Goal: Communication & Community: Answer question/provide support

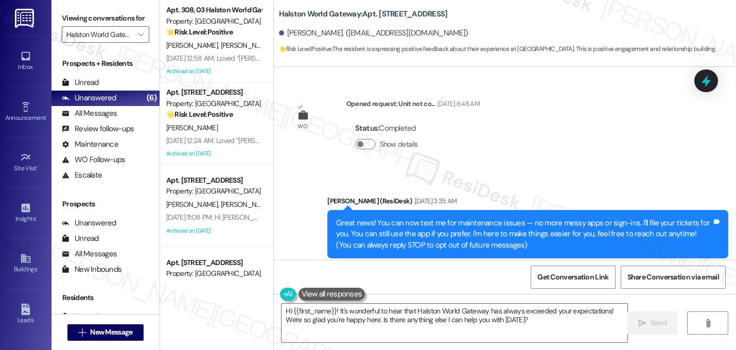
scroll to position [4845, 0]
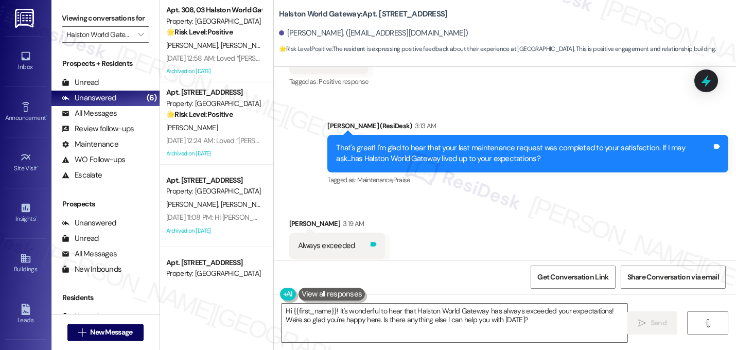
click at [372, 242] on icon at bounding box center [373, 244] width 6 height 5
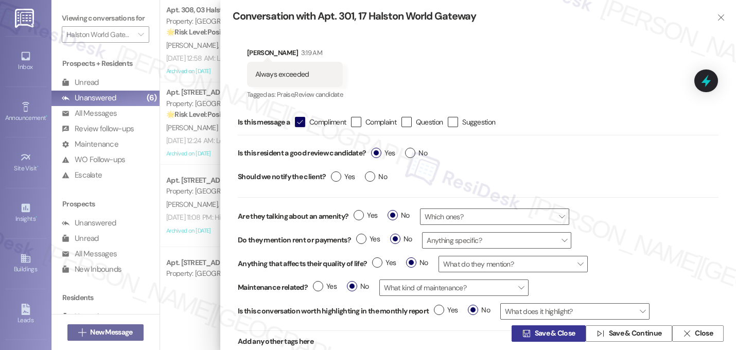
click at [535, 334] on span "Save & Close" at bounding box center [555, 334] width 41 height 11
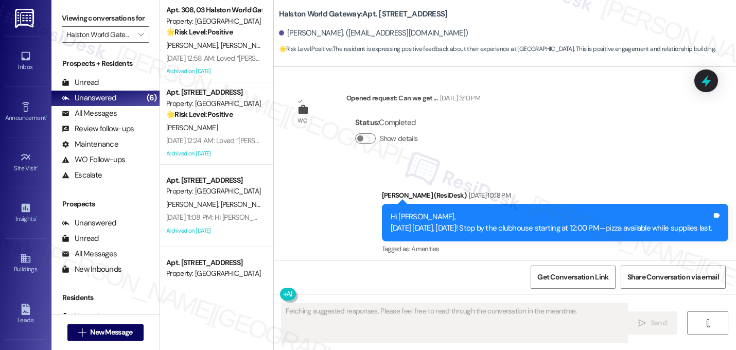
scroll to position [4747, 0]
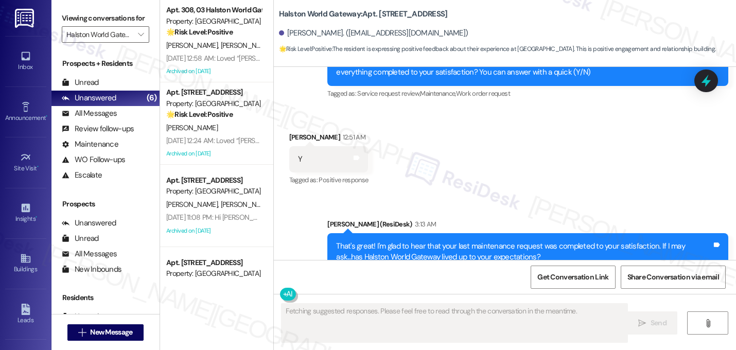
click at [549, 211] on div "Sent via SMS Sarah (ResiDesk) 3:13 AM That's great! I'm glad to hear that your …" at bounding box center [528, 252] width 417 height 82
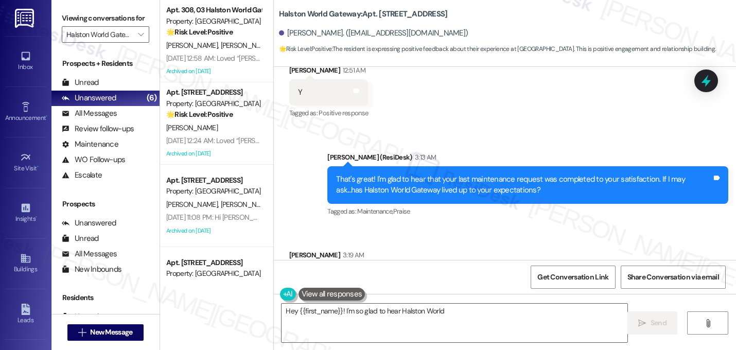
scroll to position [4845, 0]
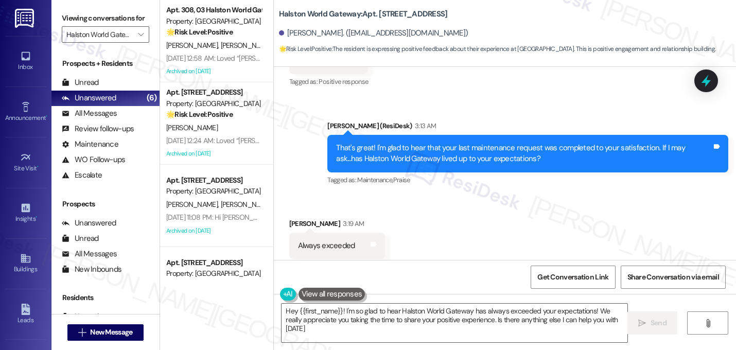
type textarea "Hey {{first_name}}! I'm so glad to hear Halston World Gateway has always exceed…"
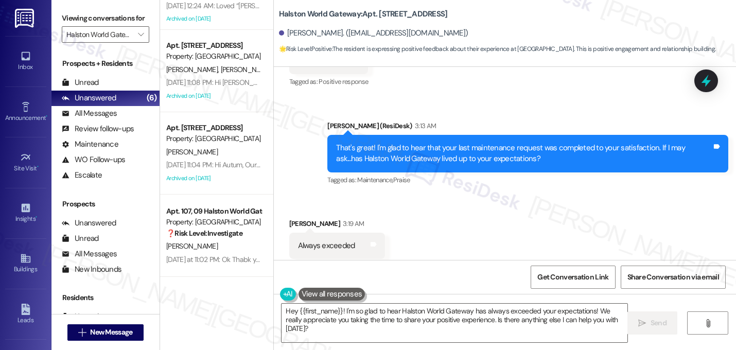
scroll to position [0, 0]
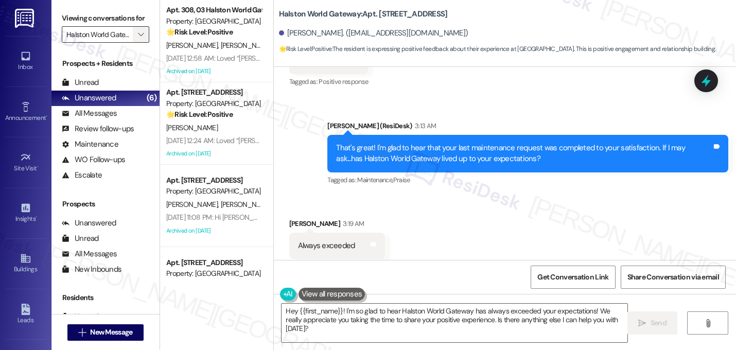
click at [136, 43] on span "" at bounding box center [141, 34] width 10 height 16
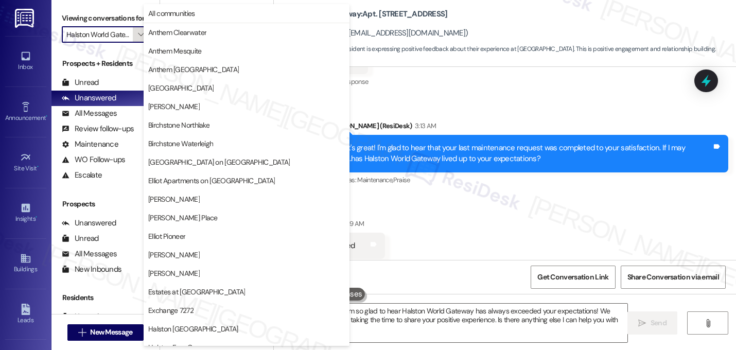
scroll to position [400, 0]
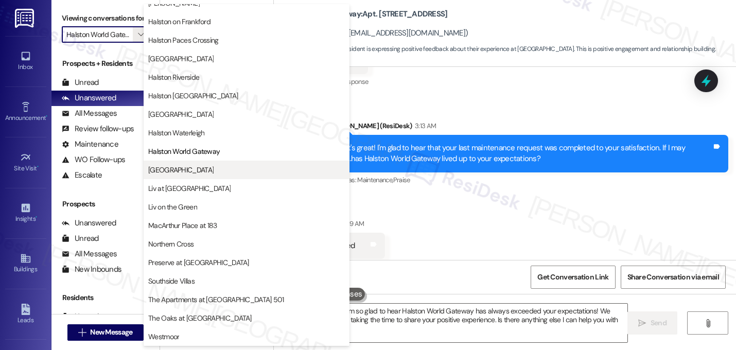
click at [199, 169] on span "[GEOGRAPHIC_DATA]" at bounding box center [246, 170] width 197 height 10
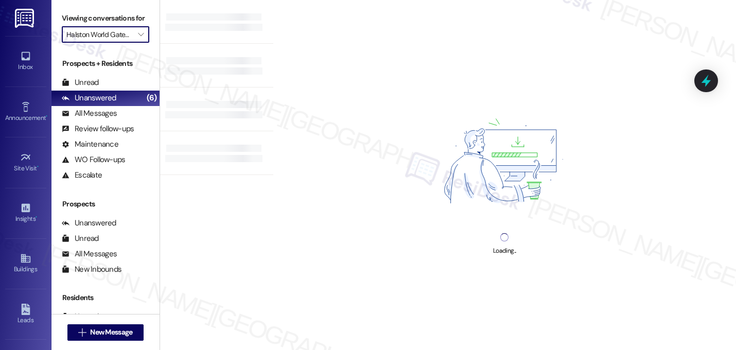
type input "[GEOGRAPHIC_DATA]"
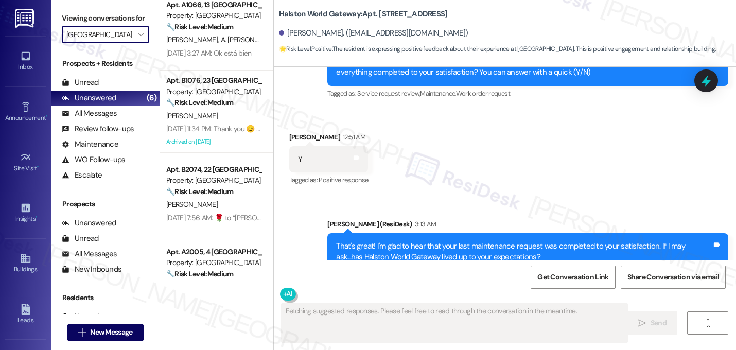
scroll to position [279, 0]
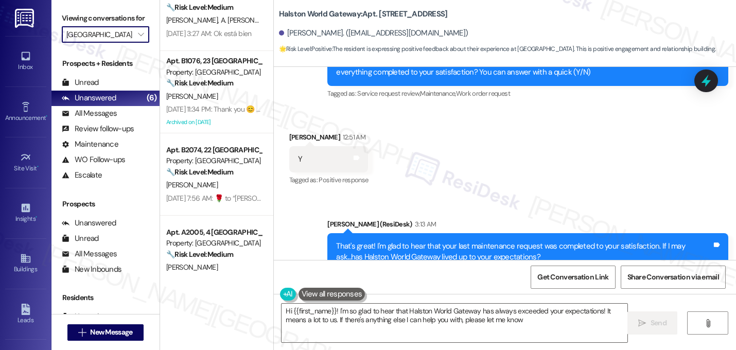
type textarea "Hi {{first_name}}! I'm so glad to hear that Halston World Gateway has always ex…"
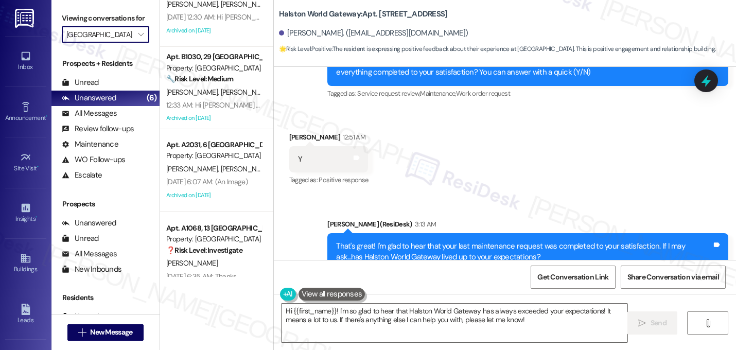
scroll to position [712, 0]
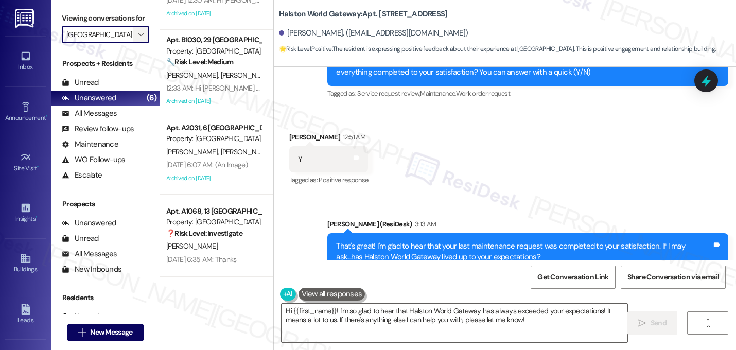
click at [138, 39] on icon "" at bounding box center [141, 34] width 6 height 8
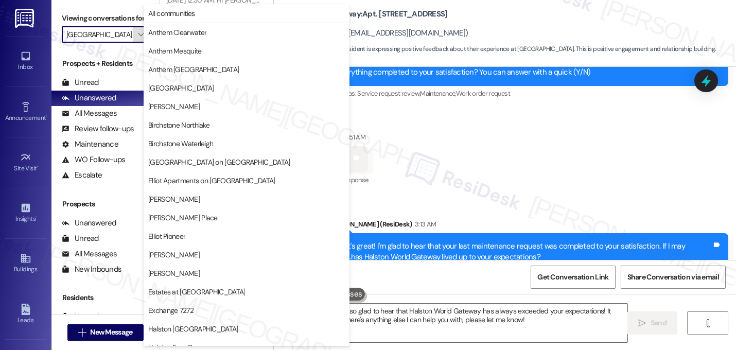
scroll to position [400, 0]
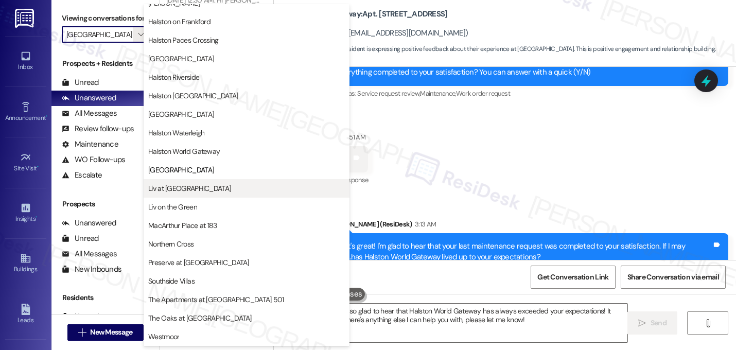
click at [206, 194] on button "Liv at [GEOGRAPHIC_DATA]" at bounding box center [247, 188] width 206 height 19
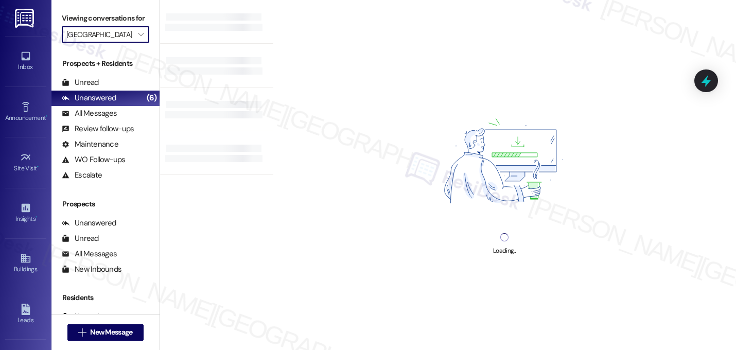
type input "Liv at [GEOGRAPHIC_DATA]"
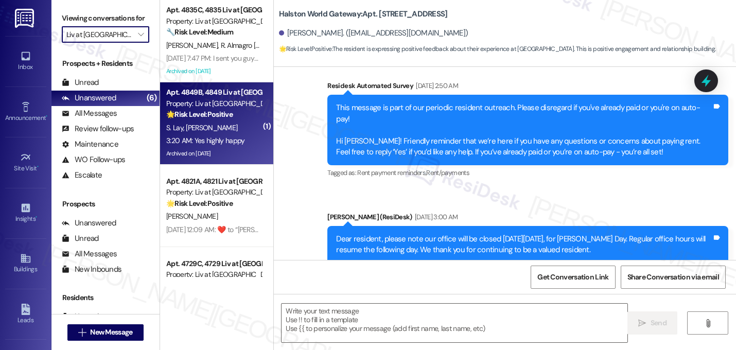
type textarea "Fetching suggested responses. Please feel free to read through the conversation…"
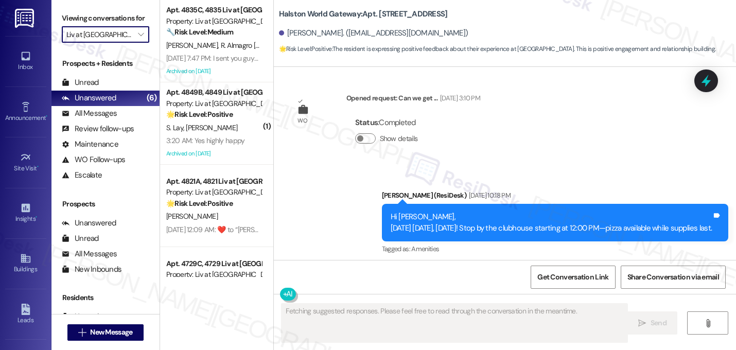
scroll to position [4747, 0]
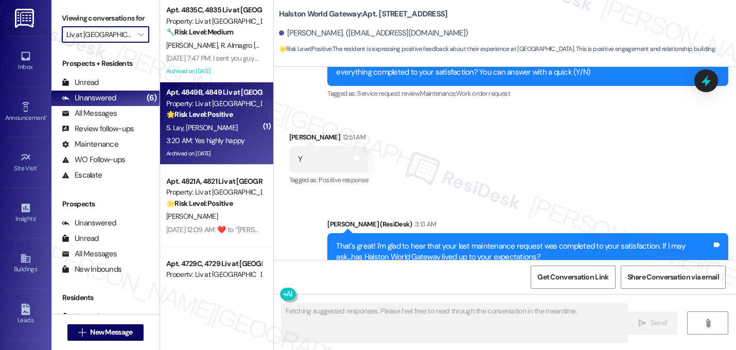
click at [204, 126] on span "R. Custer" at bounding box center [211, 127] width 51 height 9
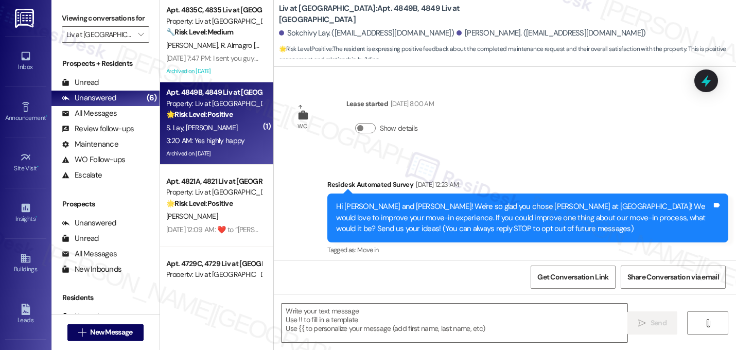
scroll to position [2846, 0]
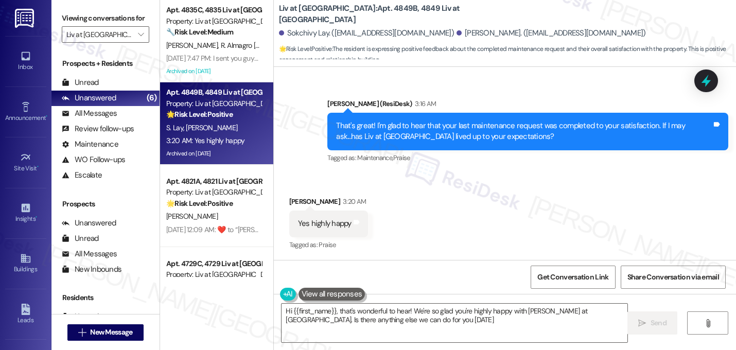
type textarea "Hi {{first_name}}, that's wonderful to hear! We're so glad you're highly happy …"
click at [342, 319] on textarea "Hi {{first_name}}, that's wonderful to hear! We're so glad you're highly happy …" at bounding box center [455, 323] width 346 height 39
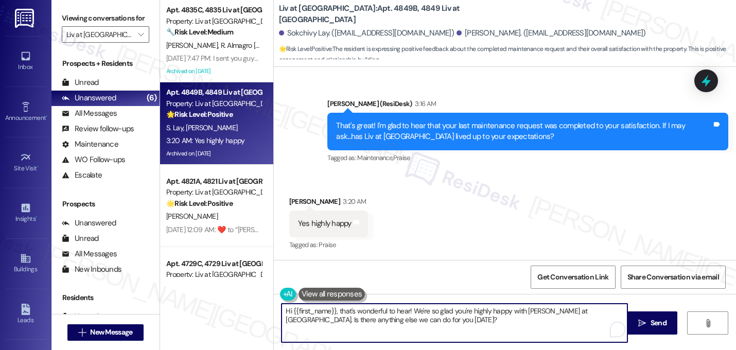
click at [342, 319] on textarea "Hi {{first_name}}, that's wonderful to hear! We're so glad you're highly happy …" at bounding box center [455, 323] width 346 height 39
click at [342, 320] on textarea "Hi {{first_name}}, that's wonderful to hear! We're so glad you're highly happy …" at bounding box center [455, 323] width 346 height 39
click at [342, 318] on textarea "Hi {{first_name}}, that's wonderful to hear! We're so glad you're highly happy …" at bounding box center [455, 323] width 346 height 39
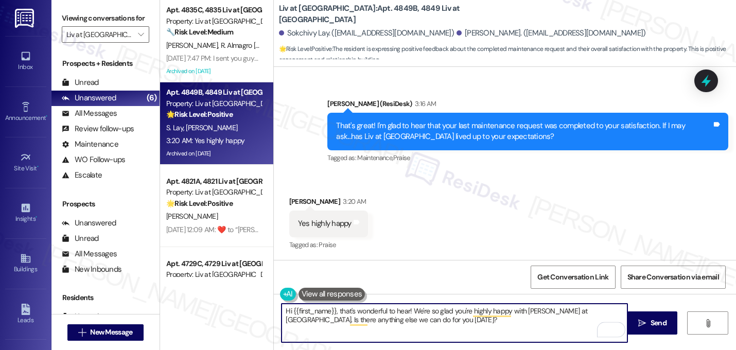
click at [342, 318] on textarea "Hi {{first_name}}, that's wonderful to hear! We're so glad you're highly happy …" at bounding box center [455, 323] width 346 height 39
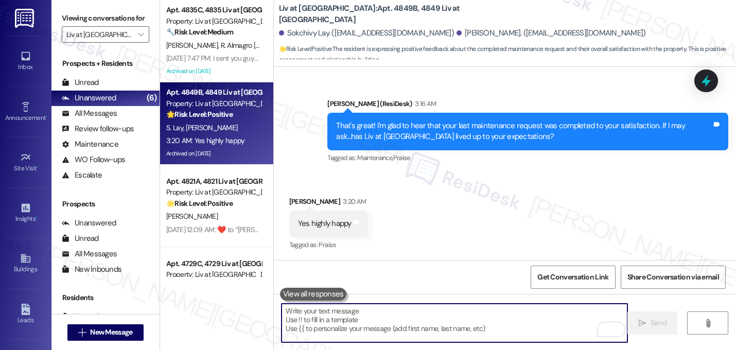
paste textarea "That makes me so happy to hear! Can I ask a quick favor...would you mind writin…"
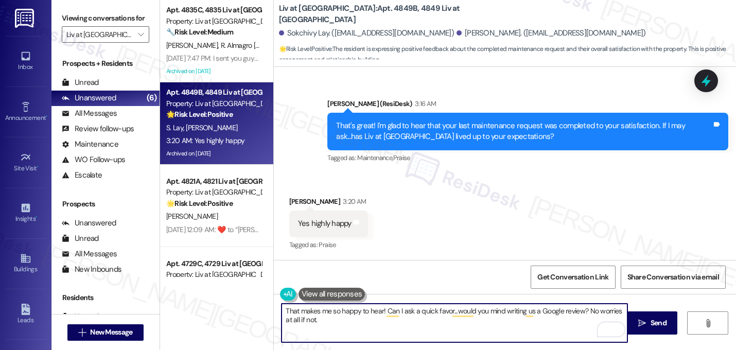
paste textarea "Here's a quick link {{google_review_link}} Thank you so much! ☺️"
type textarea "That makes me so happy to hear! Can I ask a quick favor...would you mind writin…"
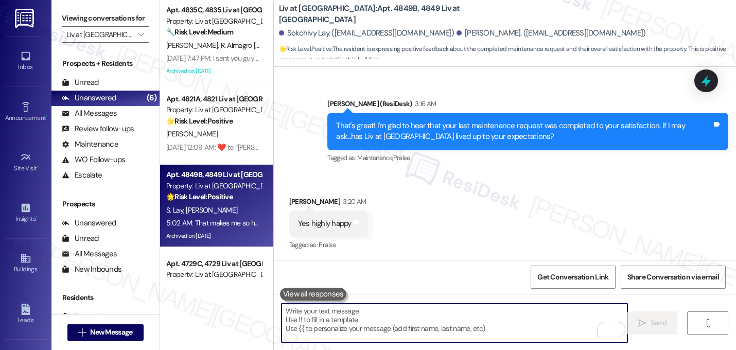
click at [503, 181] on div "Received via SMS Raymond Custer 3:20 AM Yes highly happy Tags and notes Tagged …" at bounding box center [505, 216] width 462 height 87
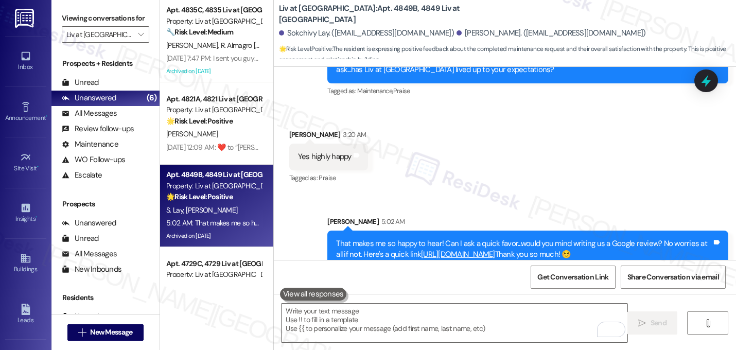
scroll to position [2929, 0]
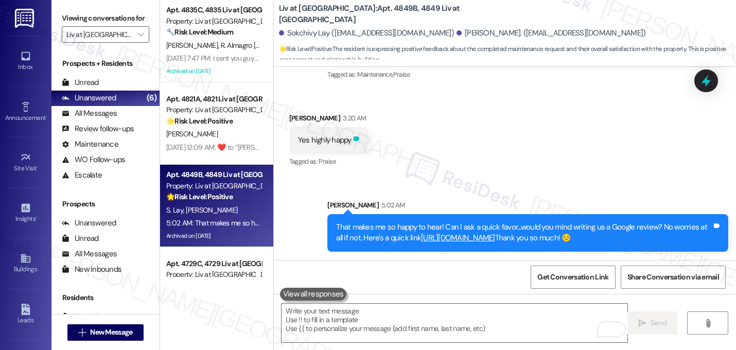
click at [353, 136] on icon at bounding box center [357, 139] width 8 height 8
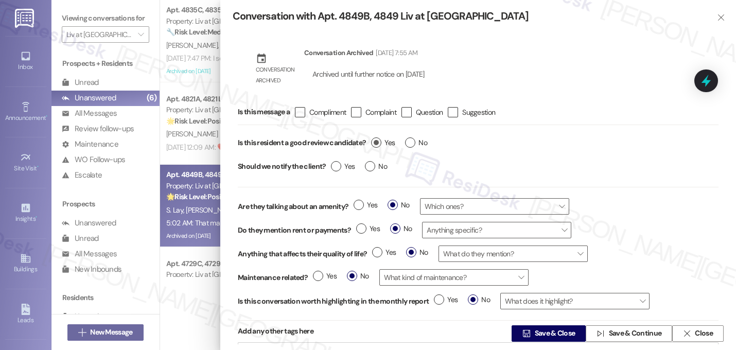
click at [373, 144] on label "Yes" at bounding box center [383, 142] width 24 height 11
click at [373, 144] on input "Yes" at bounding box center [383, 143] width 24 height 13
radio input "true"
click at [613, 336] on span "Save & Continue" at bounding box center [635, 334] width 53 height 11
click at [715, 15] on span "" at bounding box center [721, 17] width 12 height 16
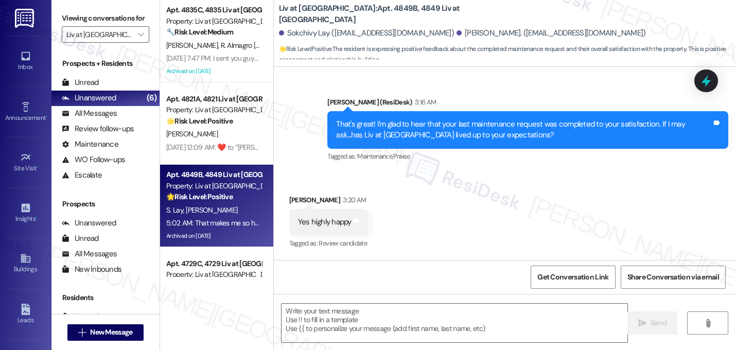
scroll to position [2846, 0]
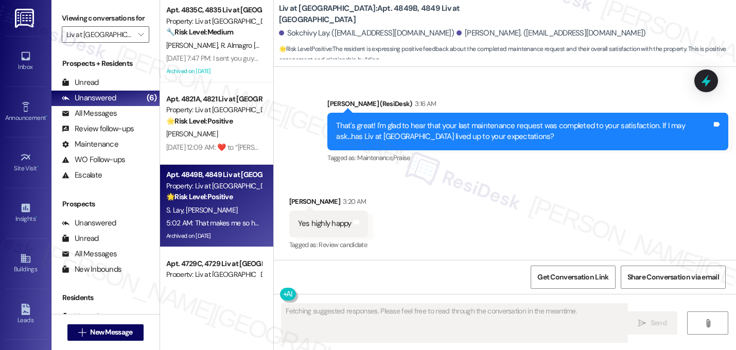
click at [522, 177] on div "Received via SMS Raymond Custer 3:20 AM Yes highly happy Tags and notes Tagged …" at bounding box center [505, 216] width 462 height 87
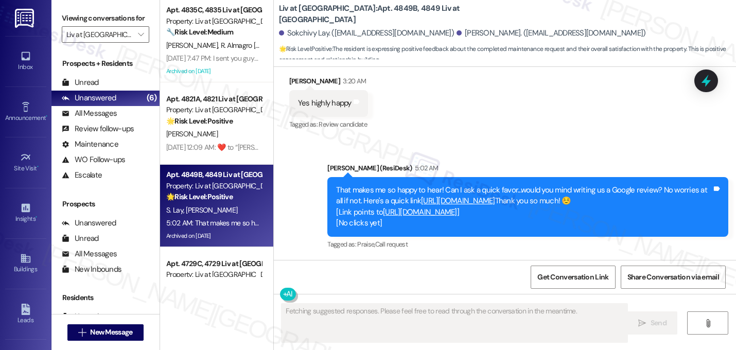
scroll to position [2967, 0]
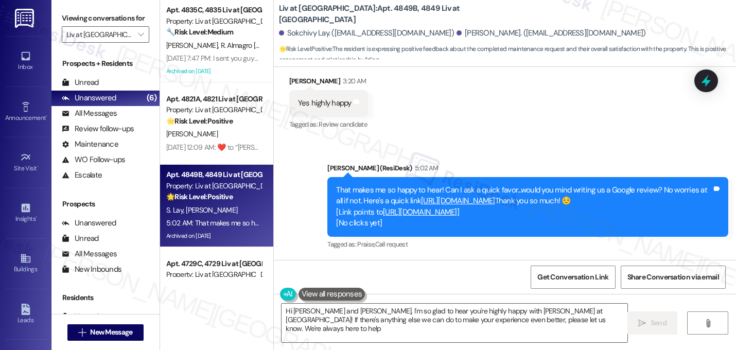
type textarea "Hi Sokchivy and Raymond, I'm so glad to hear you're highly happy with Liv at Wi…"
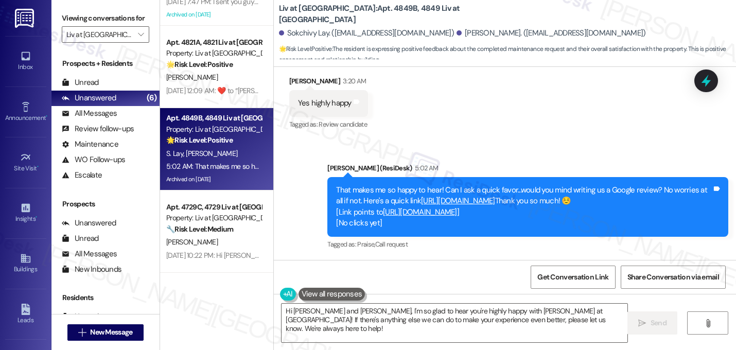
scroll to position [0, 0]
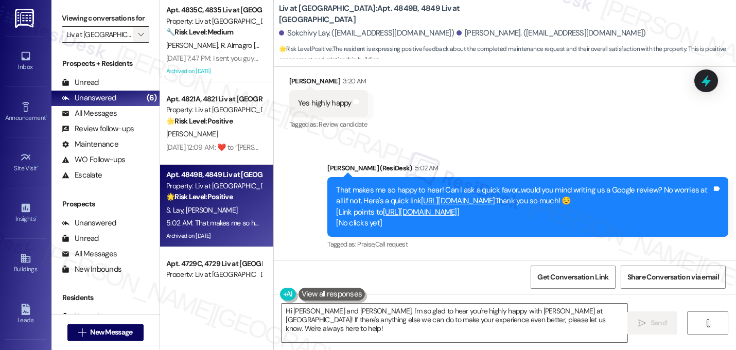
click at [139, 43] on span "" at bounding box center [141, 34] width 10 height 16
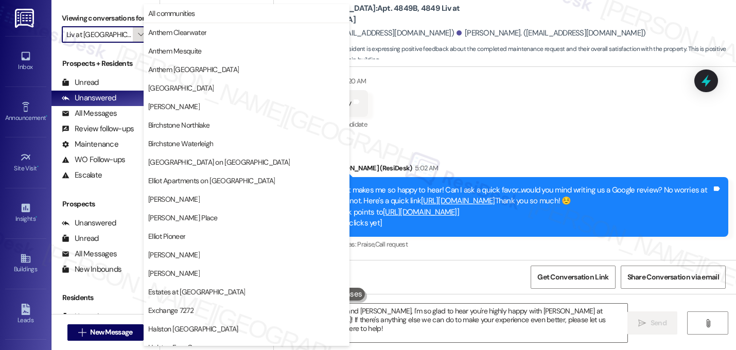
scroll to position [400, 0]
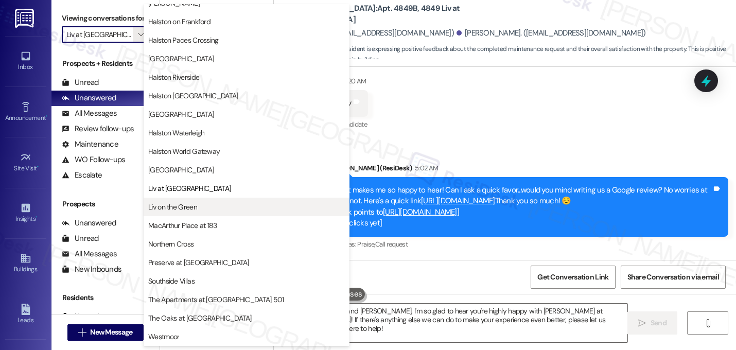
click at [191, 205] on span "Liv on the Green" at bounding box center [172, 207] width 49 height 10
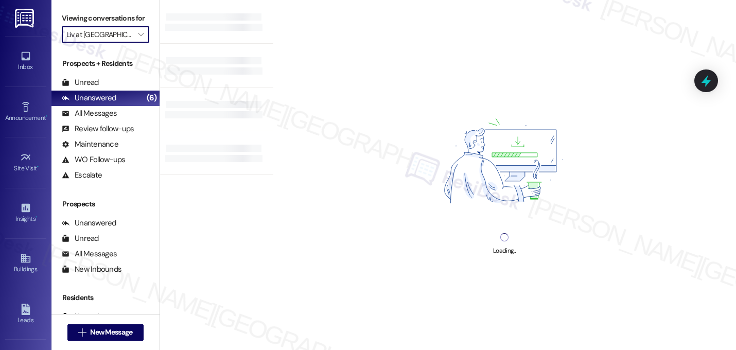
type input "Liv on the Green"
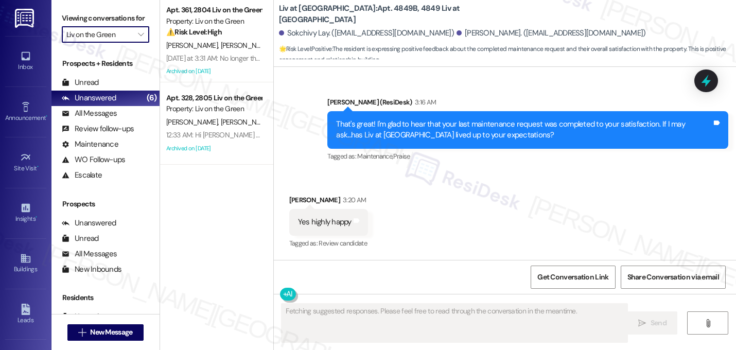
scroll to position [2846, 0]
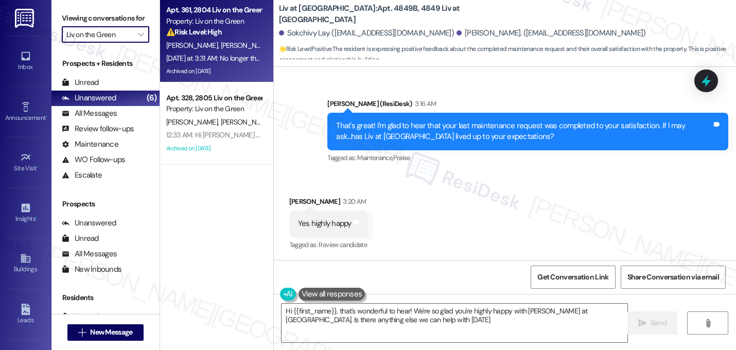
type textarea "Hi {{first_name}}, that's wonderful to hear! We're so glad you're highly happy …"
click at [220, 41] on span "V. Nzeribe" at bounding box center [245, 45] width 51 height 9
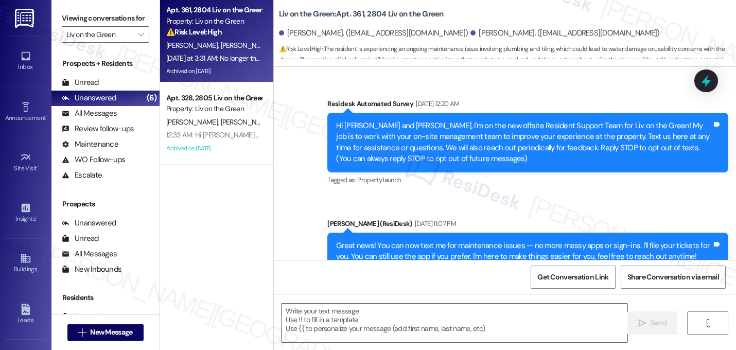
scroll to position [16657, 0]
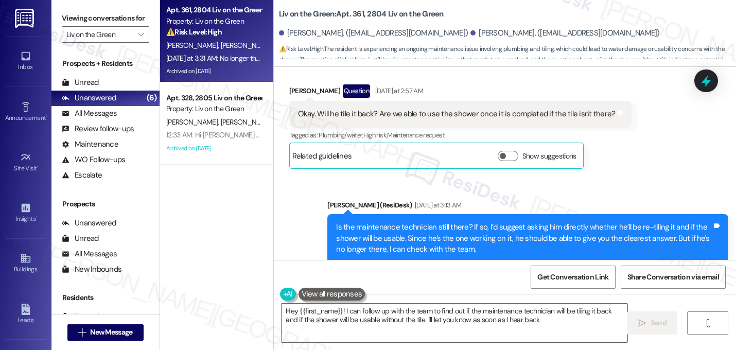
type textarea "Hey {{first_name}}! I can follow up with the team to find out if the maintenanc…"
click at [136, 43] on span "" at bounding box center [141, 34] width 10 height 16
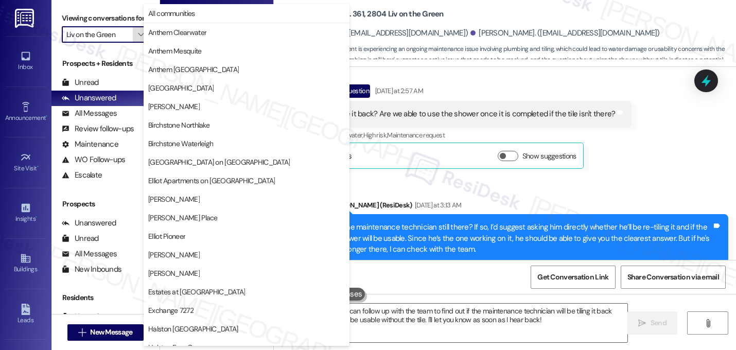
scroll to position [400, 0]
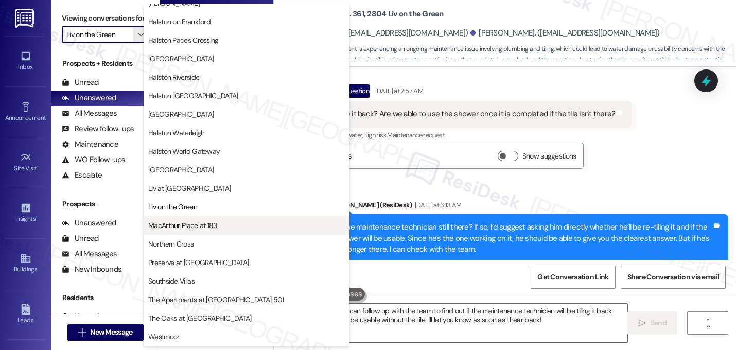
click at [187, 226] on span "MacArthur Place at 183" at bounding box center [182, 225] width 69 height 10
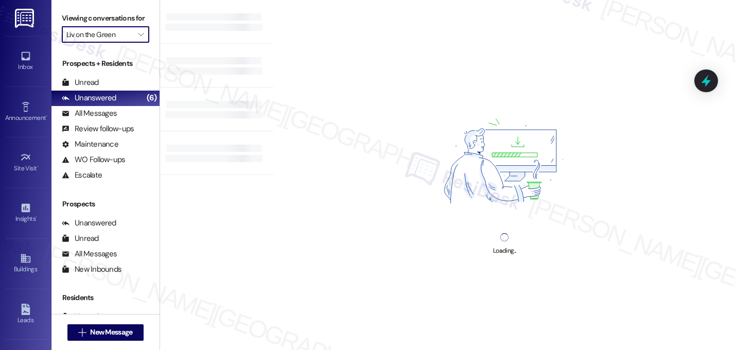
type input "MacArthur Place at 183"
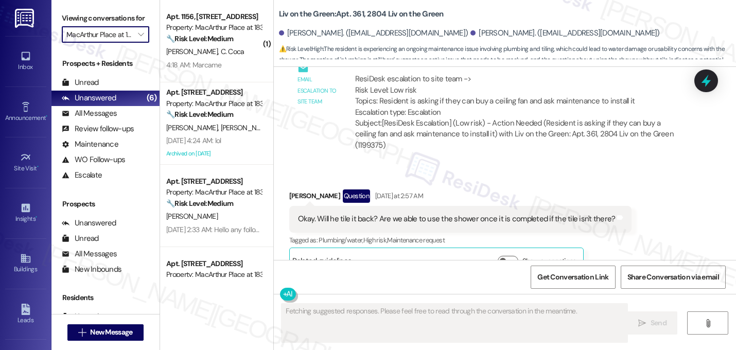
scroll to position [16552, 0]
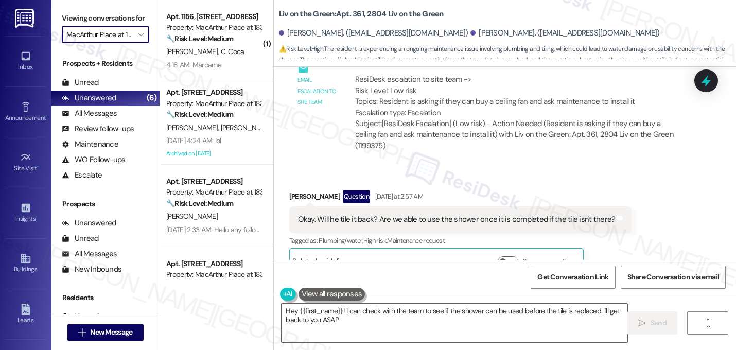
type textarea "Hey {{first_name}}! I can check with the team to see if the shower can be used …"
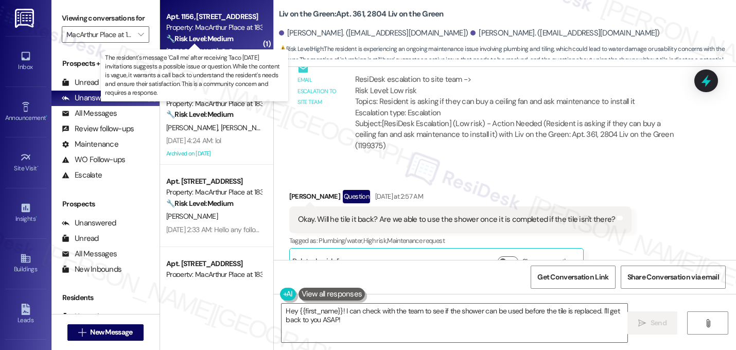
click at [225, 37] on strong "🔧 Risk Level: Medium" at bounding box center [199, 38] width 67 height 9
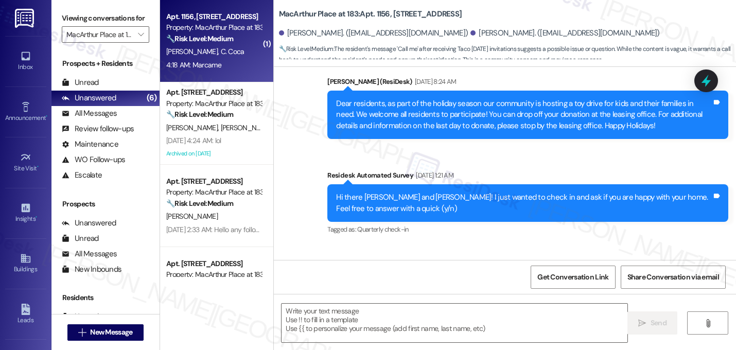
type textarea "Fetching suggested responses. Please feel free to read through the conversation…"
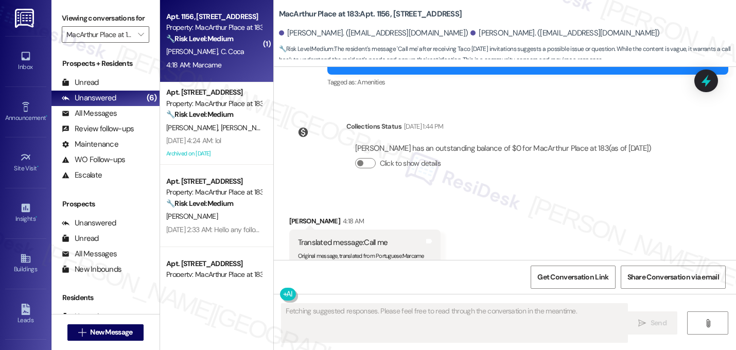
scroll to position [1542, 0]
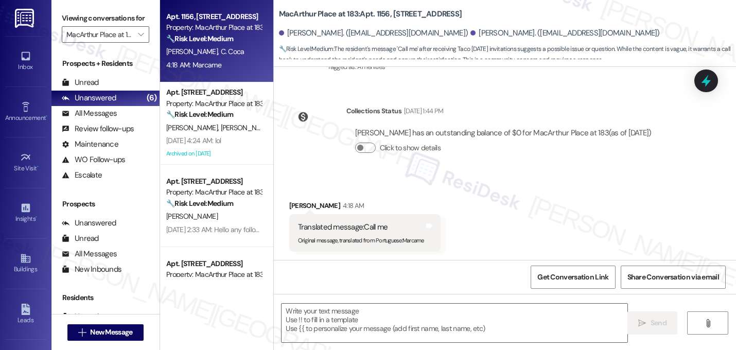
click at [484, 209] on div "Received via SMS Alfredo Contreras 4:18 AM Translated message: Call me Original…" at bounding box center [505, 218] width 462 height 83
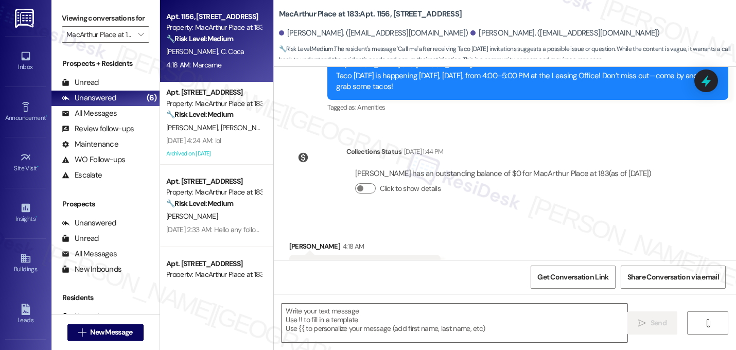
scroll to position [1543, 0]
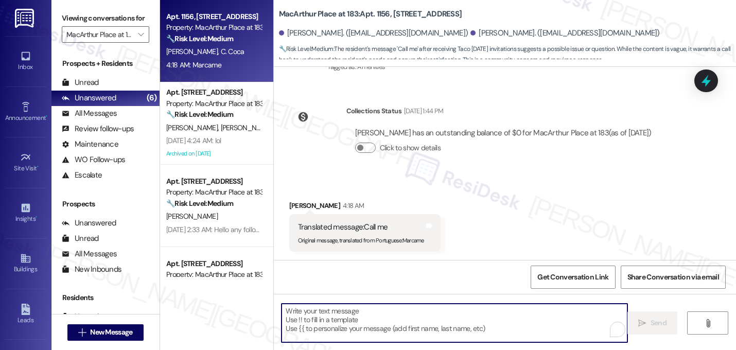
click at [372, 324] on textarea "To enrich screen reader interactions, please activate Accessibility in Grammarl…" at bounding box center [455, 323] width 346 height 39
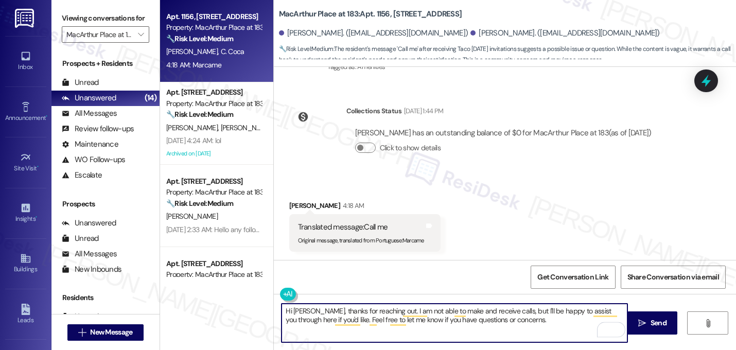
click at [359, 320] on textarea "Hi Alfredo, thanks for reaching out. I am not able to make and receive calls, b…" at bounding box center [455, 323] width 346 height 39
type textarea "Hi Alfredo, thanks for reaching out. I am not able to make and receive calls, b…"
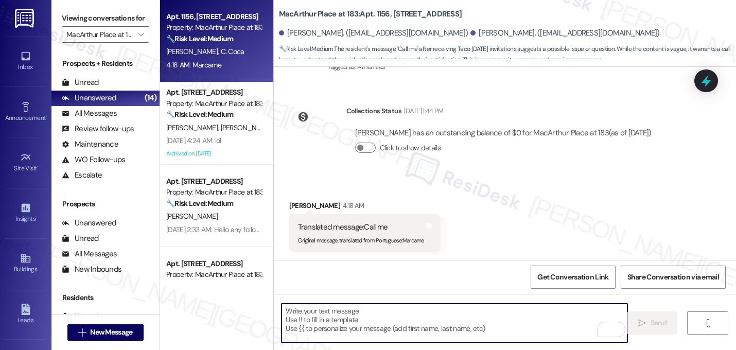
paste textarea "Hi Alfredo, thanks for reaching out! I’m not able to make or receive calls, but…"
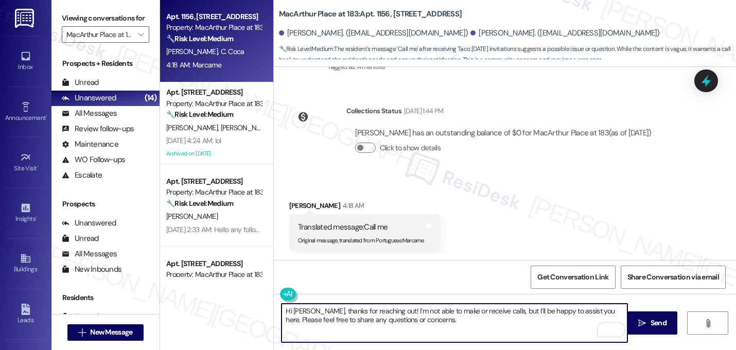
type textarea "Hi Alfredo, thanks for reaching out! I’m not able to make or receive calls, but…"
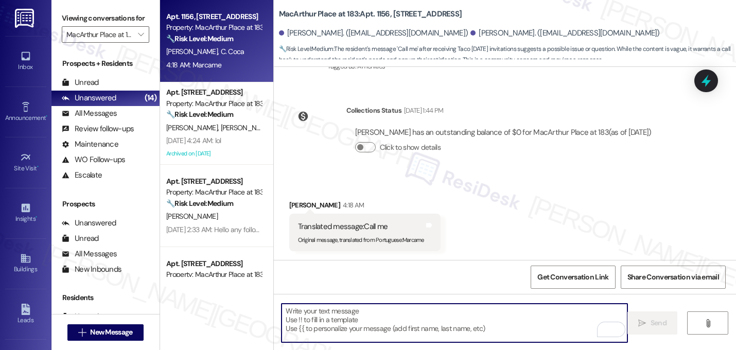
scroll to position [1542, 0]
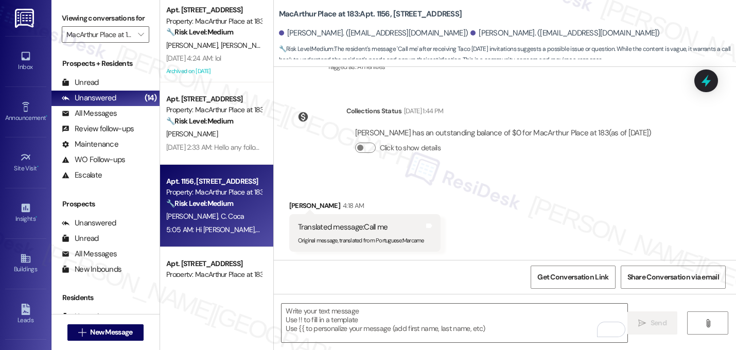
click at [516, 184] on div "Received via SMS Alfredo Contreras 4:18 AM Translated message: Call me Original…" at bounding box center [505, 218] width 462 height 83
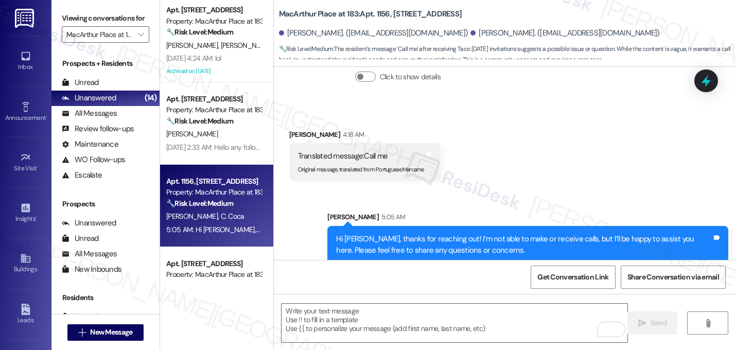
scroll to position [1625, 0]
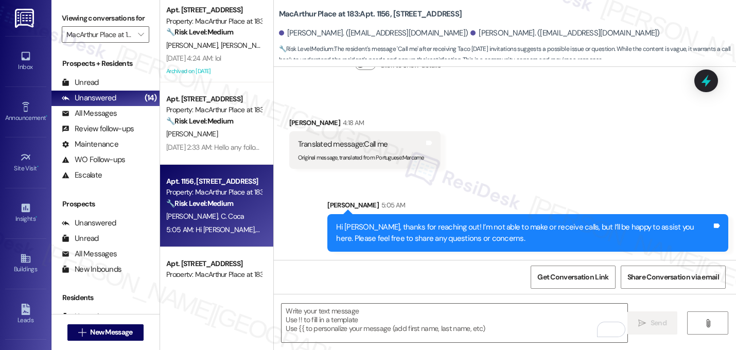
click at [463, 230] on div "Hi Alfredo, thanks for reaching out! I’m not able to make or receive calls, but…" at bounding box center [524, 233] width 376 height 22
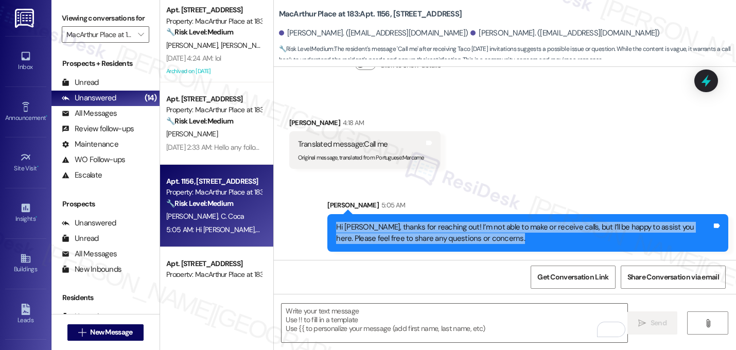
click at [463, 230] on div "Hi Alfredo, thanks for reaching out! I’m not able to make or receive calls, but…" at bounding box center [524, 233] width 376 height 22
copy div "Hi Alfredo, thanks for reaching out! I’m not able to make or receive calls, but…"
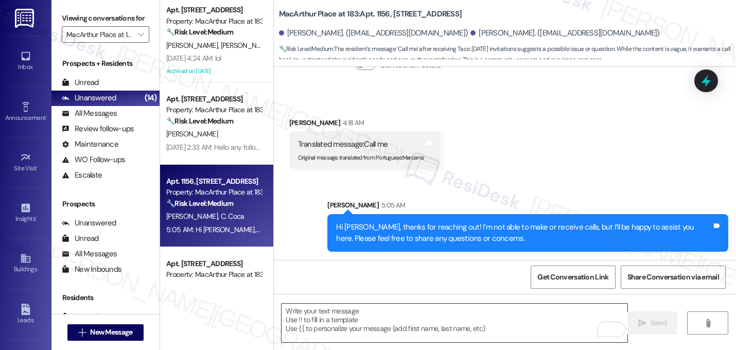
click at [351, 312] on textarea "To enrich screen reader interactions, please activate Accessibility in Grammarl…" at bounding box center [455, 323] width 346 height 39
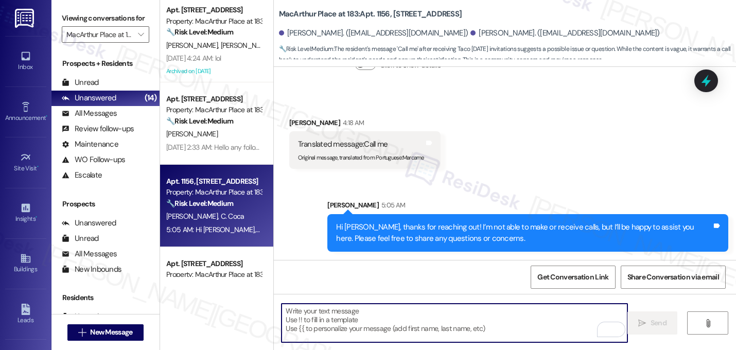
paste textarea "Hi Alfredo, thanks for reaching out! I’m not able to make or receive calls, but…"
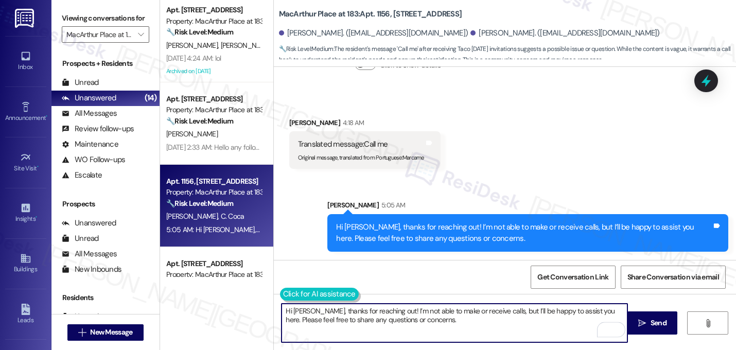
type textarea "Hi Alfredo, thanks for reaching out! I’m not able to make or receive calls, but…"
click at [288, 290] on button at bounding box center [319, 294] width 79 height 13
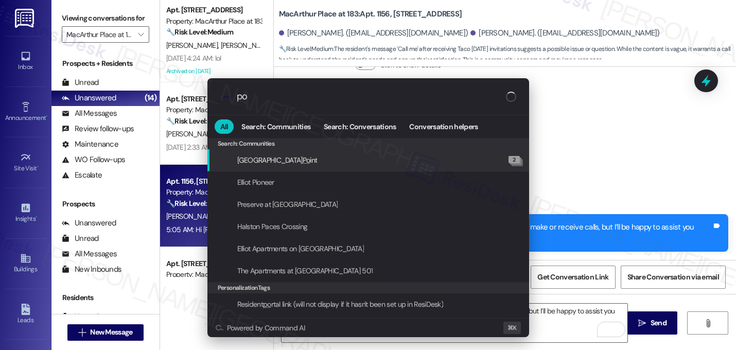
type input "p"
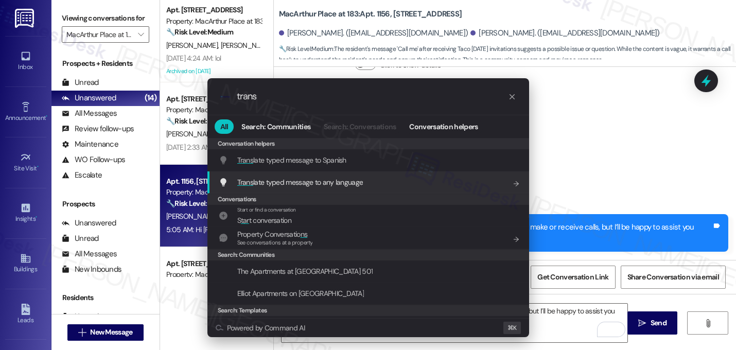
type input "trans"
click at [313, 183] on span "Trans late typed message to any language" at bounding box center [300, 182] width 126 height 9
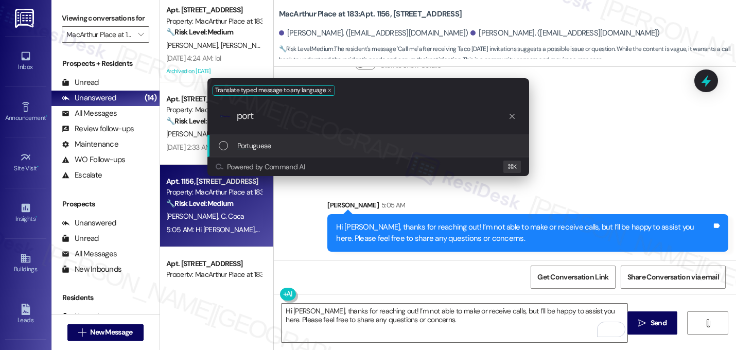
type input "port"
click at [268, 146] on span "Port uguese" at bounding box center [254, 145] width 34 height 11
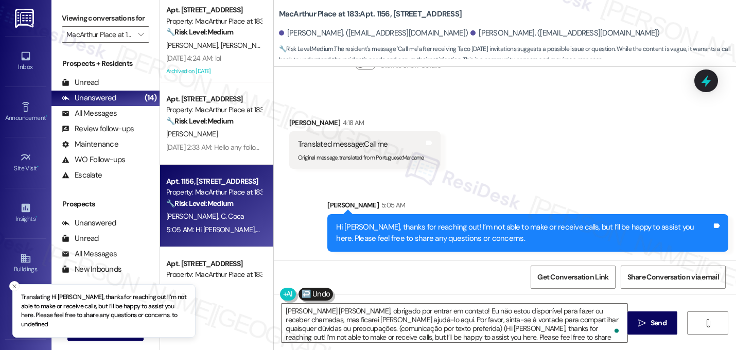
type textarea "Olá Alfredo, obrigado por entrar em contato! Eu não estou disponível para fazer…"
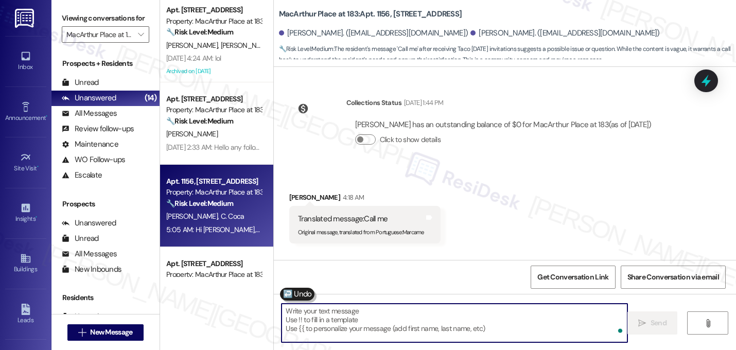
scroll to position [1542, 0]
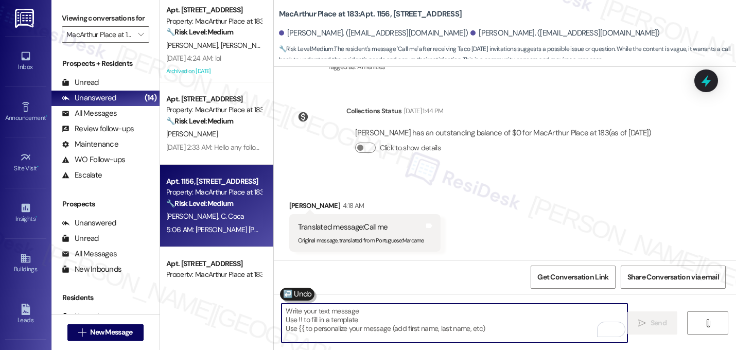
click at [432, 159] on div "Click to show details" at bounding box center [503, 150] width 297 height 23
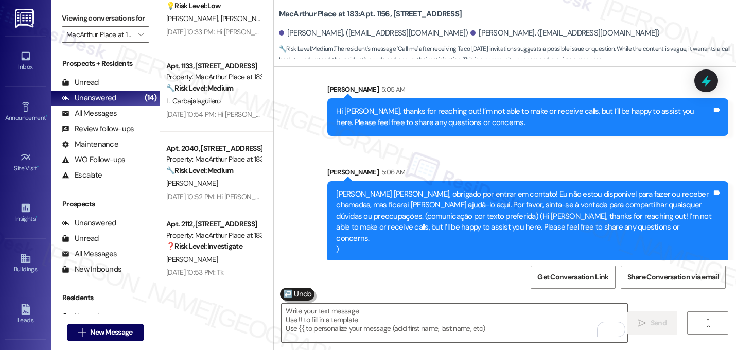
scroll to position [876, 0]
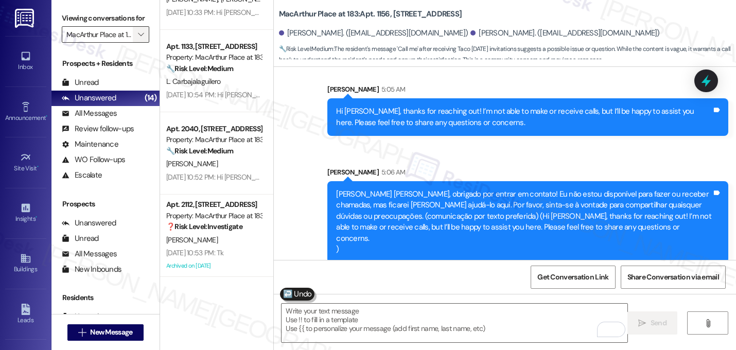
click at [136, 43] on span "" at bounding box center [141, 34] width 10 height 16
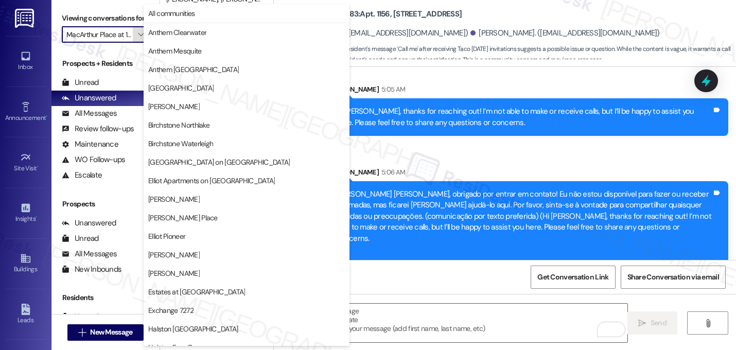
scroll to position [400, 0]
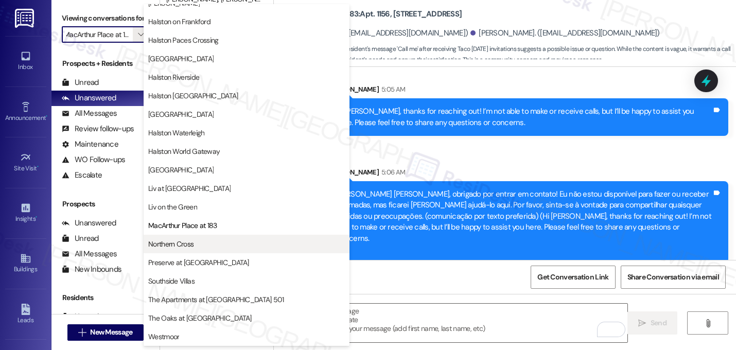
click at [184, 250] on button "Northern Cross" at bounding box center [247, 244] width 206 height 19
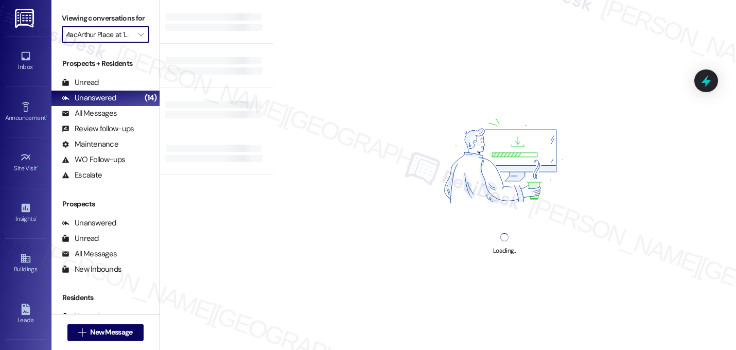
type input "Northern Cross"
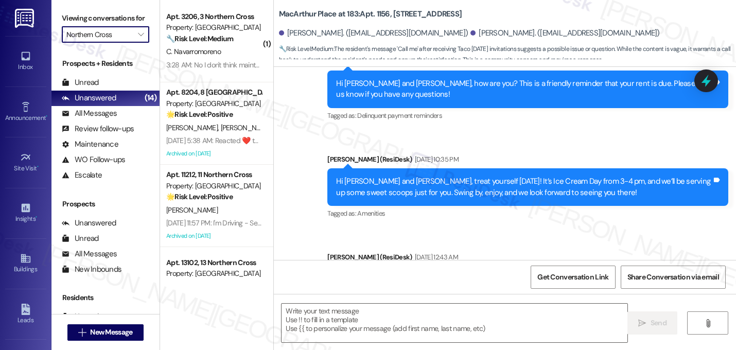
type textarea "Fetching suggested responses. Please feel free to read through the conversation…"
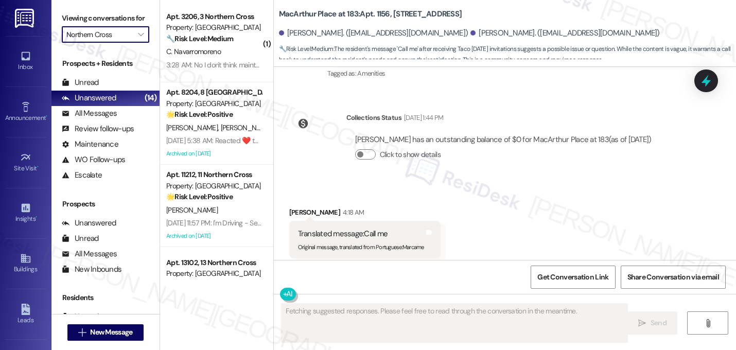
scroll to position [1542, 0]
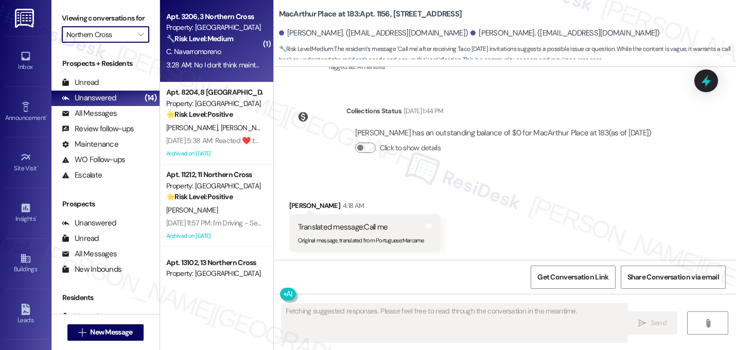
click at [221, 52] on div "C. Navarromoreno" at bounding box center [213, 51] width 97 height 13
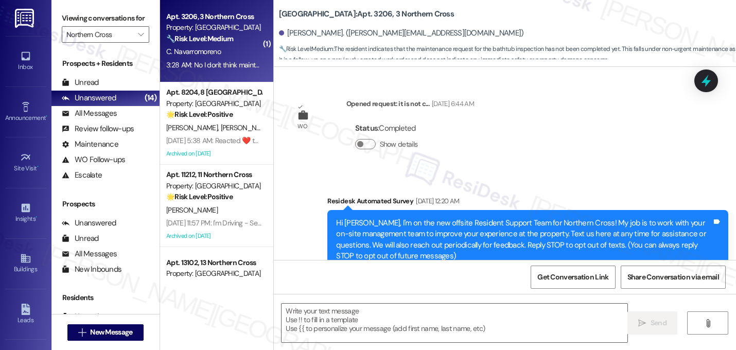
scroll to position [9743, 0]
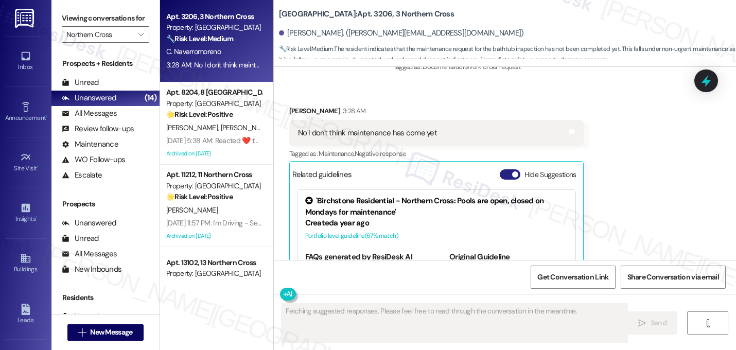
click at [504, 169] on button "Hide Suggestions" at bounding box center [510, 174] width 21 height 10
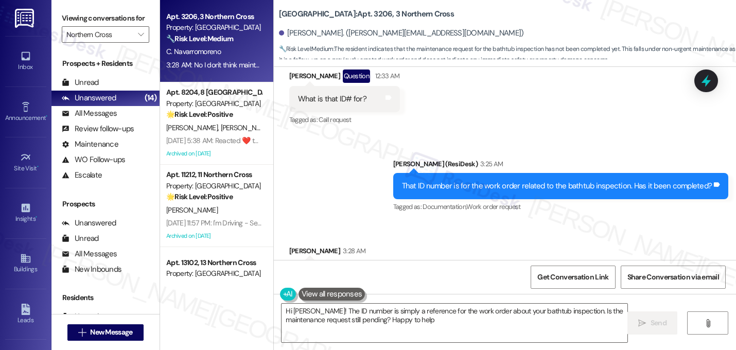
type textarea "Hi Cynthia! The ID number is simply a reference for the work order about your b…"
click at [484, 222] on div "Received via SMS Cynthia Navarromoreno 3:28 AM No I don't think maintenance has…" at bounding box center [505, 278] width 462 height 113
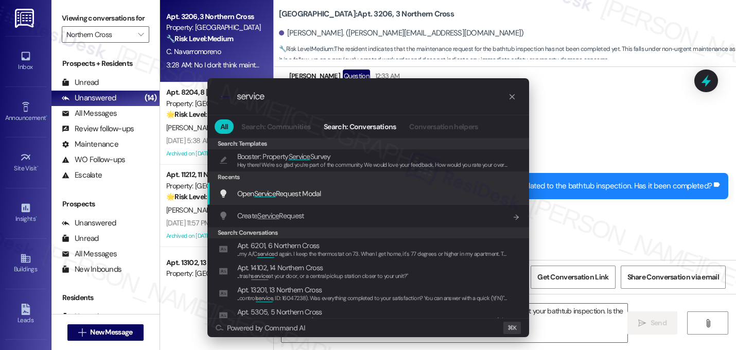
type input "service"
click at [396, 201] on div "Open Service Request Modal Add shortcut" at bounding box center [369, 194] width 322 height 22
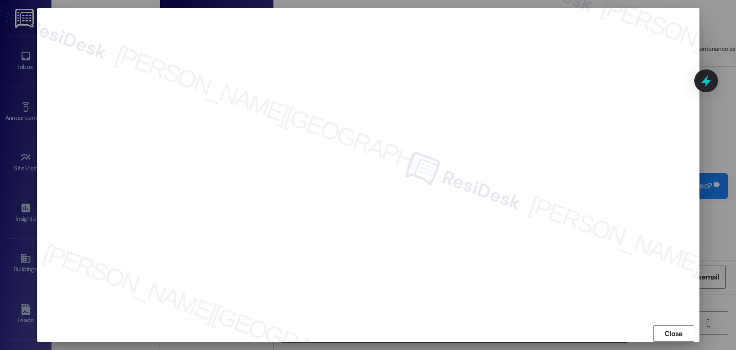
scroll to position [9, 0]
click at [665, 327] on span "Close" at bounding box center [674, 328] width 18 height 11
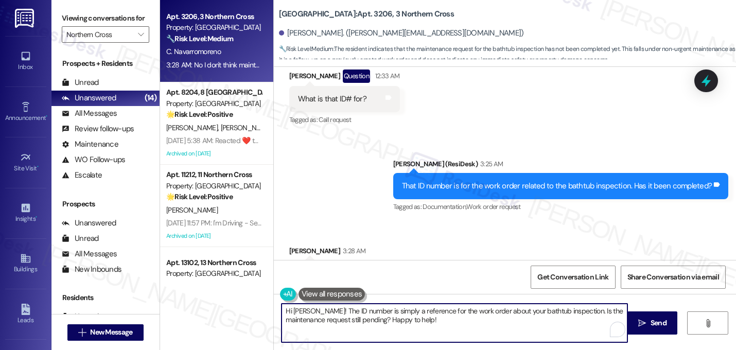
click at [348, 321] on textarea "Hi Cynthia! The ID number is simply a reference for the work order about your b…" at bounding box center [455, 323] width 346 height 39
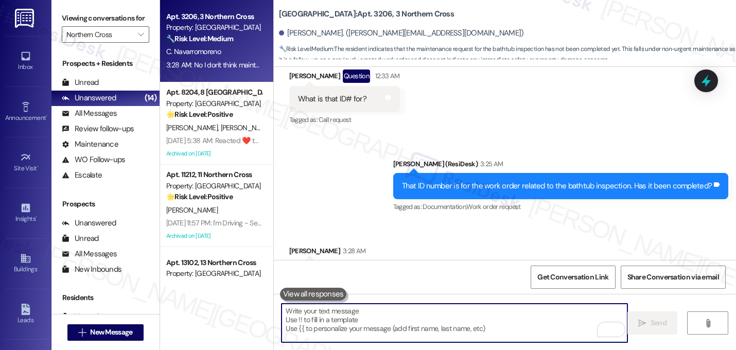
paste textarea "I noticed they marked the work order complete on [date]. I just want to confirm…"
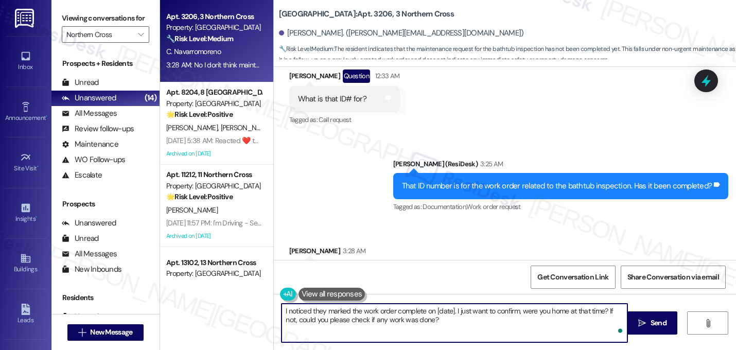
type textarea "I noticed they marked the work order complete on [date]. I just want to confirm…"
click at [483, 222] on div "Received via SMS Cynthia Navarromoreno 3:28 AM No I don't think maintenance has…" at bounding box center [505, 278] width 462 height 113
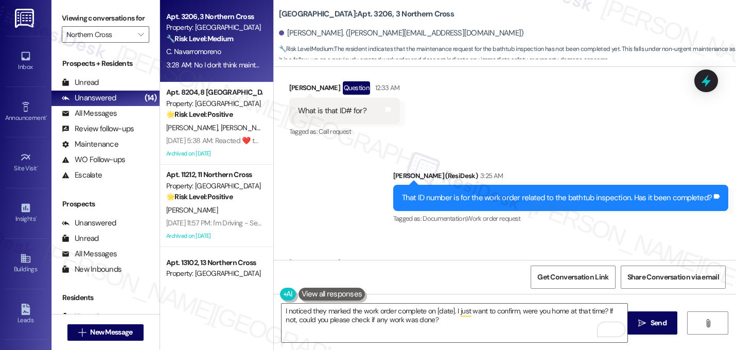
scroll to position [9603, 0]
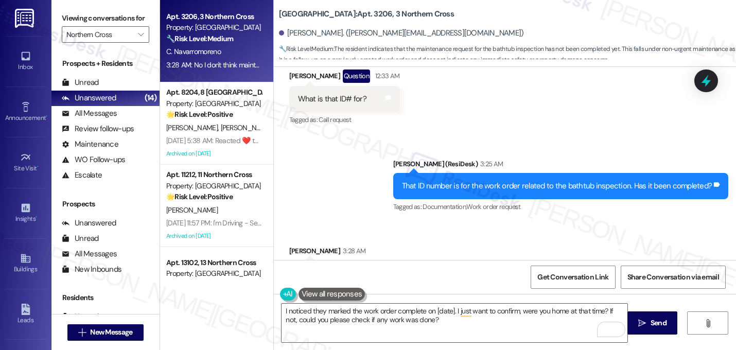
click at [461, 222] on div "Received via SMS Cynthia Navarromoreno 3:28 AM No I don't think maintenance has…" at bounding box center [505, 278] width 462 height 113
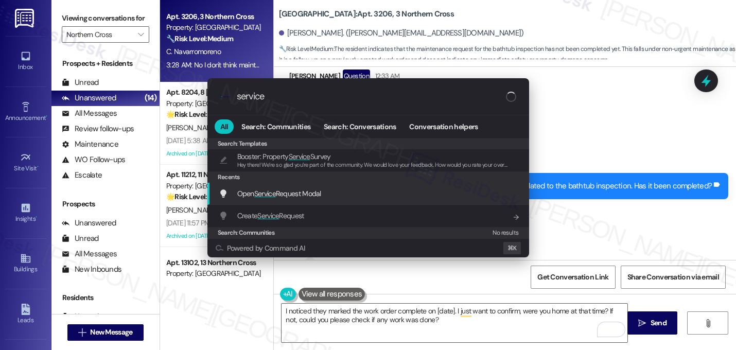
type input "service"
click at [316, 191] on span "Open Service Request Modal" at bounding box center [279, 193] width 84 height 9
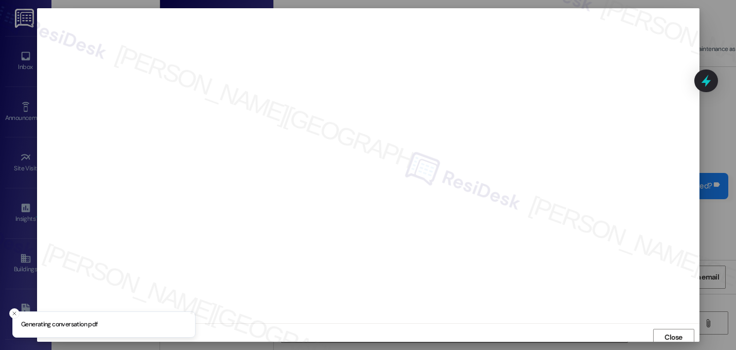
scroll to position [4, 0]
click at [674, 331] on span "Close" at bounding box center [674, 334] width 18 height 11
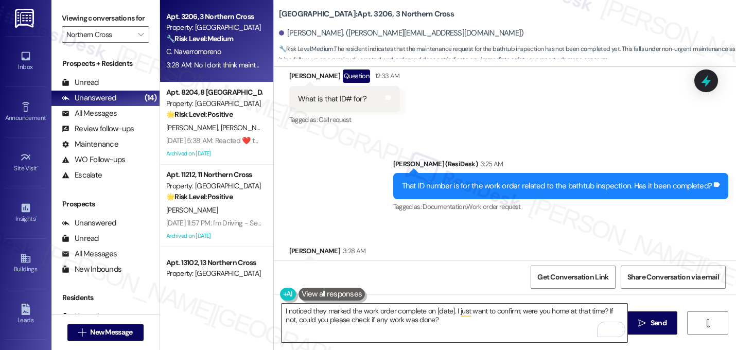
click at [452, 313] on textarea "I noticed they marked the work order complete on [date]. I just want to confirm…" at bounding box center [455, 323] width 346 height 39
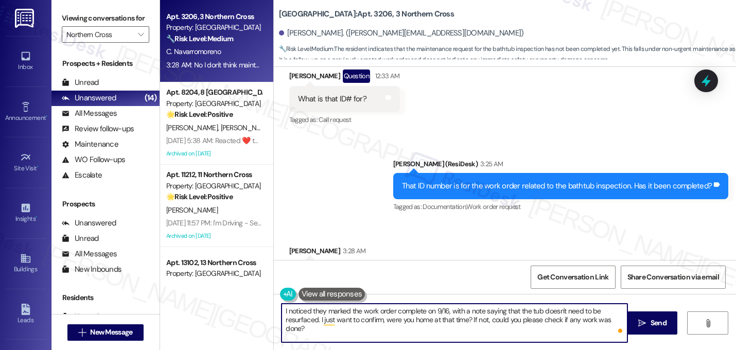
click at [524, 222] on div "Received via SMS Cynthia Navarromoreno 3:28 AM No I don't think maintenance has…" at bounding box center [505, 278] width 462 height 113
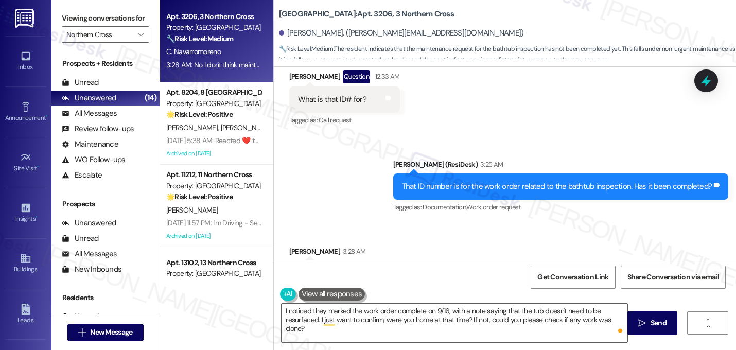
scroll to position [9603, 0]
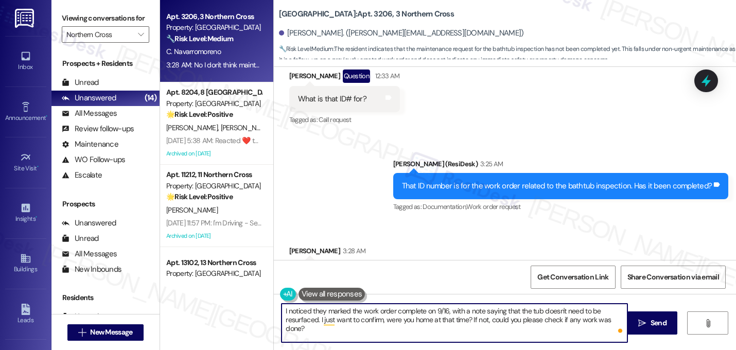
drag, startPoint x: 469, startPoint y: 322, endPoint x: 478, endPoint y: 331, distance: 13.1
click at [478, 331] on textarea "I noticed they marked the work order complete on 9/16, with a note saying that …" at bounding box center [455, 323] width 346 height 39
drag, startPoint x: 469, startPoint y: 319, endPoint x: 484, endPoint y: 329, distance: 17.4
click at [484, 330] on textarea "I noticed they marked the work order complete on 9/16, with a note saying that …" at bounding box center [455, 323] width 346 height 39
type textarea "I noticed they marked the work order complete on 9/16, with a note saying that …"
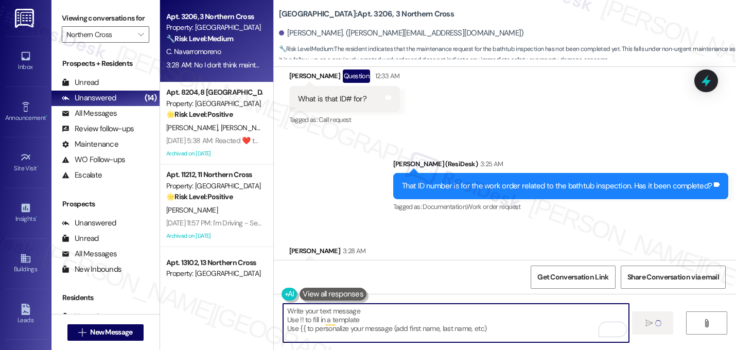
scroll to position [9603, 0]
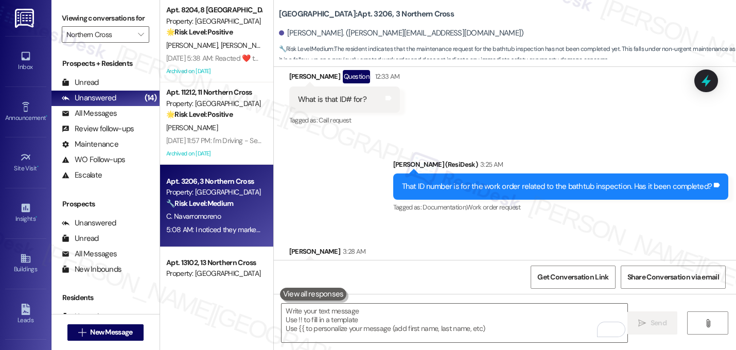
click at [522, 223] on div "Received via SMS Cynthia Navarromoreno 3:28 AM No I don't think maintenance has…" at bounding box center [505, 279] width 462 height 113
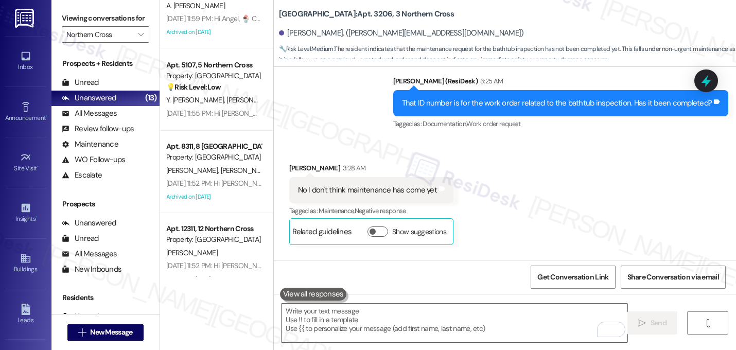
scroll to position [0, 0]
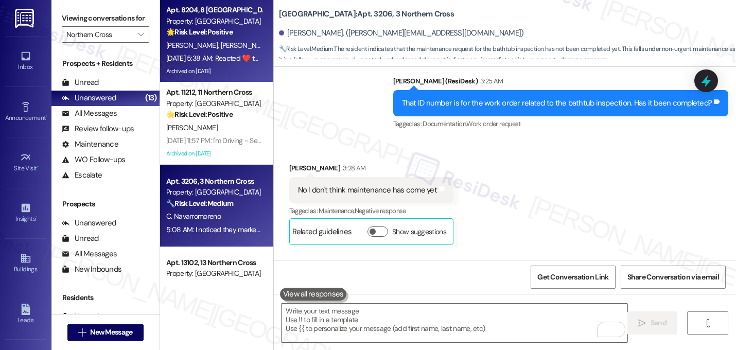
click at [203, 51] on div "E. Calhoun B. Calhoun" at bounding box center [213, 45] width 97 height 13
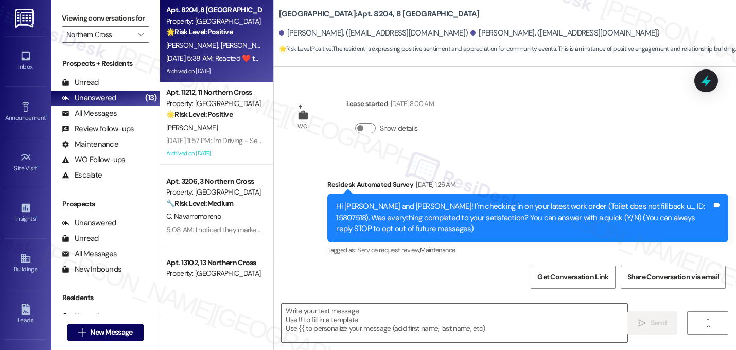
scroll to position [16382, 0]
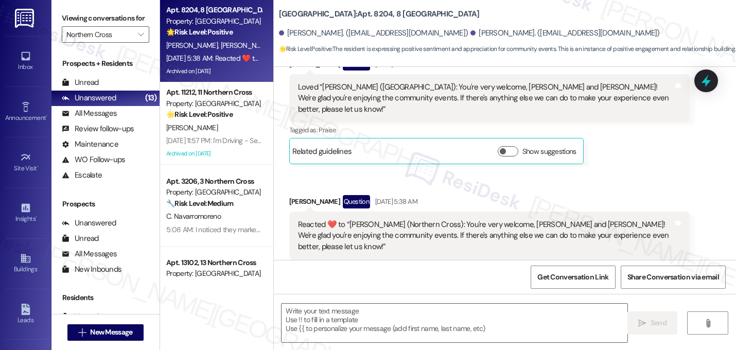
type textarea "Fetching suggested responses. Please feel free to read through the conversation…"
click at [623, 195] on div "Brian Calhoun Question Sep 13, 2025 at 5:38 AM Reacted ❤️ to “Sarah (Northern C…" at bounding box center [489, 318] width 401 height 247
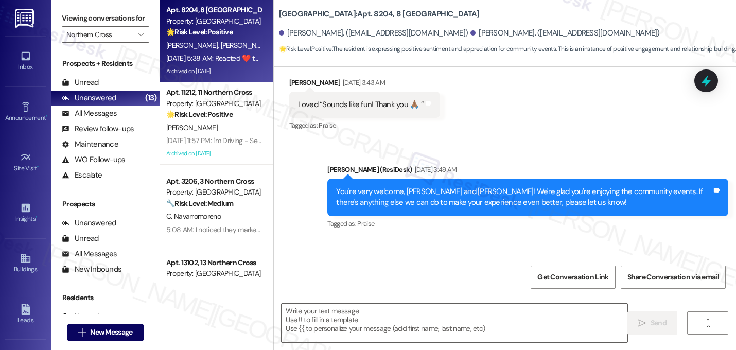
scroll to position [16176, 0]
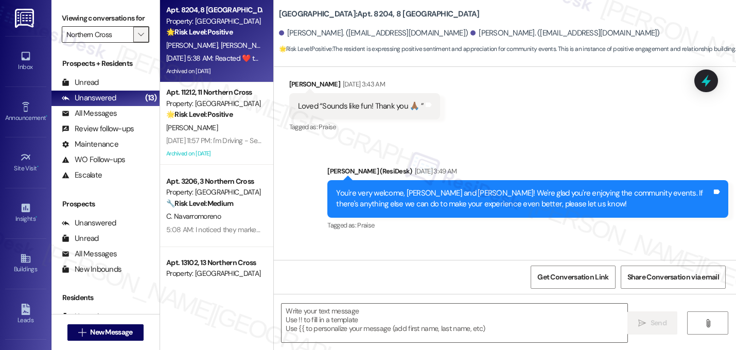
click at [141, 42] on button "" at bounding box center [141, 34] width 16 height 16
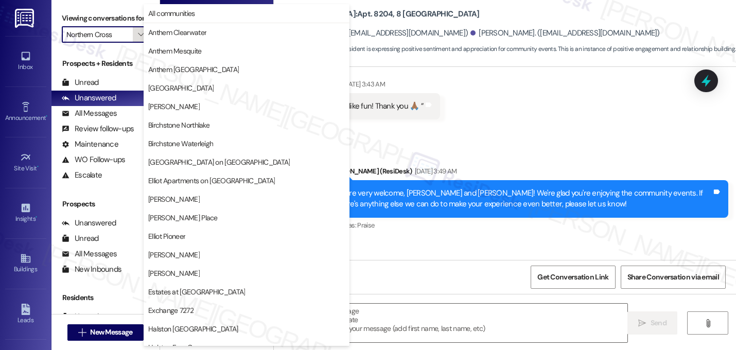
scroll to position [400, 0]
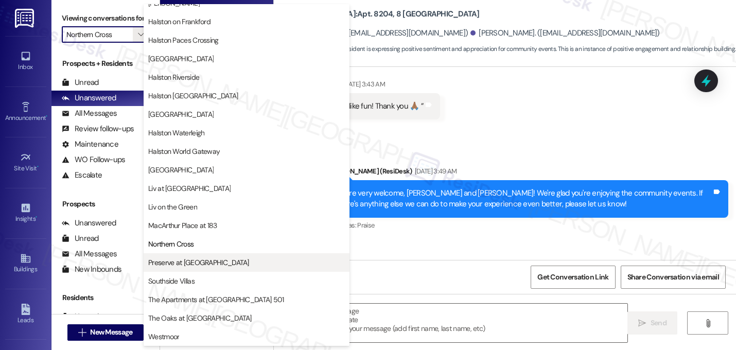
click at [173, 268] on button "Preserve at [GEOGRAPHIC_DATA]" at bounding box center [247, 262] width 206 height 19
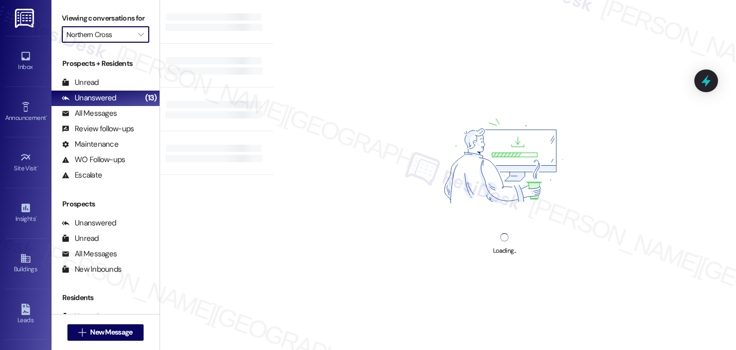
type input "Preserve at [GEOGRAPHIC_DATA]"
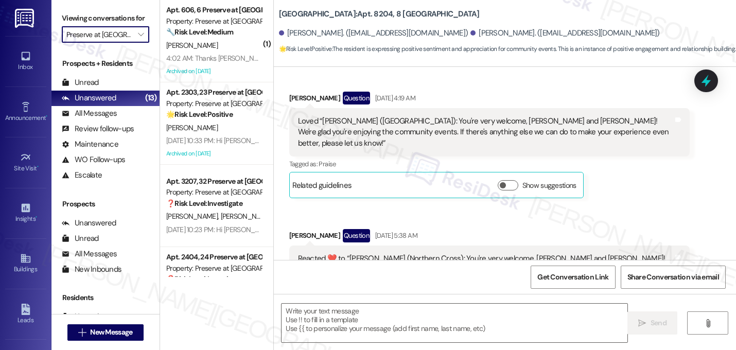
type textarea "Fetching suggested responses. Please feel free to read through the conversation…"
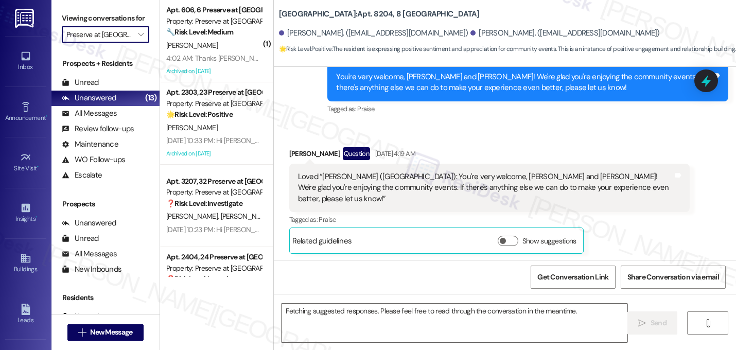
scroll to position [16287, 0]
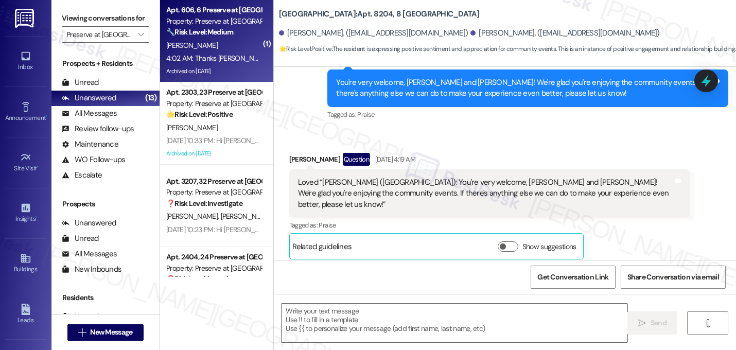
click at [232, 44] on div "S. Gupta" at bounding box center [213, 45] width 97 height 13
type textarea "Fetching suggested responses. Please feel free to read through the conversation…"
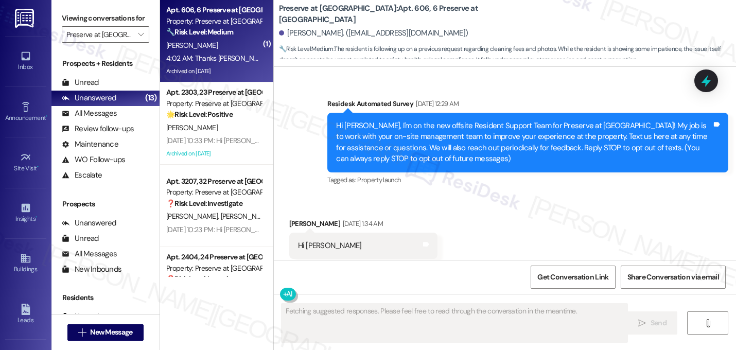
scroll to position [33118, 0]
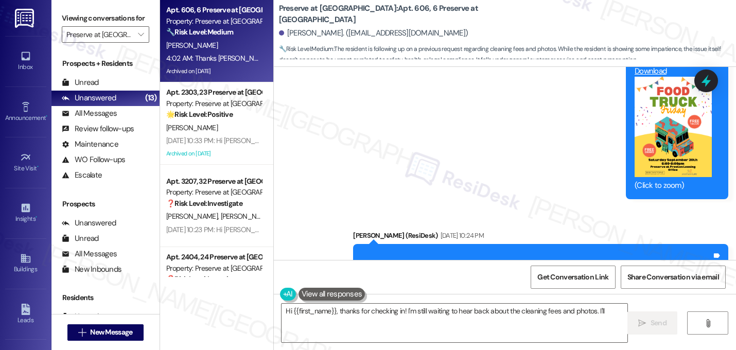
type textarea "Hi {{first_name}}, thanks for checking in! I'm still waiting to hear back about…"
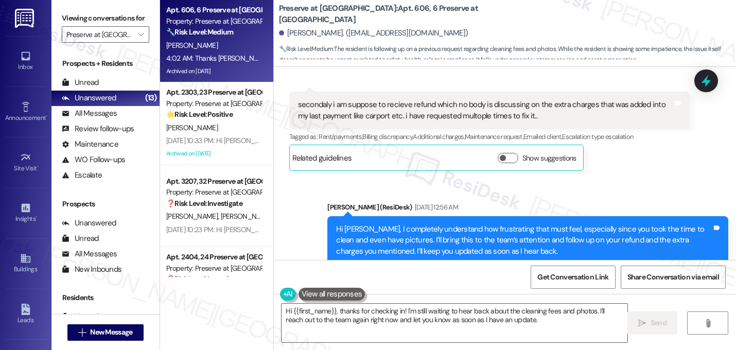
scroll to position [32027, 0]
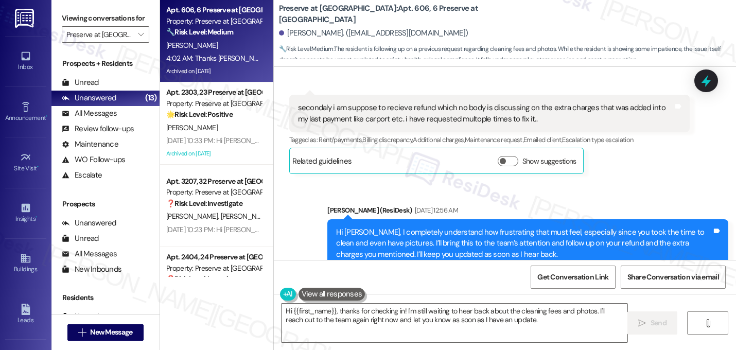
copy div "1207597"
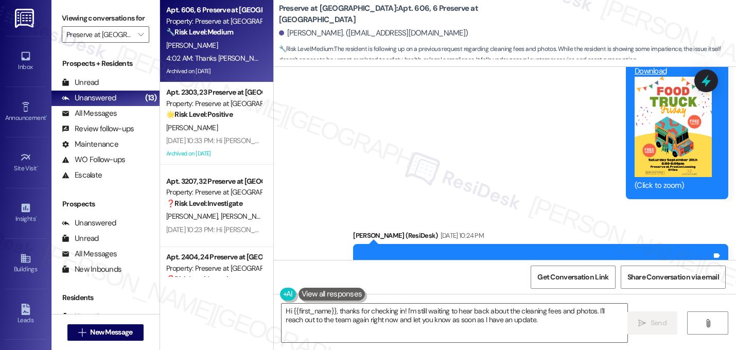
scroll to position [33119, 0]
click at [527, 321] on textarea "Hi {{first_name}}, thanks for checking in! I'm still waiting to hear back about…" at bounding box center [455, 323] width 346 height 39
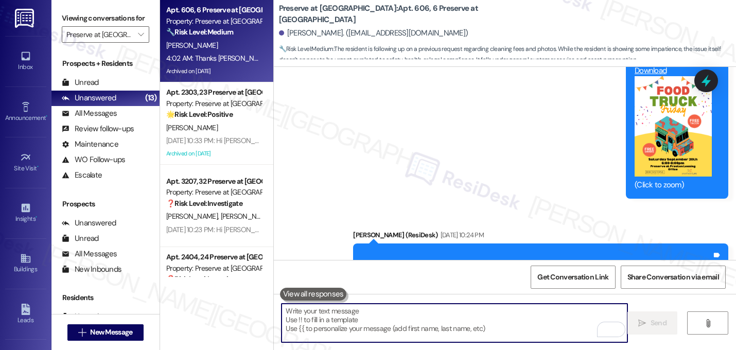
scroll to position [33118, 0]
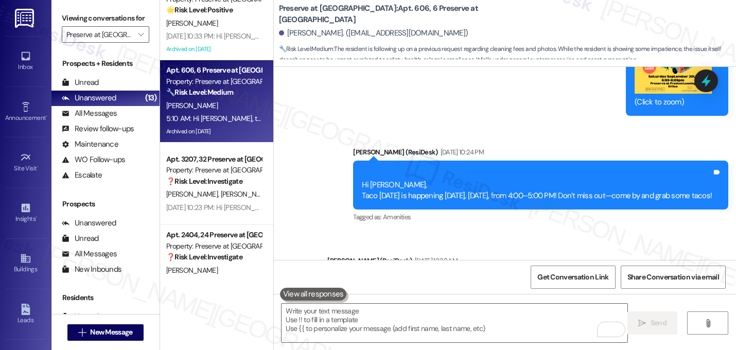
scroll to position [0, 0]
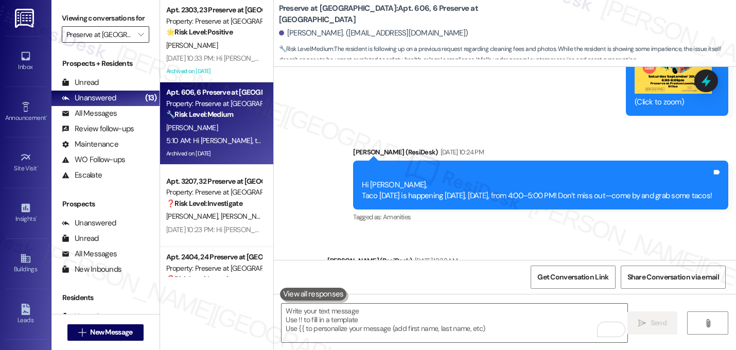
click at [107, 43] on input "Preserve at [GEOGRAPHIC_DATA]" at bounding box center [99, 34] width 66 height 16
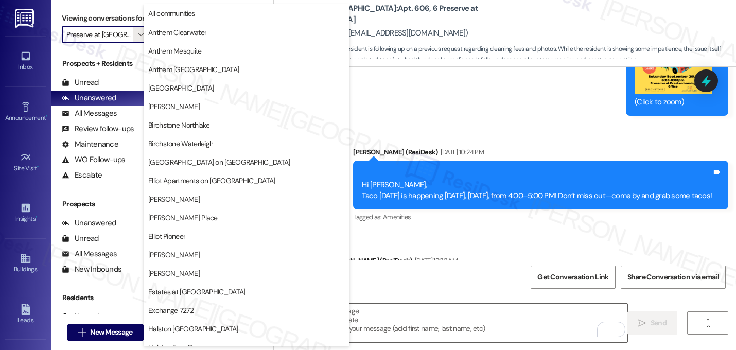
scroll to position [400, 0]
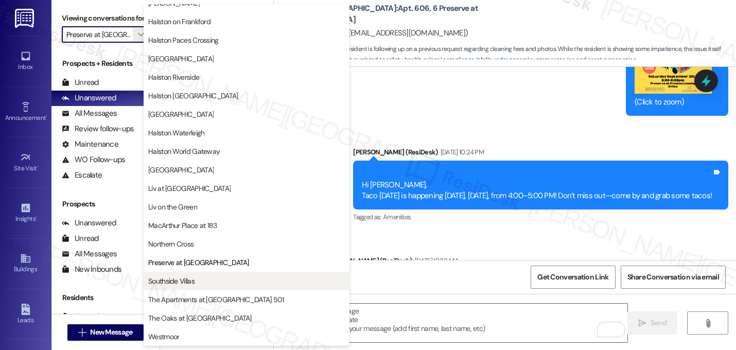
click at [167, 287] on button "Southside Villas" at bounding box center [247, 281] width 206 height 19
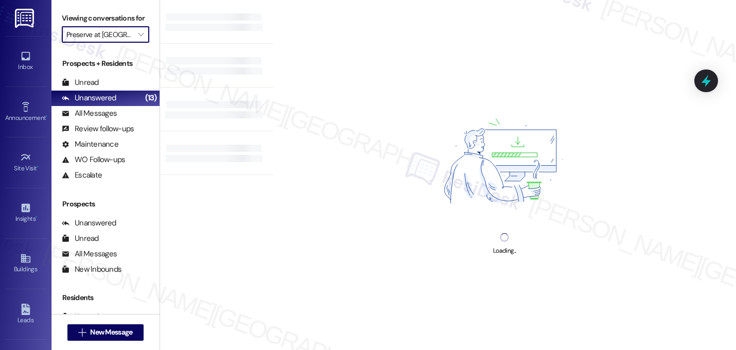
type input "Southside Villas"
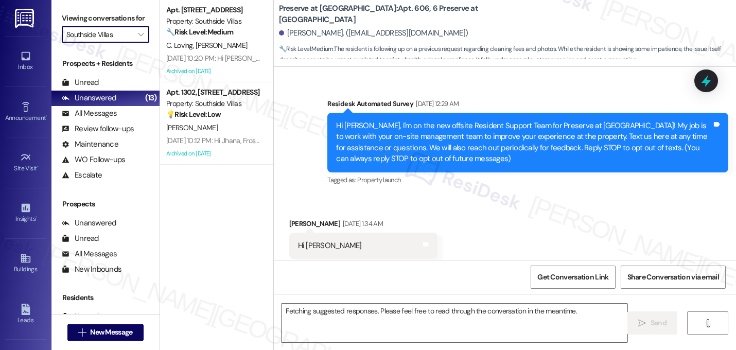
scroll to position [33118, 0]
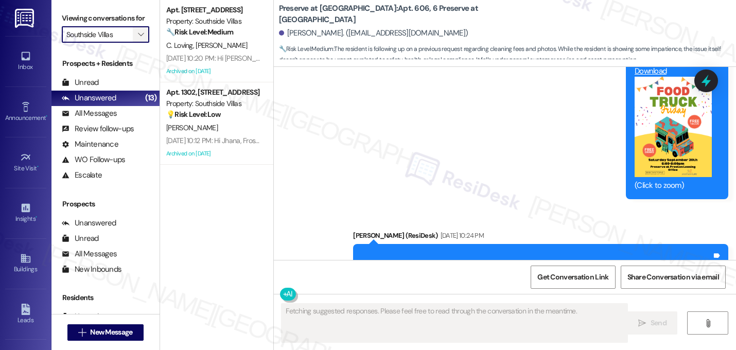
click at [138, 39] on icon "" at bounding box center [141, 34] width 6 height 8
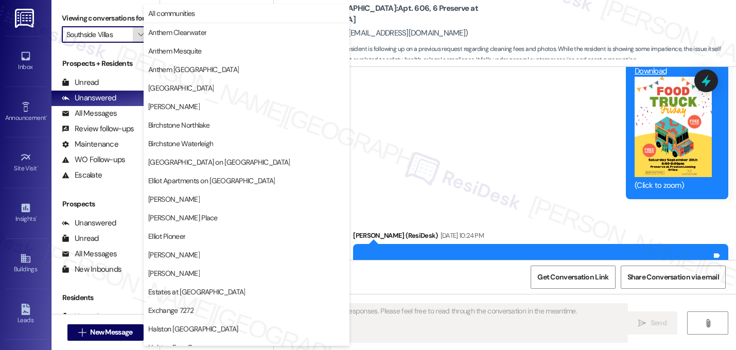
scroll to position [400, 0]
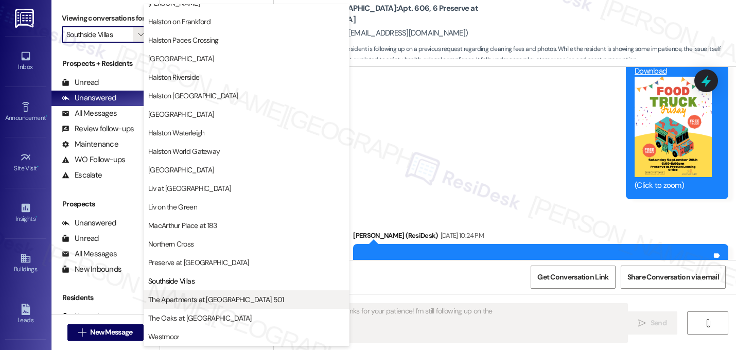
click at [188, 299] on span "The Apartments at [GEOGRAPHIC_DATA] 501" at bounding box center [216, 300] width 136 height 10
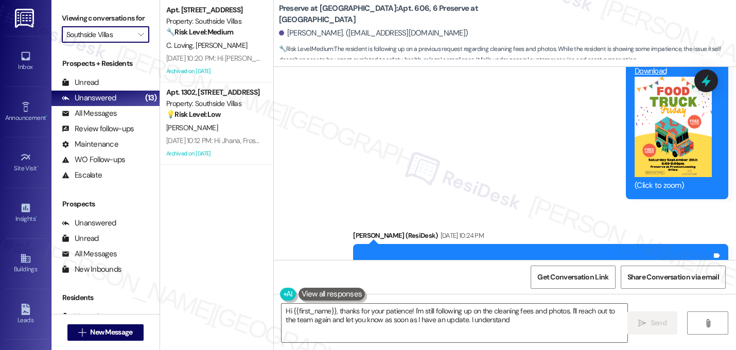
type textarea "Hi {{first_name}}, thanks for your patience! I'm still following up on the clea…"
type input "The Apartments at [GEOGRAPHIC_DATA] 501"
type textarea "Hi {{first_name}}, thanks for your patience! I'm still following up on the clea…"
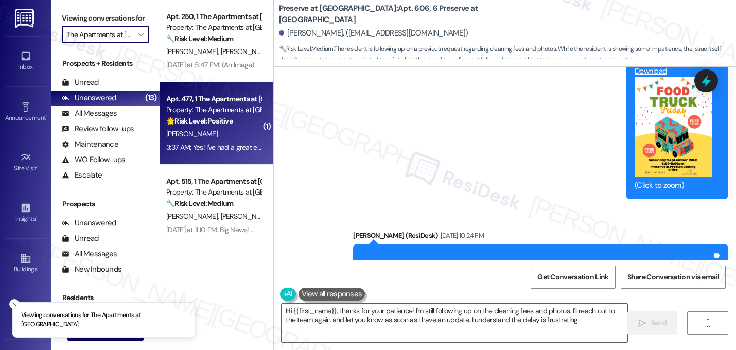
click at [221, 129] on div "G. Daniel" at bounding box center [213, 134] width 97 height 13
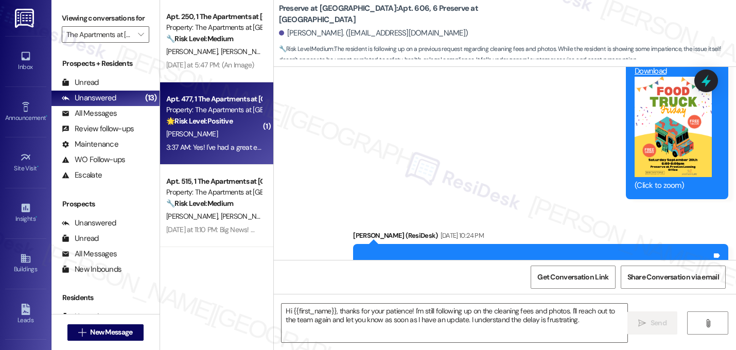
type textarea "Fetching suggested responses. Please feel free to read through the conversation…"
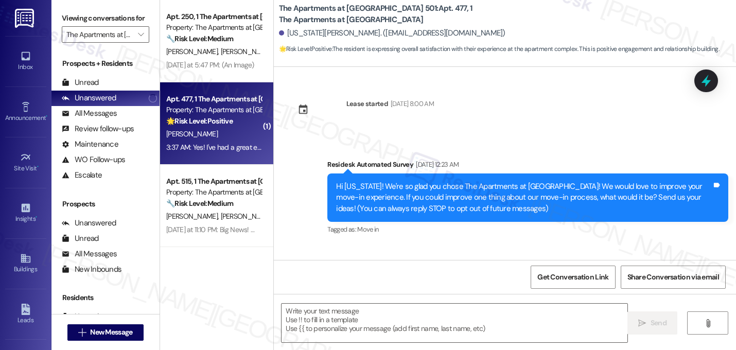
scroll to position [3524, 0]
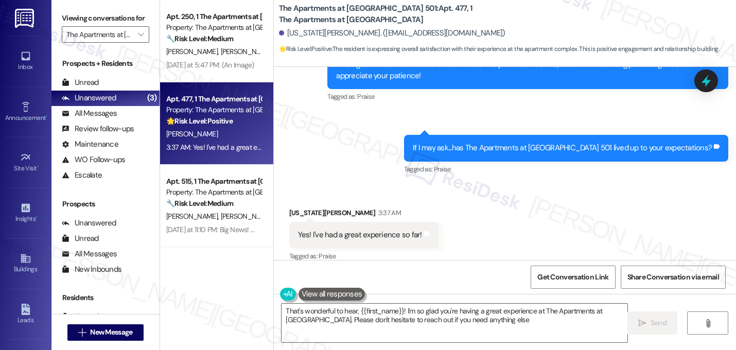
type textarea "That's wonderful to hear, {{first_name}}! I'm so glad you're having a great exp…"
click at [411, 315] on textarea "That's wonderful to hear, {{first_name}}! I'm so glad you're having a great exp…" at bounding box center [455, 323] width 346 height 39
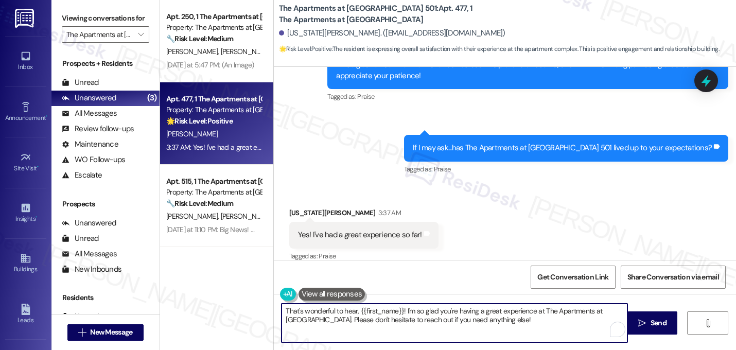
click at [411, 315] on textarea "That's wonderful to hear, {{first_name}}! I'm so glad you're having a great exp…" at bounding box center [455, 323] width 346 height 39
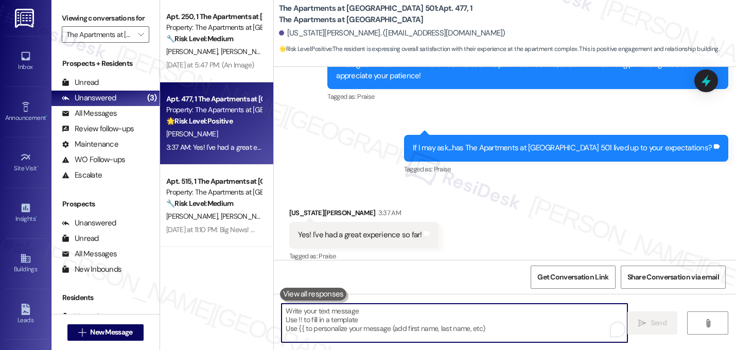
paste textarea "That makes me so happy to hear! Can I ask a quick favor...would you mind writin…"
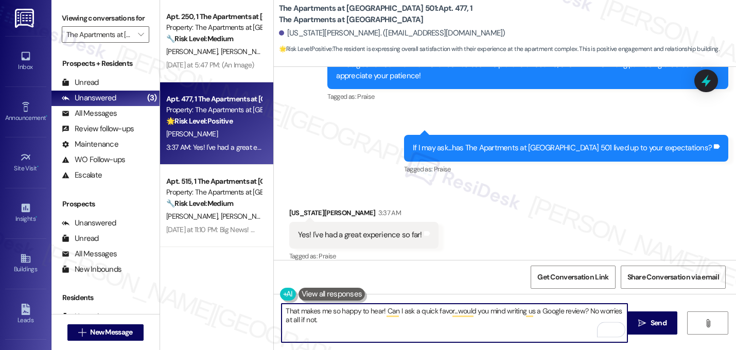
type textarea "That makes me so happy to hear! Can I ask a quick favor...would you mind writin…"
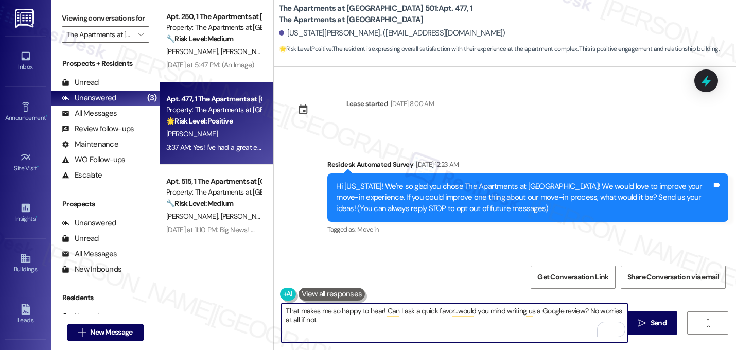
scroll to position [3524, 0]
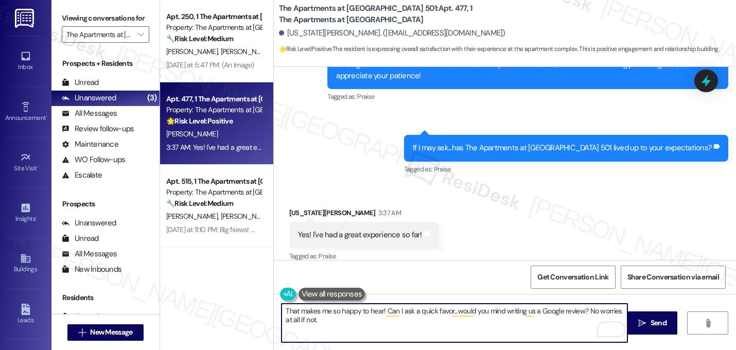
paste textarea "Here's a quick link {{google_review_link}} Thank you so much! ☺️"
type textarea "That makes me so happy to hear! Can I ask a quick favor...would you mind writin…"
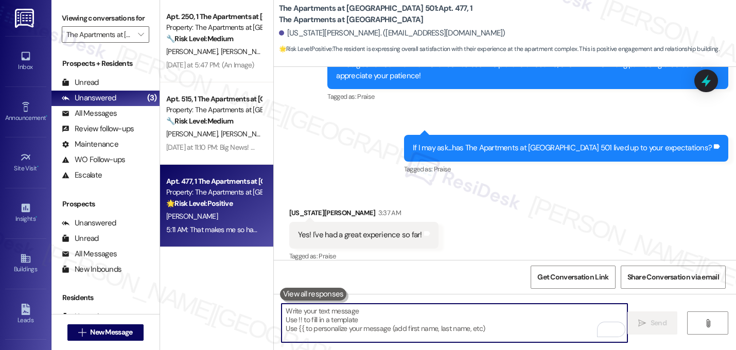
click at [466, 207] on div "Received via SMS Georgia Daniel 3:37 AM Yes! I've had a great experience so far…" at bounding box center [505, 227] width 462 height 87
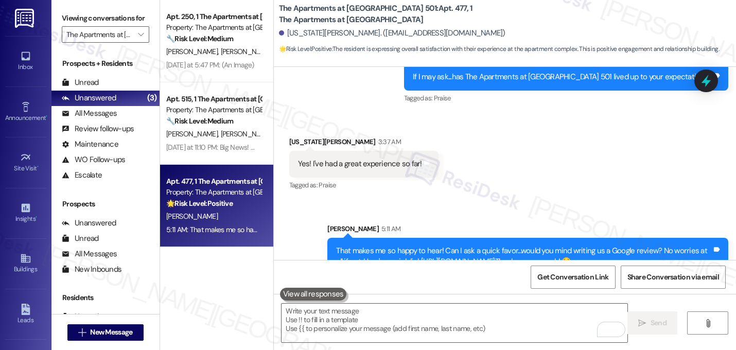
scroll to position [3607, 0]
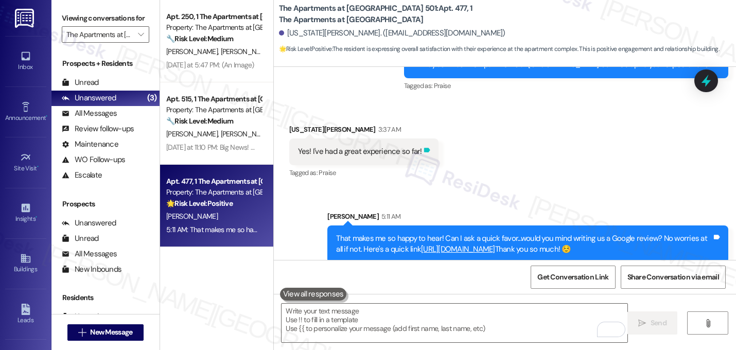
click at [424, 148] on icon at bounding box center [427, 150] width 6 height 5
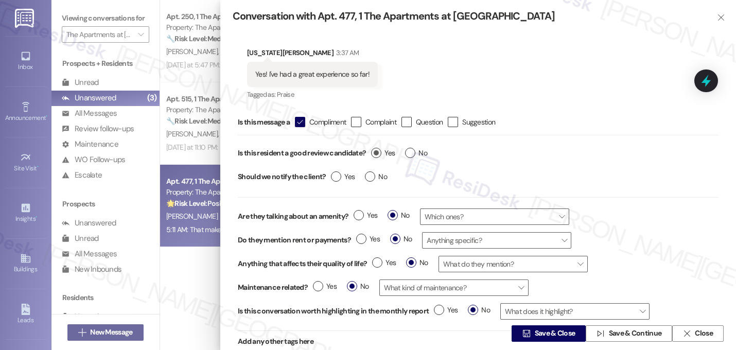
click at [374, 152] on label "Yes" at bounding box center [383, 153] width 24 height 11
click at [374, 152] on input "Yes" at bounding box center [383, 154] width 24 height 13
radio input "true"
click at [538, 335] on span "Save & Close" at bounding box center [555, 334] width 41 height 11
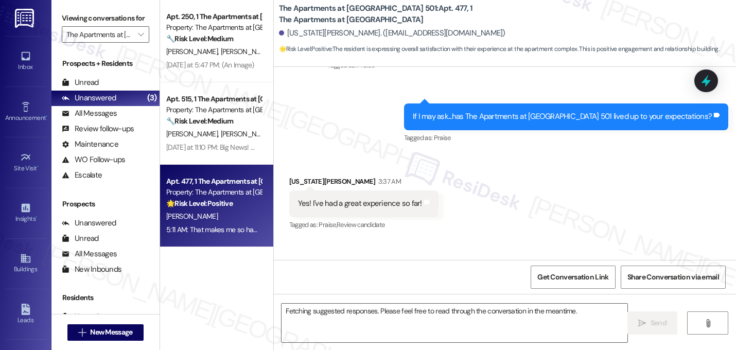
scroll to position [3524, 0]
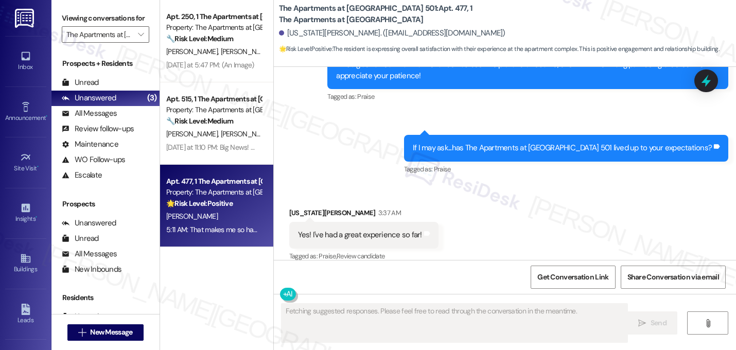
click at [548, 194] on div "Received via SMS Georgia Daniel 3:37 AM Yes! I've had a great experience so far…" at bounding box center [505, 227] width 462 height 87
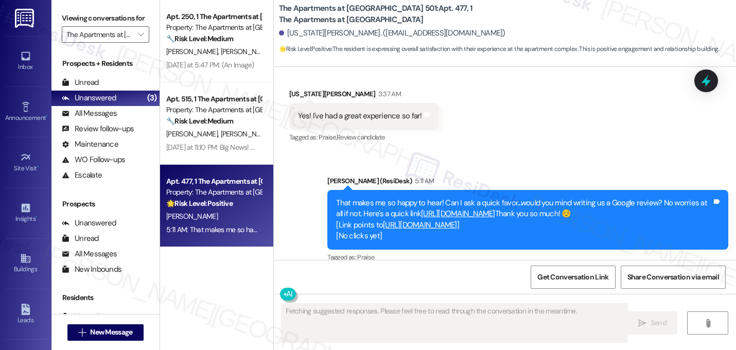
scroll to position [3644, 0]
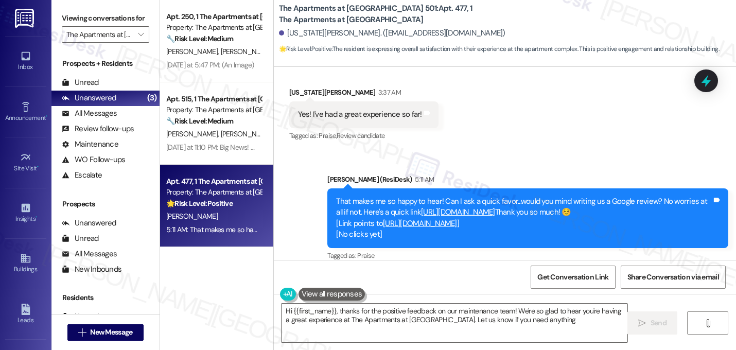
type textarea "Hi {{first_name}}, thanks for the positive feedback on our maintenance team! We…"
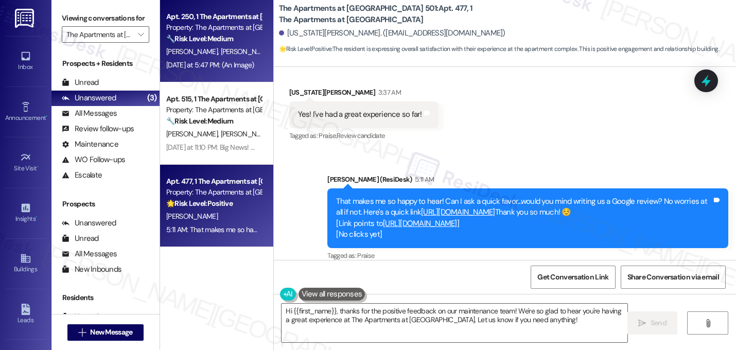
click at [238, 59] on div "Yesterday at 5:47 PM: (An Image) Yesterday at 5:47 PM: (An Image)" at bounding box center [213, 65] width 97 height 13
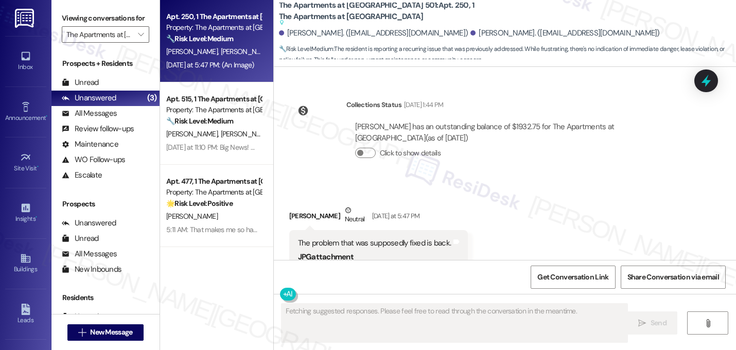
scroll to position [7517, 0]
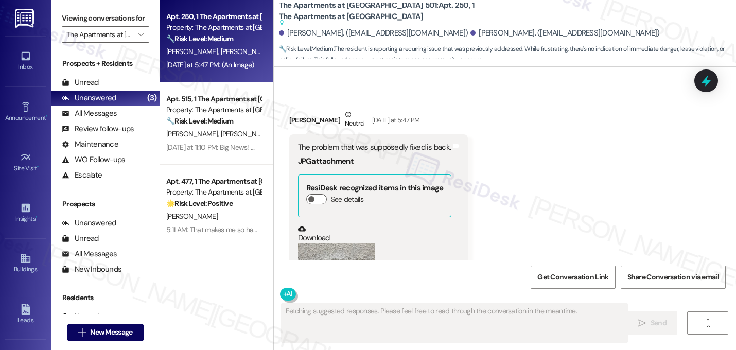
click at [522, 135] on div "Received via SMS Brian Nunn Neutral Yesterday at 5:47 PM The problem that was s…" at bounding box center [505, 238] width 462 height 305
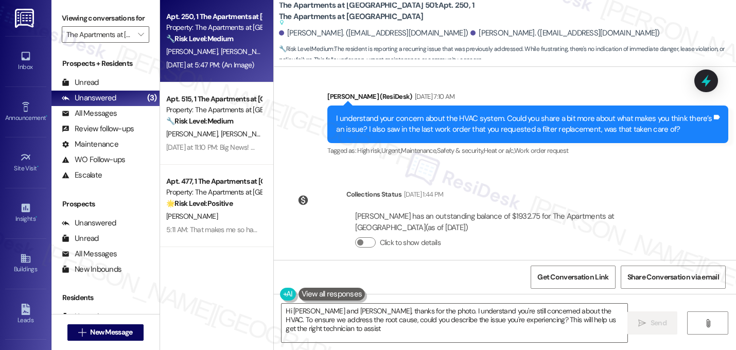
type textarea "Hi Brenda and Brian, thanks for the photo. I understand you're still concerned …"
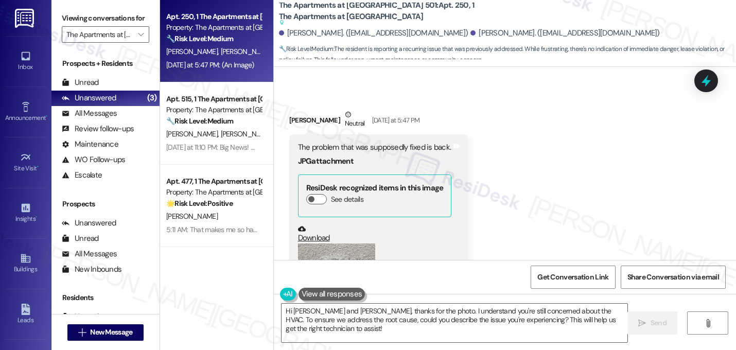
click at [335, 244] on button "Zoom image" at bounding box center [336, 295] width 77 height 103
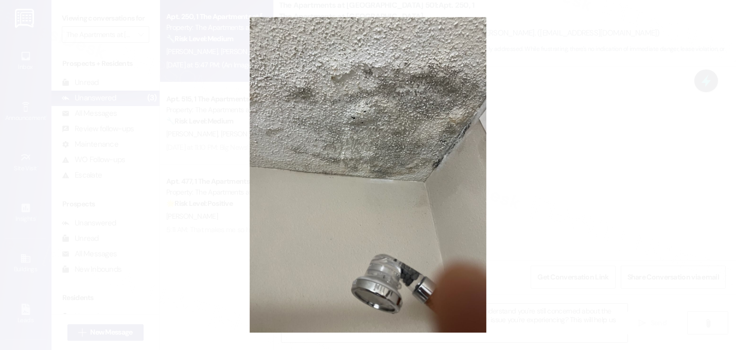
click at [551, 189] on button "Unzoom image" at bounding box center [368, 175] width 736 height 350
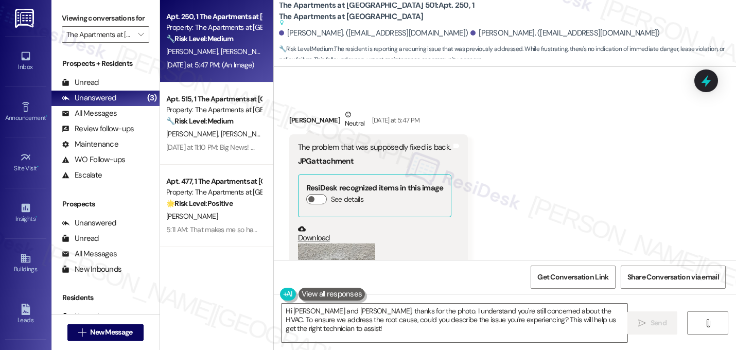
click at [551, 189] on div "Received via SMS Brian Nunn Neutral Yesterday at 5:47 PM The problem that was s…" at bounding box center [505, 238] width 462 height 305
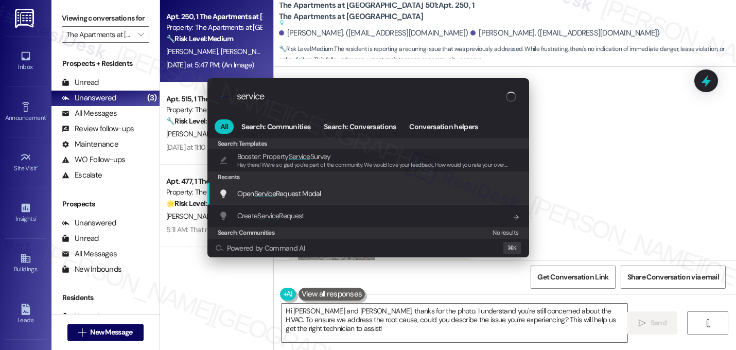
type input "service"
click at [355, 188] on div "Open Service Request Modal Add shortcut" at bounding box center [369, 193] width 301 height 11
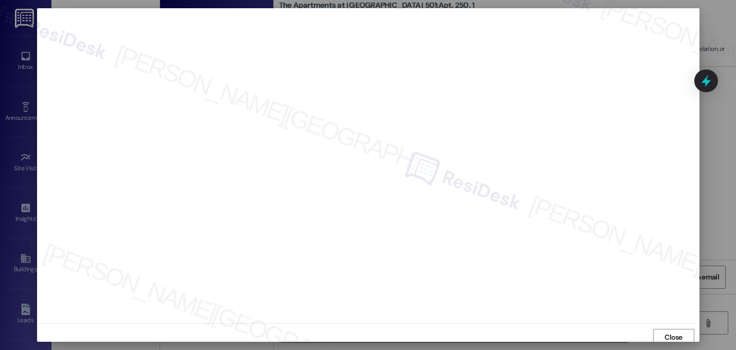
scroll to position [4, 0]
click at [677, 334] on span "Close" at bounding box center [674, 334] width 18 height 11
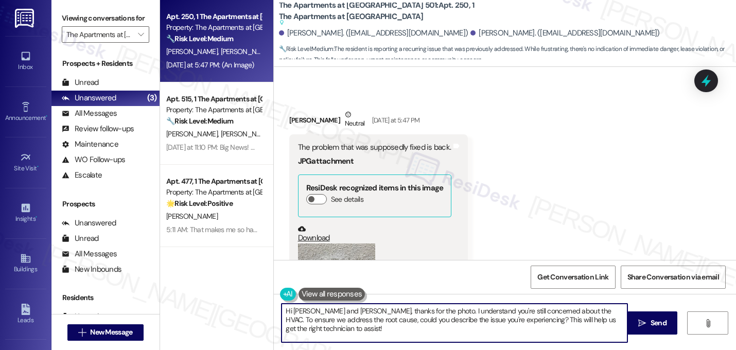
click at [442, 317] on textarea "Hi Brenda and Brian, thanks for the photo. I understand you're still concerned …" at bounding box center [455, 323] width 346 height 39
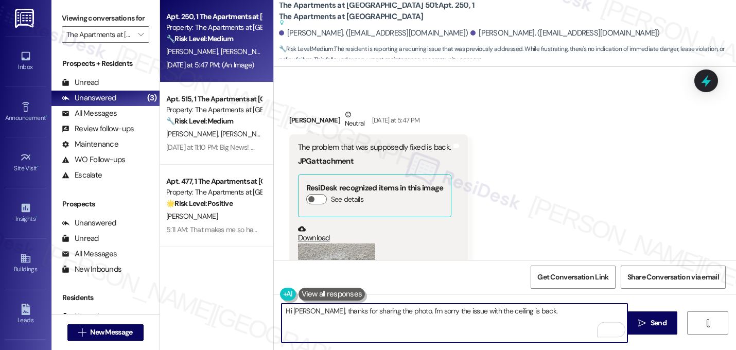
click at [533, 312] on textarea "Hi Brenda, thanks for sharing the photo. I'm sorry the issue with the ceiling i…" at bounding box center [455, 323] width 346 height 39
paste textarea "Do we have your permission to enter your unit while you're away (in case it's n…"
type textarea "Hi Brenda, thanks for sharing the photo. I'm sorry the issue with the ceiling i…"
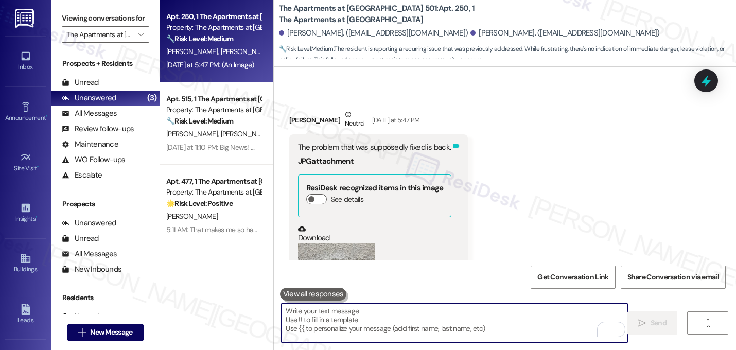
scroll to position [7517, 0]
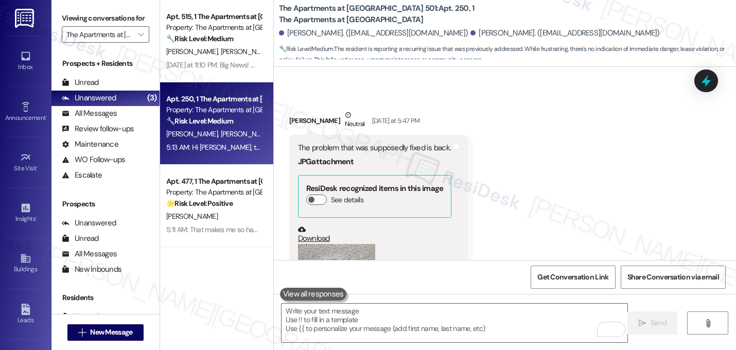
click at [563, 131] on div "Received via SMS Brian Nunn Neutral Yesterday at 5:47 PM The problem that was s…" at bounding box center [505, 239] width 462 height 305
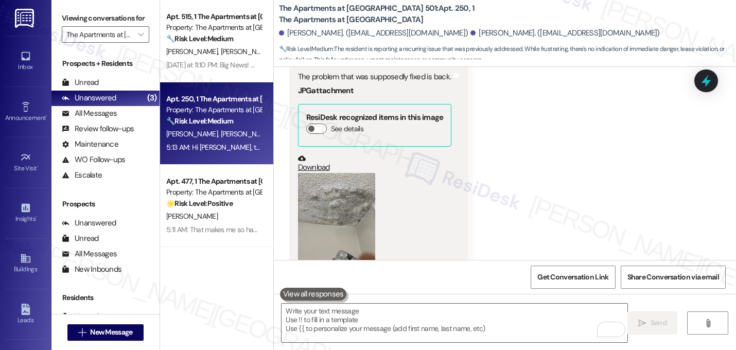
scroll to position [7600, 0]
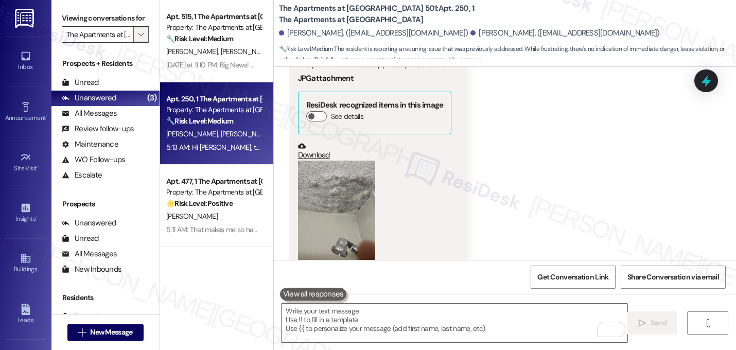
click at [138, 39] on icon "" at bounding box center [141, 34] width 6 height 8
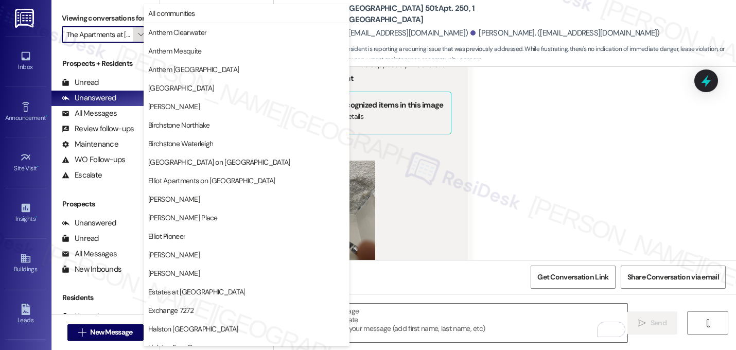
scroll to position [400, 0]
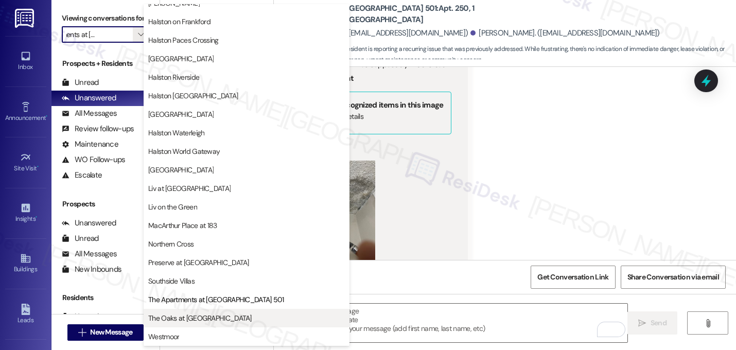
click at [170, 318] on span "The Oaks at [GEOGRAPHIC_DATA]" at bounding box center [200, 318] width 104 height 10
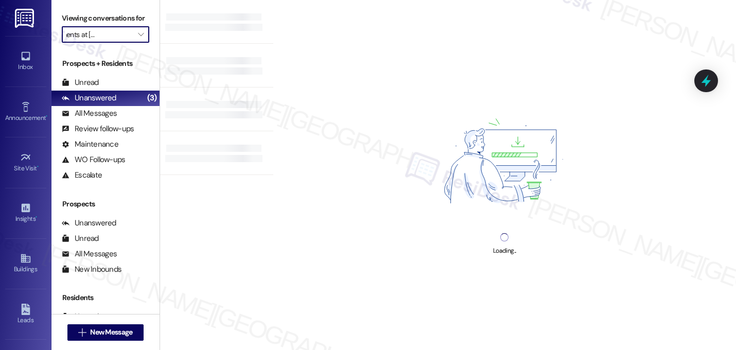
type input "The Oaks at [GEOGRAPHIC_DATA]"
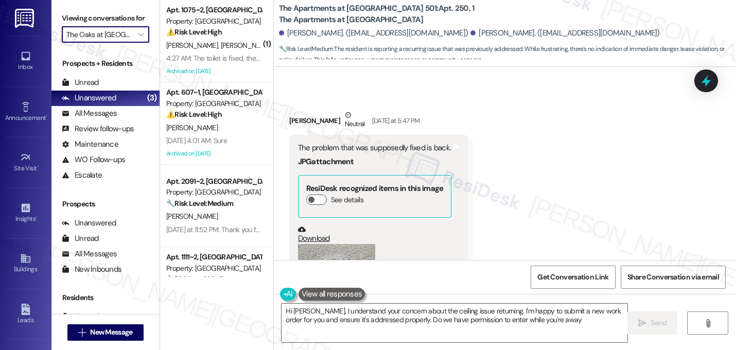
type textarea "Hi Brenda, I understand your concern about the ceiling issue returning. I'm hap…"
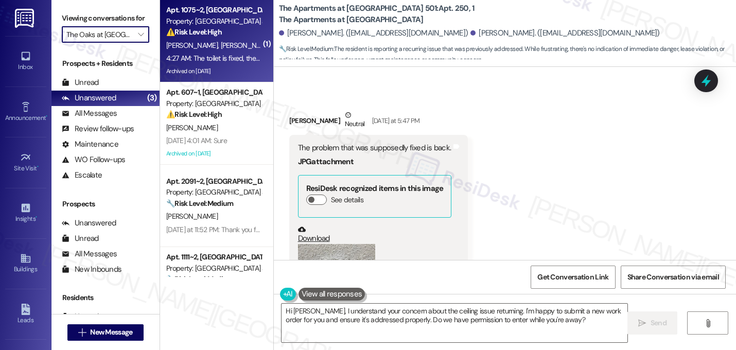
click at [222, 45] on div "J. Dorsett N. Dorsett" at bounding box center [213, 45] width 97 height 13
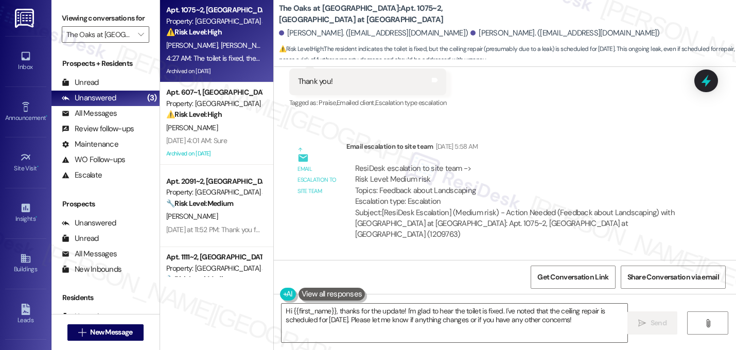
scroll to position [14737, 0]
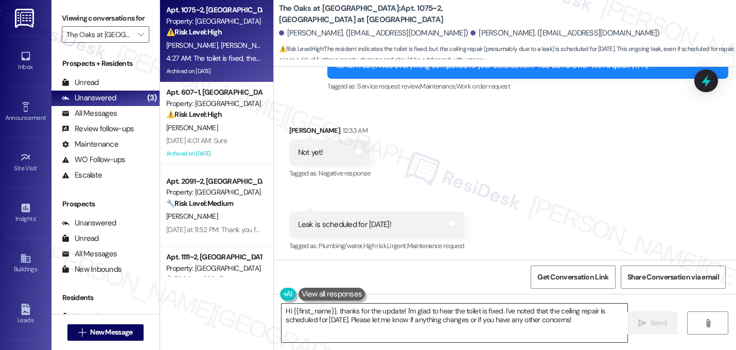
click at [336, 315] on textarea "Hi {{first_name}}, thanks for the update! I'm glad to hear the toilet is fixed.…" at bounding box center [455, 323] width 346 height 39
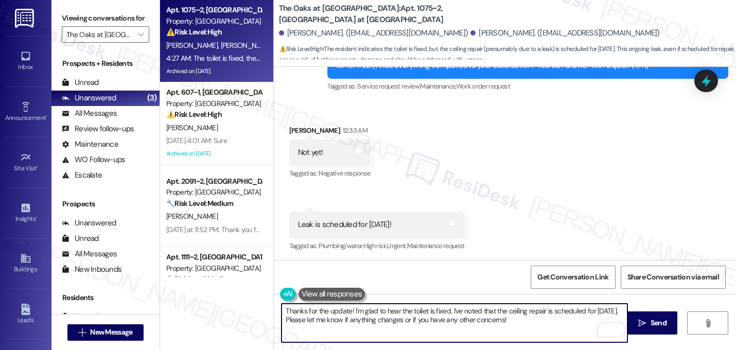
click at [349, 312] on textarea "Thanks for the update! I'm glad to hear the toilet is fixed. I've noted that th…" at bounding box center [455, 323] width 346 height 39
type textarea "Thanks for the update, [PERSON_NAME]. I'm glad to hear the toilet is fixed. I'v…"
click at [533, 319] on textarea "Thanks for the update, [PERSON_NAME]. I'm glad to hear the toilet is fixed. I'v…" at bounding box center [455, 323] width 346 height 39
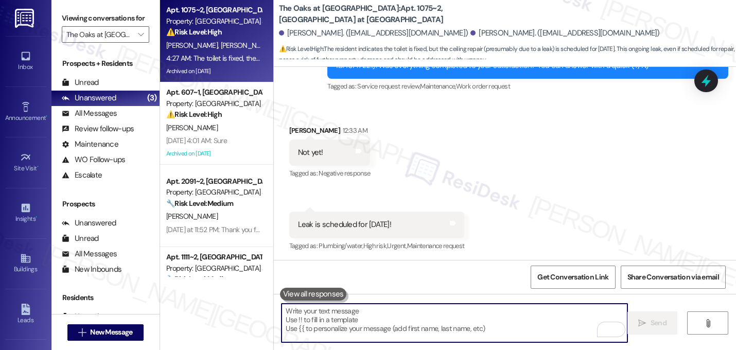
scroll to position [14736, 0]
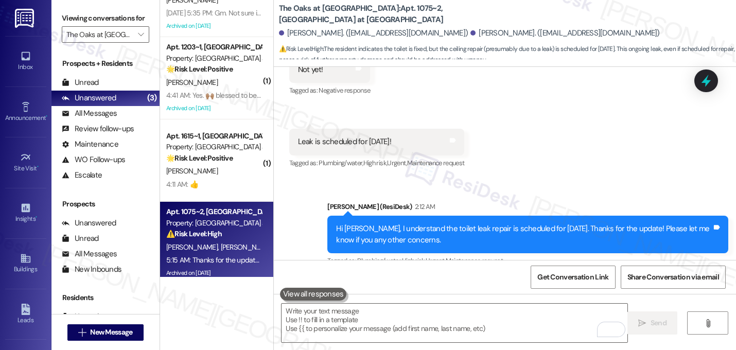
scroll to position [209, 0]
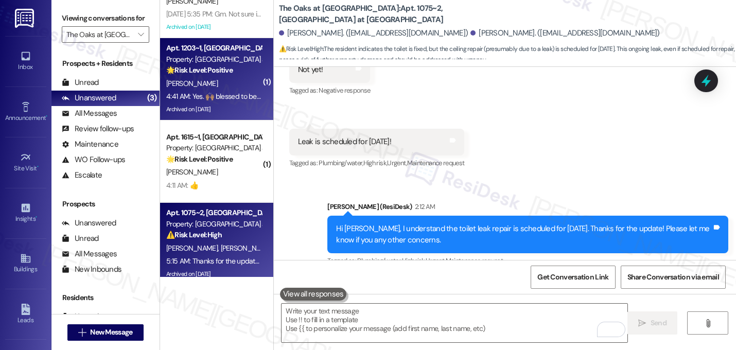
click at [220, 104] on div "Archived on 05/28/2025" at bounding box center [213, 109] width 97 height 13
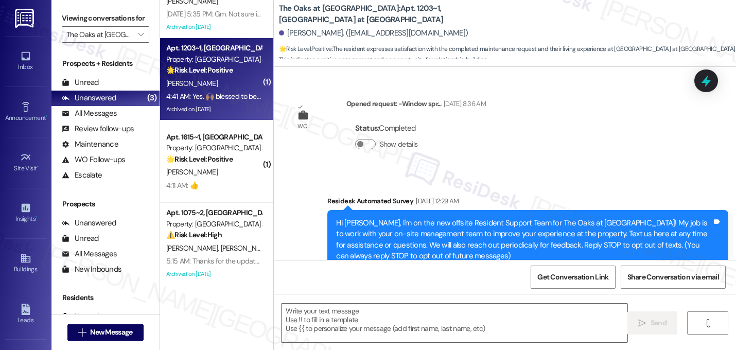
scroll to position [13944, 0]
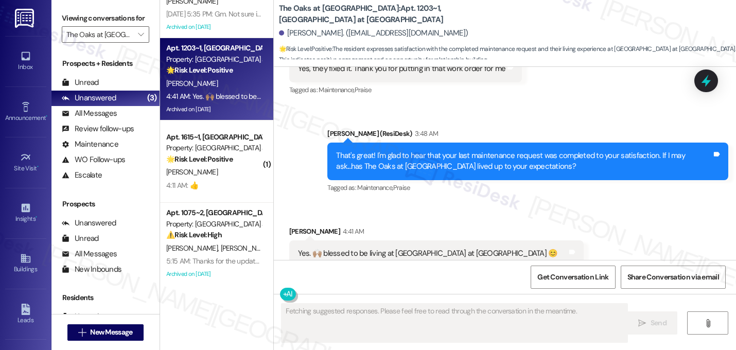
click at [502, 290] on button "Hide Suggestions" at bounding box center [510, 295] width 21 height 10
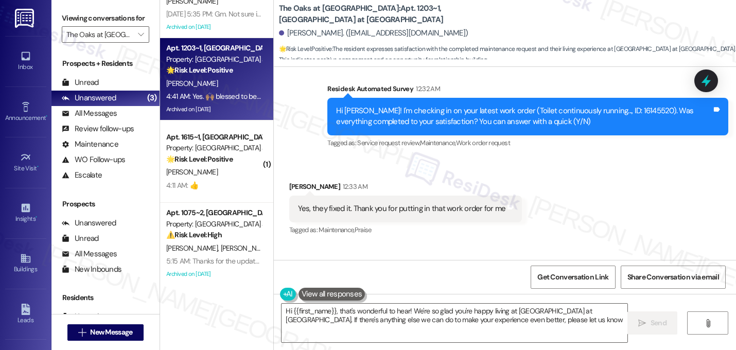
type textarea "Hi {{first_name}}, that's wonderful to hear! We're so glad you're happy living …"
click at [360, 325] on textarea "Hi {{first_name}}, that's wonderful to hear! We're so glad you're happy living …" at bounding box center [455, 323] width 346 height 39
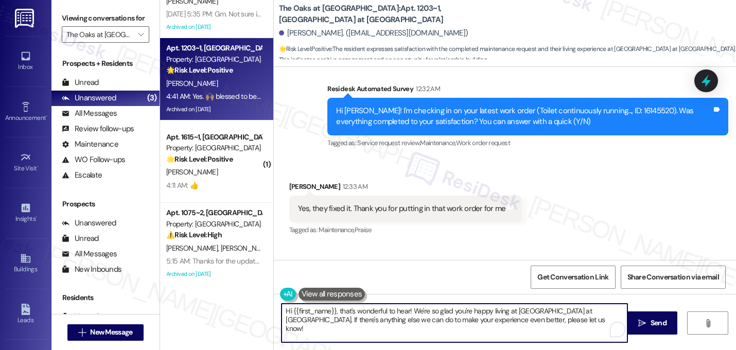
click at [360, 325] on textarea "Hi {{first_name}}, that's wonderful to hear! We're so glad you're happy living …" at bounding box center [455, 323] width 346 height 39
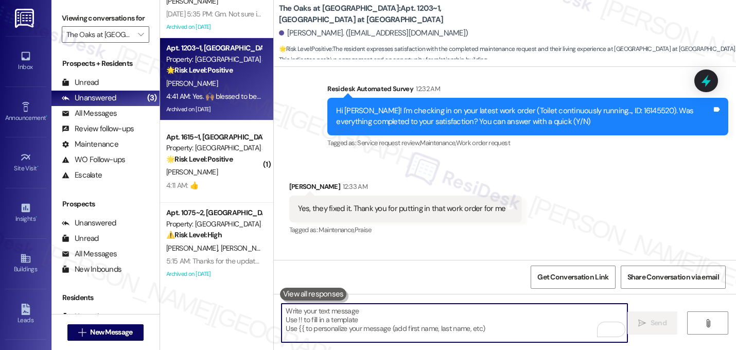
paste textarea "That makes me so happy to hear! Can I ask a quick favor...would you mind writin…"
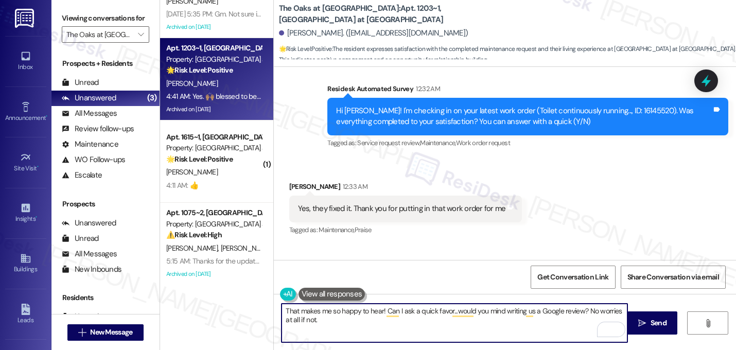
paste textarea "Here's a quick link {{google_review_link}} Thank you so much! ☺️"
type textarea "That makes me so happy to hear! Can I ask a quick favor...would you mind writin…"
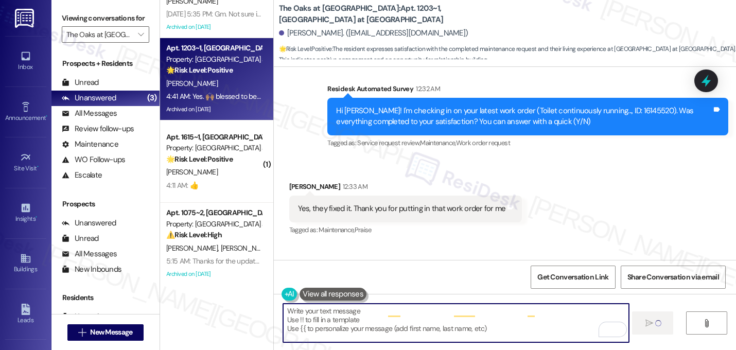
scroll to position [13803, 0]
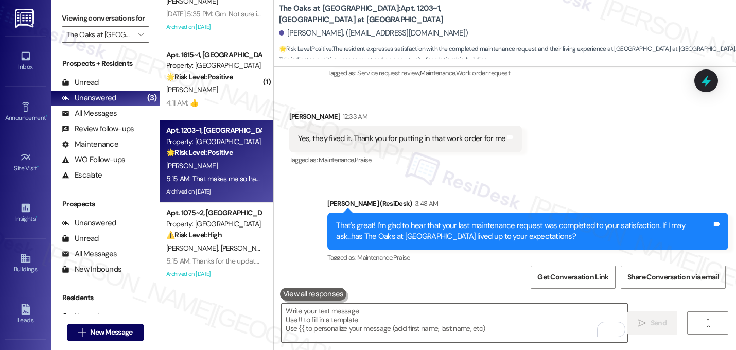
scroll to position [13887, 0]
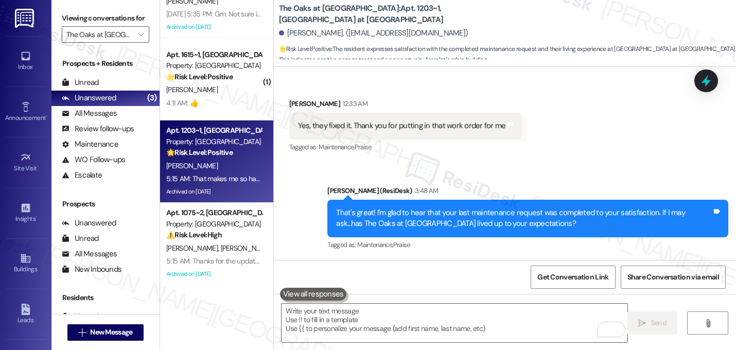
click at [560, 307] on icon at bounding box center [563, 309] width 6 height 5
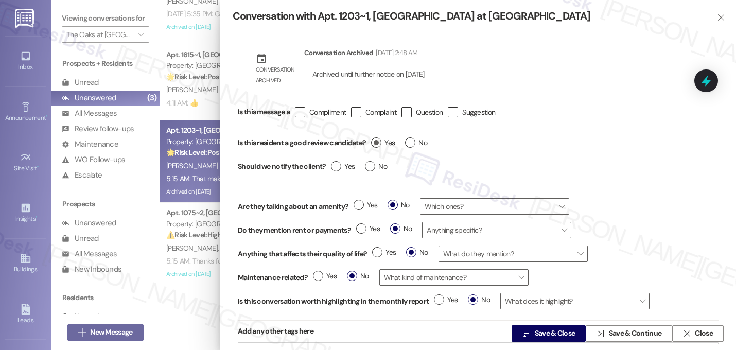
click at [373, 146] on span "Yes" at bounding box center [383, 142] width 24 height 11
click at [373, 146] on input "Yes" at bounding box center [383, 143] width 24 height 13
radio input "true"
click at [544, 336] on span "Save & Close" at bounding box center [555, 334] width 41 height 11
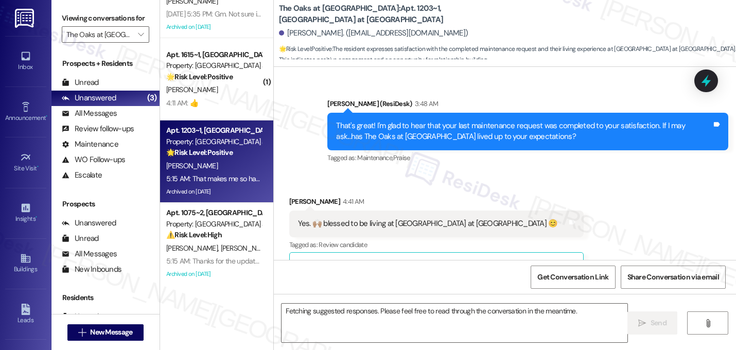
scroll to position [13943, 0]
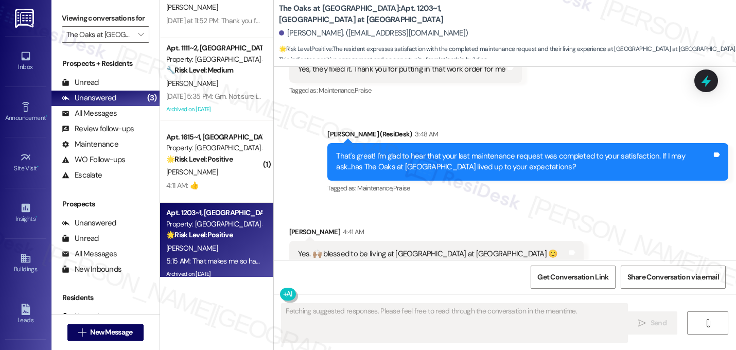
click at [652, 203] on div "Received via SMS Kristal Mariscal 4:41 AM Yes. 🙌🏽 blessed to be living at The O…" at bounding box center [505, 329] width 462 height 253
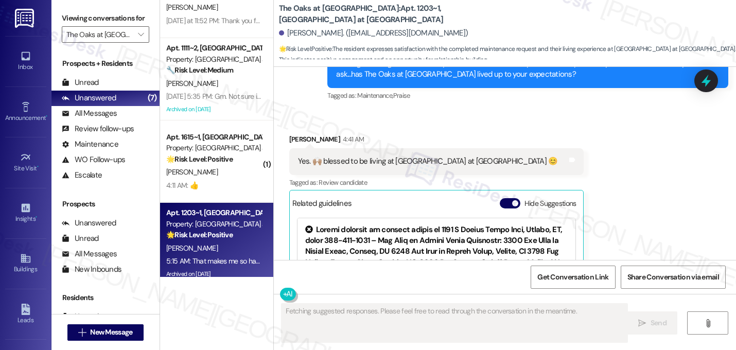
scroll to position [14042, 0]
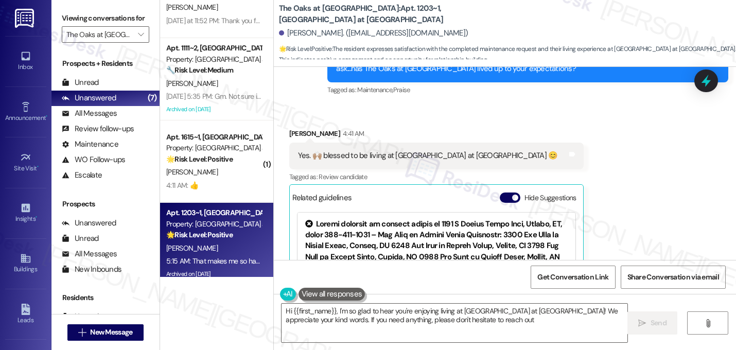
type textarea "Hi {{first_name}}, I'm so glad to hear you're enjoying living at The Oaks at Va…"
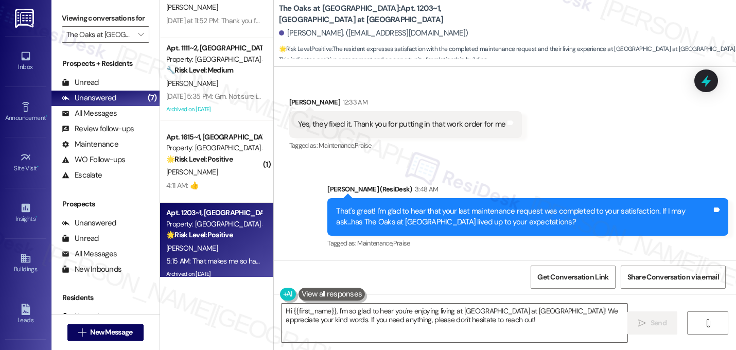
scroll to position [13877, 0]
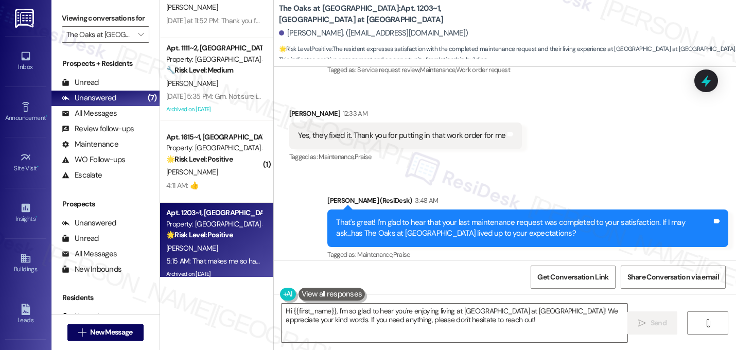
click at [560, 317] on icon at bounding box center [563, 319] width 6 height 5
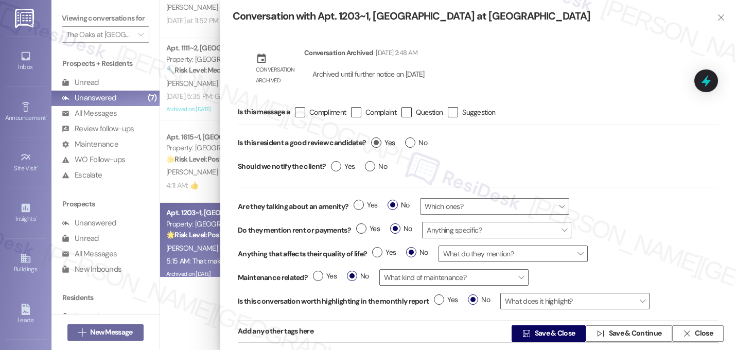
click at [374, 143] on label "Yes" at bounding box center [383, 142] width 24 height 11
click at [374, 143] on input "Yes" at bounding box center [383, 143] width 24 height 13
radio input "true"
click at [524, 332] on icon "" at bounding box center [527, 334] width 8 height 8
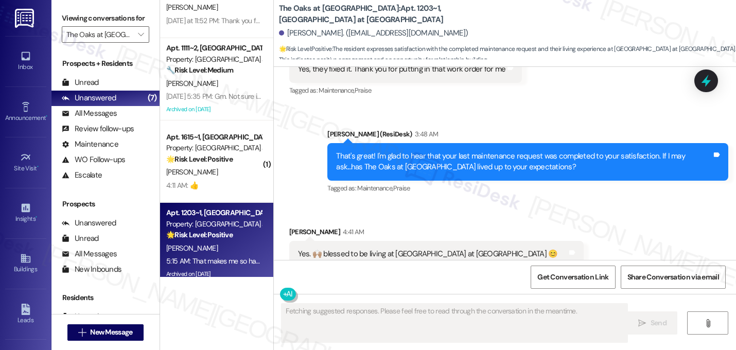
click at [588, 203] on div "Received via SMS Kristal Mariscal 4:41 AM Yes. 🙌🏽 blessed to be living at The O…" at bounding box center [505, 329] width 462 height 253
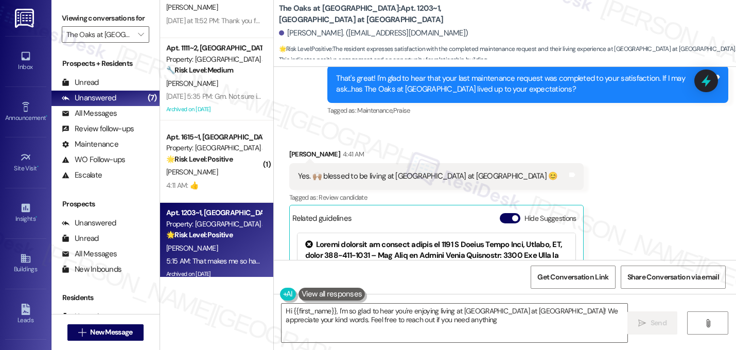
type textarea "Hi {{first_name}}, I'm so glad to hear you're enjoying living at The Oaks at Va…"
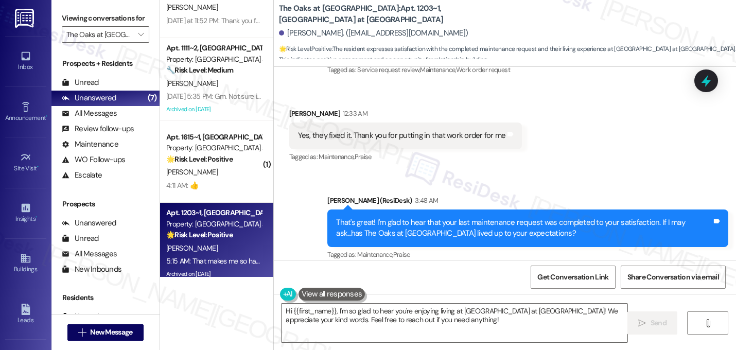
click at [559, 315] on icon at bounding box center [563, 319] width 8 height 8
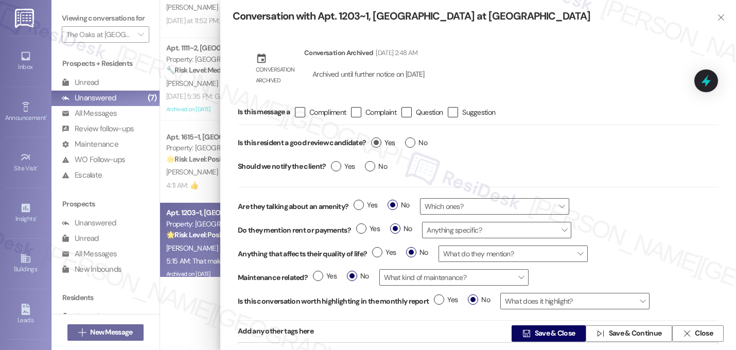
click at [383, 143] on span "Yes" at bounding box center [383, 142] width 24 height 11
click at [383, 143] on input "Yes" at bounding box center [383, 143] width 24 height 13
radio input "true"
click at [542, 339] on span " Save & Close" at bounding box center [549, 333] width 57 height 15
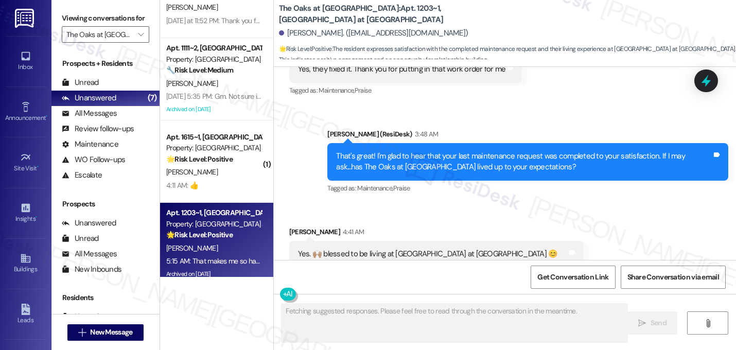
scroll to position [13943, 0]
click at [627, 203] on div "Received via SMS Kristal Mariscal 4:41 AM Yes. 🙌🏽 blessed to be living at The O…" at bounding box center [505, 329] width 462 height 253
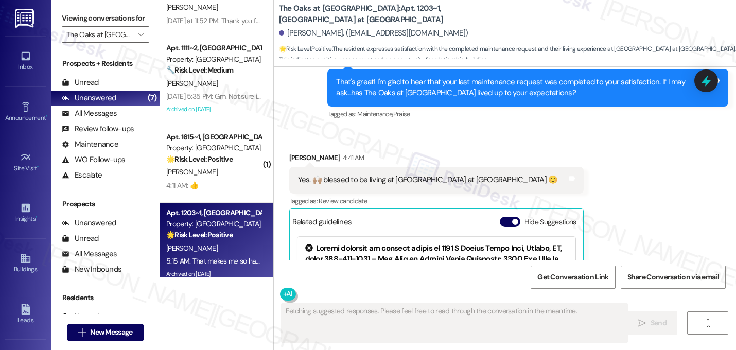
scroll to position [14042, 0]
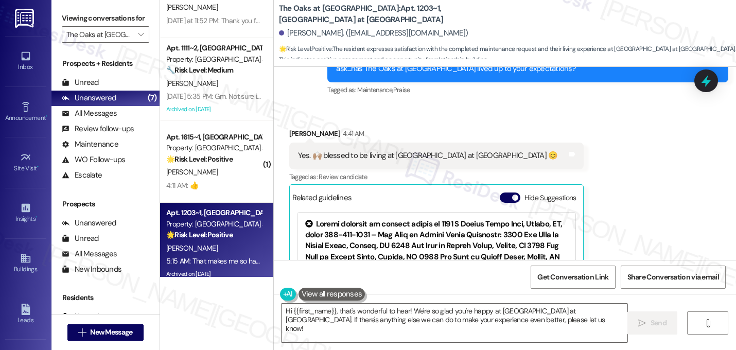
type textarea "Hi {{first_name}}, that's wonderful to hear! We're so glad you're happy at The …"
click at [633, 152] on div "Received via SMS Kristal Mariscal 4:41 AM Yes. 🙌🏽 blessed to be living at The O…" at bounding box center [505, 231] width 462 height 253
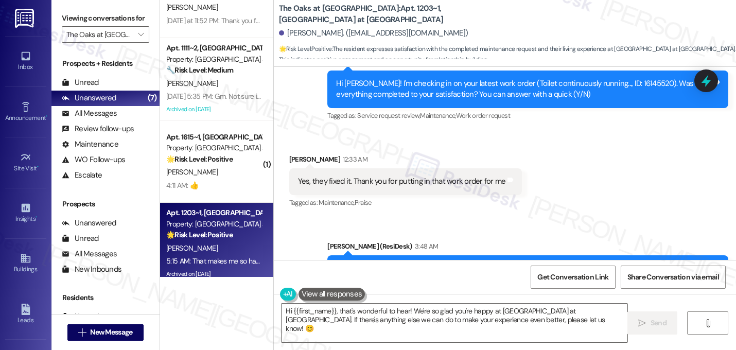
scroll to position [13815, 0]
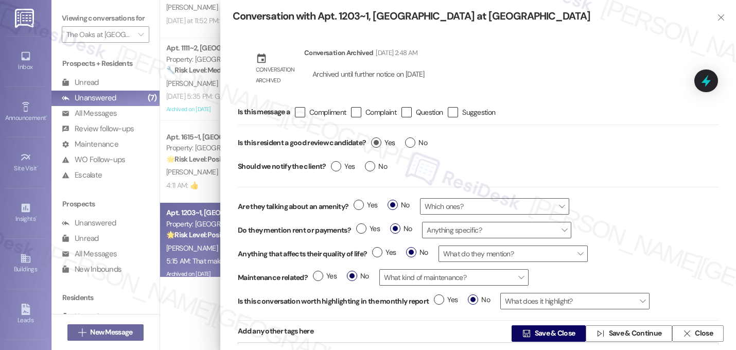
click at [373, 145] on label "Yes" at bounding box center [383, 142] width 24 height 11
click at [373, 145] on input "Yes" at bounding box center [383, 143] width 24 height 13
radio input "true"
click at [523, 339] on span " Save & Close" at bounding box center [549, 333] width 57 height 15
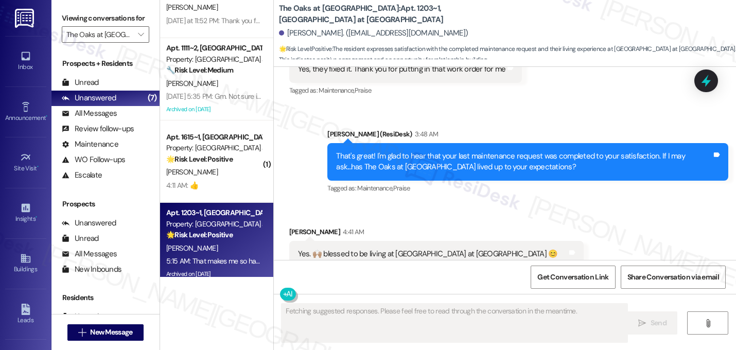
click at [623, 203] on div "Received via SMS Kristal Mariscal 4:41 AM Yes. 🙌🏽 blessed to be living at The O…" at bounding box center [505, 329] width 462 height 253
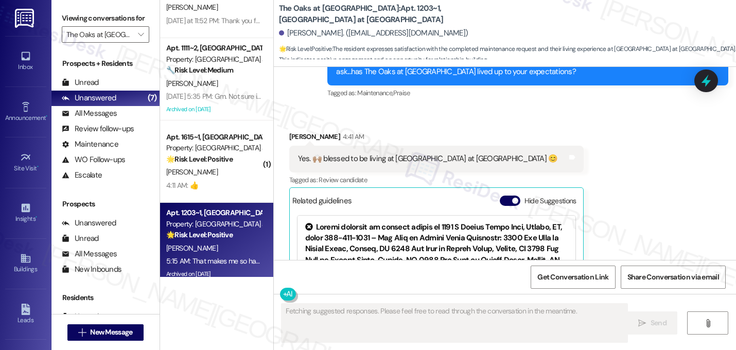
scroll to position [14042, 0]
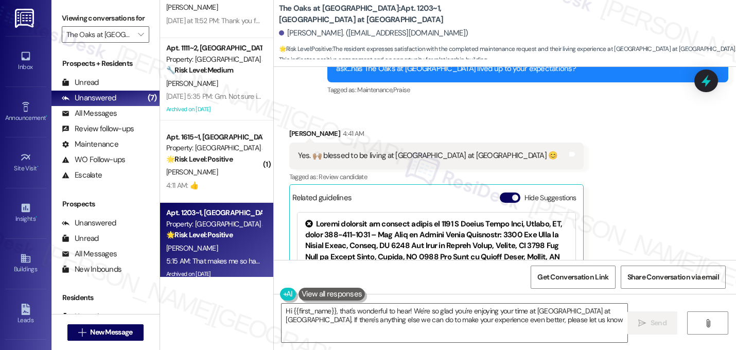
type textarea "Hi {{first_name}}, that's wonderful to hear! We're so glad you're enjoying your…"
click at [621, 145] on div "Received via SMS Kristal Mariscal 4:41 AM Yes. 🙌🏽 blessed to be living at The O…" at bounding box center [505, 231] width 462 height 253
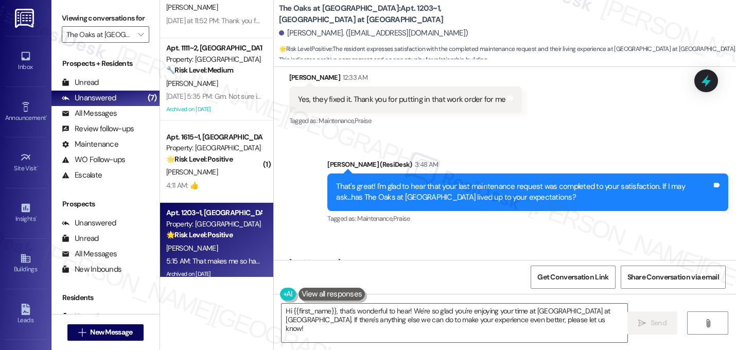
scroll to position [13897, 0]
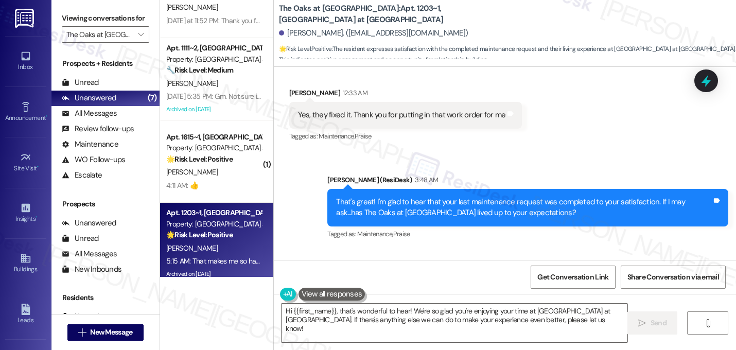
click at [501, 337] on button "Hide Suggestions" at bounding box center [510, 342] width 21 height 10
click at [596, 249] on div "Received via SMS Kristal Mariscal 4:41 AM Yes. 🙌🏽 blessed to be living at The O…" at bounding box center [505, 305] width 462 height 113
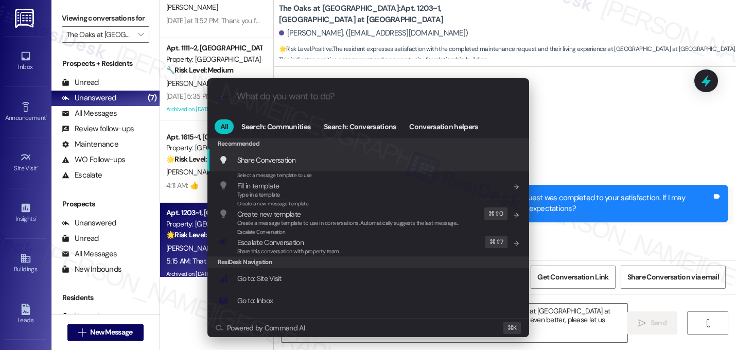
click at [652, 125] on div ".cls-1{fill:#0a055f;}.cls-2{fill:#0cc4c4;} resideskLogoBlueOrange All Search: C…" at bounding box center [368, 175] width 736 height 350
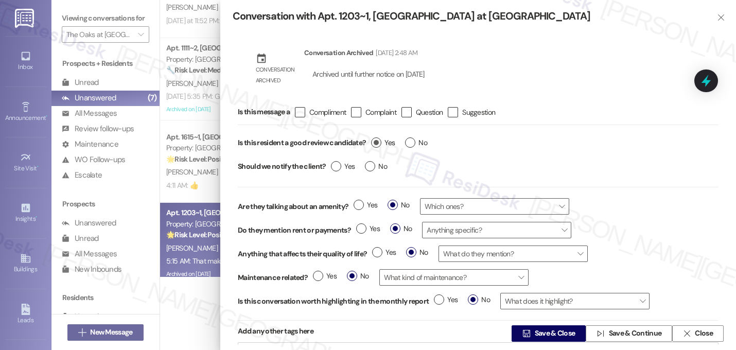
click at [378, 143] on label "Yes" at bounding box center [383, 142] width 24 height 11
click at [378, 143] on input "Yes" at bounding box center [383, 143] width 24 height 13
radio input "true"
click at [548, 330] on span "Save & Close" at bounding box center [555, 334] width 41 height 11
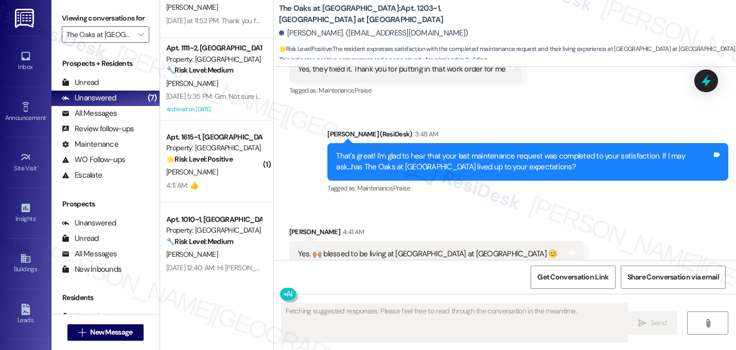
click at [646, 203] on div "Received via SMS Kristal Mariscal 4:41 AM Yes. 🙌🏽 blessed to be living at The O…" at bounding box center [505, 329] width 462 height 253
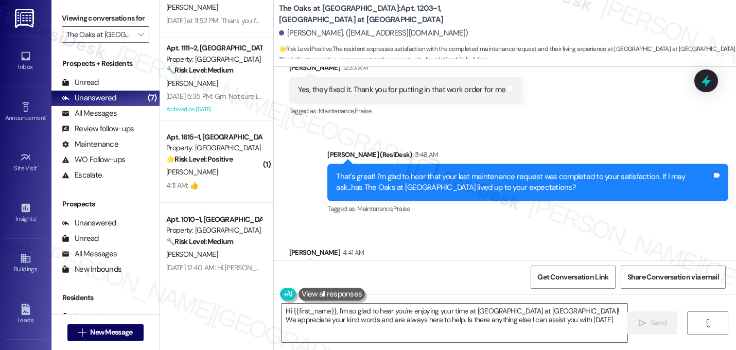
type textarea "Hi {{first_name}}, I'm so glad to hear you're enjoying your time at The Oaks at…"
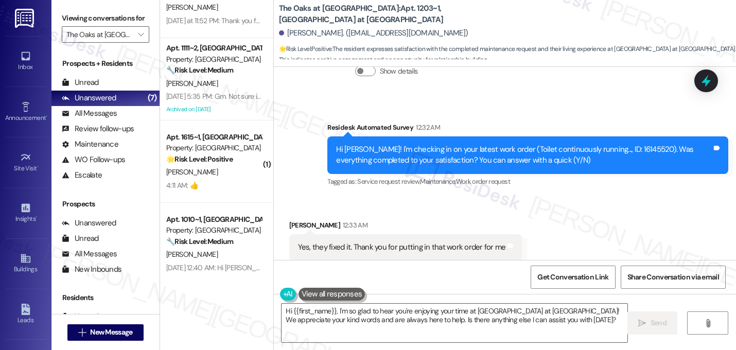
scroll to position [13753, 0]
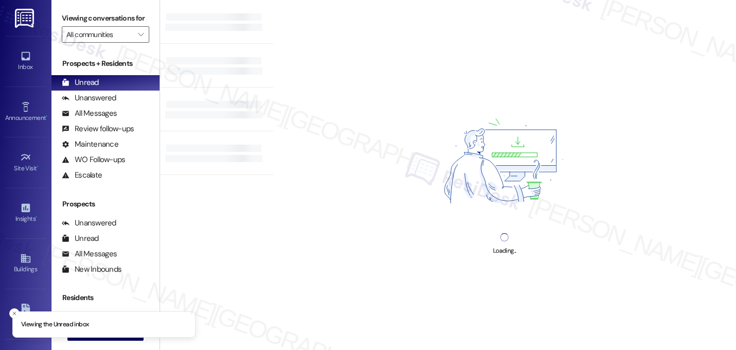
type input "The Oaks at [GEOGRAPHIC_DATA]"
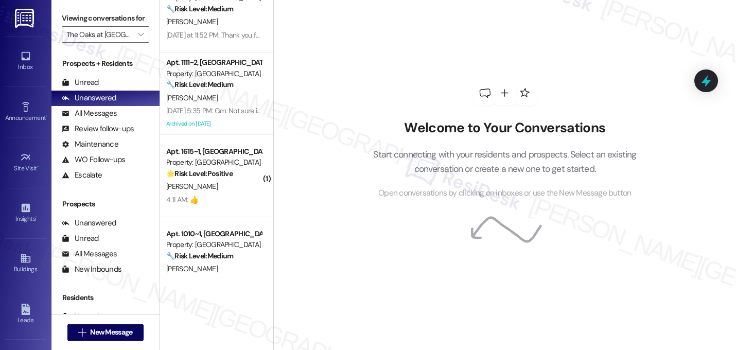
scroll to position [217, 0]
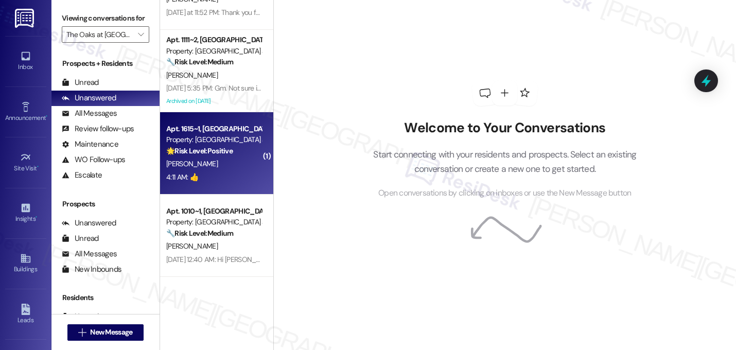
click at [194, 154] on strong "🌟 Risk Level: Positive" at bounding box center [199, 150] width 66 height 9
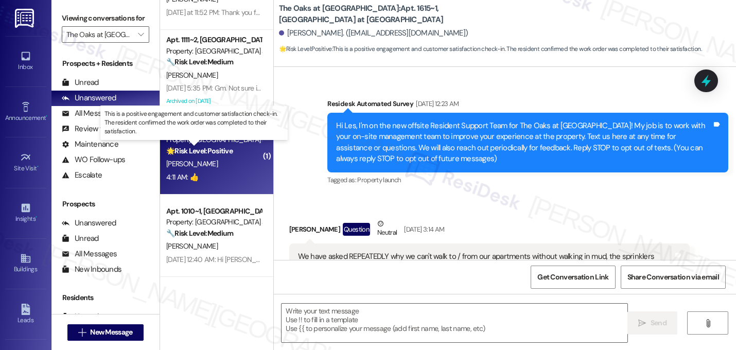
scroll to position [6634, 0]
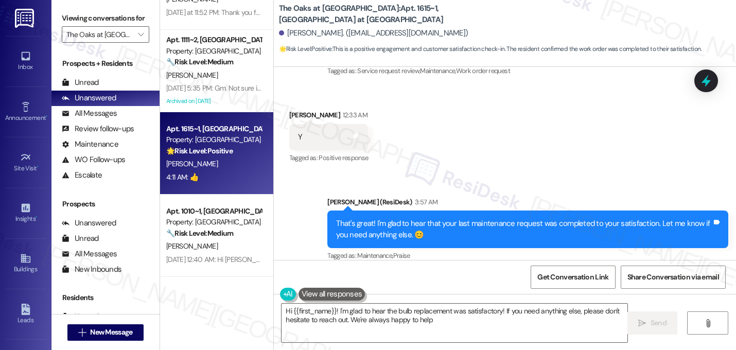
type textarea "Hi {{first_name}}! I'm glad to hear the bulb replacement was satisfactory! If y…"
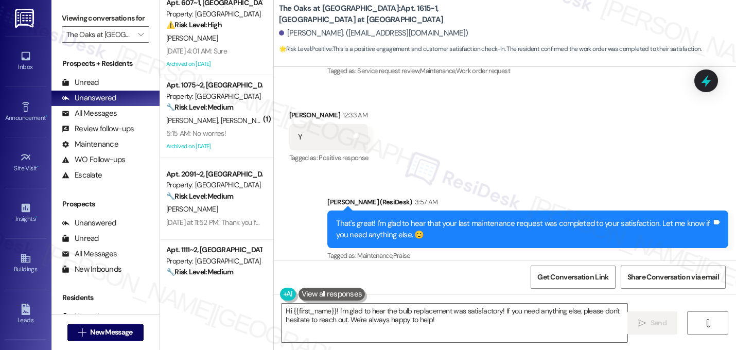
scroll to position [0, 0]
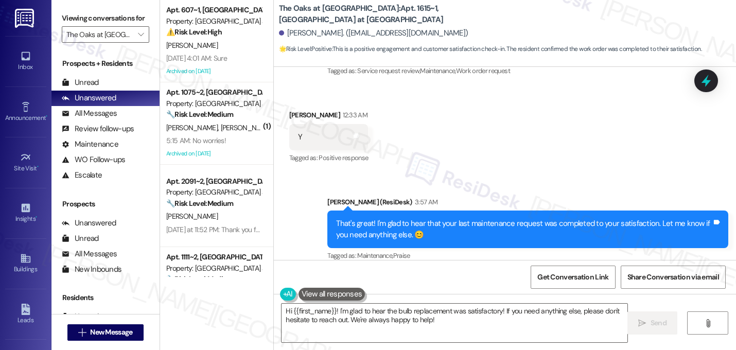
click at [410, 271] on div "Received via SMS [PERSON_NAME] 4:11 AM 👍 Tags and notes Tagged as: Positive res…" at bounding box center [505, 314] width 462 height 87
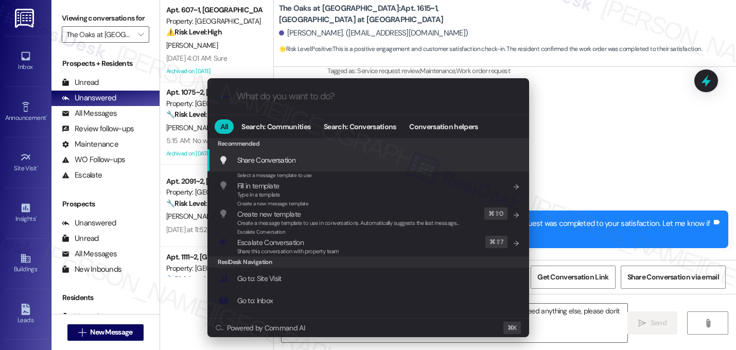
type input "s"
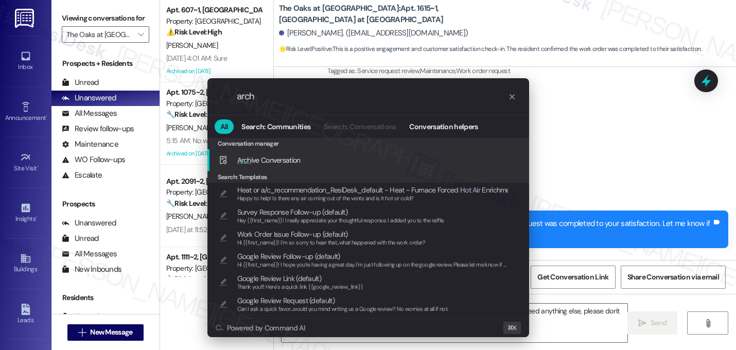
type input "arch"
click at [337, 162] on div "Arch ive Conversation Add shortcut" at bounding box center [369, 159] width 301 height 11
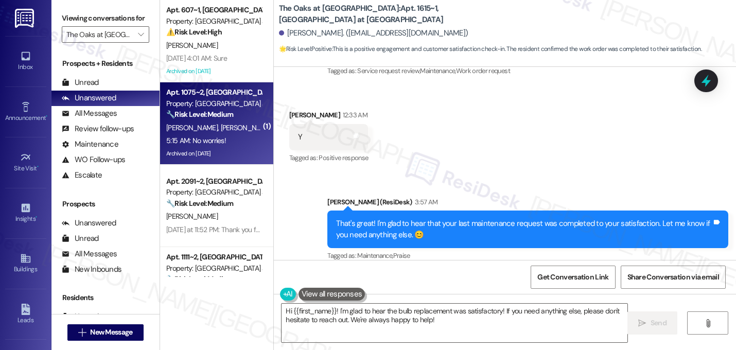
click at [218, 119] on div "🔧 Risk Level: Medium The resident is providing updates on a previously reported…" at bounding box center [213, 114] width 95 height 11
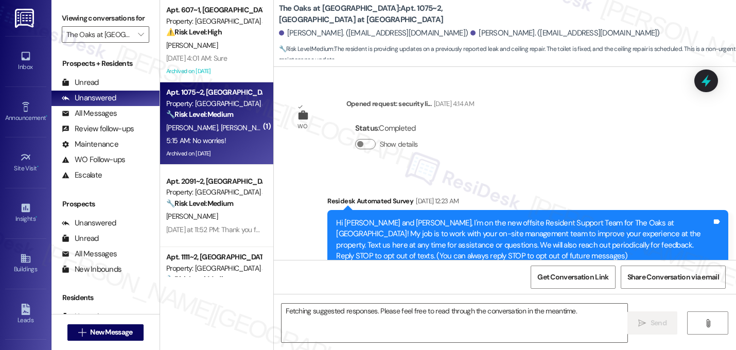
scroll to position [14922, 0]
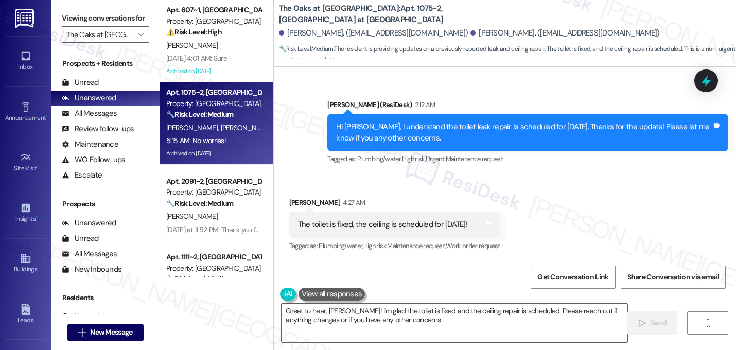
type textarea "Great to hear, [PERSON_NAME]! I'm glad the toilet is fixed and the ceiling repa…"
click at [122, 43] on input "The Oaks at [GEOGRAPHIC_DATA]" at bounding box center [99, 34] width 66 height 16
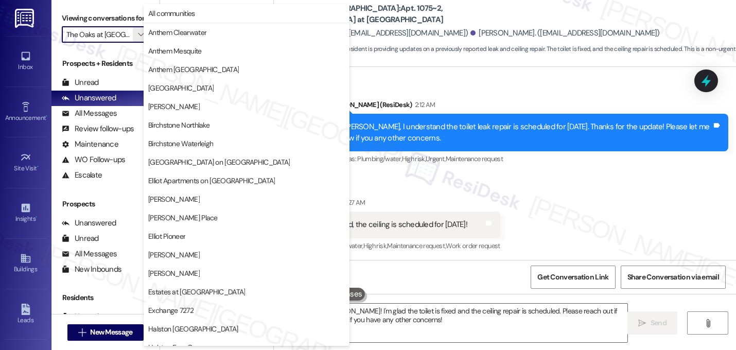
scroll to position [400, 0]
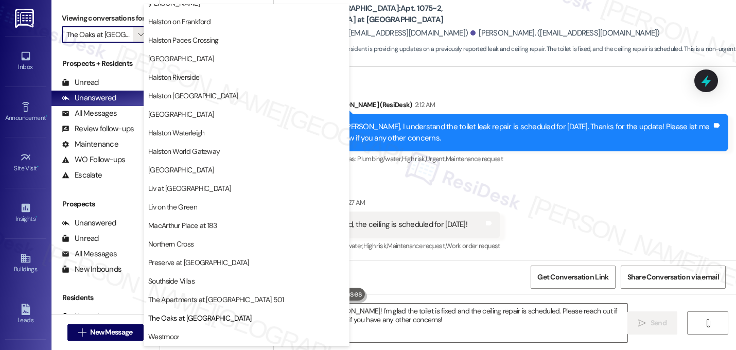
click at [452, 277] on div "Sent via SMS [PERSON_NAME] (ResiDesk) 5:15 AM Thanks for the update, [PERSON_NA…" at bounding box center [528, 318] width 417 height 82
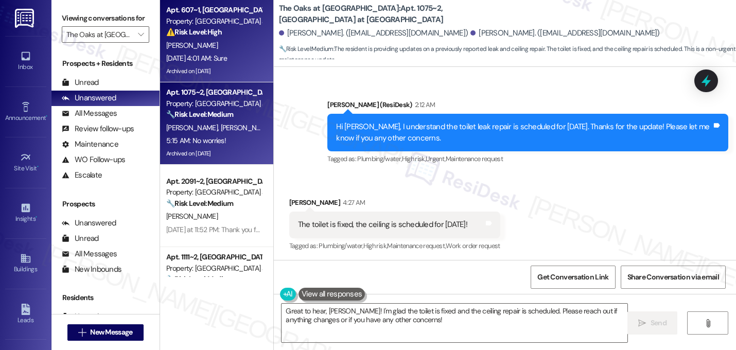
click at [227, 56] on div "[DATE] 4:01 AM: Sure [DATE] 4:01 AM: Sure" at bounding box center [196, 58] width 61 height 9
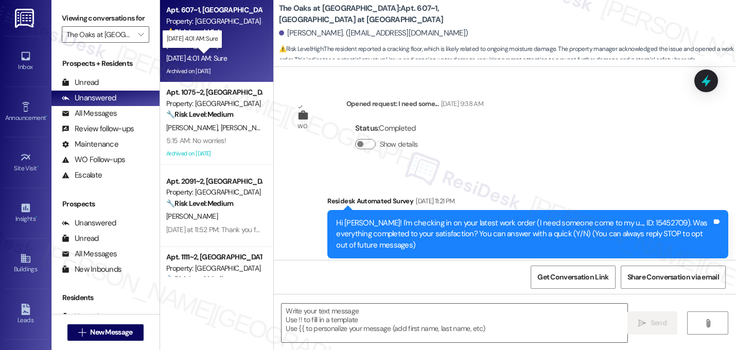
scroll to position [10163, 0]
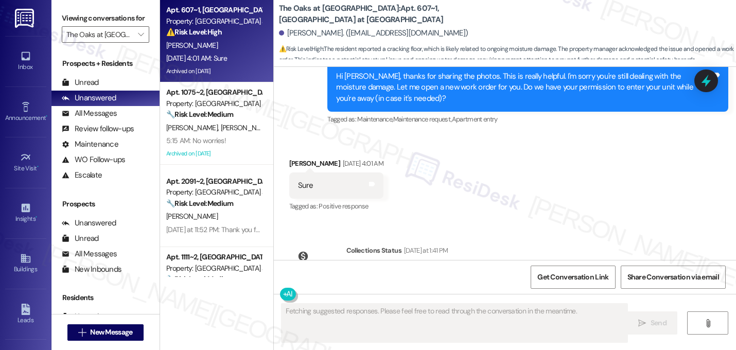
click at [415, 135] on div "Received via SMS [PERSON_NAME] [DATE] 4:01 AM Sure Tags and notes Tagged as: Po…" at bounding box center [505, 178] width 462 height 87
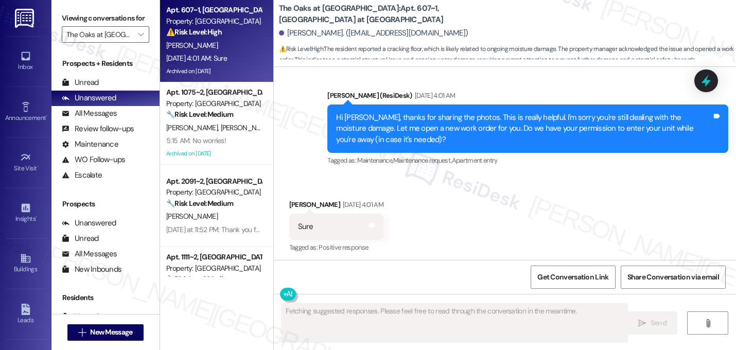
scroll to position [10101, 0]
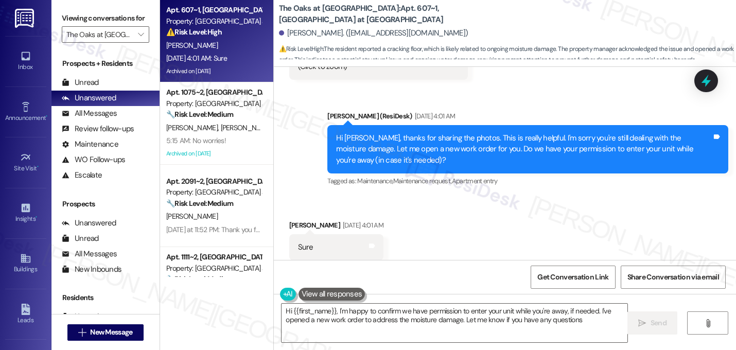
type textarea "Hi {{first_name}}, I'm happy to confirm we have permission to enter your unit w…"
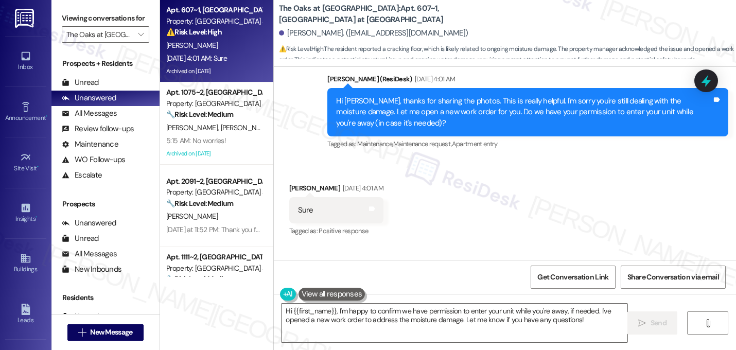
scroll to position [10163, 0]
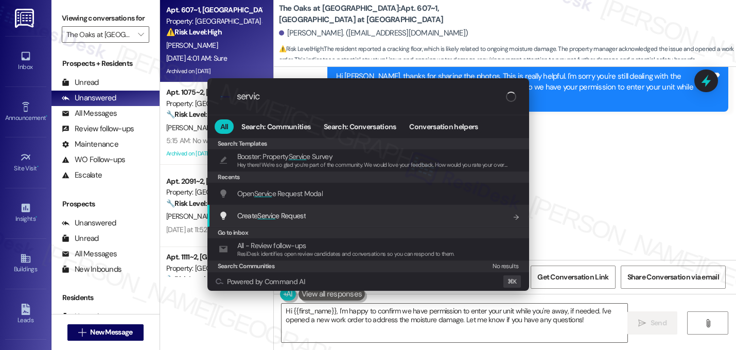
type input "servic"
click at [313, 214] on div "Create Servic e Request Add shortcut" at bounding box center [369, 215] width 301 height 11
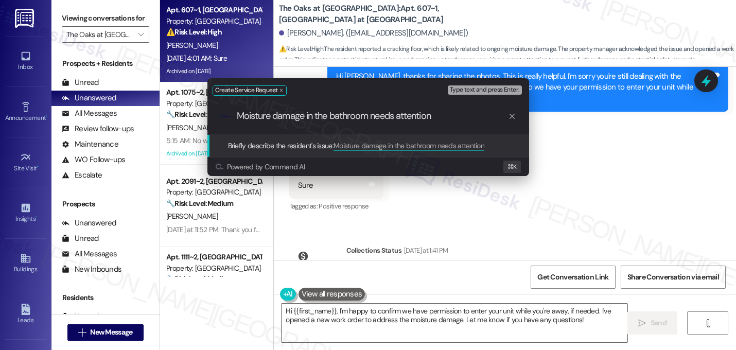
type input "Moisture damage in the bathroom needs attention"
click at [313, 124] on div ".cls-1{fill:#0a055f;}.cls-2{fill:#0cc4c4;} resideskLogoBlueOrange Moisture dama…" at bounding box center [369, 116] width 322 height 37
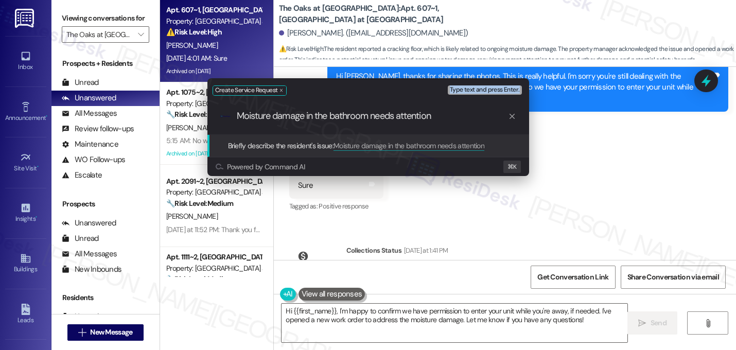
click at [313, 124] on div ".cls-1{fill:#0a055f;}.cls-2{fill:#0cc4c4;} resideskLogoBlueOrange Moisture dama…" at bounding box center [369, 116] width 322 height 37
click at [313, 123] on div ".cls-1{fill:#0a055f;}.cls-2{fill:#0cc4c4;} resideskLogoBlueOrange Moisture dama…" at bounding box center [369, 116] width 322 height 37
click at [314, 113] on input "Moisture damage in the bathroom needs attention" at bounding box center [372, 116] width 271 height 11
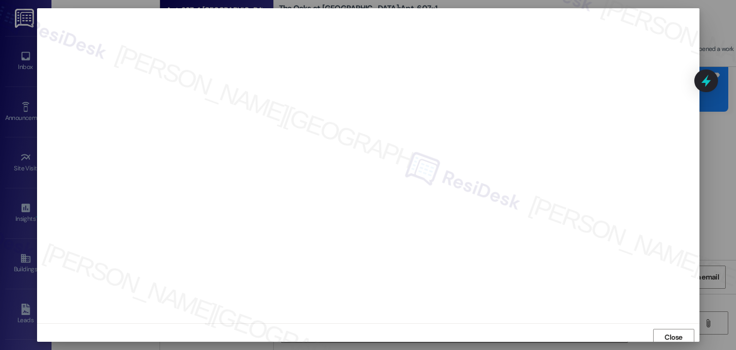
scroll to position [4, 0]
click at [665, 329] on span "Close" at bounding box center [674, 334] width 18 height 11
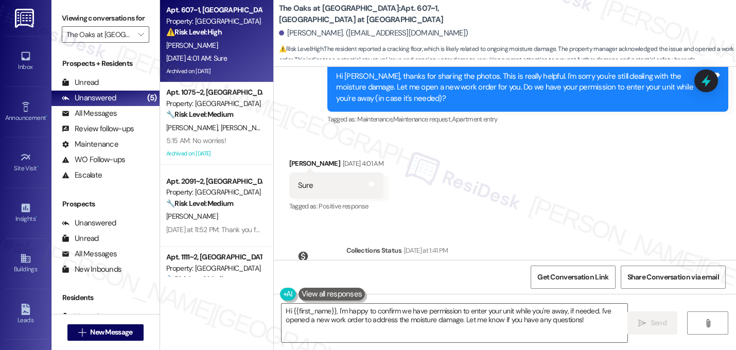
click at [582, 135] on div "Received via SMS Bomi Choi Sep 18, 2025 at 4:01 AM Sure Tags and notes Tagged a…" at bounding box center [505, 178] width 462 height 87
click at [360, 314] on textarea "Hi {{first_name}}, I'm happy to confirm we have permission to enter your unit w…" at bounding box center [455, 323] width 346 height 39
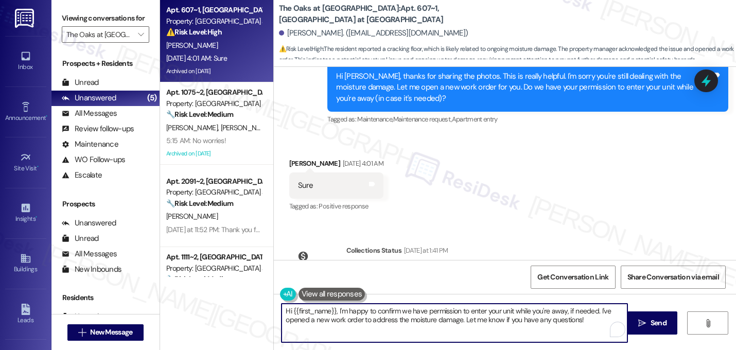
click at [360, 314] on textarea "Hi {{first_name}}, I'm happy to confirm we have permission to enter your unit w…" at bounding box center [455, 323] width 346 height 39
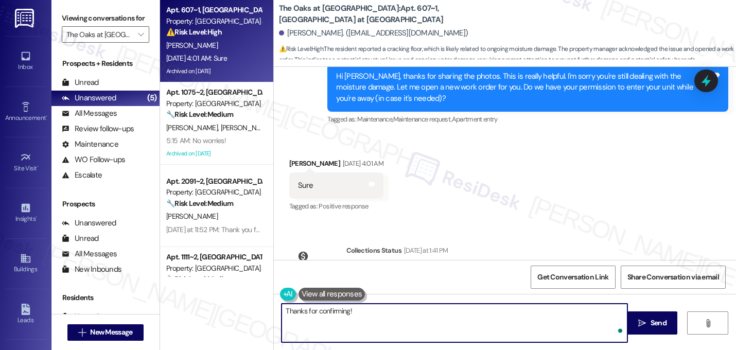
paste textarea "I submitted the work order, notified the team, and will update you as soon as I…"
type textarea "Thanks for confirming! I submitted the work order, notified the team, and will …"
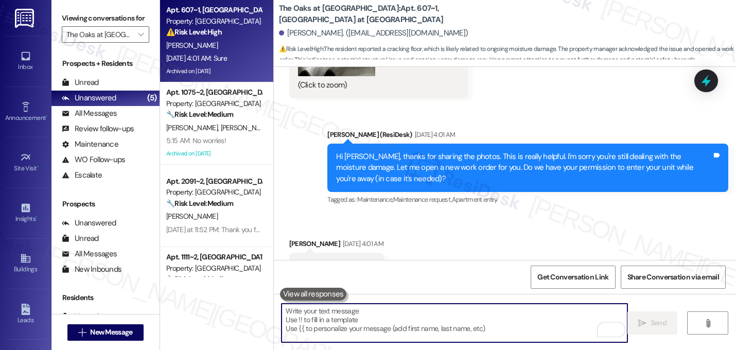
scroll to position [10068, 0]
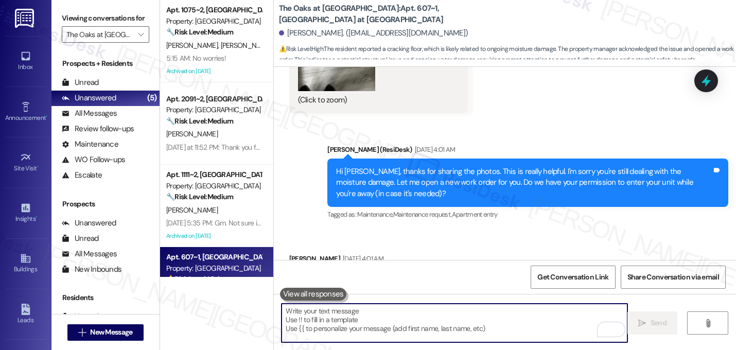
click at [513, 230] on div "Received via SMS Bomi Choi Sep 18, 2025 at 4:01 AM Sure Tags and notes Tagged a…" at bounding box center [505, 273] width 462 height 87
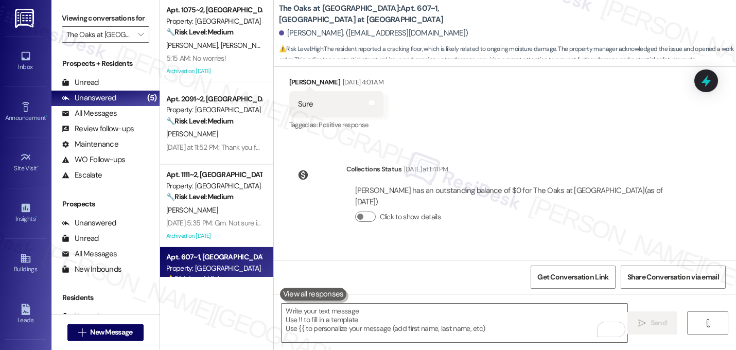
scroll to position [10246, 0]
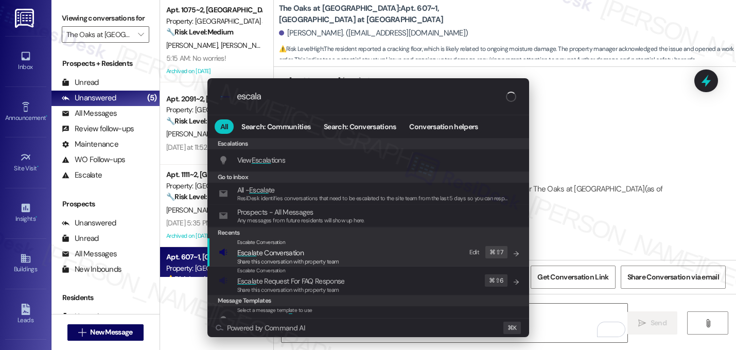
type input "escala"
click at [297, 255] on span "Escala te Conversation" at bounding box center [270, 252] width 66 height 9
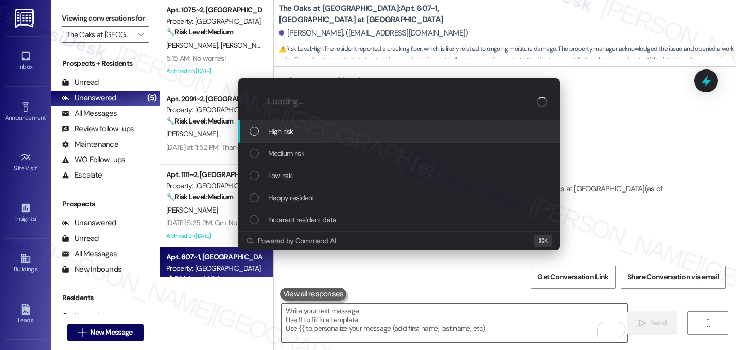
click at [327, 130] on div "High risk" at bounding box center [400, 131] width 301 height 11
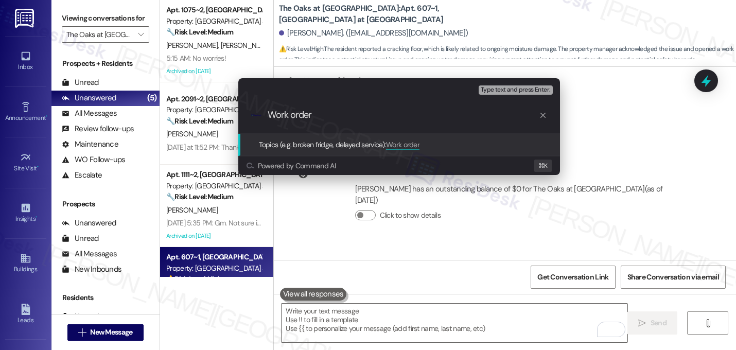
paste input "16151900"
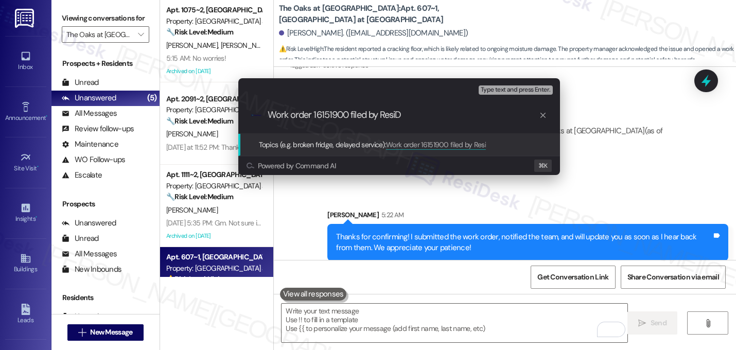
scroll to position [10317, 0]
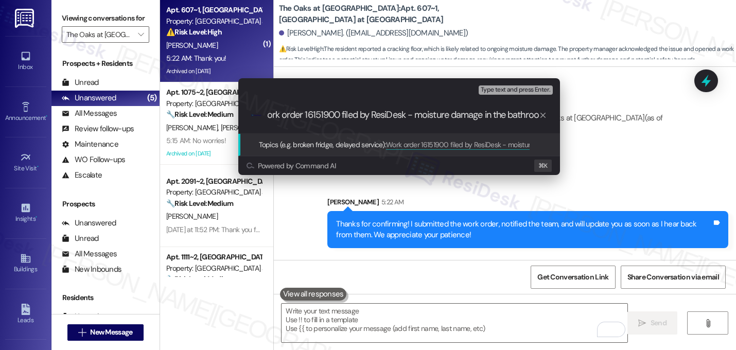
type input "Work order 16151900 filed by ResiDesk - moisture damage in the bathroom"
click at [372, 116] on input "Work order 16151900 filed by ResiDesk - moisture damage in the bathroom" at bounding box center [403, 115] width 271 height 11
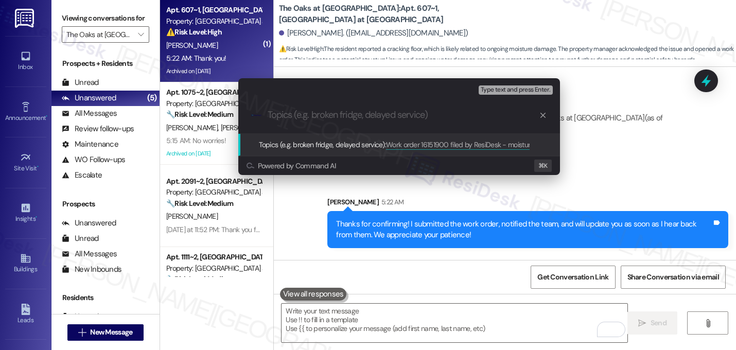
scroll to position [0, 0]
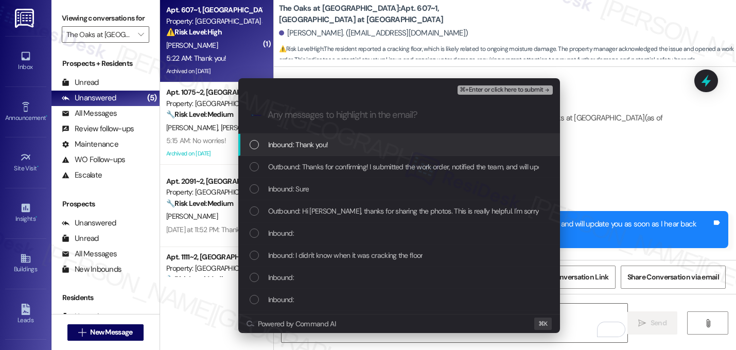
click at [358, 148] on div "Inbound: Thank you!" at bounding box center [400, 144] width 301 height 11
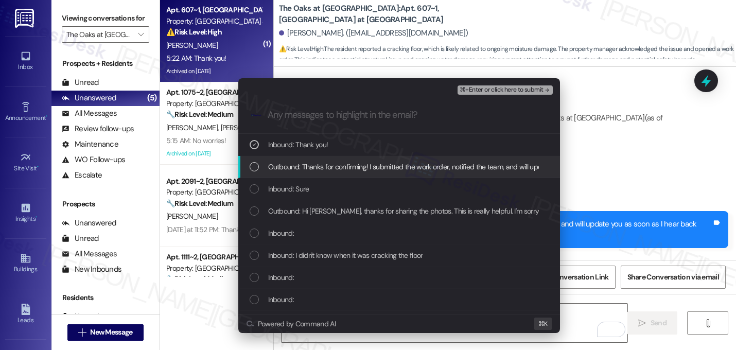
click at [356, 165] on span "Outbound: Thanks for confirming! I submitted the work order, notified the team,…" at bounding box center [513, 166] width 490 height 11
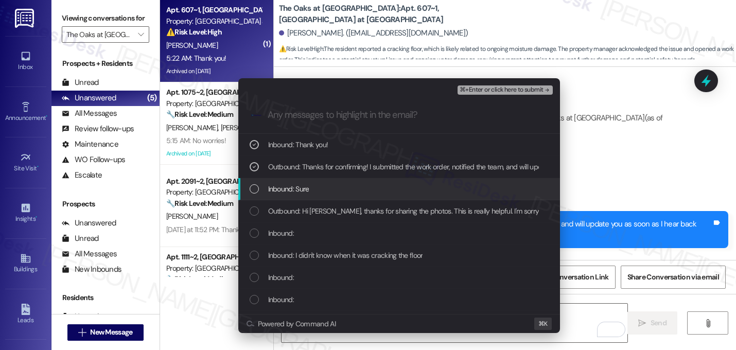
click at [334, 191] on div "Inbound: Sure" at bounding box center [400, 188] width 301 height 11
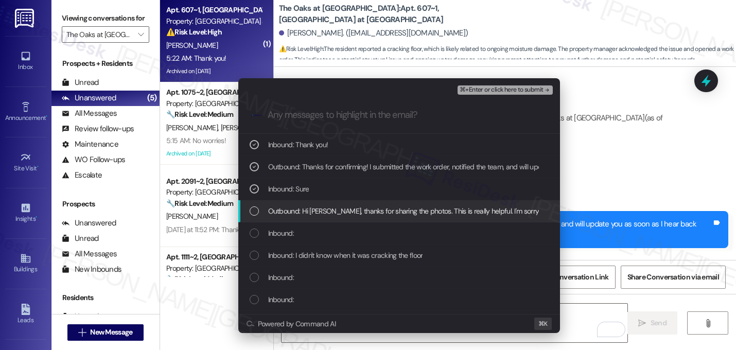
click at [326, 216] on span "Outbound: Hi Bomi, thanks for sharing the photos. This is really helpful. I'm s…" at bounding box center [658, 210] width 780 height 11
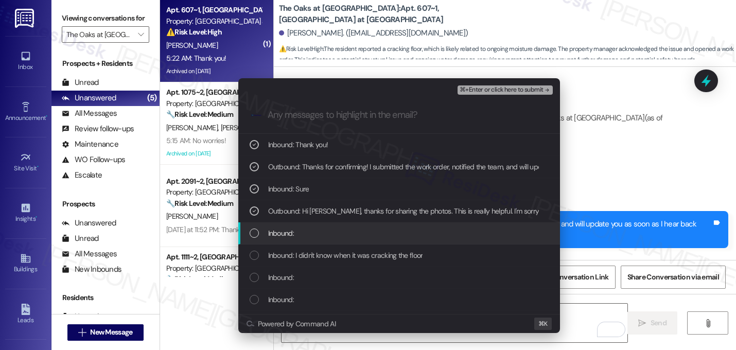
click at [320, 235] on div "Inbound:" at bounding box center [400, 233] width 301 height 11
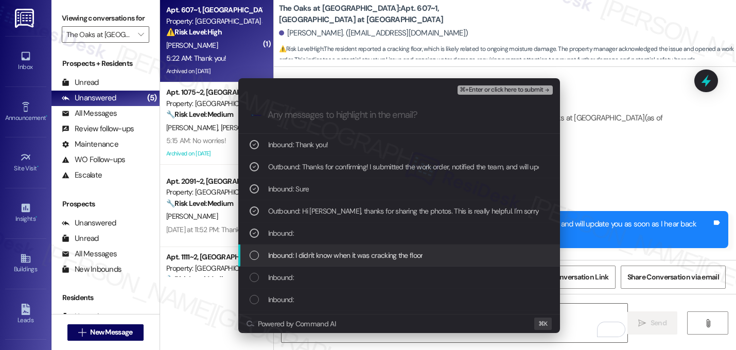
click at [315, 259] on span "Inbound: I didn't know when it was cracking the floor" at bounding box center [345, 255] width 155 height 11
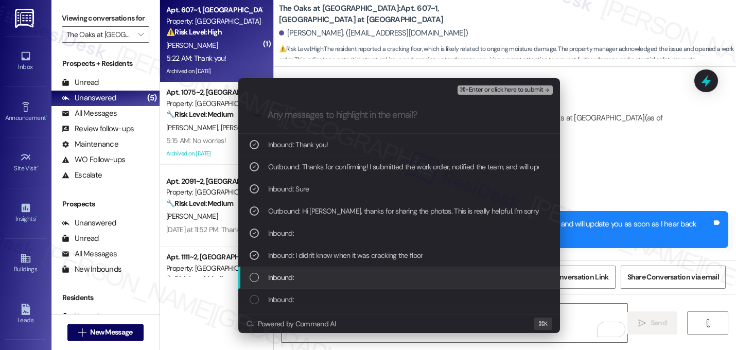
click at [309, 280] on div "Inbound:" at bounding box center [400, 277] width 301 height 11
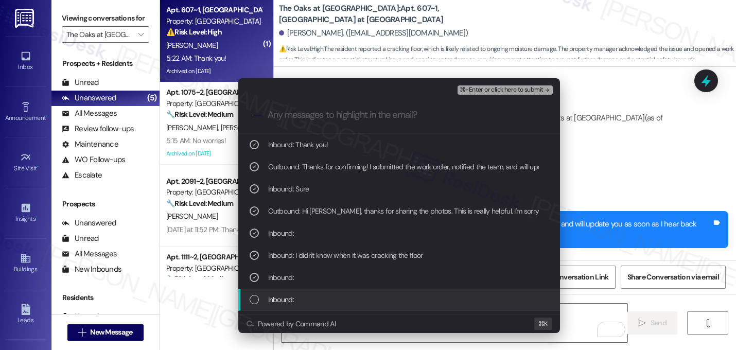
click at [303, 300] on div "Inbound:" at bounding box center [400, 299] width 301 height 11
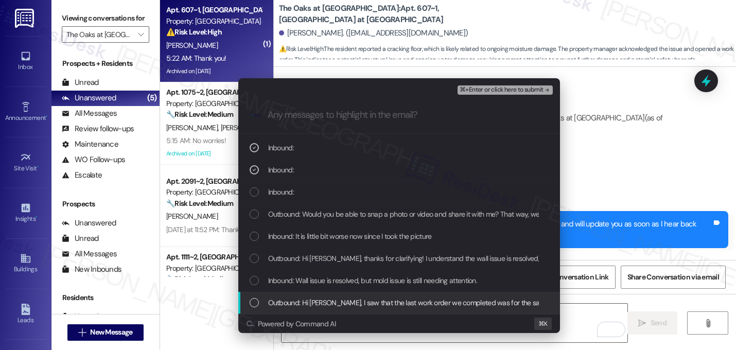
scroll to position [152, 0]
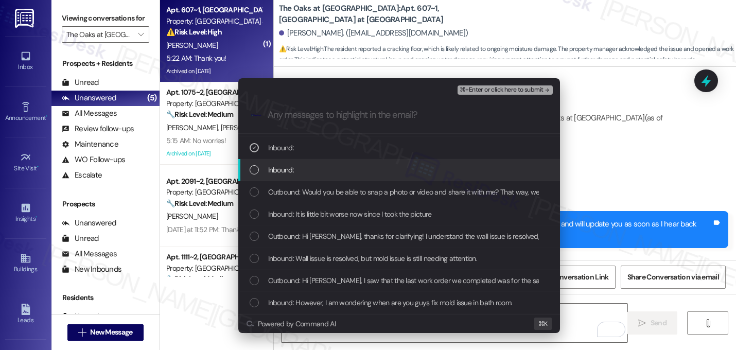
click at [299, 170] on div "Inbound:" at bounding box center [400, 169] width 301 height 11
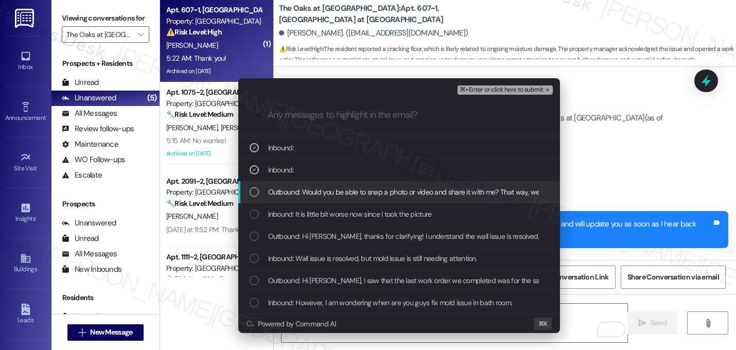
click at [299, 187] on span "Outbound: Would you be able to snap a photo or video and share it with me? That…" at bounding box center [447, 191] width 359 height 11
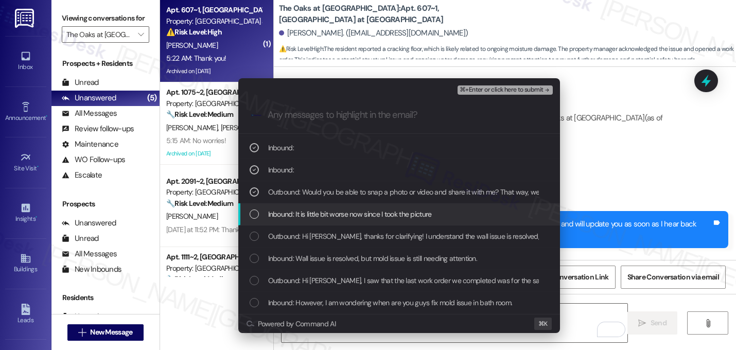
click at [294, 214] on span "Inbound: It is little bit worse now since I took the picture" at bounding box center [350, 214] width 164 height 11
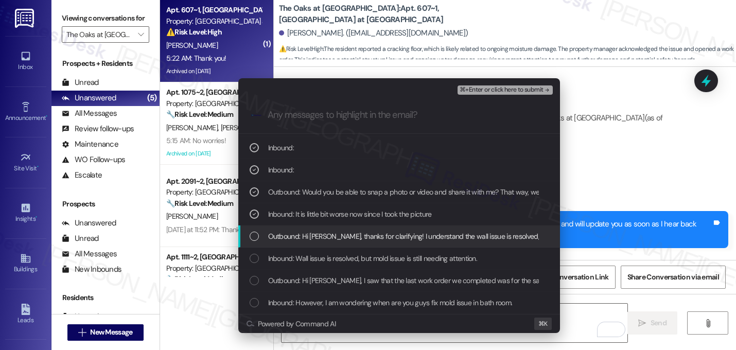
click at [282, 239] on span "Outbound: Hi Bomi, thanks for clarifying! I understand the wall issue is resolv…" at bounding box center [636, 236] width 737 height 11
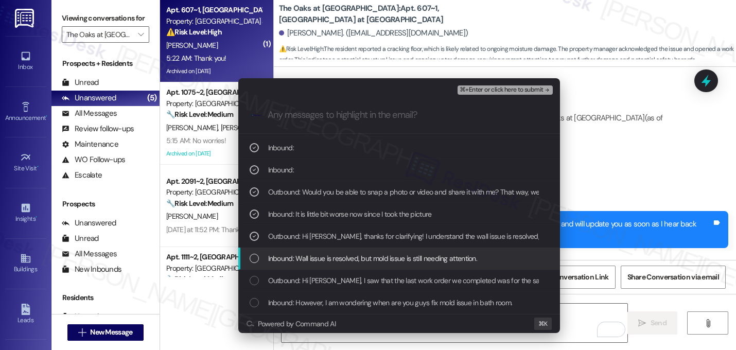
click at [279, 252] on div "Inbound: Wall issue is resolved, but mold issue is still needing attention." at bounding box center [399, 259] width 322 height 22
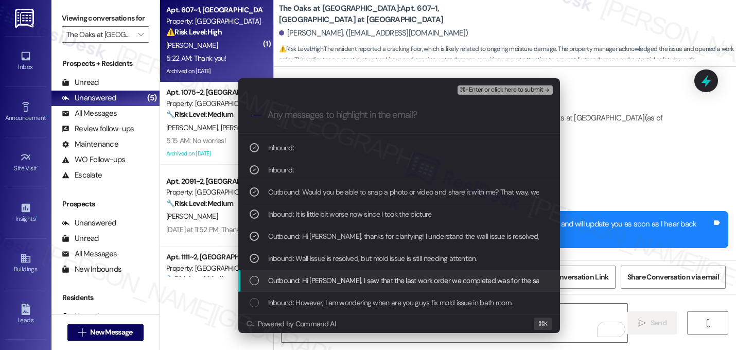
click at [278, 271] on div "Outbound: Hi Bomi, I saw that the last work order we completed was for the same…" at bounding box center [399, 281] width 322 height 22
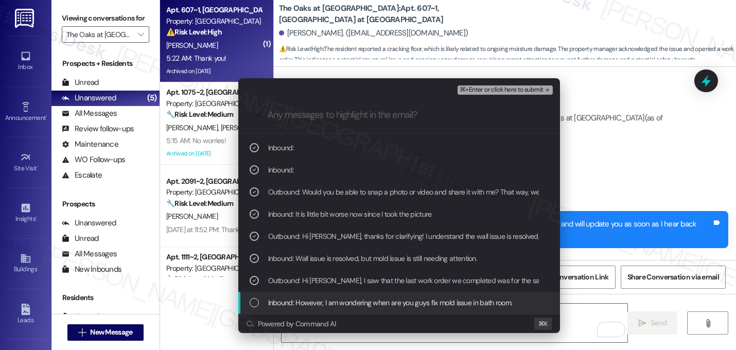
click at [411, 294] on div "Inbound: However, I am wondering when are you guys fix mold issue in bath room." at bounding box center [399, 303] width 322 height 22
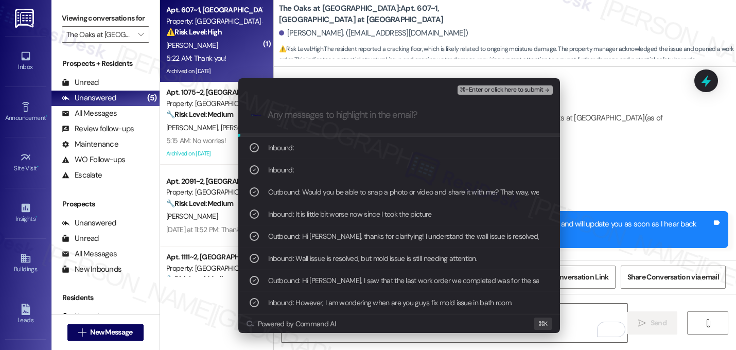
click at [530, 94] on button "⌘+Enter or click here to submit" at bounding box center [505, 89] width 95 height 9
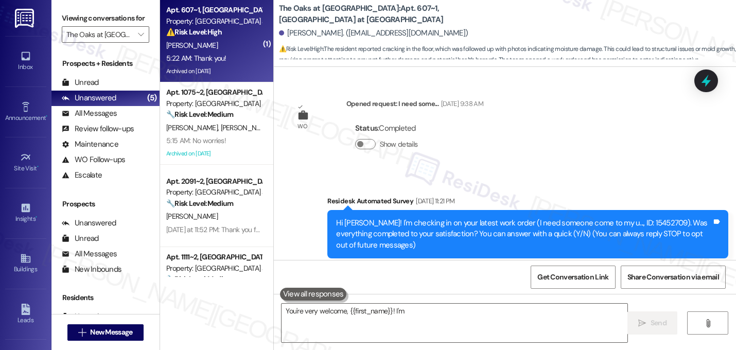
scroll to position [10347, 0]
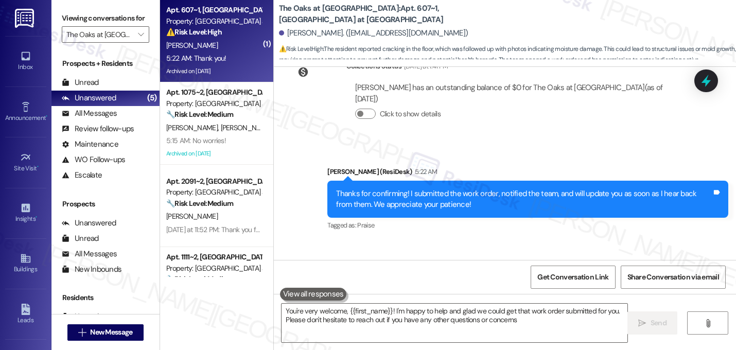
type textarea "You're very welcome, {{first_name}}! I'm happy to help and glad we could get th…"
click at [629, 241] on div "Received via SMS Bomi Choi 5:22 AM Thank you! Tags and notes Tagged as: Praise …" at bounding box center [505, 284] width 462 height 87
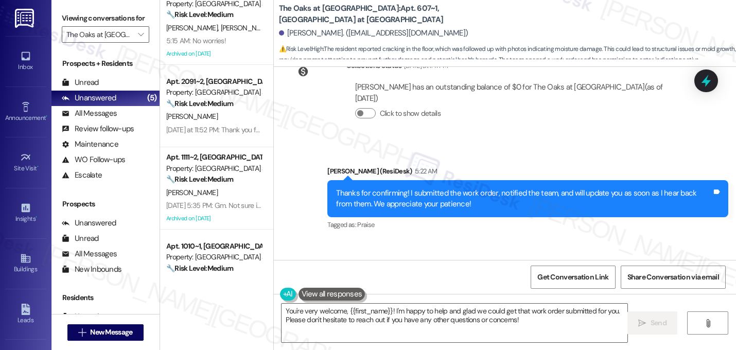
scroll to position [135, 0]
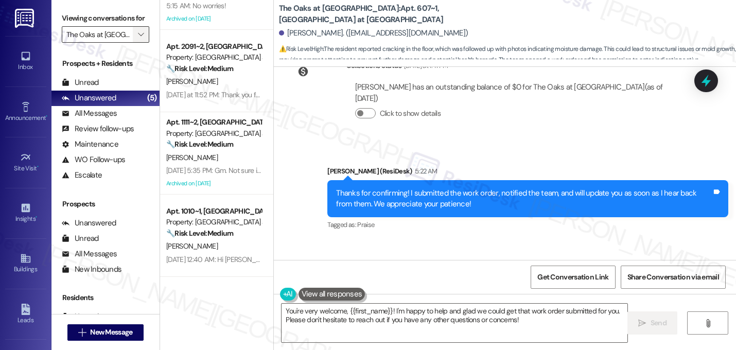
click at [133, 42] on button "" at bounding box center [141, 34] width 16 height 16
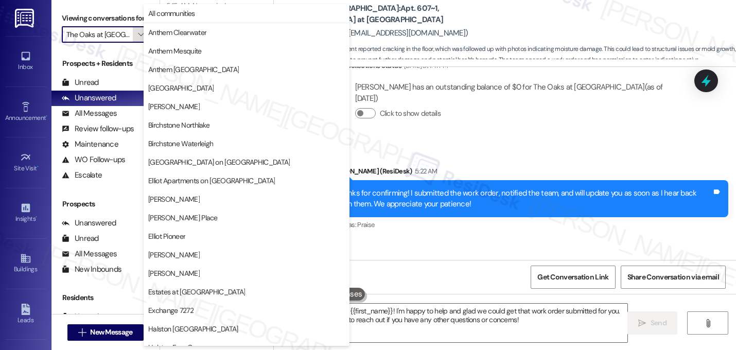
scroll to position [400, 0]
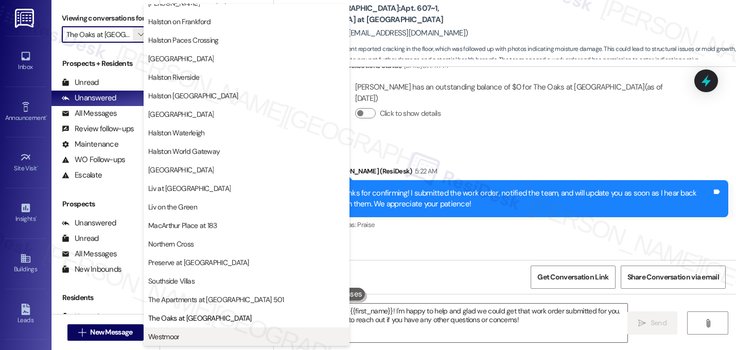
click at [162, 334] on span "Westmoor" at bounding box center [163, 337] width 31 height 10
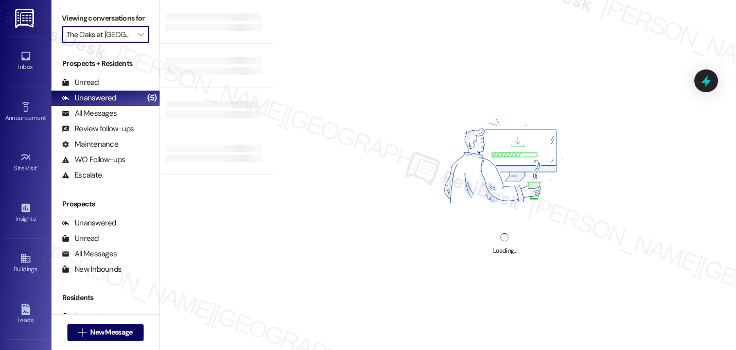
type input "Westmoor"
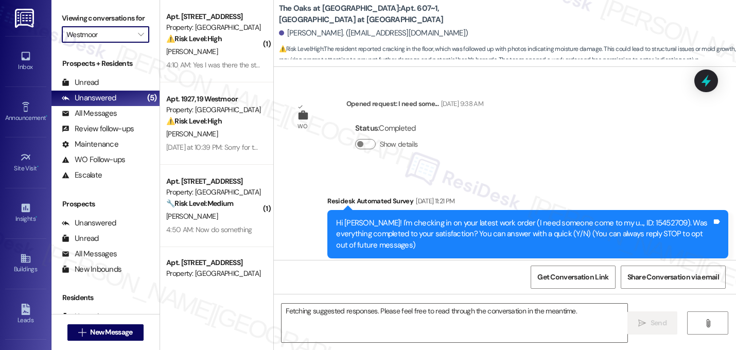
scroll to position [10558, 0]
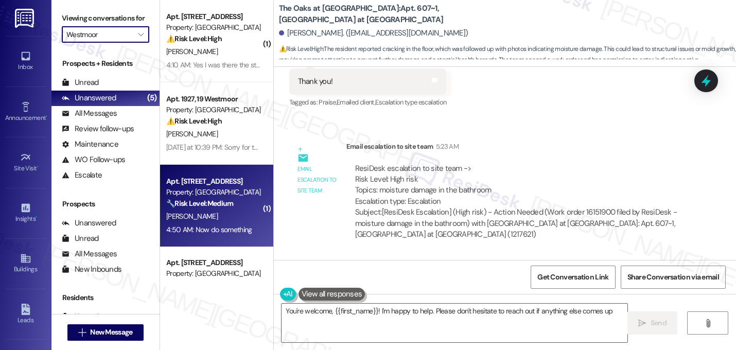
type textarea "You're welcome, {{first_name}}! I'm happy to help. Please don't hesitate to rea…"
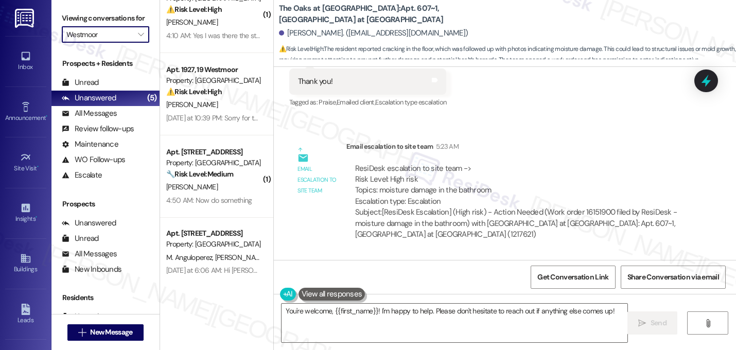
scroll to position [0, 0]
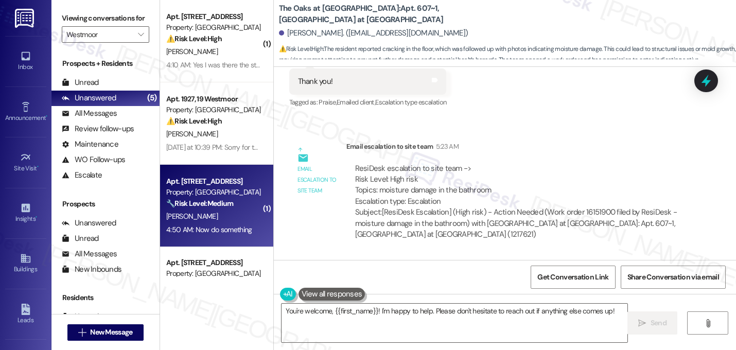
click at [203, 185] on div "Apt. 1313, 13 Westmoor" at bounding box center [213, 181] width 95 height 11
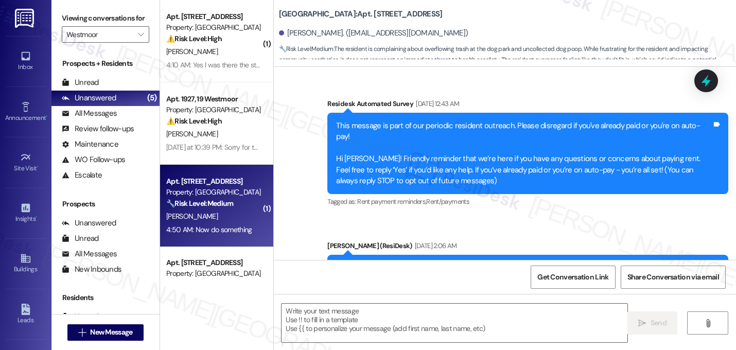
scroll to position [8756, 0]
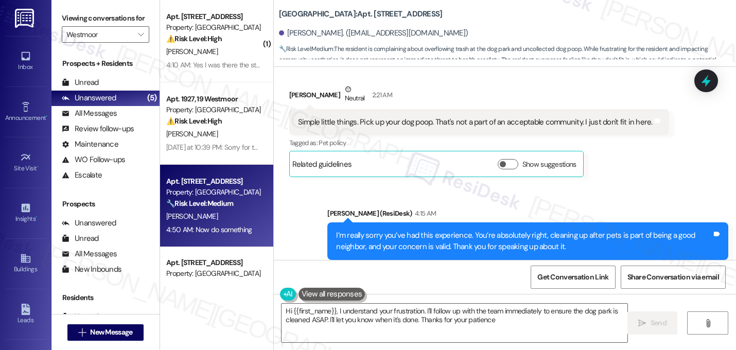
type textarea "Hi {{first_name}}, I understand your frustration. I'll follow up with the team …"
click at [403, 283] on div "Received via SMS Timothy Henry 4:50 AM Now do something Tags and notes Tagged a…" at bounding box center [505, 326] width 462 height 87
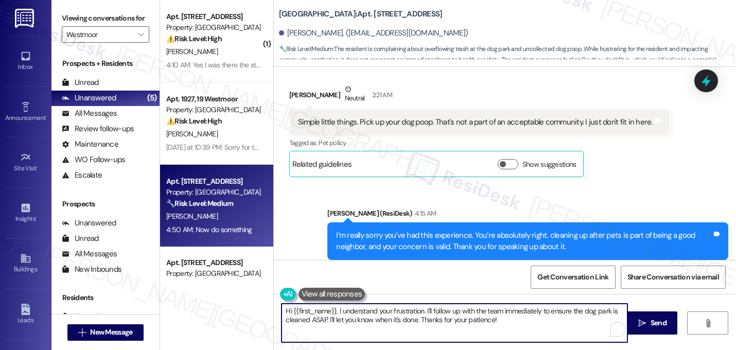
click at [366, 317] on textarea "Hi {{first_name}}, I understand your frustration. I'll follow up with the team …" at bounding box center [455, 323] width 346 height 39
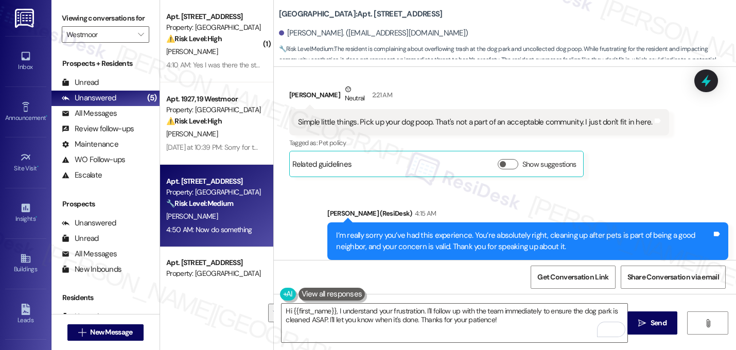
click at [439, 283] on div "Received via SMS Timothy Henry 4:50 AM Now do something Tags and notes Tagged a…" at bounding box center [505, 326] width 462 height 87
click at [390, 326] on textarea "Hi {{first_name}}, I understand your frustration. I'll follow up with the team …" at bounding box center [455, 323] width 346 height 39
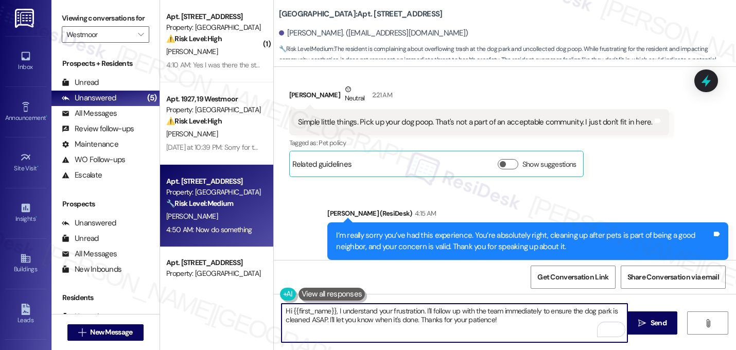
click at [390, 326] on textarea "Hi {{first_name}}, I understand your frustration. I'll follow up with the team …" at bounding box center [455, 323] width 346 height 39
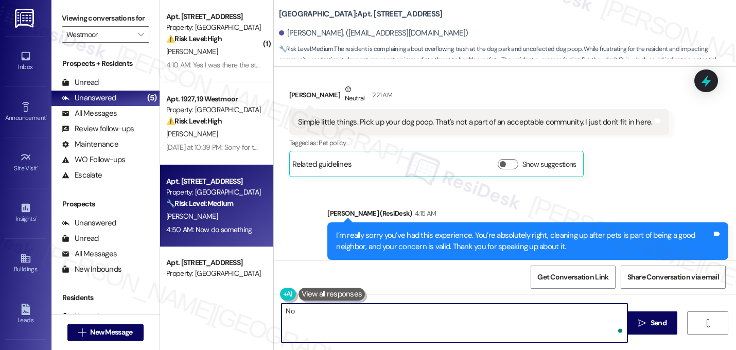
type textarea "N"
type textarea "Rest assured that I'm doing my best to help. Have a great weekend!"
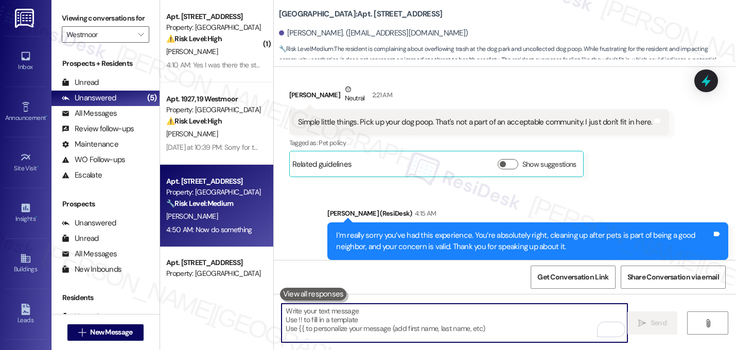
scroll to position [8756, 0]
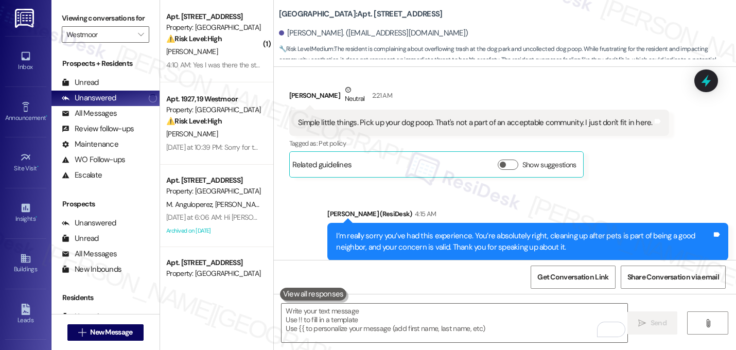
click at [520, 283] on div "Received via SMS Timothy Henry 4:50 AM Now do something Tags and notes Tagged a…" at bounding box center [505, 326] width 462 height 87
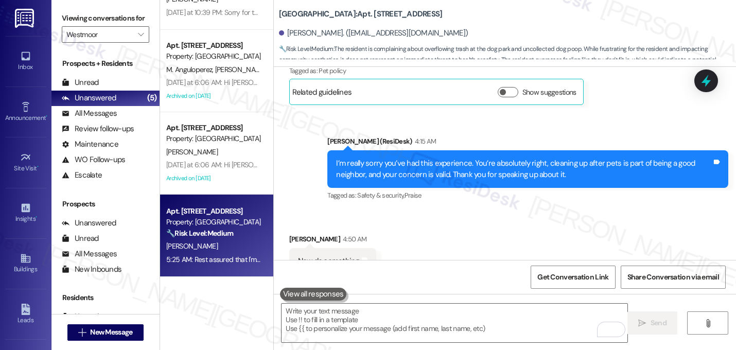
scroll to position [0, 0]
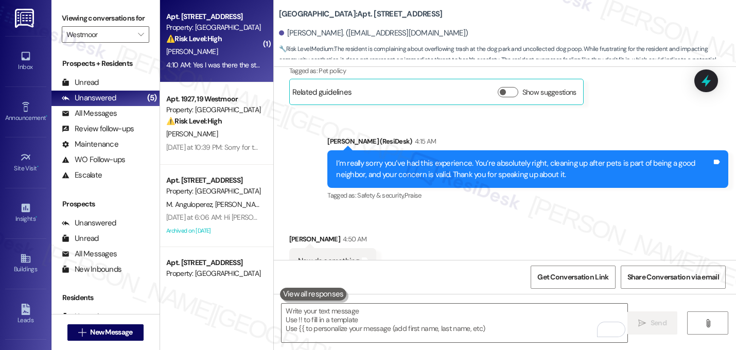
click at [205, 13] on div "Apt. 731, 7 Westmoor" at bounding box center [213, 16] width 95 height 11
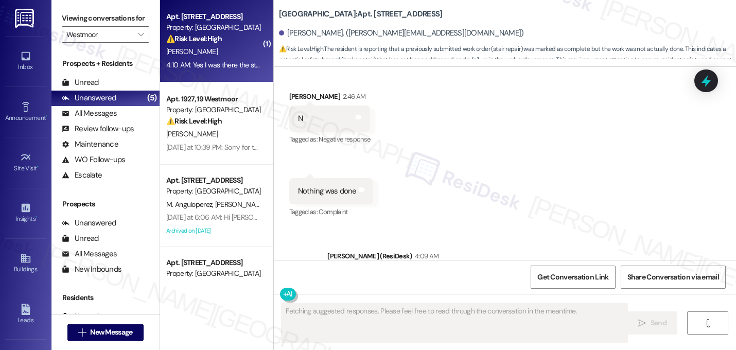
scroll to position [2387, 0]
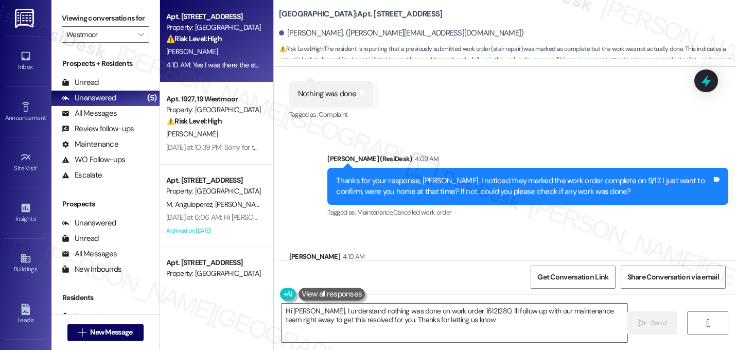
type textarea "Hi Danesha, I understand nothing was done on work order 16121280. I'll follow u…"
click at [358, 130] on div "Sent via SMS Sarah (ResiDesk) 4:09 AM Thanks for your response, Danesha. I noti…" at bounding box center [505, 179] width 462 height 98
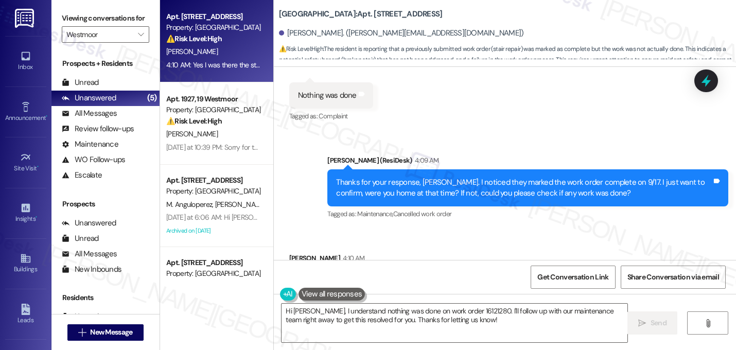
scroll to position [2388, 0]
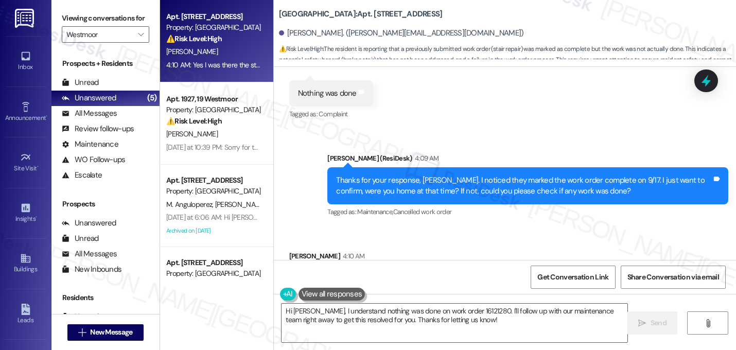
click at [361, 170] on div "Sent via SMS Sarah (ResiDesk) 4:09 AM Thanks for your response, Danesha. I noti…" at bounding box center [528, 186] width 417 height 82
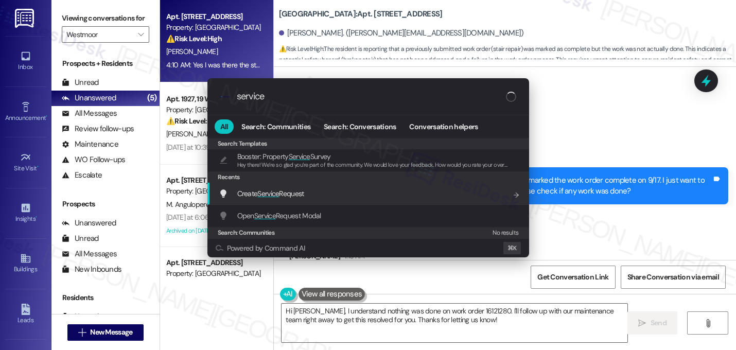
type input "service"
click at [287, 192] on span "Create Service Request" at bounding box center [270, 193] width 67 height 9
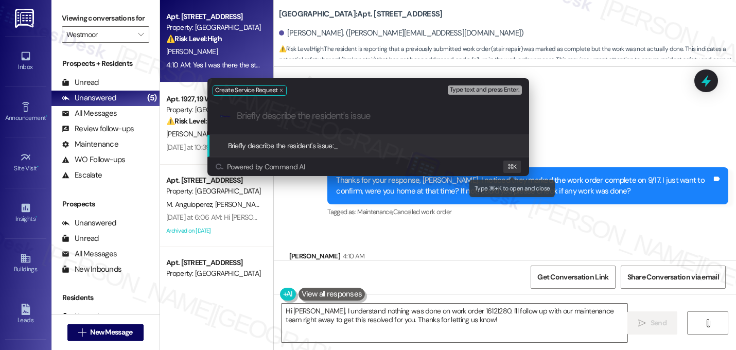
click at [523, 195] on div "Type ⌘+K to open and close" at bounding box center [512, 189] width 85 height 18
click at [510, 233] on div "Create Service Request Type text and press Enter. .cls-1{fill:#0a055f;}.cls-2{f…" at bounding box center [368, 175] width 736 height 350
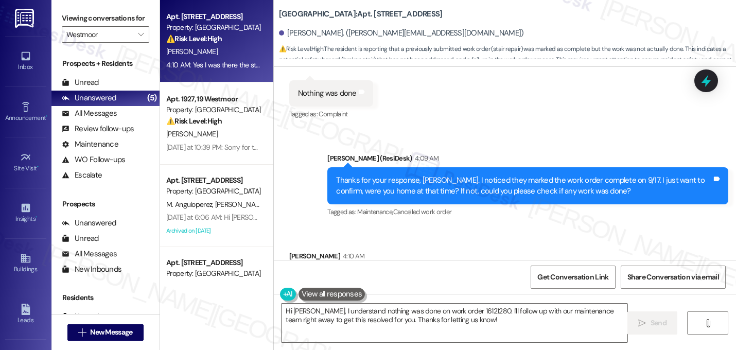
click at [517, 228] on div "Received via SMS Danesha Ellis 4:10 AM Yes I was there the steps have not been …" at bounding box center [505, 271] width 462 height 87
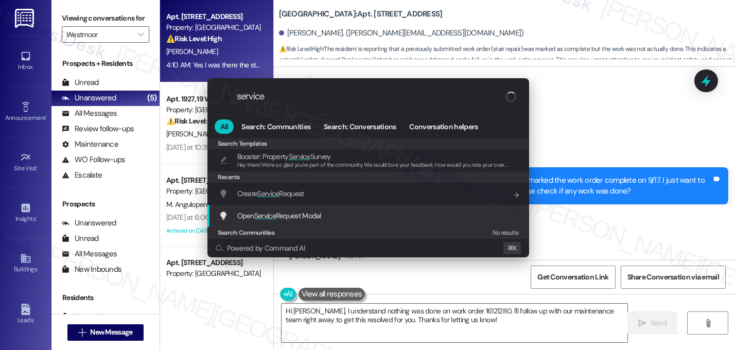
type input "service"
click at [377, 214] on div "Open Service Request Modal Add shortcut" at bounding box center [369, 215] width 301 height 11
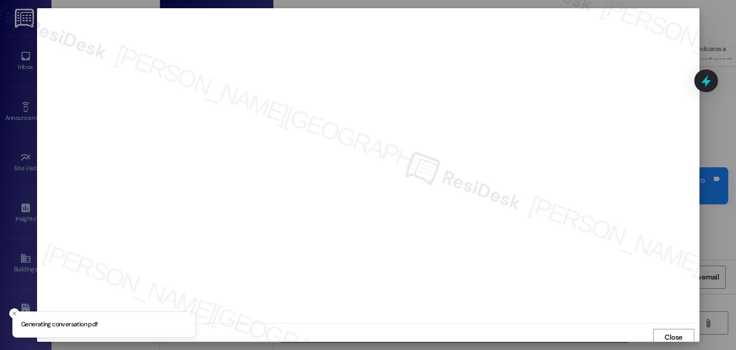
scroll to position [4, 0]
click at [665, 334] on span "Close" at bounding box center [674, 334] width 18 height 11
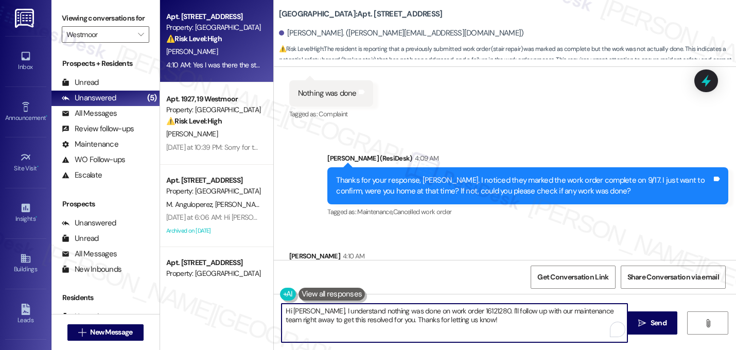
click at [419, 315] on textarea "Hi Danesha, I understand nothing was done on work order 16121280. I'll follow u…" at bounding box center [455, 323] width 346 height 39
click at [419, 319] on textarea "Hi Danesha, I understand nothing was done on work order 16121280. I'll follow u…" at bounding box center [455, 323] width 346 height 39
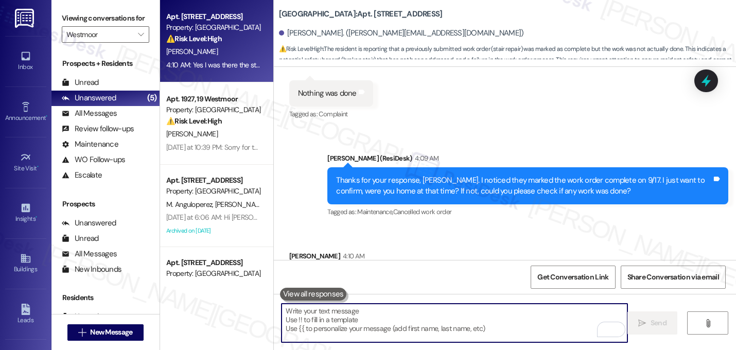
click at [395, 314] on textarea "To enrich screen reader interactions, please activate Accessibility in Grammarl…" at bounding box center [455, 323] width 346 height 39
paste textarea "I understand. Let me follow up on this with the team, and I'll let you know onc…"
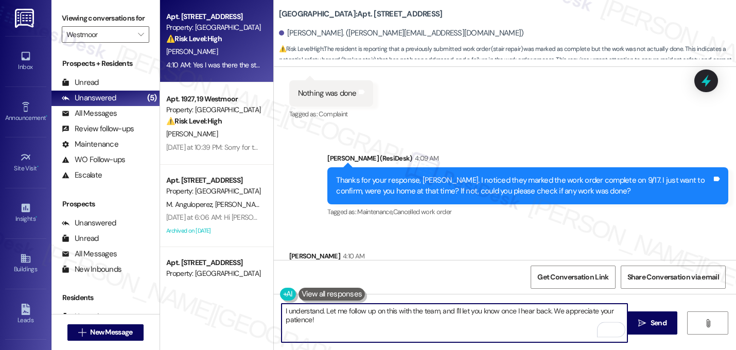
type textarea "I understand. Let me follow up on this with the team, and I'll let you know onc…"
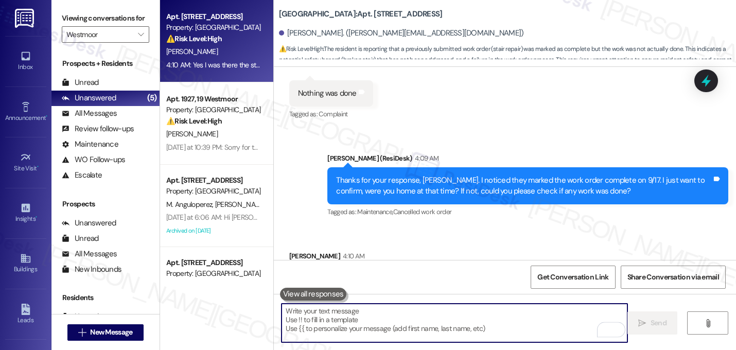
scroll to position [2387, 0]
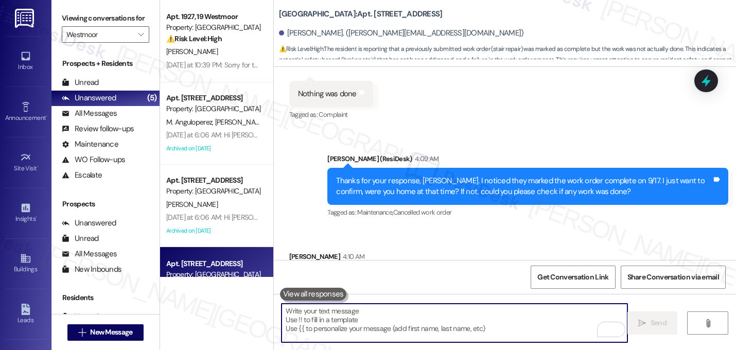
click at [544, 228] on div "Received via SMS Danesha Ellis 4:10 AM Yes I was there the steps have not been …" at bounding box center [505, 271] width 462 height 87
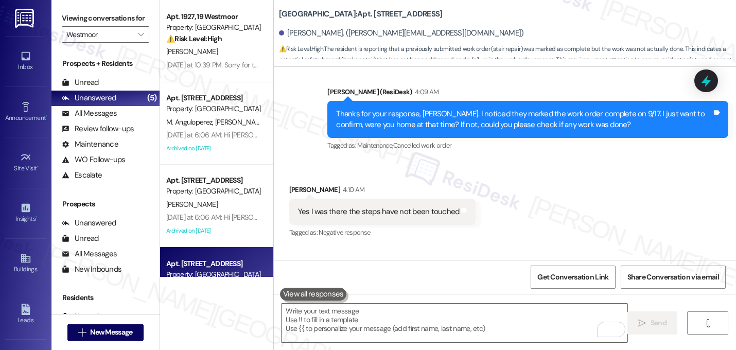
scroll to position [2471, 0]
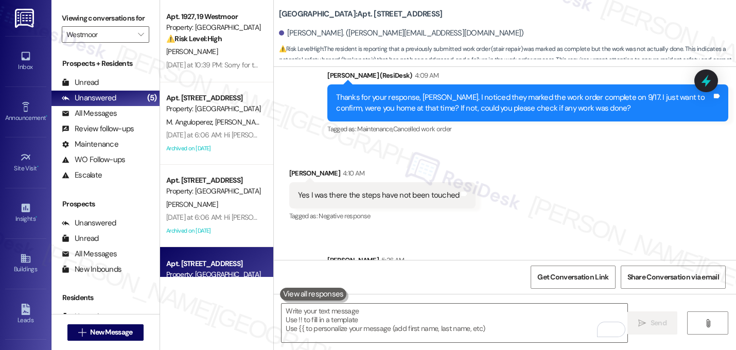
click at [535, 174] on div "Received via SMS Danesha Ellis 4:10 AM Yes I was there the steps have not been …" at bounding box center [505, 188] width 462 height 87
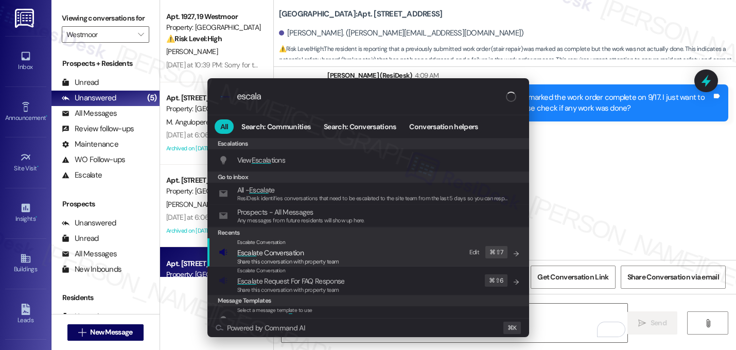
type input "escala"
click at [331, 257] on span "Escala te Conversation" at bounding box center [288, 252] width 102 height 11
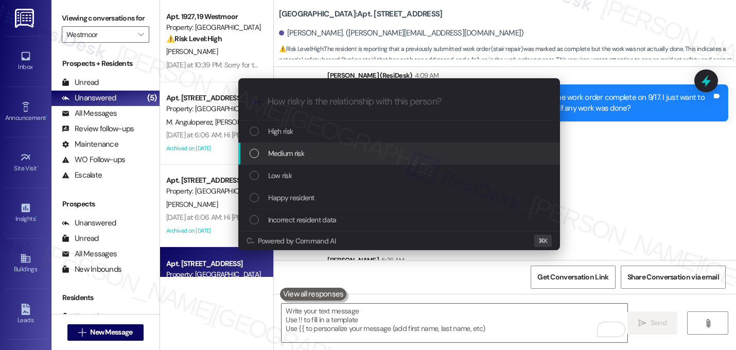
click at [344, 152] on div "Medium risk" at bounding box center [400, 153] width 301 height 11
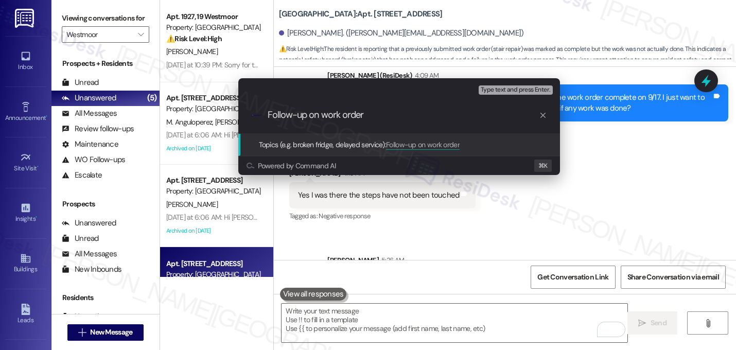
paste input "16121280"
click at [396, 119] on input "Follow-up on work order 16121280 - 2nd floor stairs is falling apart" at bounding box center [403, 115] width 271 height 11
click at [476, 116] on input "Follow-up on work order 16121280 - 2nd floor stairs is falling apart" at bounding box center [403, 115] width 271 height 11
click at [536, 114] on input "Follow-up on work order 16121280 - 2nd floor stairs is still falling apart" at bounding box center [403, 115] width 271 height 11
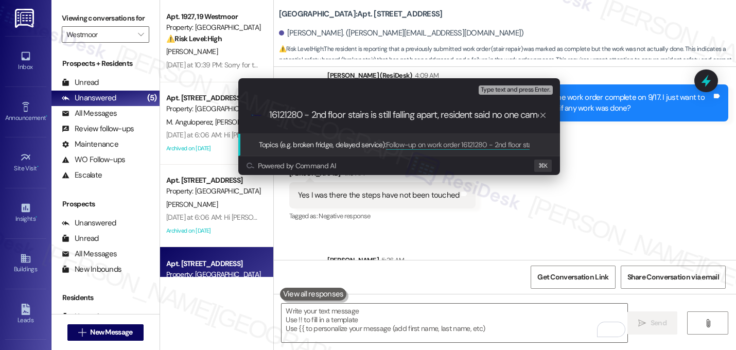
scroll to position [0, 102]
type input "Follow-up on work order 16121280 - 2nd floor stairs is still falling apart, res…"
click at [509, 123] on div ".cls-1{fill:#0a055f;}.cls-2{fill:#0cc4c4;} resideskLogoBlueOrange Follow-up on …" at bounding box center [399, 115] width 322 height 37
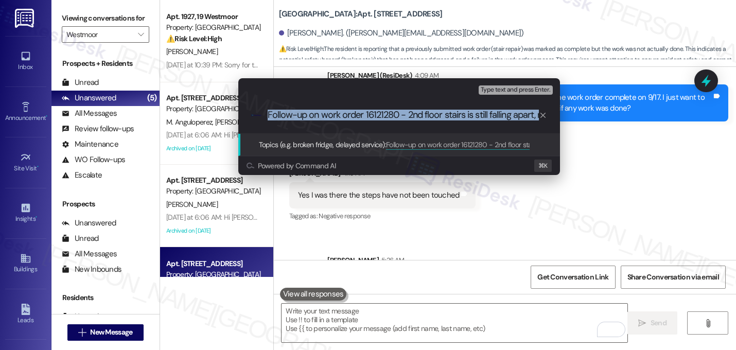
click at [509, 123] on div ".cls-1{fill:#0a055f;}.cls-2{fill:#0cc4c4;} resideskLogoBlueOrange Follow-up on …" at bounding box center [399, 115] width 322 height 37
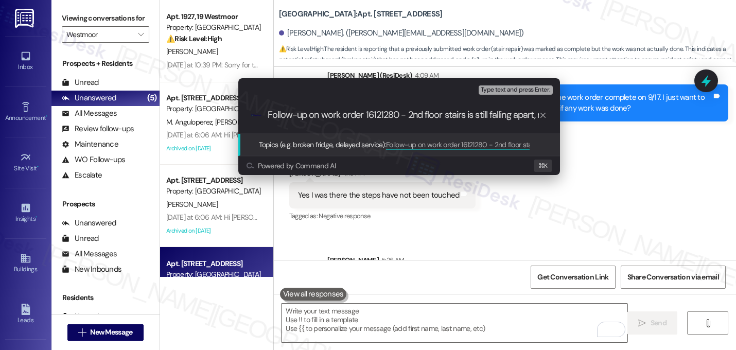
click at [509, 123] on div ".cls-1{fill:#0a055f;}.cls-2{fill:#0cc4c4;} resideskLogoBlueOrange Follow-up on …" at bounding box center [399, 115] width 322 height 37
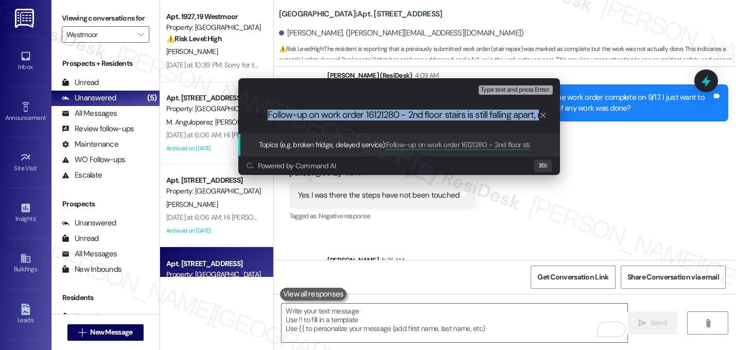
click at [509, 123] on div ".cls-1{fill:#0a055f;}.cls-2{fill:#0cc4c4;} resideskLogoBlueOrange Follow-up on …" at bounding box center [399, 115] width 322 height 37
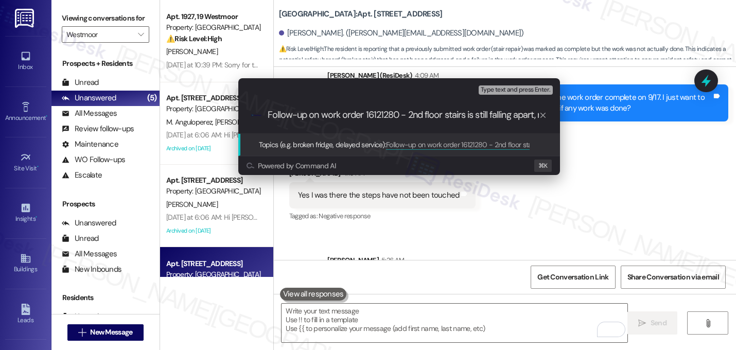
click at [502, 116] on input "Follow-up on work order 16121280 - 2nd floor stairs is still falling apart, res…" at bounding box center [403, 115] width 271 height 11
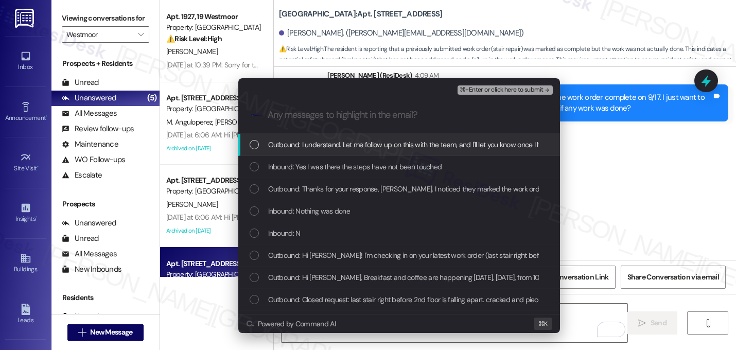
click at [425, 148] on span "Outbound: I understand. Let me follow up on this with the team, and I'll let yo…" at bounding box center [464, 144] width 392 height 11
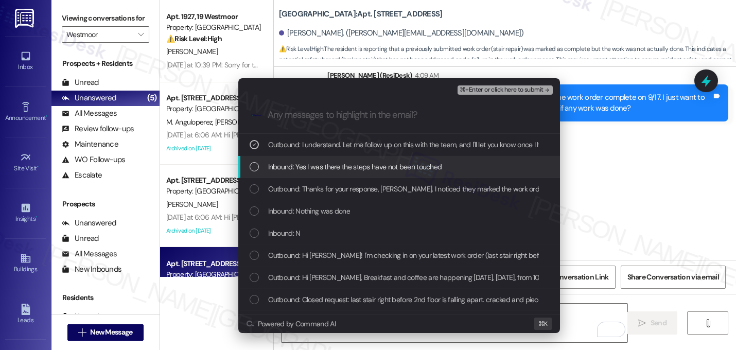
click at [419, 166] on span "Inbound: Yes I was there the steps have not been touched" at bounding box center [355, 166] width 174 height 11
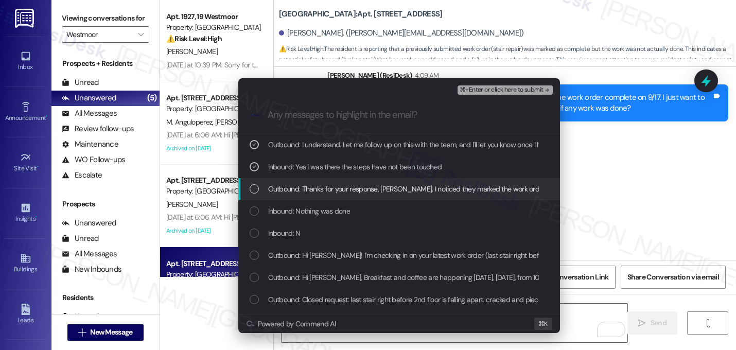
click at [416, 186] on span "Outbound: Thanks for your response, Danesha. I noticed they marked the work ord…" at bounding box center [589, 188] width 642 height 11
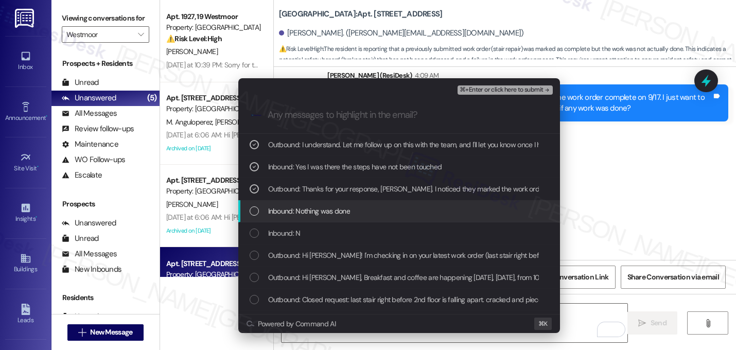
click at [409, 203] on div "Inbound: Nothing was done" at bounding box center [399, 211] width 322 height 22
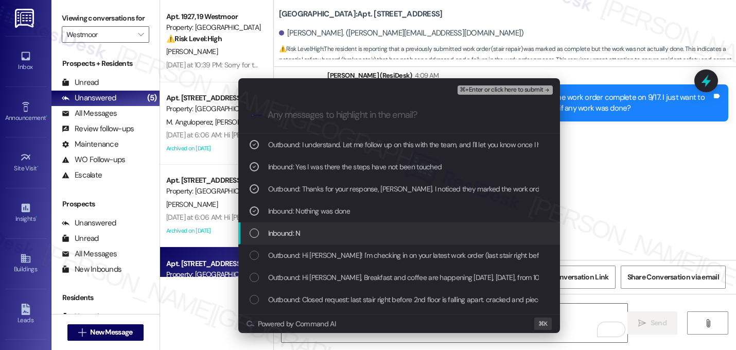
click at [407, 228] on div "Inbound: N" at bounding box center [400, 233] width 301 height 11
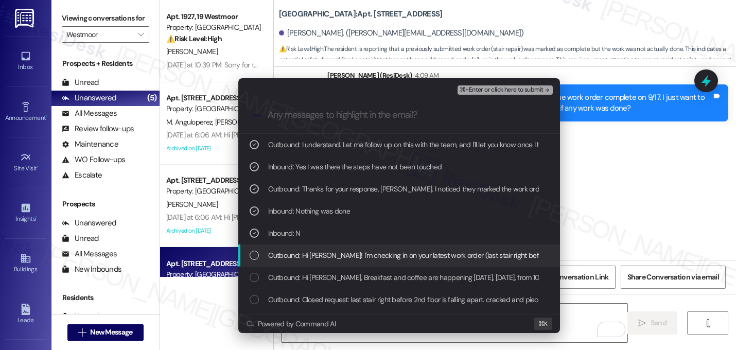
click at [400, 253] on span "Outbound: Hi Danesha! I'm checking in on your latest work order (last stair rig…" at bounding box center [561, 255] width 586 height 11
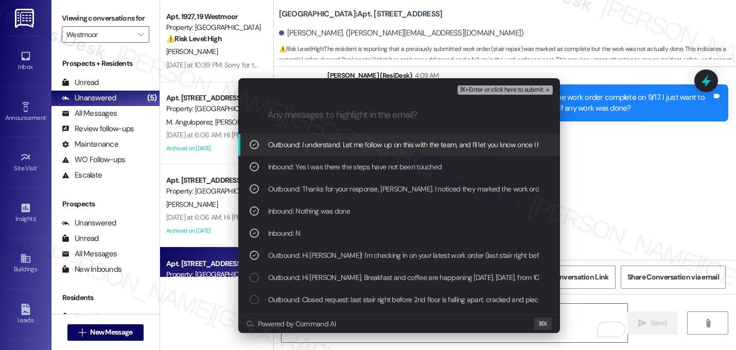
click at [530, 100] on div ".cls-1{fill:#0a055f;}.cls-2{fill:#0cc4c4;} resideskLogoBlueOrange" at bounding box center [399, 115] width 322 height 37
click at [533, 87] on span "⌘+Enter or click here to submit" at bounding box center [501, 90] width 83 height 7
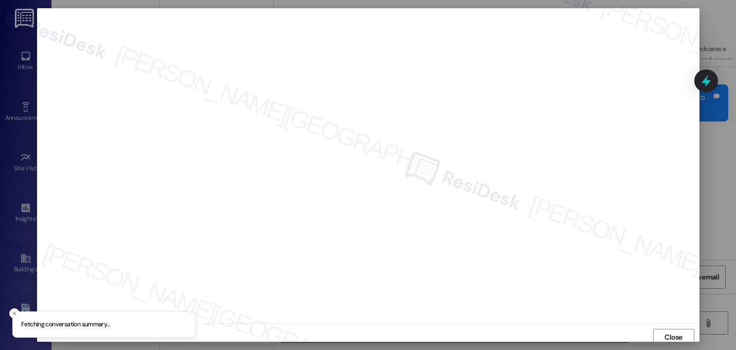
scroll to position [4, 0]
click at [674, 334] on span "Close" at bounding box center [674, 334] width 18 height 11
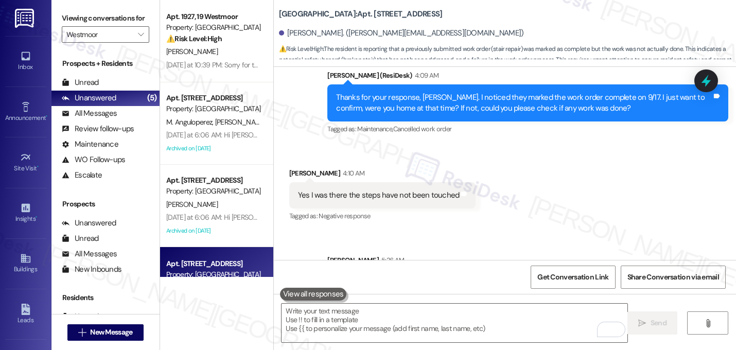
click at [545, 145] on div "Received via SMS Danesha Ellis 4:10 AM Yes I was there the steps have not been …" at bounding box center [505, 188] width 462 height 87
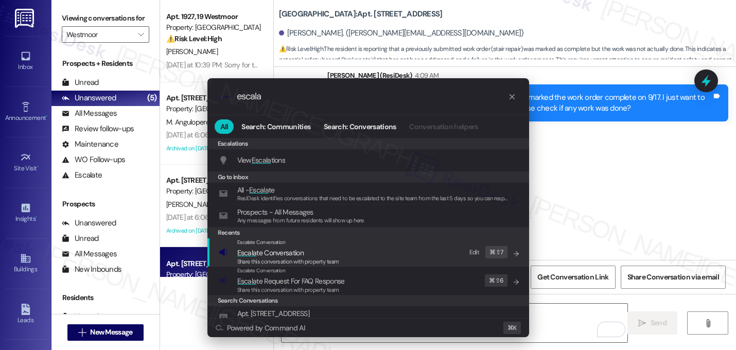
type input "escala"
click at [275, 254] on span "Escala te Conversation" at bounding box center [270, 252] width 66 height 9
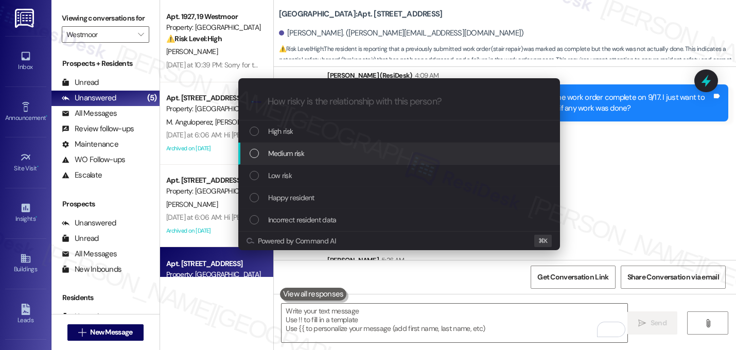
click at [312, 158] on div "Medium risk" at bounding box center [400, 153] width 301 height 11
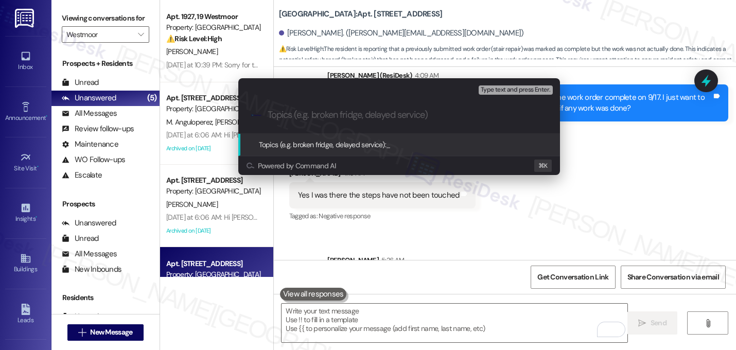
paste input "Follow-up on work order 16121280 - 2nd floor stairs is still falling apart, res…"
type input "Follow-up on work order 16121280 - 2nd floor stairs is still falling apart, res…"
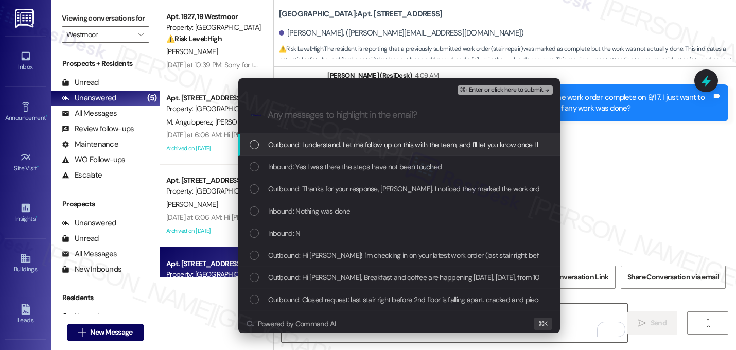
scroll to position [0, 0]
click at [296, 145] on span "Outbound: I understand. Let me follow up on this with the team, and I'll let yo…" at bounding box center [464, 144] width 392 height 11
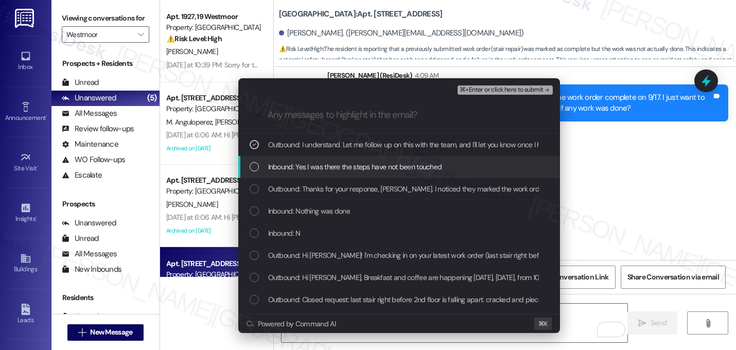
click at [291, 167] on span "Inbound: Yes I was there the steps have not been touched" at bounding box center [355, 166] width 174 height 11
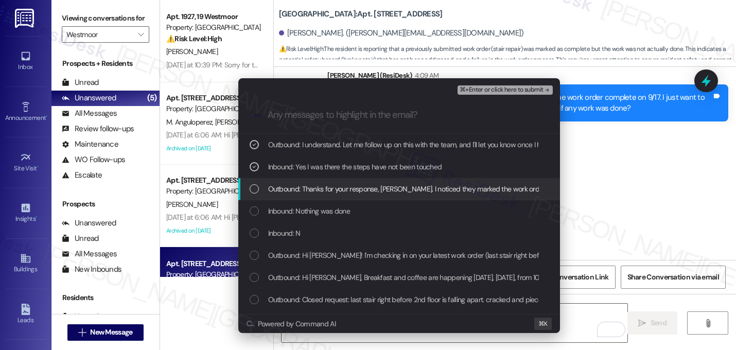
click at [291, 191] on span "Outbound: Thanks for your response, Danesha. I noticed they marked the work ord…" at bounding box center [589, 188] width 642 height 11
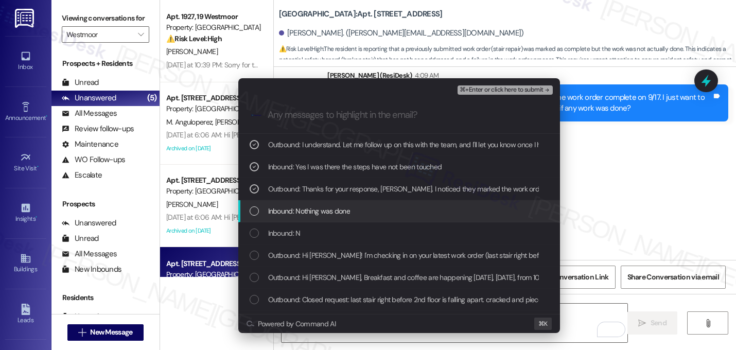
click at [291, 206] on span "Inbound: Nothing was done" at bounding box center [309, 210] width 82 height 11
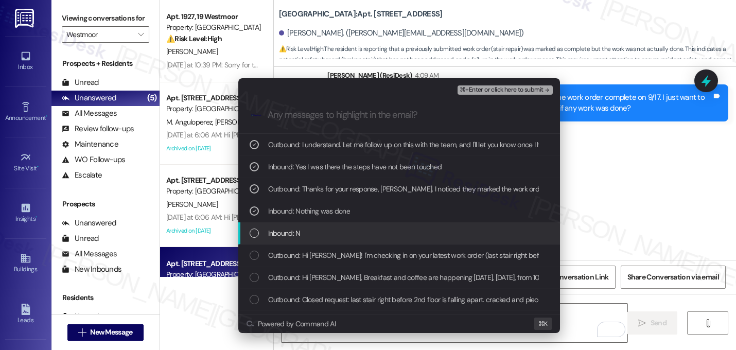
click at [286, 229] on span "Inbound: N" at bounding box center [284, 233] width 32 height 11
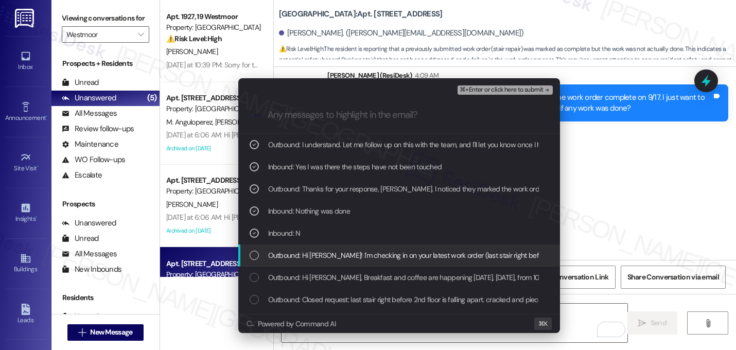
click at [288, 246] on div "Outbound: Hi Danesha! I'm checking in on your latest work order (last stair rig…" at bounding box center [399, 256] width 322 height 22
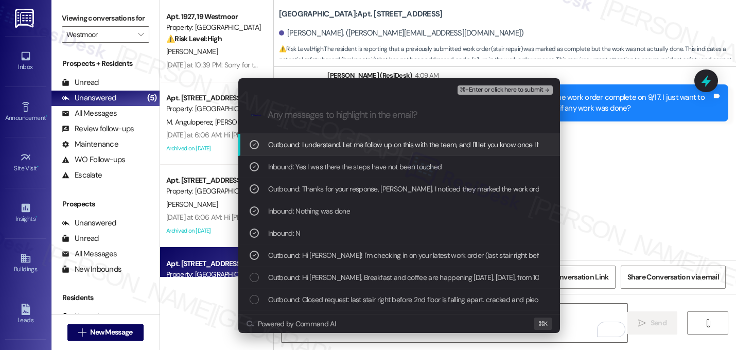
click at [530, 85] on div "⌘+Enter or click here to submit" at bounding box center [506, 89] width 97 height 13
click at [530, 85] on button "⌘+Enter or click here to submit" at bounding box center [505, 89] width 95 height 9
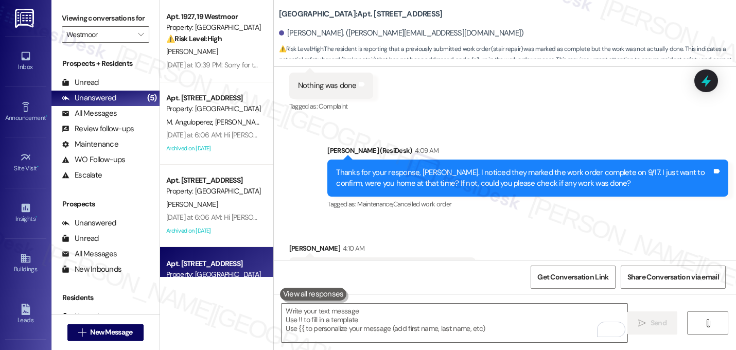
scroll to position [2387, 0]
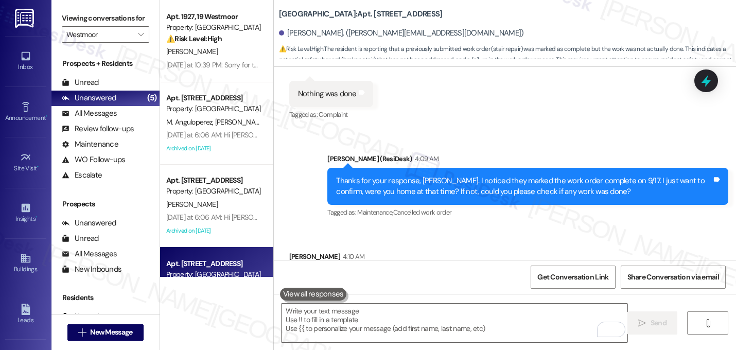
click at [634, 205] on div "Tagged as: Maintenance , Click to highlight conversations about Maintenance Can…" at bounding box center [527, 212] width 401 height 15
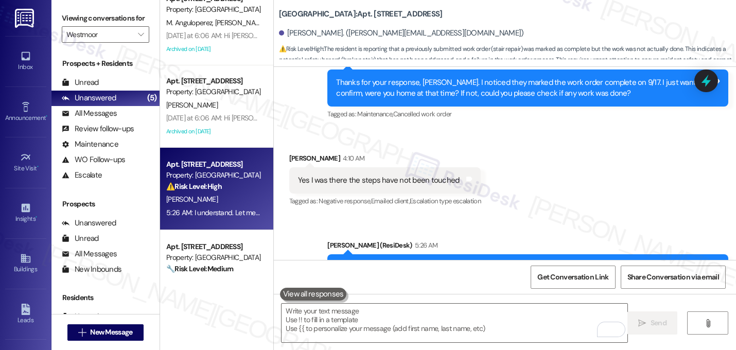
scroll to position [0, 0]
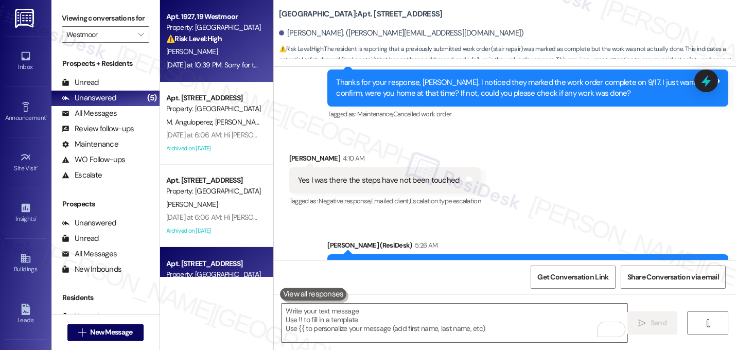
click at [229, 55] on div "D. Johnson" at bounding box center [213, 51] width 97 height 13
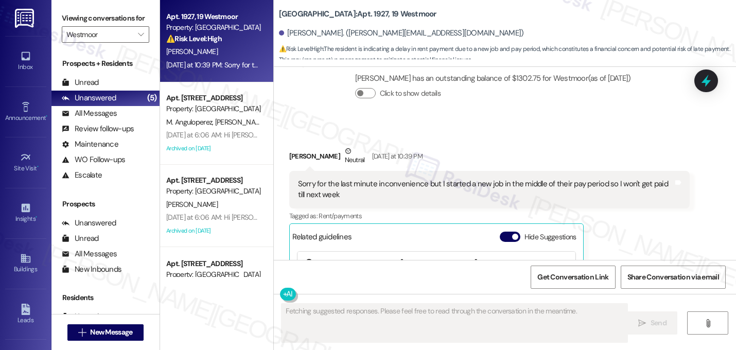
scroll to position [4137, 0]
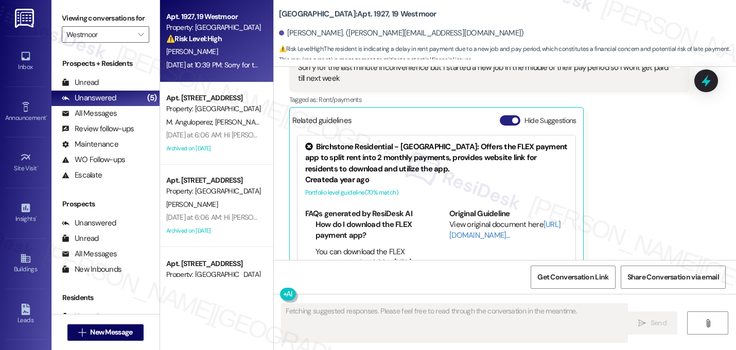
click at [512, 117] on span "button" at bounding box center [515, 120] width 6 height 6
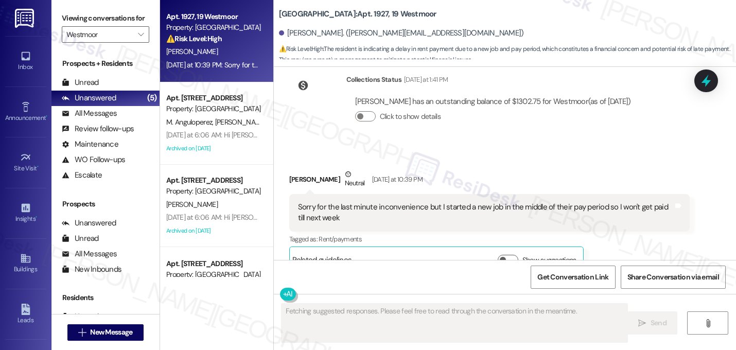
click at [514, 116] on div "Derrick Johnson has an outstanding balance of $1302.75 for Westmoor (as of Sep …" at bounding box center [494, 113] width 294 height 49
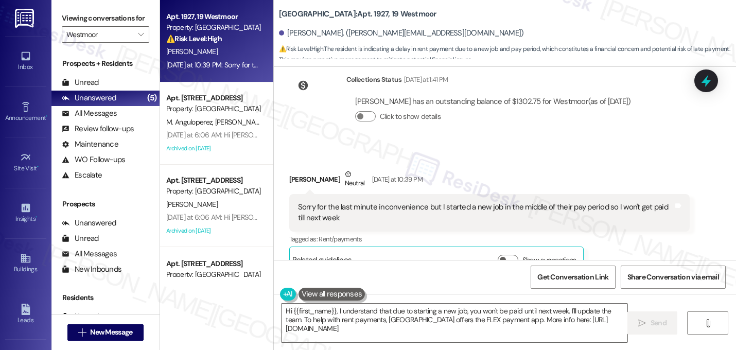
click at [516, 169] on div "Derrick Johnson Neutral Yesterday at 10:39 PM" at bounding box center [489, 181] width 401 height 25
click at [454, 146] on div "Received via SMS Derrick Johnson Neutral Yesterday at 10:39 PM Sorry for the la…" at bounding box center [505, 213] width 462 height 135
click at [334, 313] on textarea "Hi {{first_name}}, I understand that due to starting a new job, you won't be pa…" at bounding box center [455, 323] width 346 height 39
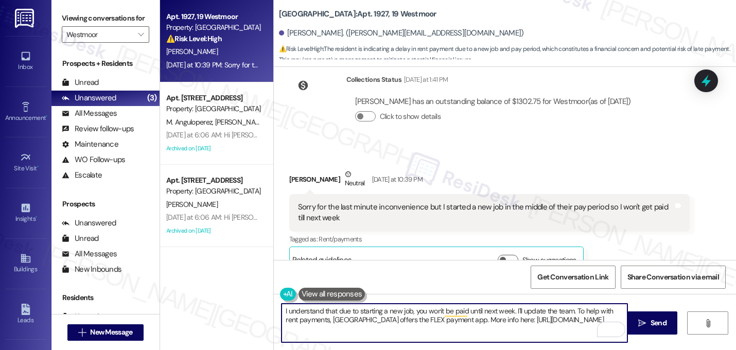
drag, startPoint x: 570, startPoint y: 313, endPoint x: 577, endPoint y: 327, distance: 16.1
click at [577, 327] on textarea "I understand that due to starting a new job, you won't be paid until next week.…" at bounding box center [455, 323] width 346 height 39
drag, startPoint x: 571, startPoint y: 312, endPoint x: 576, endPoint y: 322, distance: 11.3
click at [576, 322] on textarea "I understand that due to starting a new job, you won't be paid until next week.…" at bounding box center [455, 323] width 346 height 39
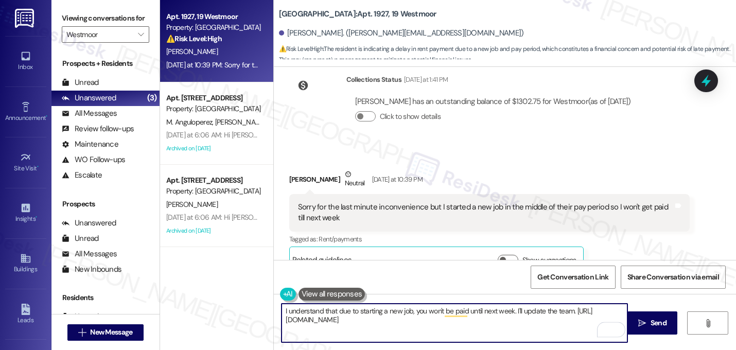
drag, startPoint x: 456, startPoint y: 323, endPoint x: 272, endPoint y: 320, distance: 183.9
click at [276, 320] on div "I understand that due to starting a new job, you won't be paid until next week.…" at bounding box center [449, 323] width 347 height 40
type textarea "I understand that due to starting a new job, you won't be paid until next week.…"
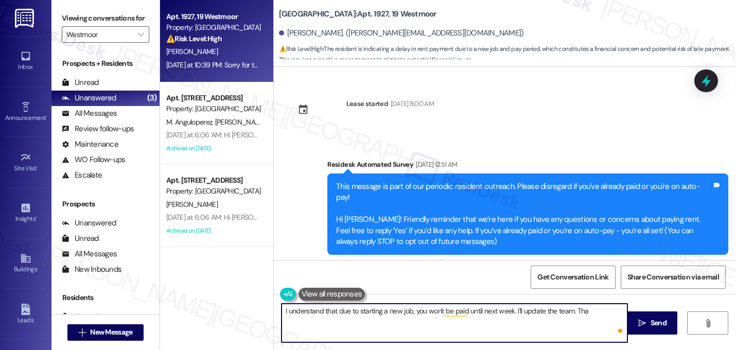
scroll to position [3997, 0]
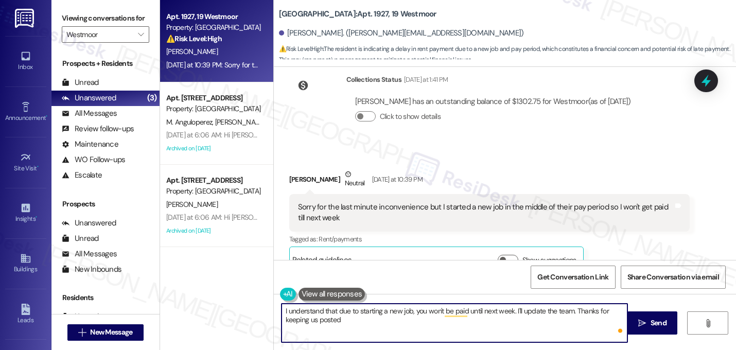
type textarea "I understand that due to starting a new job, you won't be paid until next week.…"
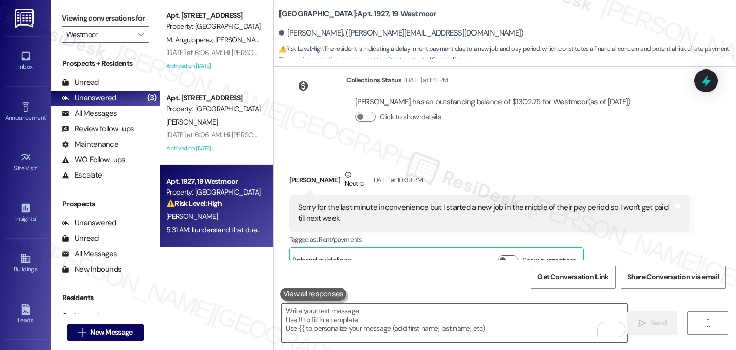
click at [595, 169] on div "[PERSON_NAME] Neutral [DATE] at 10:39 PM" at bounding box center [489, 181] width 401 height 25
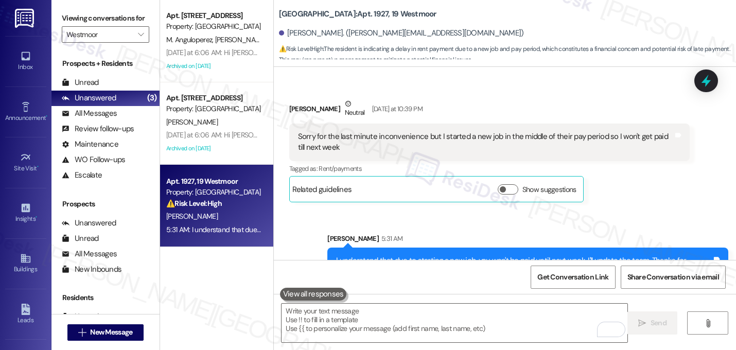
scroll to position [4080, 0]
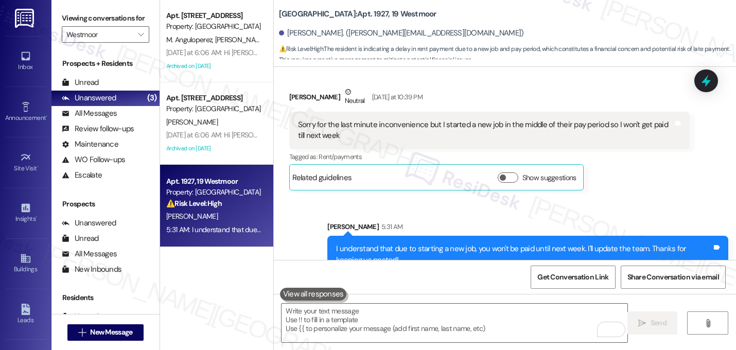
click at [463, 236] on div "I understand that due to starting a new job, you won't be paid until next week.…" at bounding box center [527, 255] width 401 height 38
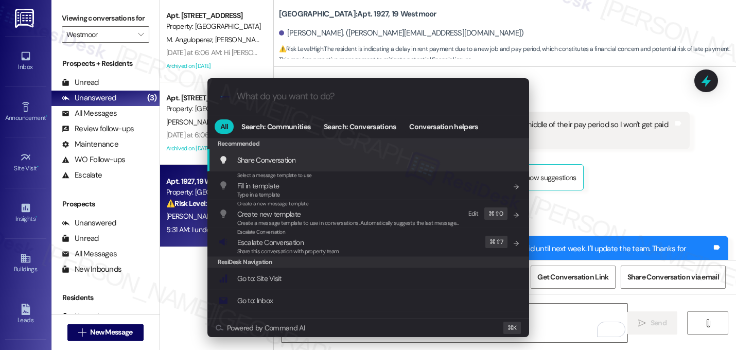
type input "s"
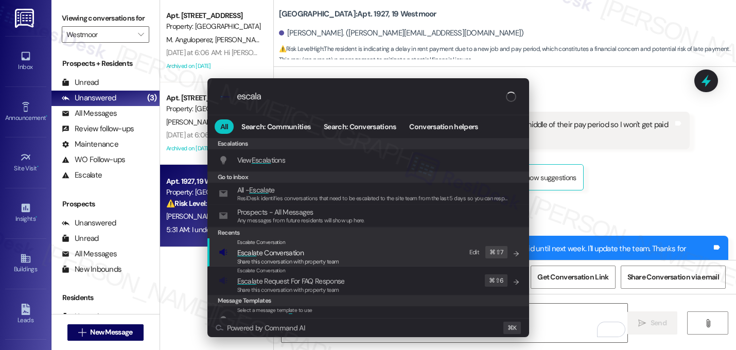
type input "escala"
click at [300, 257] on div "Share this conversation with property team" at bounding box center [288, 261] width 102 height 9
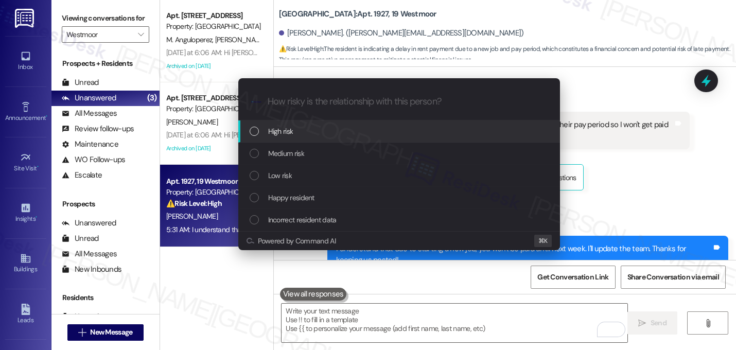
click at [297, 132] on div "High risk" at bounding box center [400, 131] width 301 height 11
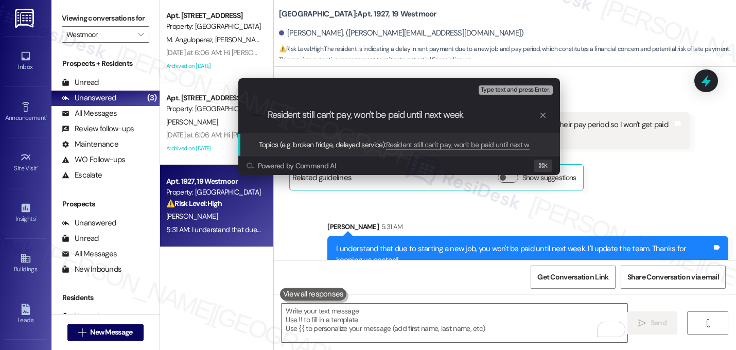
click at [351, 120] on div ".cls-1{fill:#0a055f;}.cls-2{fill:#0cc4c4;} resideskLogoBlueOrange Resident stil…" at bounding box center [399, 115] width 322 height 37
click at [352, 121] on div ".cls-1{fill:#0a055f;}.cls-2{fill:#0cc4c4;} resideskLogoBlueOrange Resident stil…" at bounding box center [399, 115] width 322 height 37
click at [352, 118] on input "Resident still can't pay, won't be paid until next week" at bounding box center [403, 115] width 271 height 11
type input "Resident still can't pay rent, won't be paid until next week"
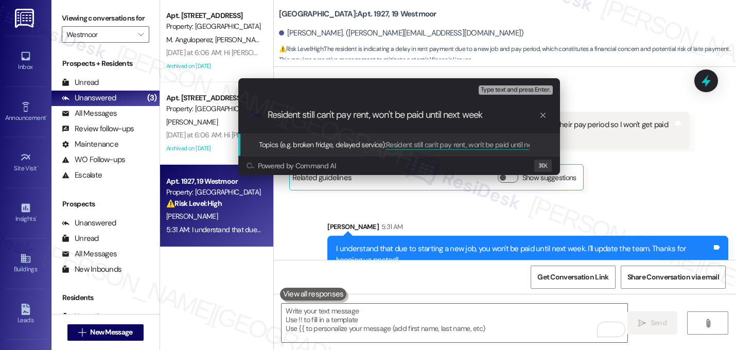
click at [356, 118] on input "Resident still can't pay rent, won't be paid until next week" at bounding box center [403, 115] width 271 height 11
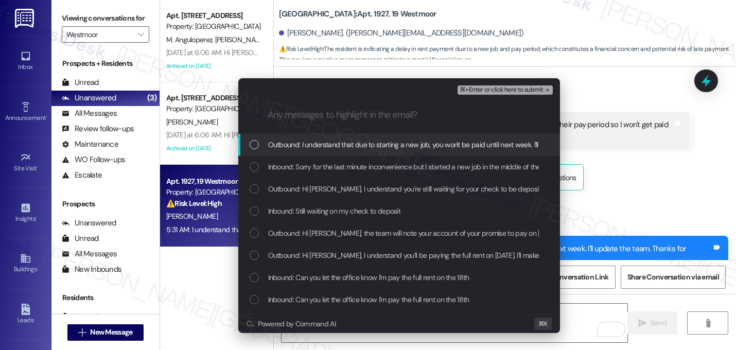
click at [344, 142] on span "Outbound: I understand that due to starting a new job, you won't be paid until …" at bounding box center [476, 144] width 416 height 11
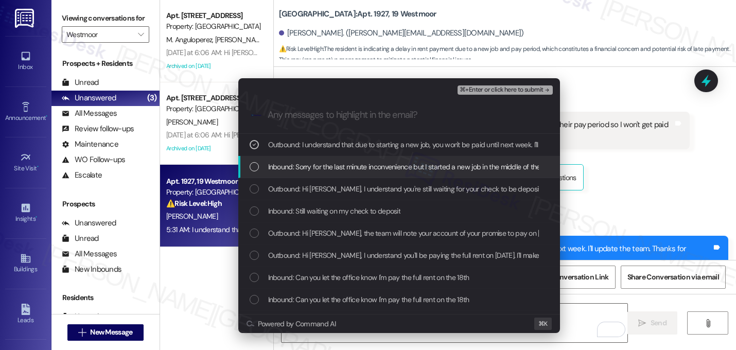
click at [343, 159] on div "Inbound: Sorry for the last minute inconvenience but I started a new job in the…" at bounding box center [399, 167] width 322 height 22
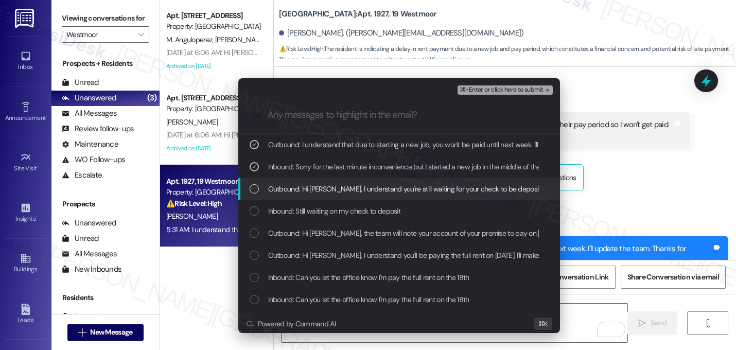
click at [333, 186] on span "Outbound: Hi Derrick, I understand you're still waiting for your check to be de…" at bounding box center [549, 188] width 562 height 11
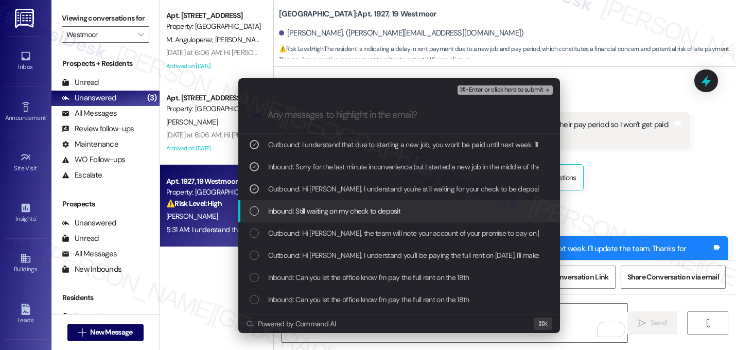
click at [325, 209] on span "Inbound: Still waiting on my check to deposit" at bounding box center [334, 210] width 133 height 11
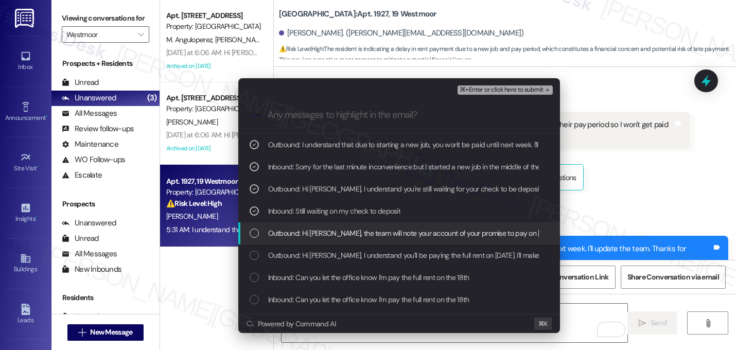
click at [315, 235] on span "Outbound: Hi Derrick, the team will note your account of your promise to pay on…" at bounding box center [413, 233] width 290 height 11
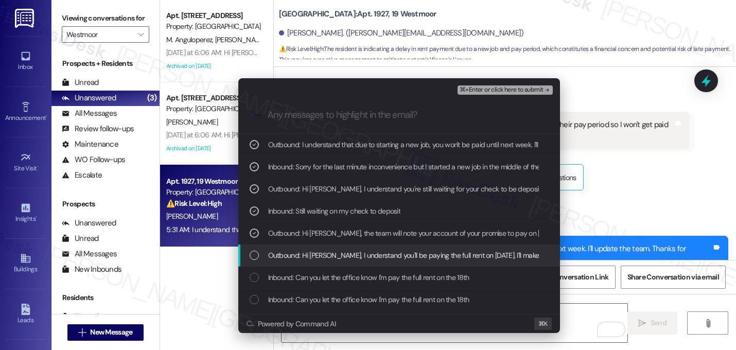
click at [448, 255] on span "Outbound: Hi Derrick, I understand you'll be paying the full rent on September …" at bounding box center [497, 255] width 458 height 11
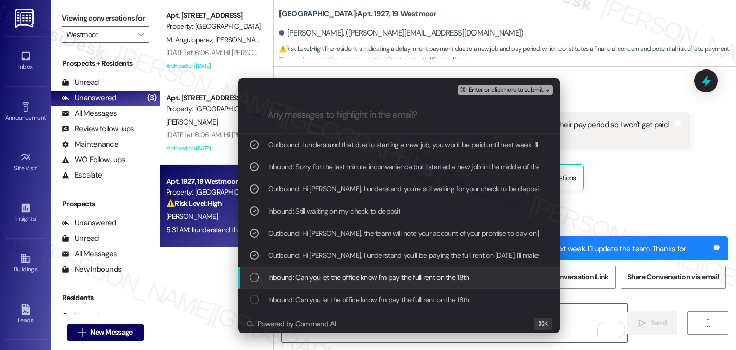
click at [437, 277] on span "Inbound: Can you let the office know I'm pay the full rent on the 18th" at bounding box center [368, 277] width 201 height 11
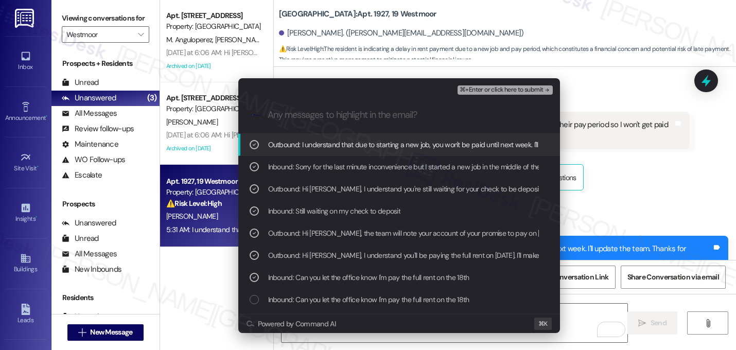
click at [541, 91] on span "⌘+Enter or click here to submit" at bounding box center [501, 90] width 83 height 7
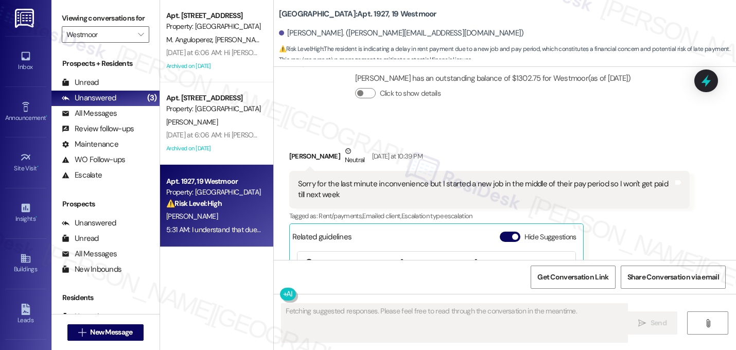
scroll to position [4137, 0]
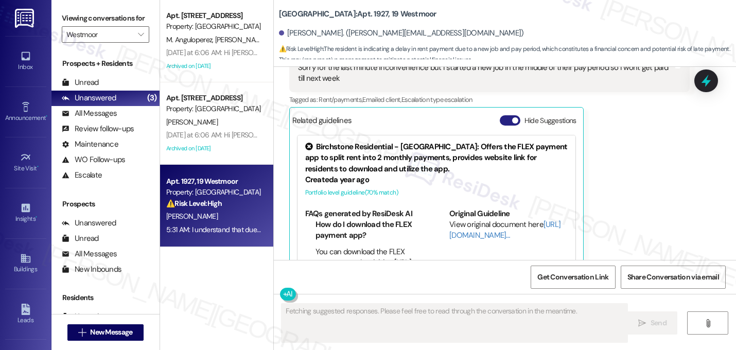
click at [505, 115] on button "Hide Suggestions" at bounding box center [510, 120] width 21 height 10
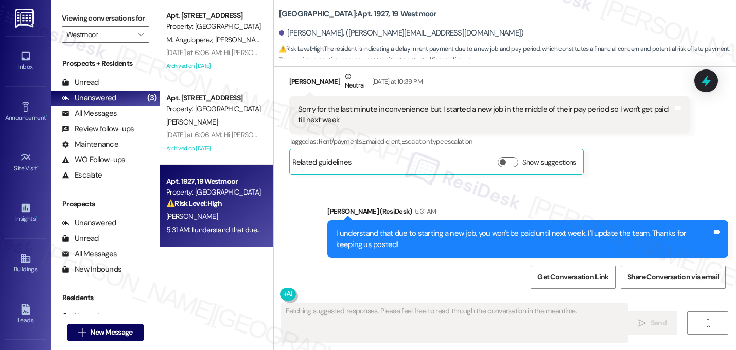
click at [584, 183] on div "Sent via SMS Sarah (ResiDesk) 5:31 AM I understand that due to starting a new j…" at bounding box center [505, 232] width 462 height 98
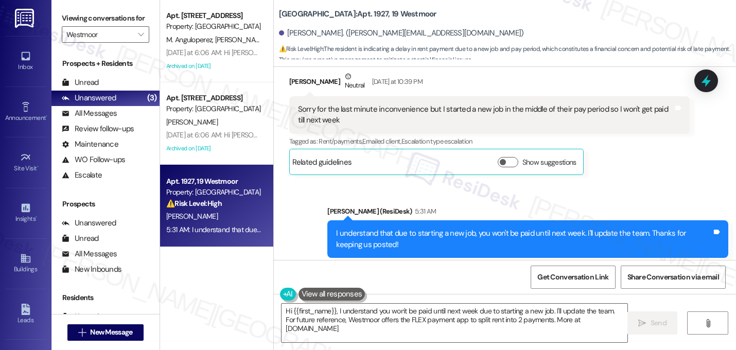
type textarea "Hi {{first_name}}, I understand you won't be paid until next week due to starti…"
click at [138, 39] on icon "" at bounding box center [141, 34] width 6 height 8
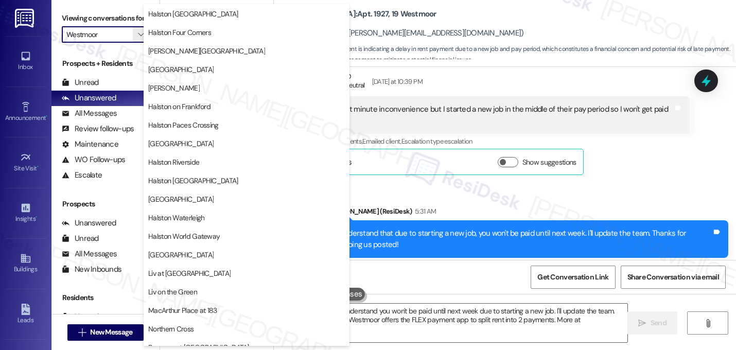
scroll to position [314, 0]
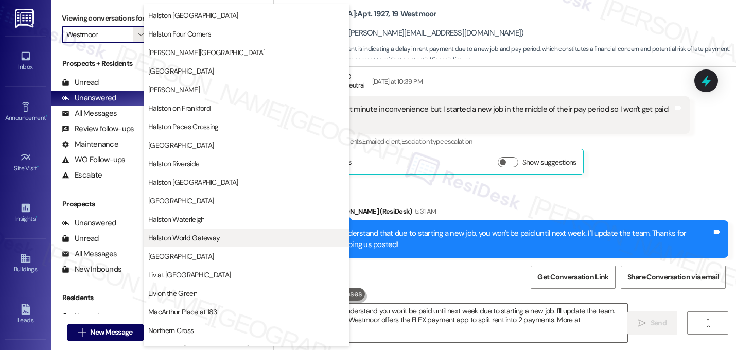
click at [237, 232] on button "Halston World Gateway" at bounding box center [247, 238] width 206 height 19
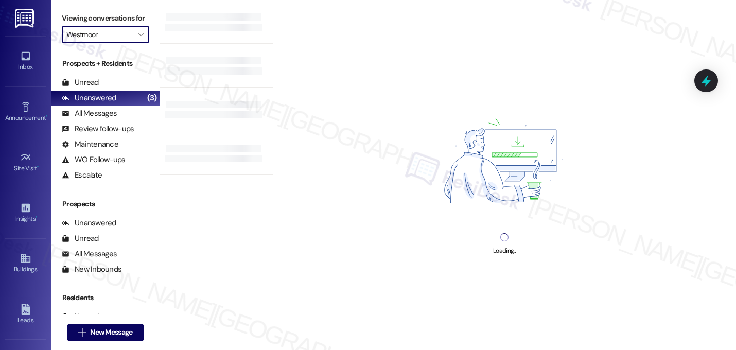
type input "Halston World Gateway"
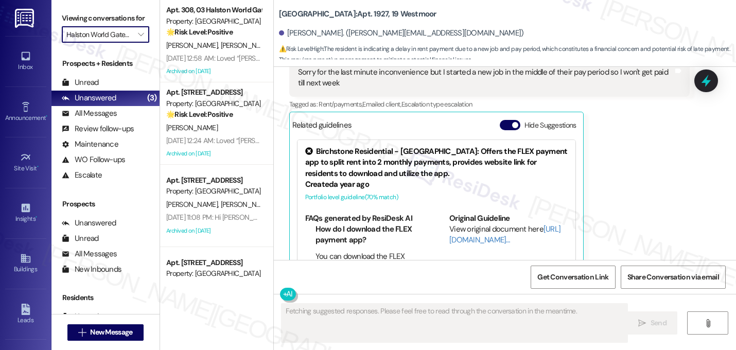
scroll to position [4137, 0]
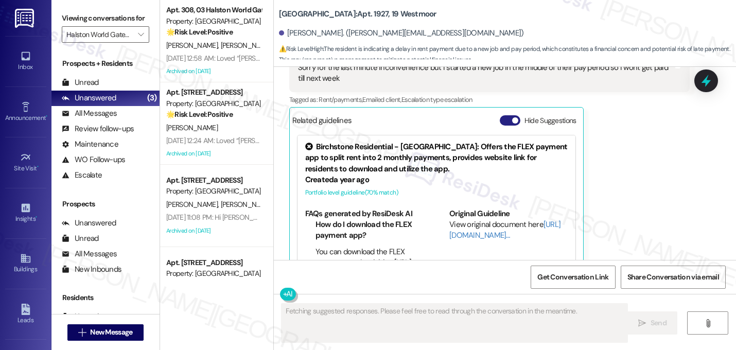
click at [512, 117] on span "button" at bounding box center [515, 120] width 6 height 6
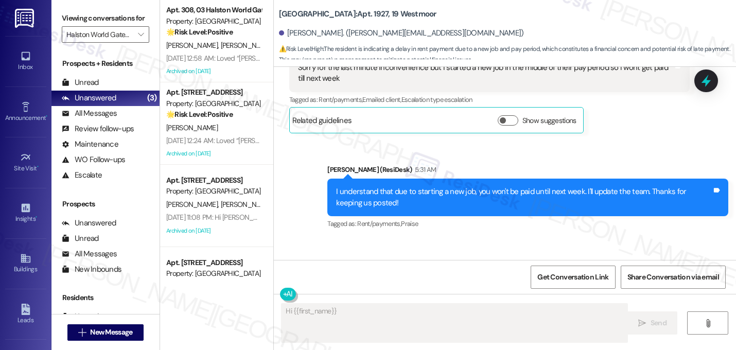
drag, startPoint x: 481, startPoint y: 141, endPoint x: 490, endPoint y: 137, distance: 9.7
click at [481, 157] on div "Sent via SMS Sarah (ResiDesk) 5:31 AM I understand that due to starting a new j…" at bounding box center [528, 198] width 417 height 82
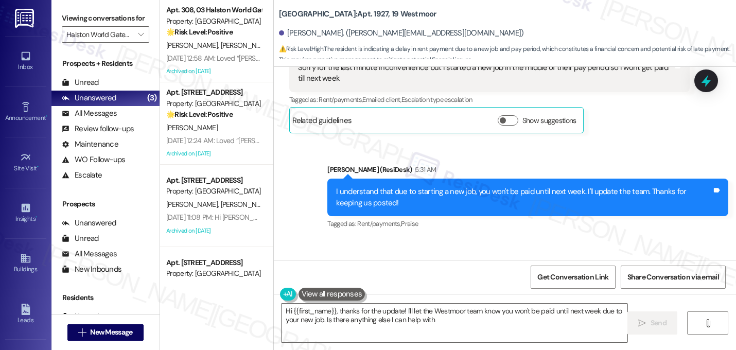
type textarea "Hi {{first_name}}, thanks for the update! I'll let the Westmoor team know you w…"
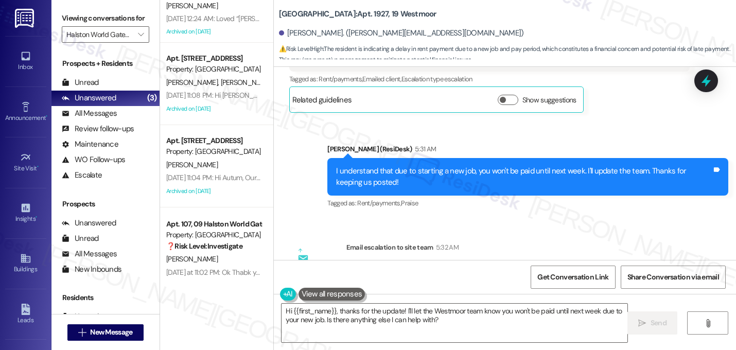
scroll to position [135, 0]
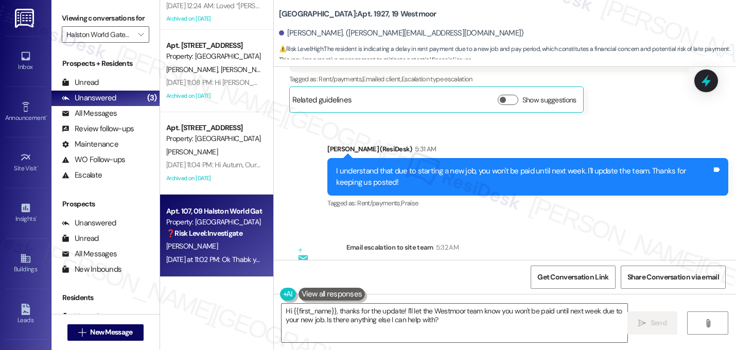
click at [217, 248] on div "N. Schulz" at bounding box center [213, 246] width 97 height 13
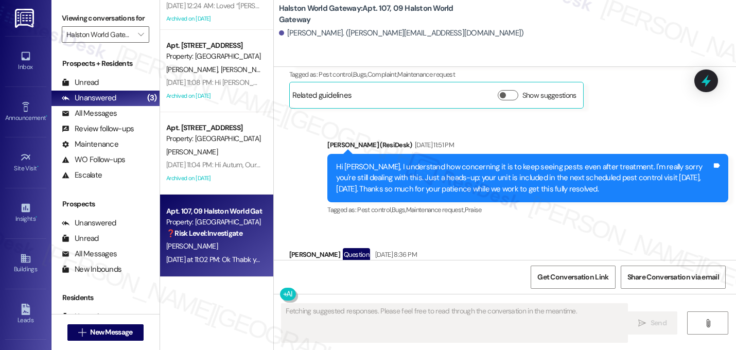
scroll to position [8727, 0]
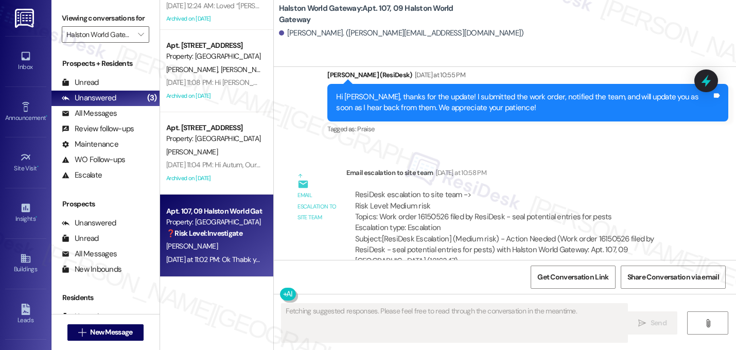
click at [428, 282] on div "Received via SMS Natalie Schulz Yesterday at 11:02 PM Ok Thabk you so much Tags…" at bounding box center [505, 325] width 462 height 87
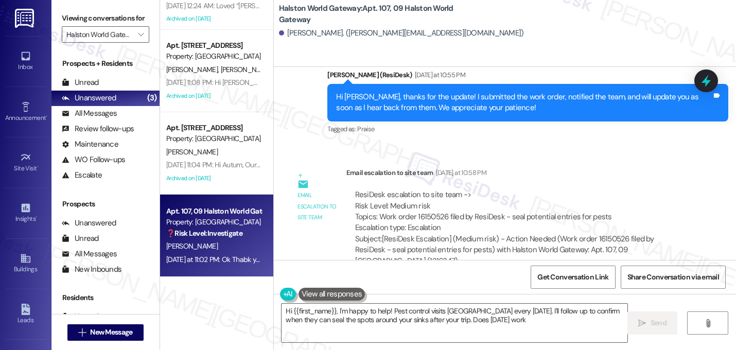
type textarea "Hi {{first_name}}, I'm happy to help! Pest control visits Halston World Gateway…"
click at [312, 161] on div "Email escalation to site team Email escalation to site team Yesterday at 10:58 …" at bounding box center [490, 221] width 417 height 123
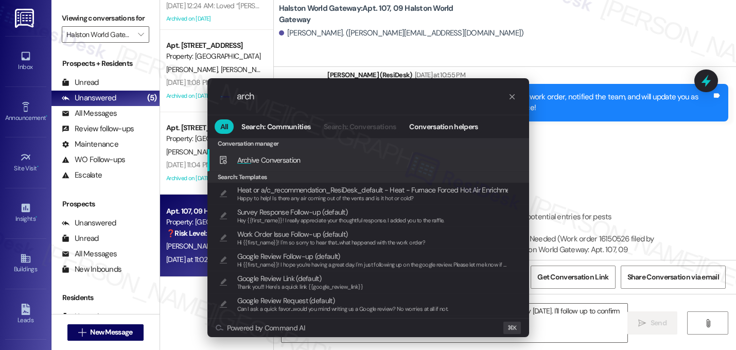
type input "arch"
click at [290, 158] on span "Arch ive Conversation" at bounding box center [268, 160] width 63 height 9
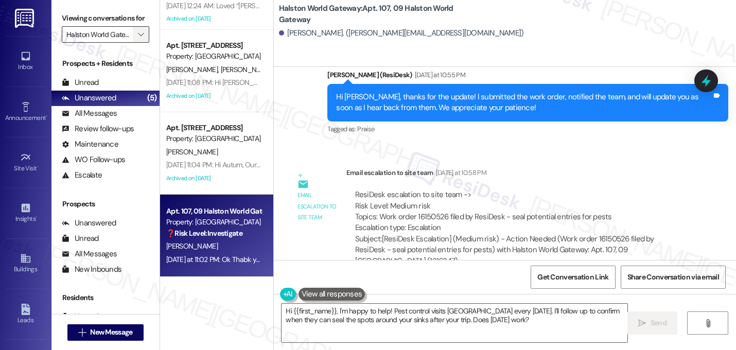
click at [138, 39] on icon "" at bounding box center [141, 34] width 6 height 8
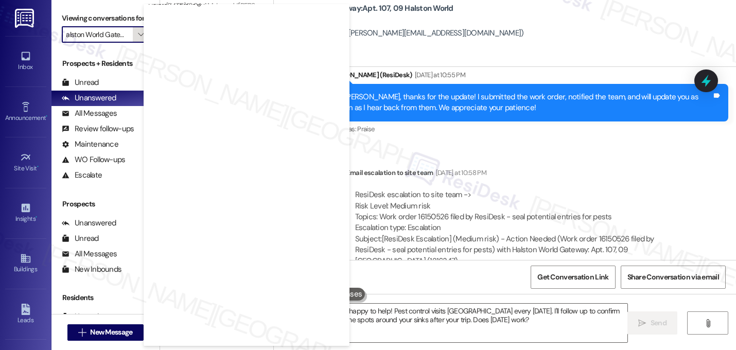
scroll to position [400, 0]
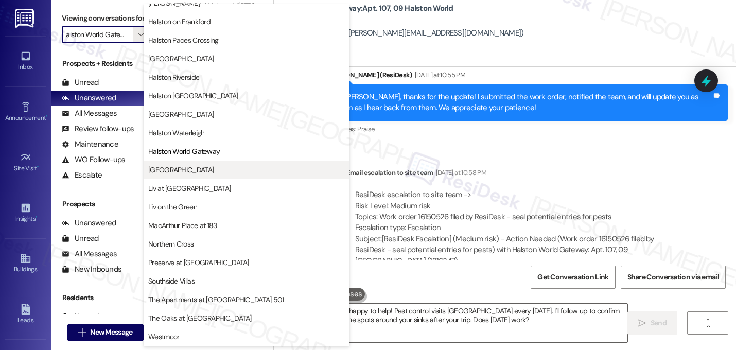
click at [176, 179] on button "[GEOGRAPHIC_DATA]" at bounding box center [247, 170] width 206 height 19
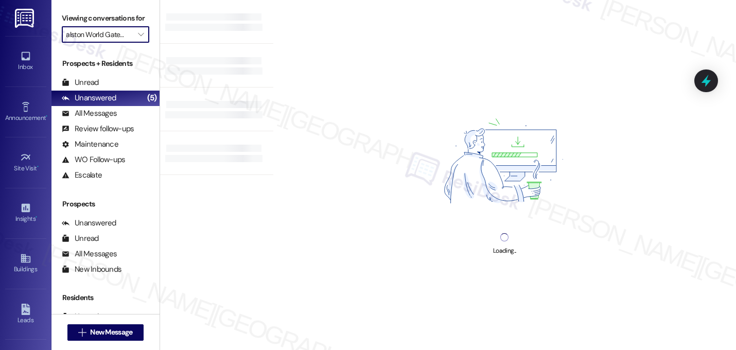
type input "[GEOGRAPHIC_DATA]"
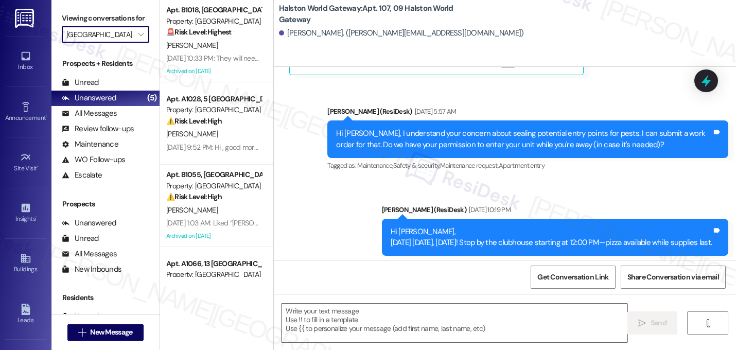
type textarea "Fetching suggested responses. Please feel free to read through the conversation…"
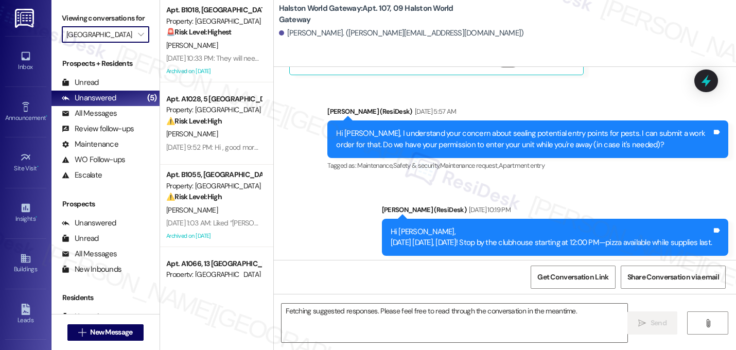
scroll to position [8727, 0]
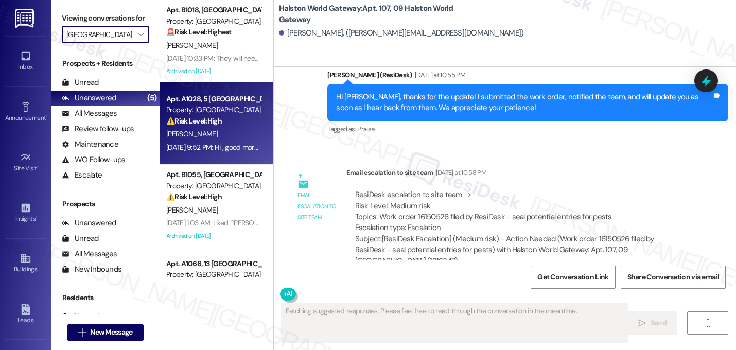
click at [235, 123] on div "⚠️ Risk Level: High The resident is following up on an internet service outage …" at bounding box center [213, 121] width 95 height 11
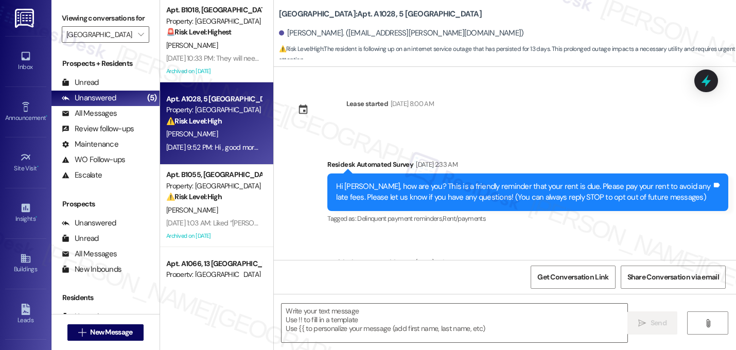
scroll to position [4715, 0]
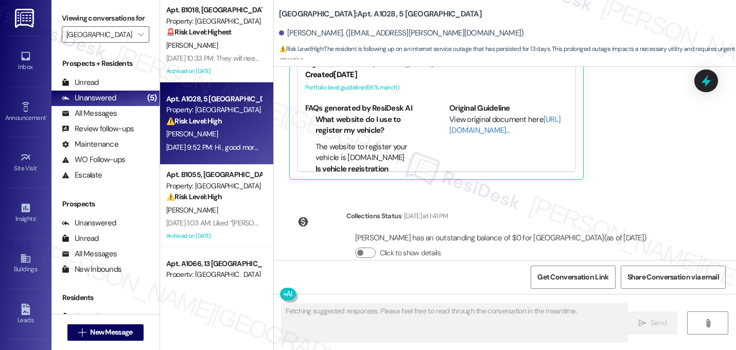
click at [655, 184] on div "Lease started Feb 21, 2025 at 8:00 AM Survey, sent via SMS Residesk Automated S…" at bounding box center [505, 163] width 462 height 193
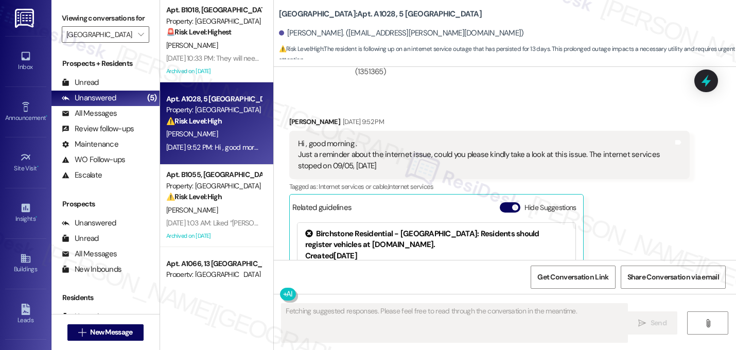
scroll to position [4530, 0]
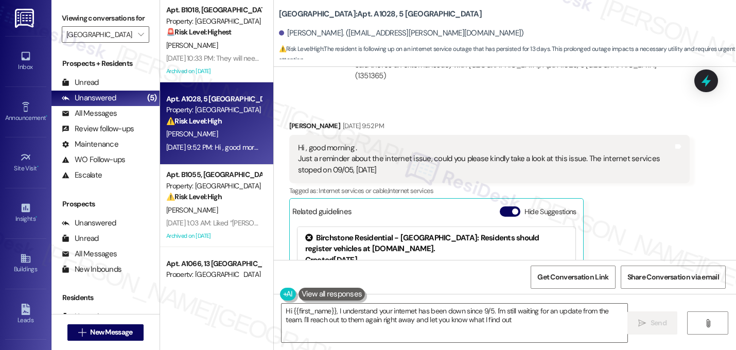
type textarea "Hi {{first_name}}, I understand your internet has been down since 9/5. I'm stil…"
click at [505, 206] on button "Hide Suggestions" at bounding box center [510, 211] width 21 height 10
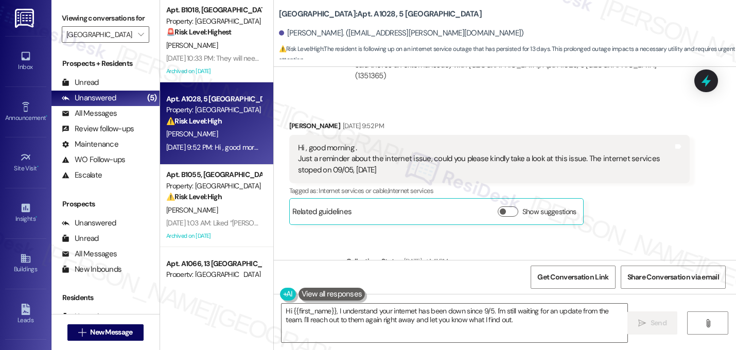
click at [626, 193] on div "Srikanth Gollapalli Sep 18, 2025 at 9:52 PM Hi , good morning . Just a reminder…" at bounding box center [489, 172] width 401 height 105
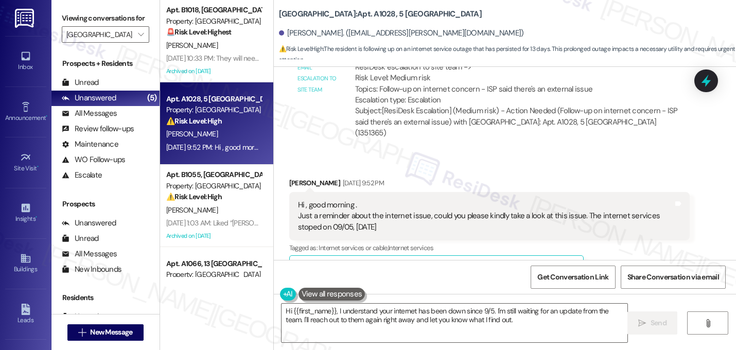
scroll to position [4472, 0]
click at [588, 110] on div "Subject: [ResiDesk Escalation] (Medium risk) - Action Needed (Follow-up on inte…" at bounding box center [518, 122] width 326 height 33
copy div "1351365"
click at [593, 170] on div "Received via SMS Srikanth Gollapalli Sep 18, 2025 at 9:52 PM Hi , good morning …" at bounding box center [490, 230] width 417 height 120
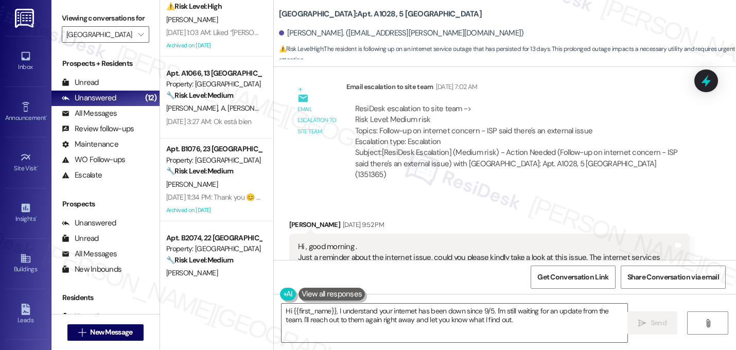
scroll to position [186, 0]
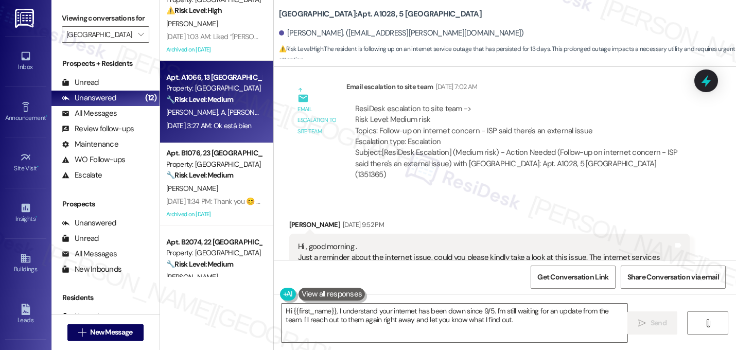
click at [224, 108] on span "A. Lizarazo Romero" at bounding box center [249, 112] width 59 height 9
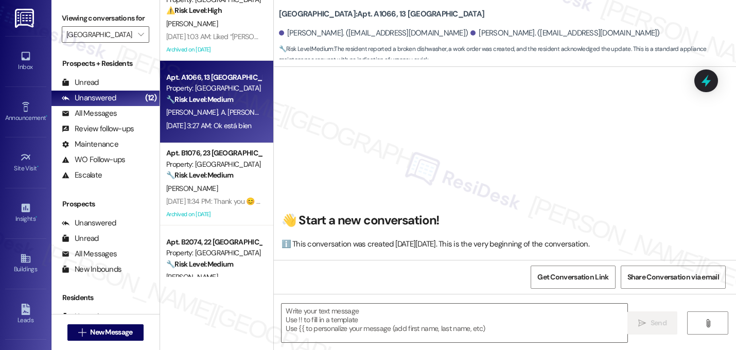
scroll to position [9572, 0]
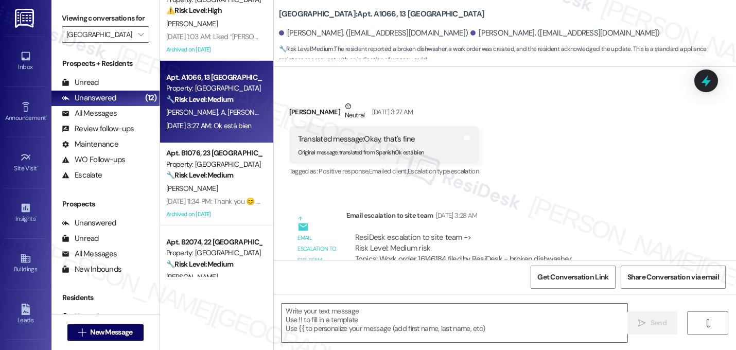
type textarea "Fetching suggested responses. Please feel free to read through the conversation…"
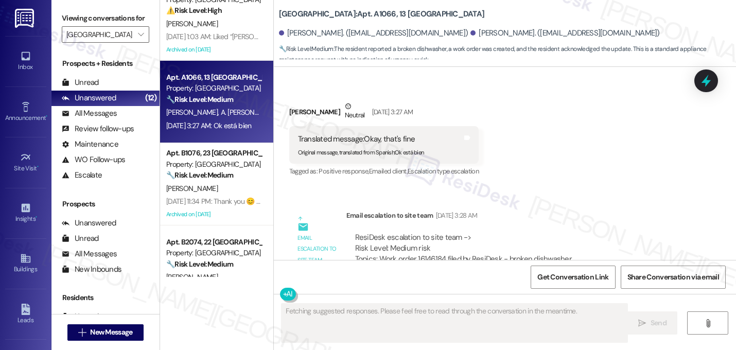
click at [553, 92] on div "Received via SMS Arnaldo Sanchez Neutral Sep 17, 2025 at 3:27 AM Translated mes…" at bounding box center [505, 132] width 462 height 109
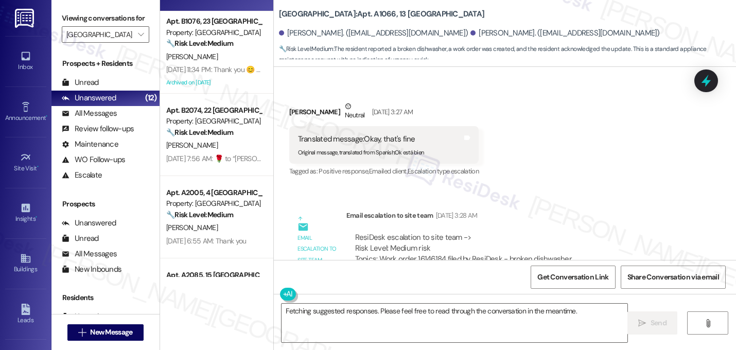
scroll to position [315, 0]
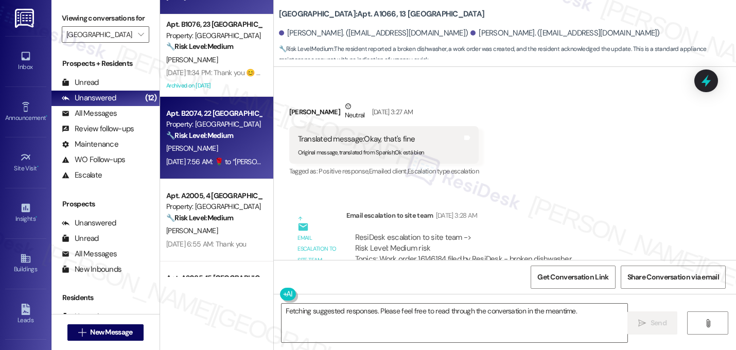
click at [209, 151] on div "S. Zamani" at bounding box center [213, 148] width 97 height 13
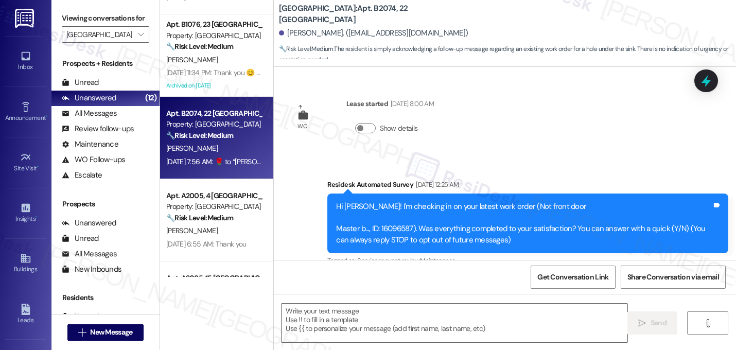
scroll to position [2740, 0]
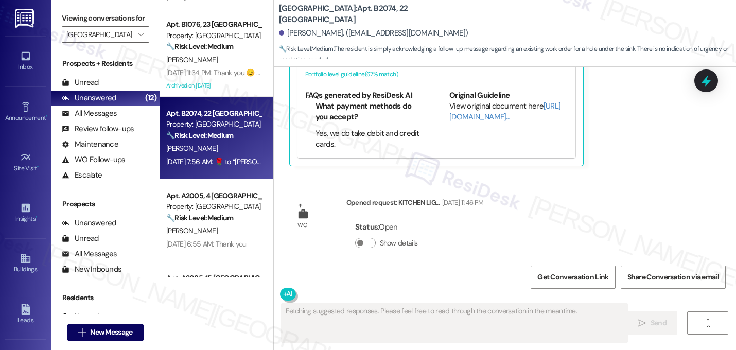
click at [622, 155] on div "Received via SMS Sina Zamani Sep 11, 2025 at 7:56 AM  ​🌹​ to “ Sarah (Lexington…" at bounding box center [490, 44] width 417 height 260
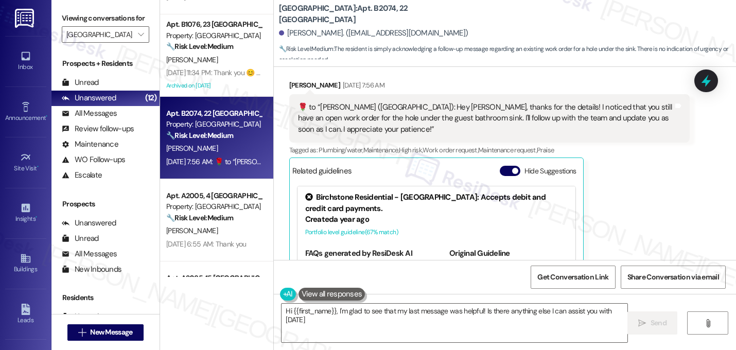
type textarea "Hi {{first_name}}, I'm glad to see that my last message was helpful! Is there a…"
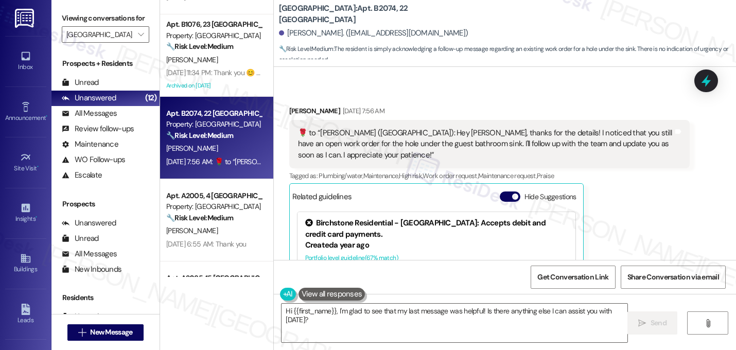
scroll to position [2555, 0]
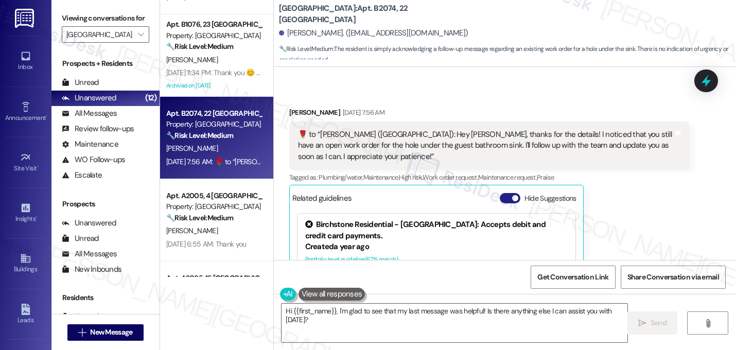
click at [512, 195] on span "button" at bounding box center [515, 198] width 6 height 6
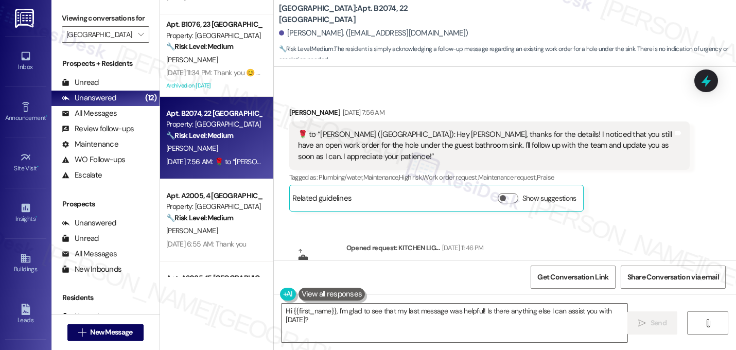
click at [592, 192] on div "Sina Zamani Sep 11, 2025 at 7:56 AM  ​🌹​ to “ Sarah (Lexington): Hey Sina, than…" at bounding box center [489, 159] width 401 height 105
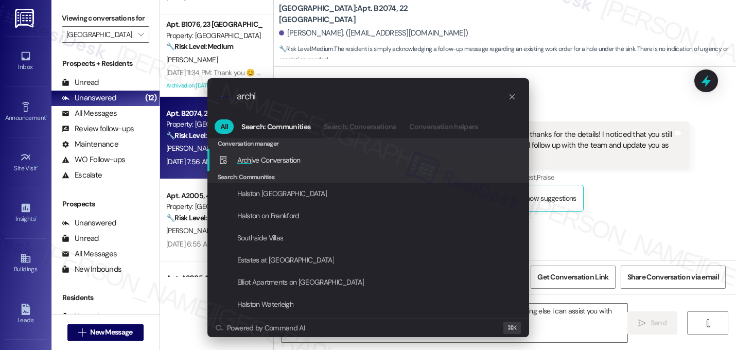
type input "archi"
click at [270, 160] on span "Archi ve Conversation" at bounding box center [268, 160] width 63 height 9
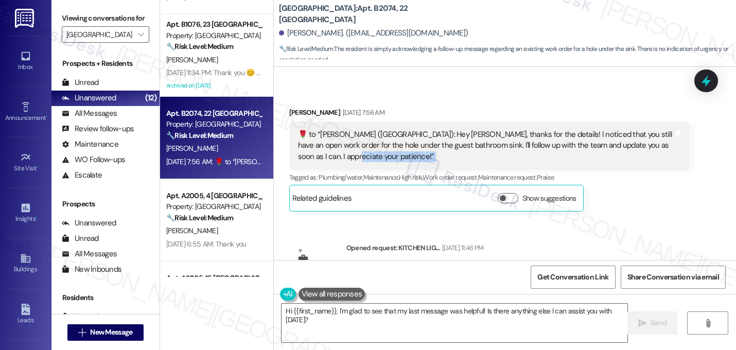
drag, startPoint x: 268, startPoint y: 151, endPoint x: 269, endPoint y: 163, distance: 11.9
click at [273, 163] on div "Lexington: Apt. B2074, 22 Lexington Sina Zamani. (sinazamanijahani.9093@gmail.c…" at bounding box center [504, 175] width 463 height 350
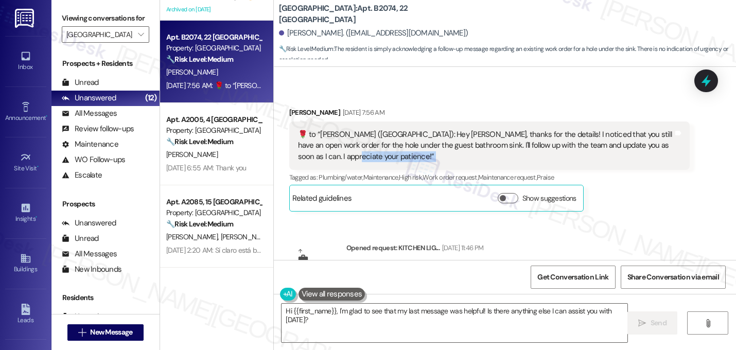
scroll to position [390, 0]
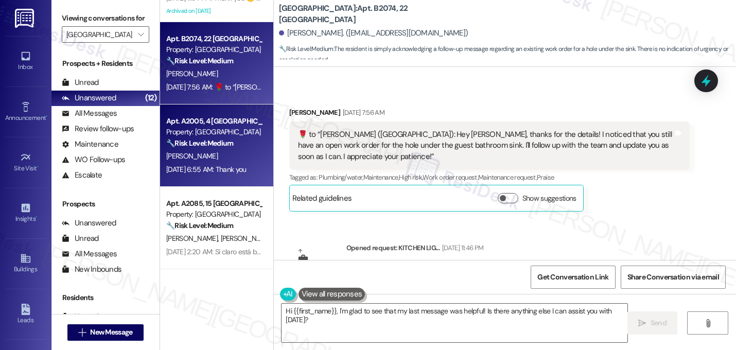
click at [212, 161] on div "M. Mukendi" at bounding box center [213, 156] width 97 height 13
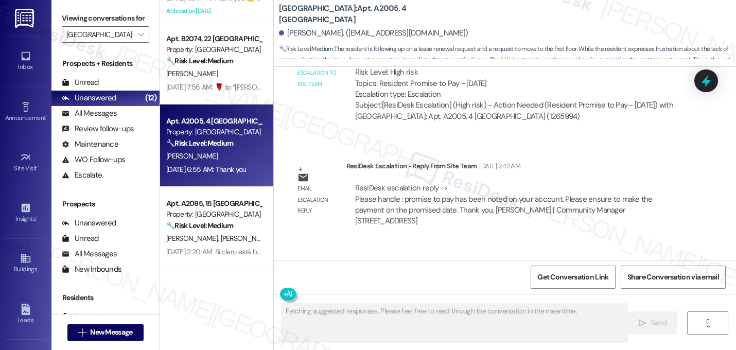
scroll to position [6203, 0]
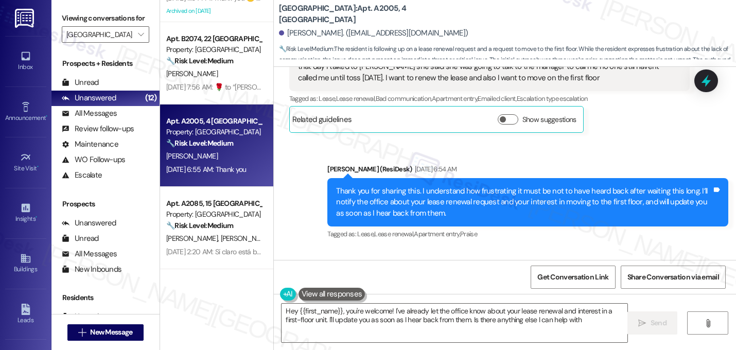
type textarea "Hey {{first_name}}, you're welcome! I've already let the office know about your…"
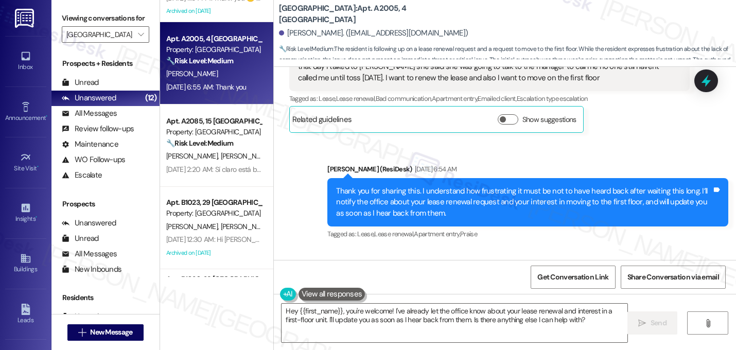
click at [342, 265] on div "Received via SMS Medard Mukendi Sep 11, 2025 at 6:55 AM Thank you Tags and note…" at bounding box center [337, 301] width 111 height 72
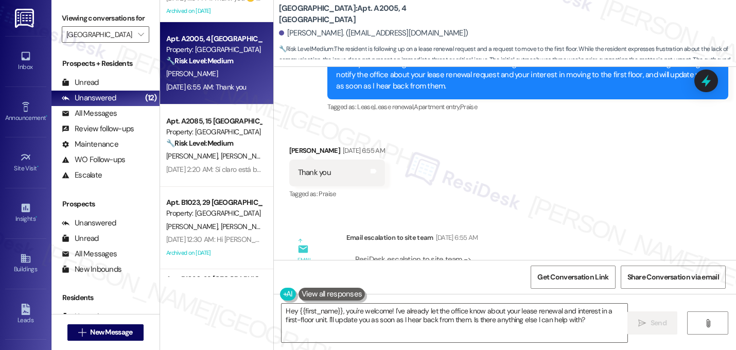
scroll to position [6331, 0]
click at [316, 137] on div "WO Lease started Sep 21, 2024 at 8:00 AM Show details Survey, sent via SMS Resi…" at bounding box center [505, 163] width 462 height 193
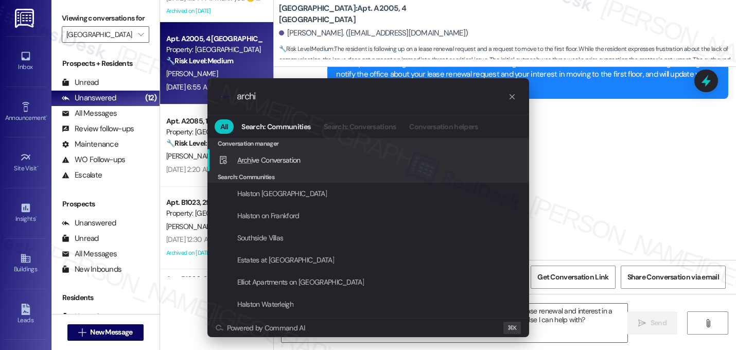
type input "archi"
click at [257, 159] on span "Archi ve Conversation" at bounding box center [268, 160] width 63 height 9
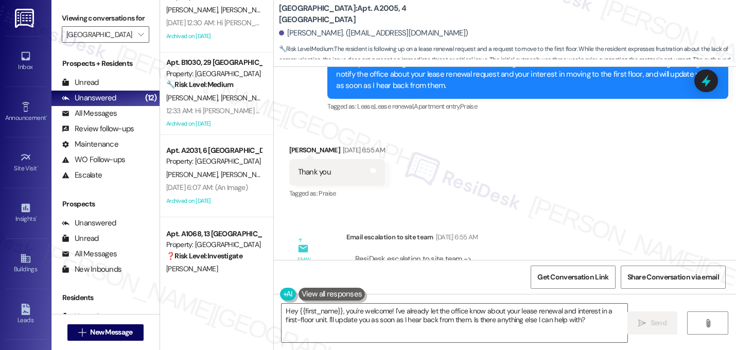
scroll to position [547, 0]
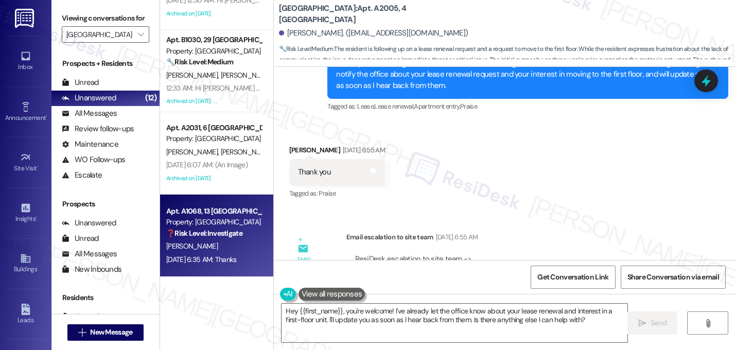
click at [222, 240] on div "M. Issa" at bounding box center [213, 246] width 97 height 13
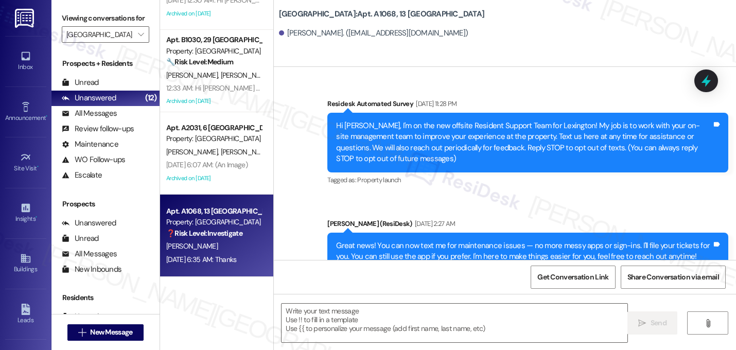
scroll to position [6411, 0]
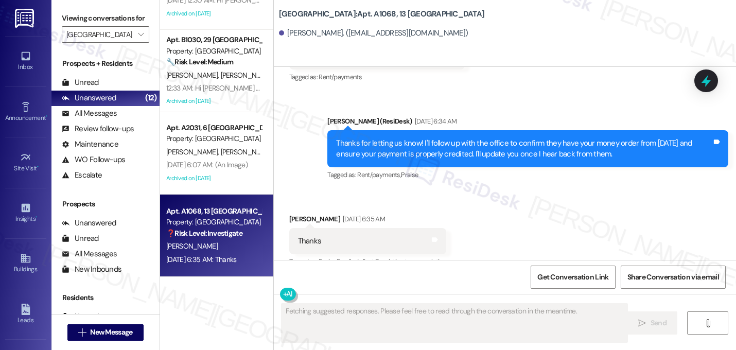
click at [453, 206] on div "Received via SMS Mahmoud Issa Sep 11, 2025 at 6:35 AM Thanks Tags and notes Tag…" at bounding box center [368, 242] width 173 height 72
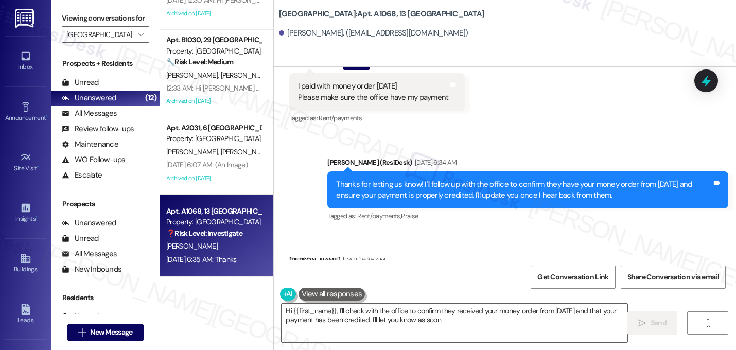
scroll to position [6350, 0]
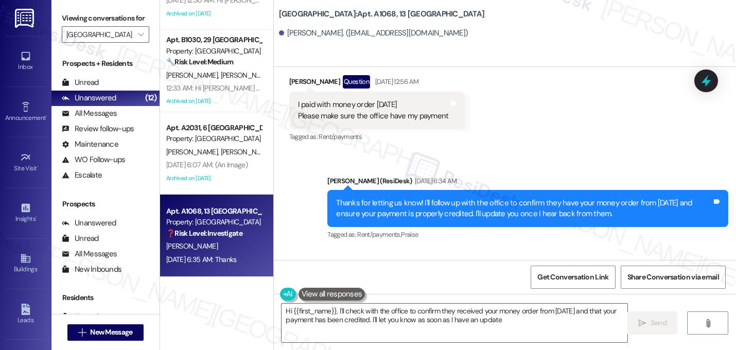
type textarea "Hi {{first_name}}, I'll check with the office to confirm they received your mon…"
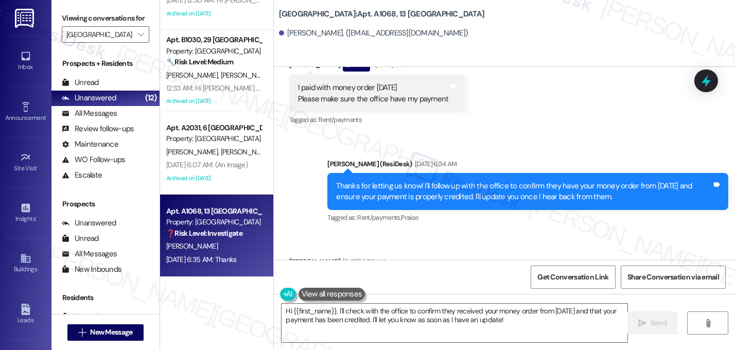
scroll to position [6411, 0]
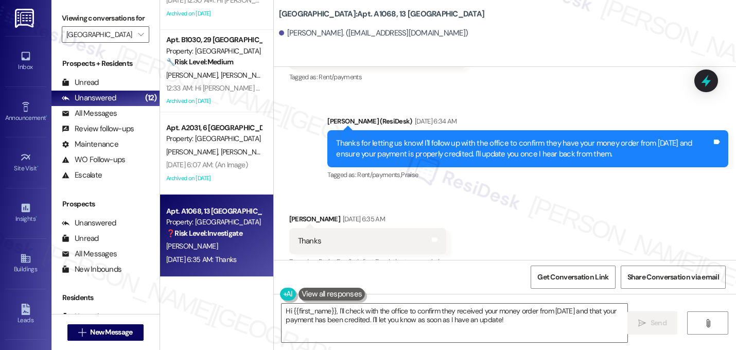
click at [364, 325] on button "Show details" at bounding box center [365, 330] width 21 height 10
click at [496, 180] on div "Survey, sent via SMS Residesk Automated Survey Jul 19, 2024 at 11:28 PM Hi Mahm…" at bounding box center [505, 163] width 462 height 193
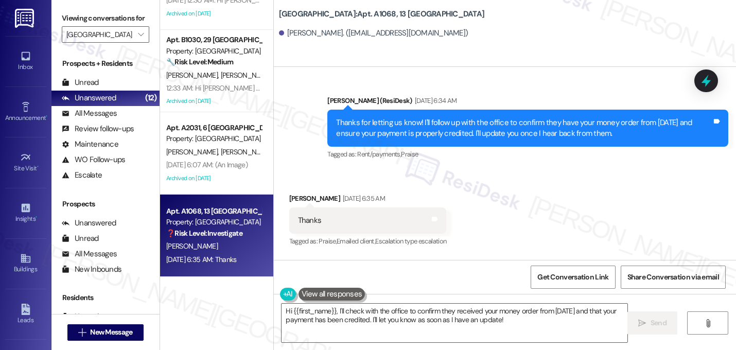
scroll to position [6466, 0]
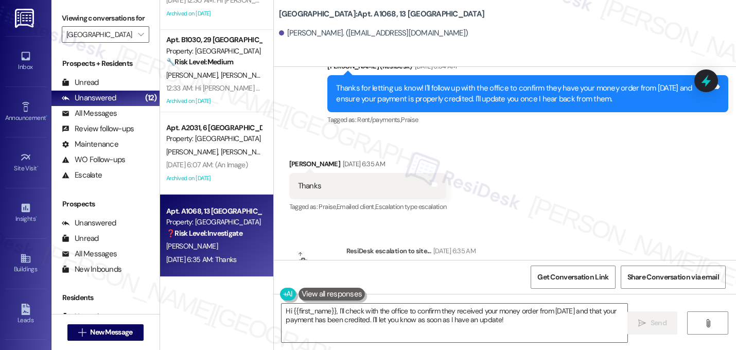
click at [521, 270] on div "Hide details" at bounding box center [481, 275] width 253 height 11
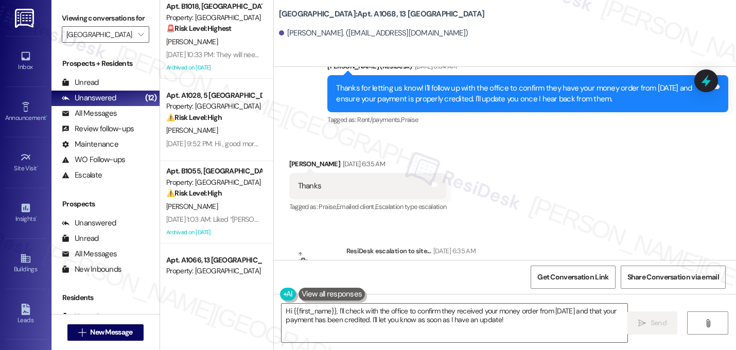
scroll to position [0, 0]
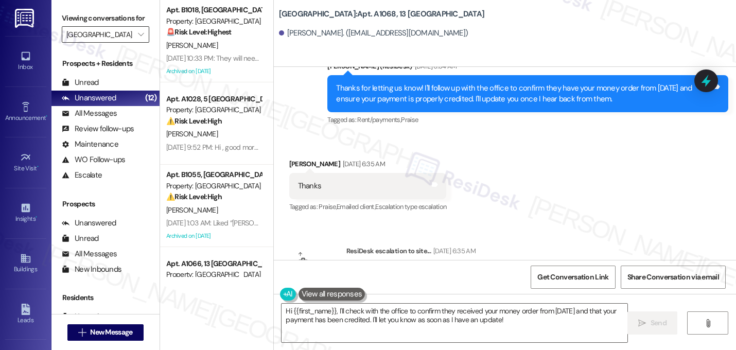
click at [98, 39] on input "[GEOGRAPHIC_DATA]" at bounding box center [99, 34] width 66 height 16
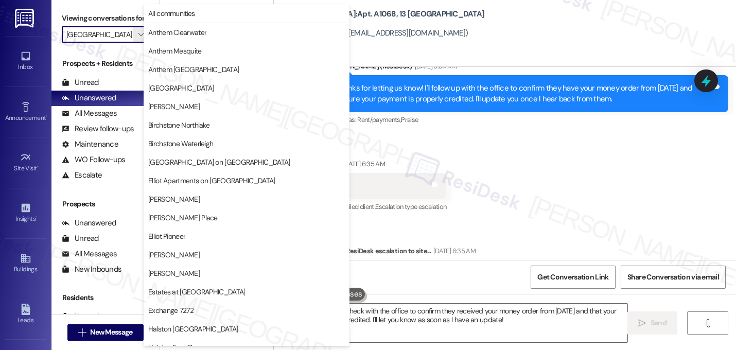
scroll to position [400, 0]
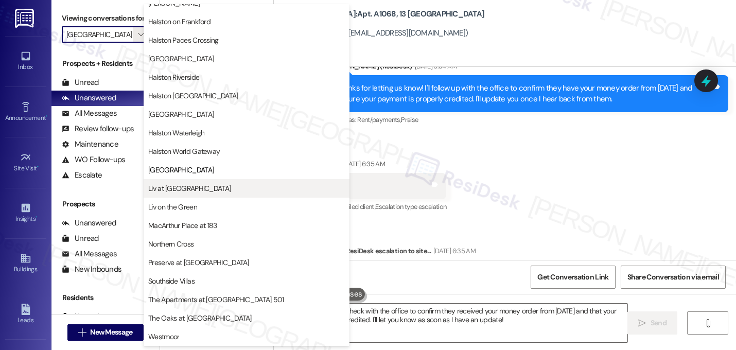
click at [219, 187] on span "Liv at [GEOGRAPHIC_DATA]" at bounding box center [246, 188] width 197 height 10
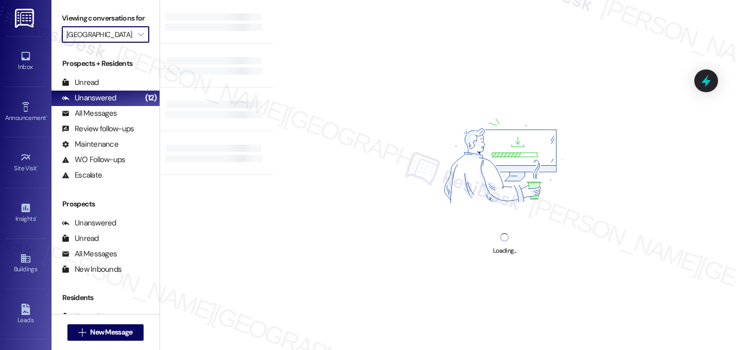
type input "Liv at [GEOGRAPHIC_DATA]"
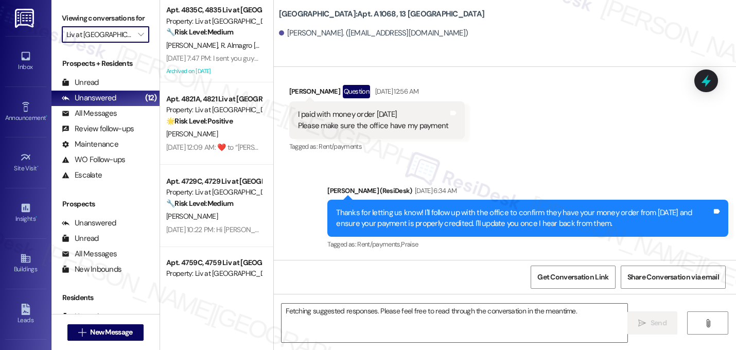
scroll to position [6330, 0]
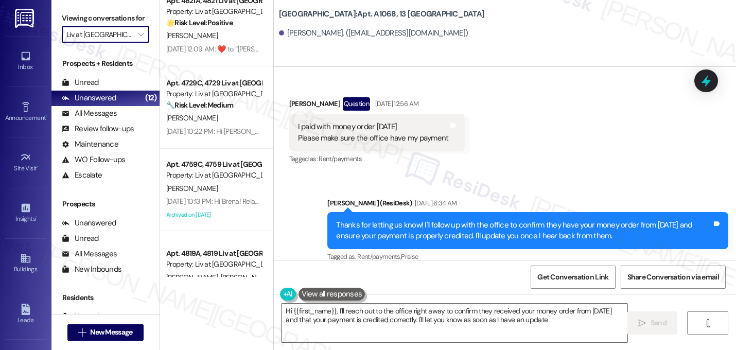
type textarea "Hi {{first_name}}, I'll reach out to the office right away to confirm they rece…"
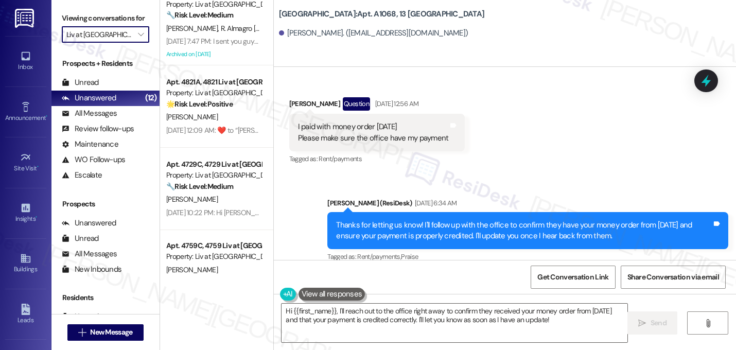
scroll to position [0, 0]
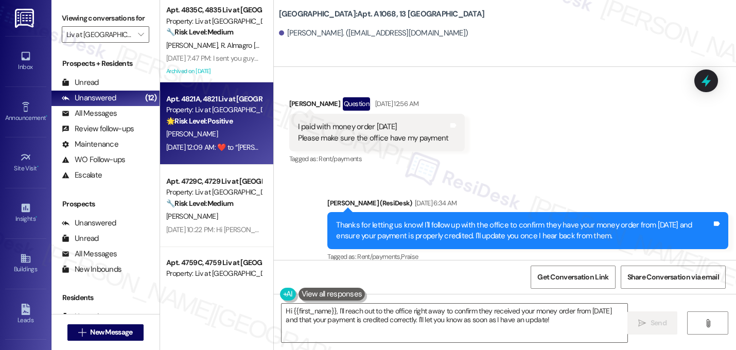
click at [218, 129] on div "A. Crawford" at bounding box center [213, 134] width 97 height 13
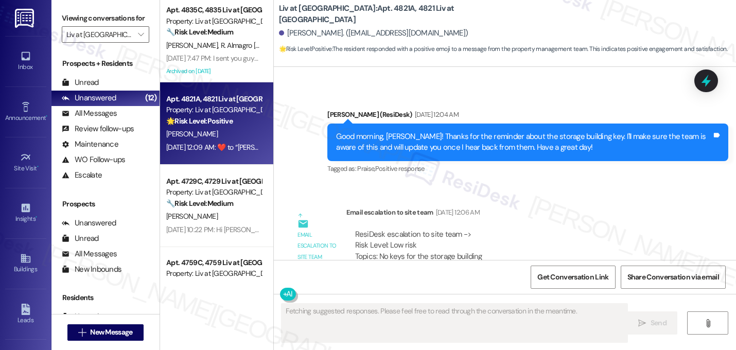
scroll to position [3234, 0]
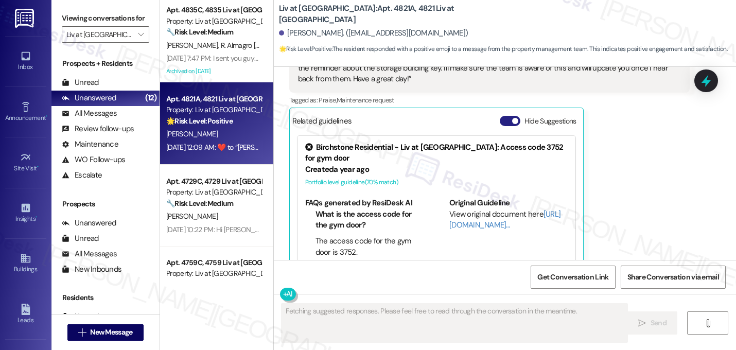
click at [512, 118] on span "button" at bounding box center [515, 121] width 6 height 6
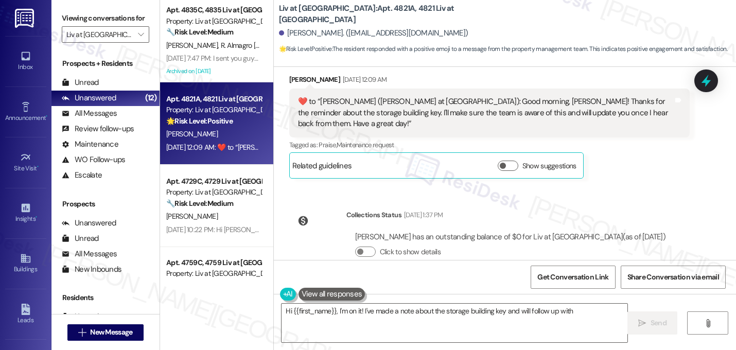
click at [571, 165] on div "WO Lease started Jul 28, 2025 at 8:00 AM Show details Announcement, sent via SM…" at bounding box center [505, 163] width 462 height 193
type textarea "Hi {{first_name}}, I'm on it! I've made a note about the storage building key a…"
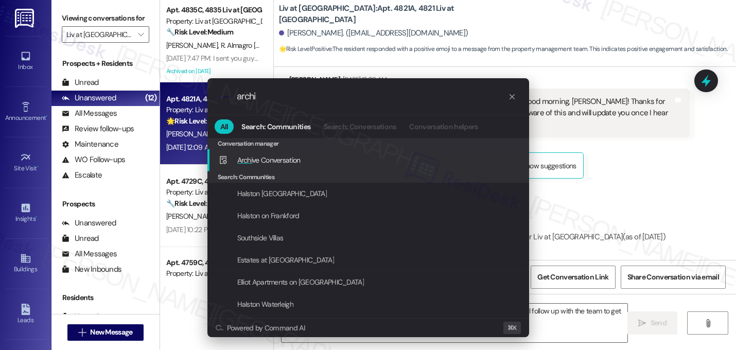
type input "archi"
click at [284, 159] on span "Archi ve Conversation" at bounding box center [268, 160] width 63 height 9
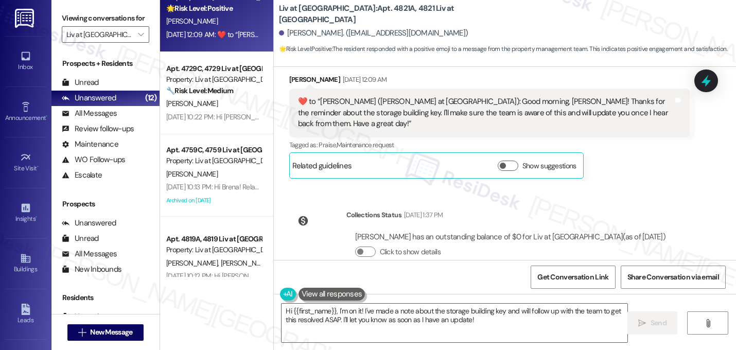
scroll to position [135, 0]
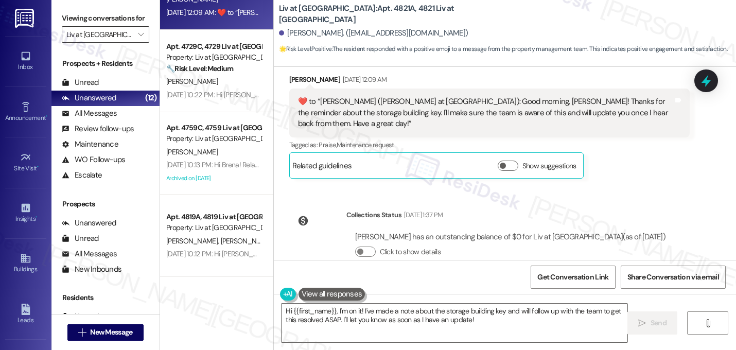
click at [116, 43] on input "Liv at [GEOGRAPHIC_DATA]" at bounding box center [99, 34] width 66 height 16
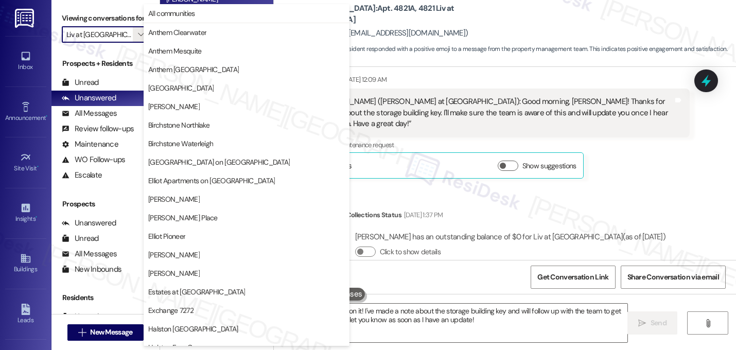
scroll to position [400, 0]
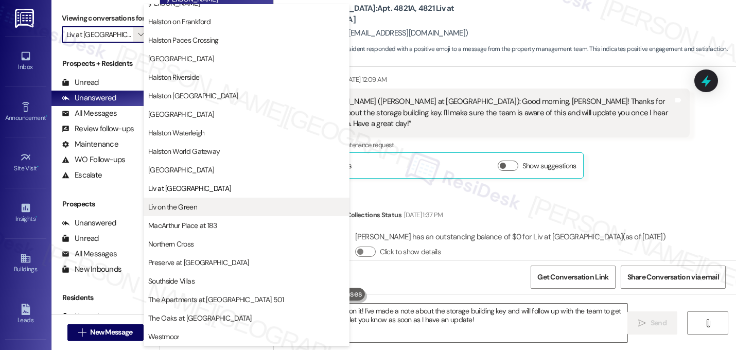
click at [200, 204] on span "Liv on the Green" at bounding box center [246, 207] width 197 height 10
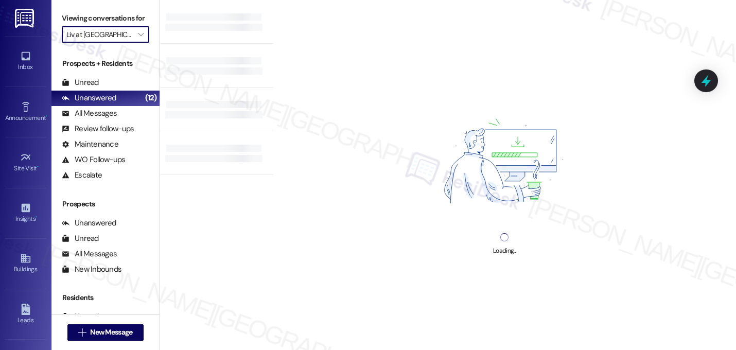
type input "Liv on the Green"
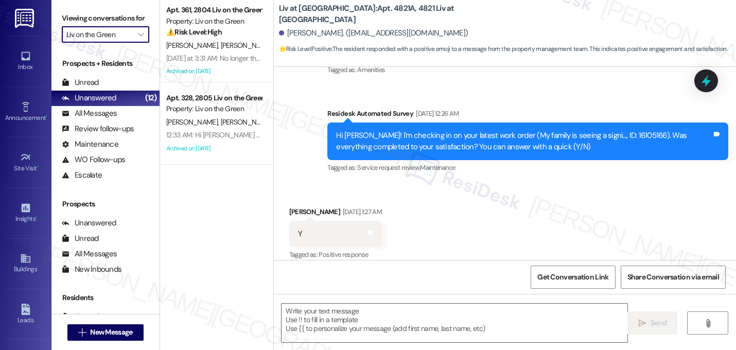
type textarea "Fetching suggested responses. Please feel free to read through the conversation…"
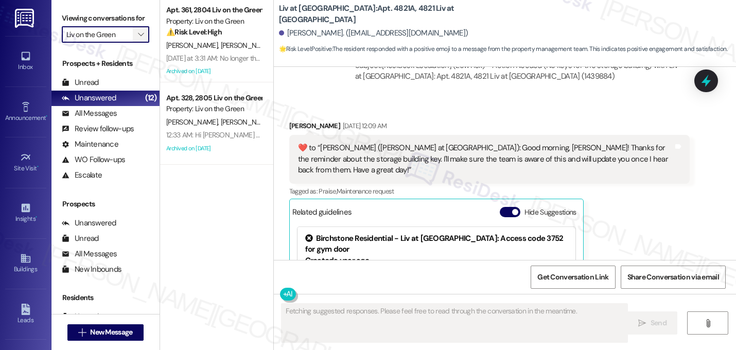
scroll to position [3234, 0]
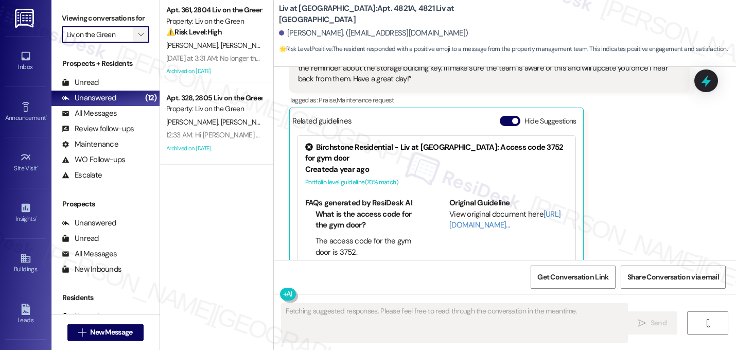
click at [138, 39] on icon "" at bounding box center [141, 34] width 6 height 8
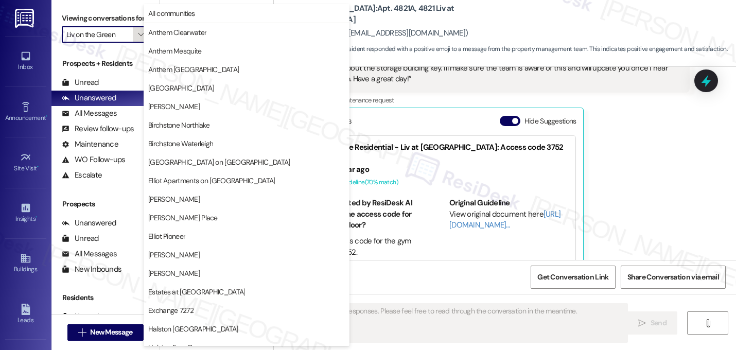
scroll to position [400, 0]
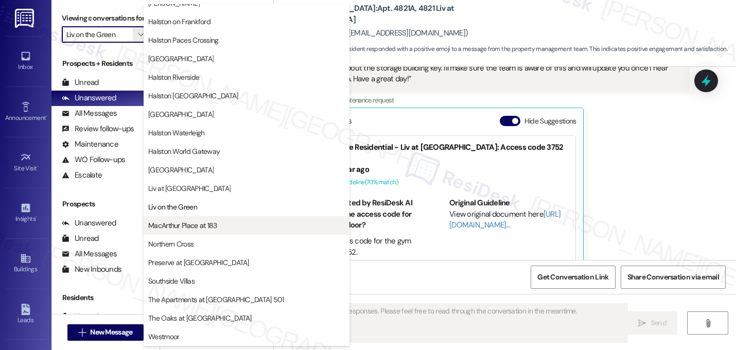
click at [195, 232] on button "MacArthur Place at 183" at bounding box center [247, 225] width 206 height 19
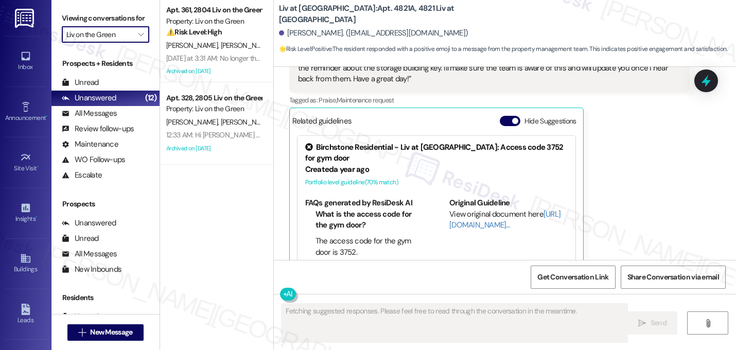
type input "MacArthur Place at 183"
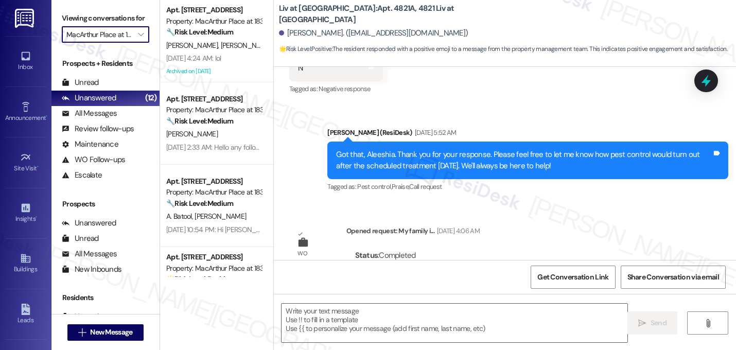
type textarea "Fetching suggested responses. Please feel free to read through the conversation…"
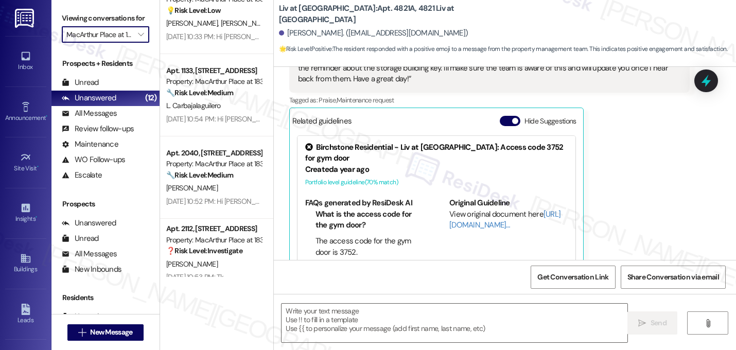
scroll to position [794, 0]
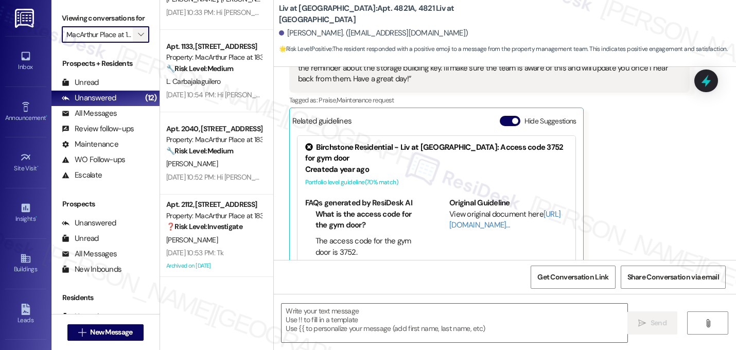
click at [136, 43] on span "" at bounding box center [141, 34] width 10 height 16
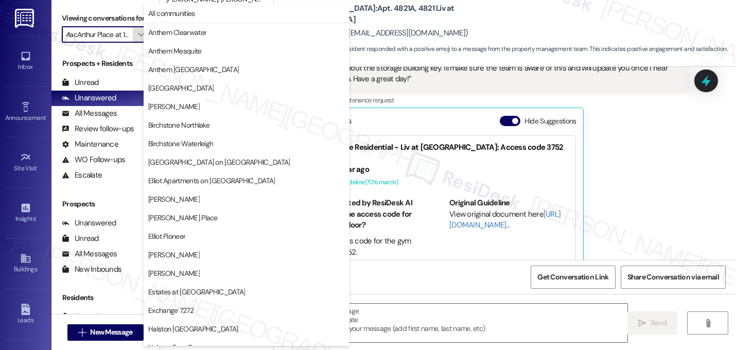
scroll to position [400, 0]
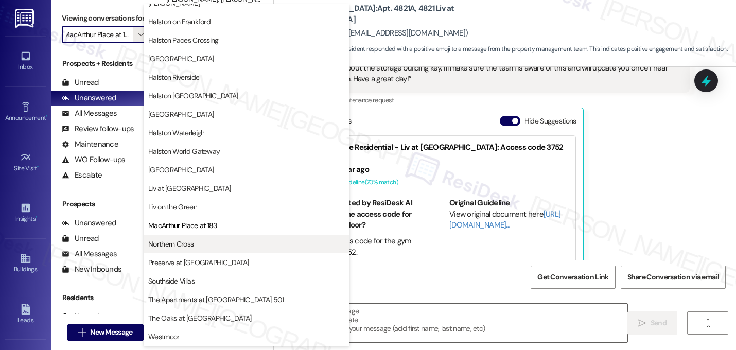
click at [214, 243] on span "Northern Cross" at bounding box center [246, 244] width 197 height 10
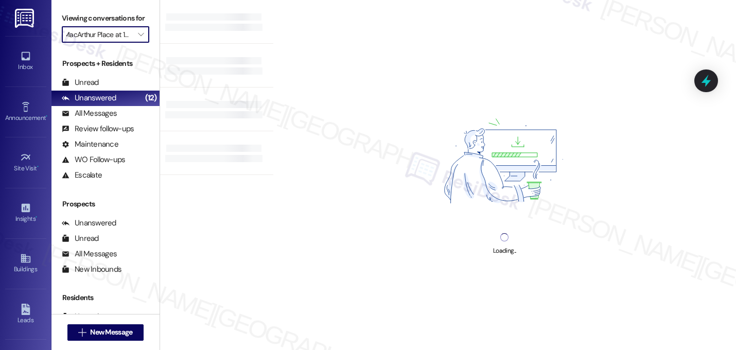
type input "Northern Cross"
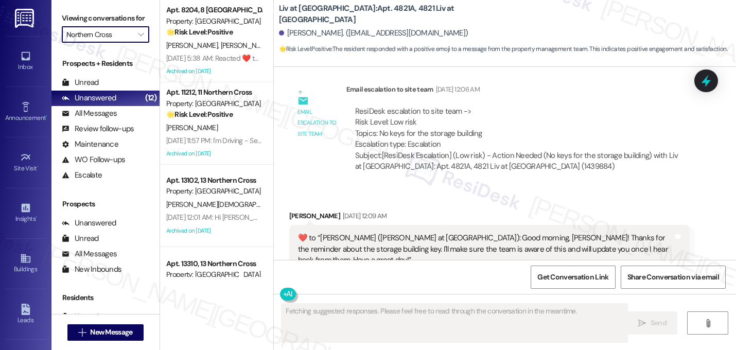
scroll to position [3234, 0]
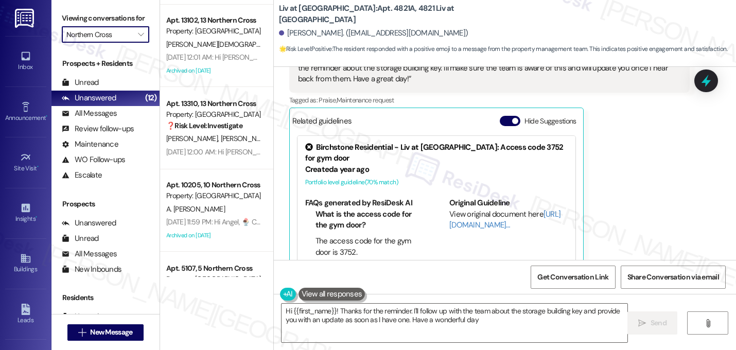
type textarea "Hi {{first_name}}! Thanks for the reminder. I'll follow up with the team about …"
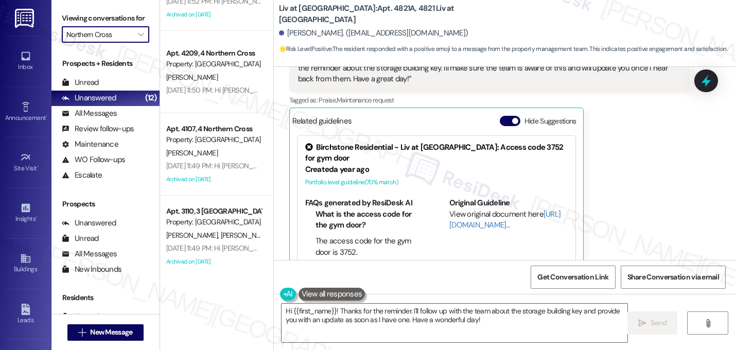
scroll to position [712, 0]
click at [138, 39] on icon "" at bounding box center [141, 34] width 6 height 8
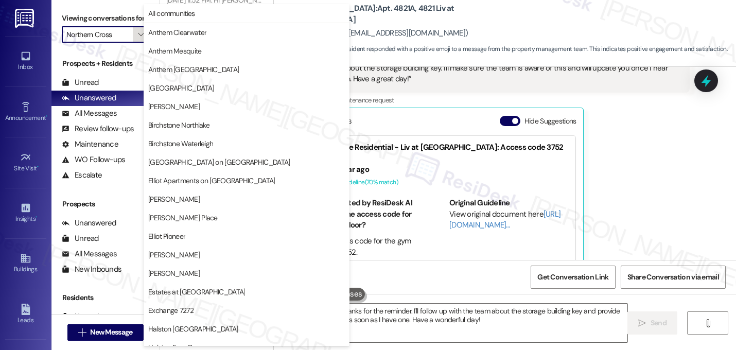
scroll to position [400, 0]
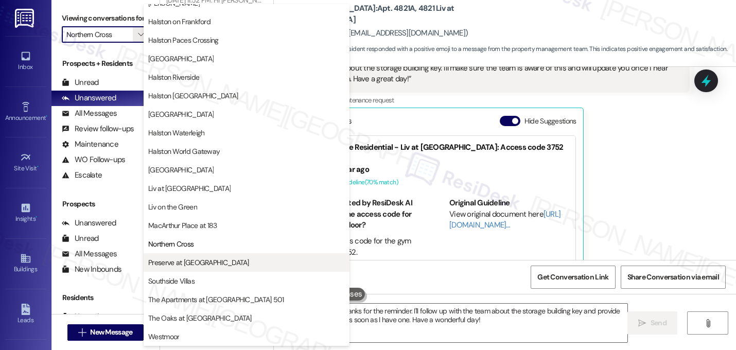
click at [196, 263] on span "Preserve at [GEOGRAPHIC_DATA]" at bounding box center [198, 262] width 101 height 10
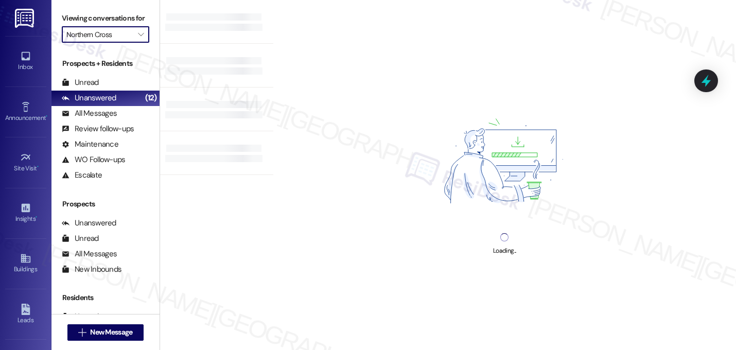
type input "Preserve at [GEOGRAPHIC_DATA]"
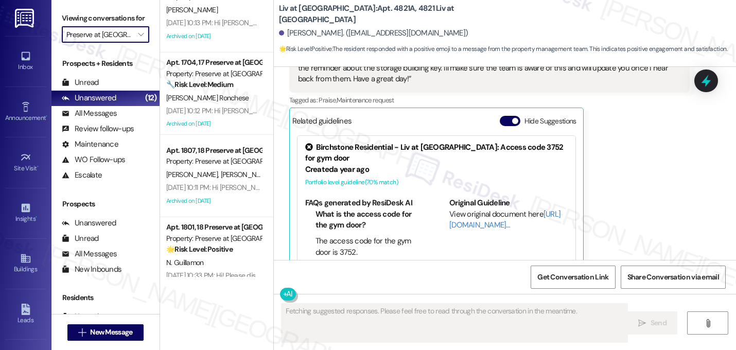
scroll to position [629, 0]
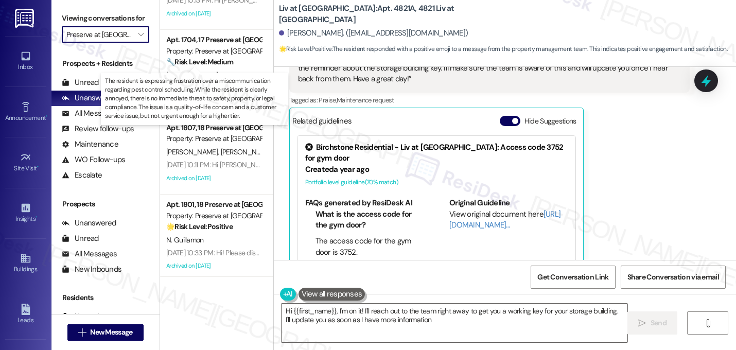
type textarea "Hi {{first_name}}, I'm on it! I'll reach out to the team right away to get you …"
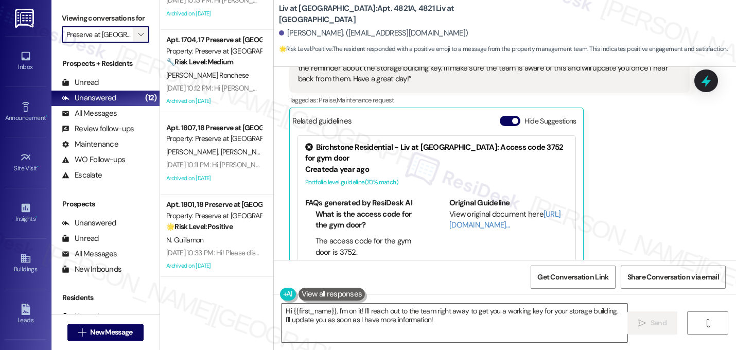
click at [138, 39] on icon "" at bounding box center [141, 34] width 6 height 8
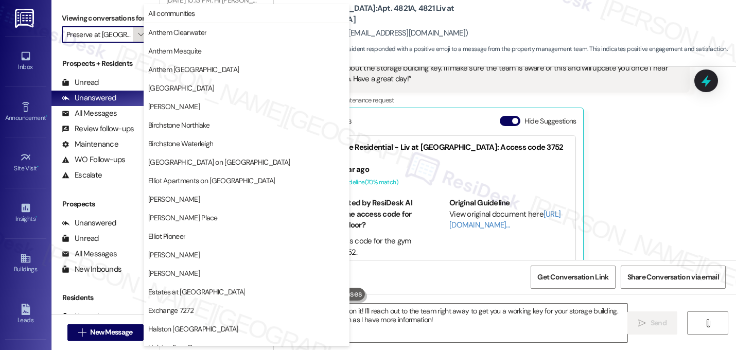
scroll to position [400, 0]
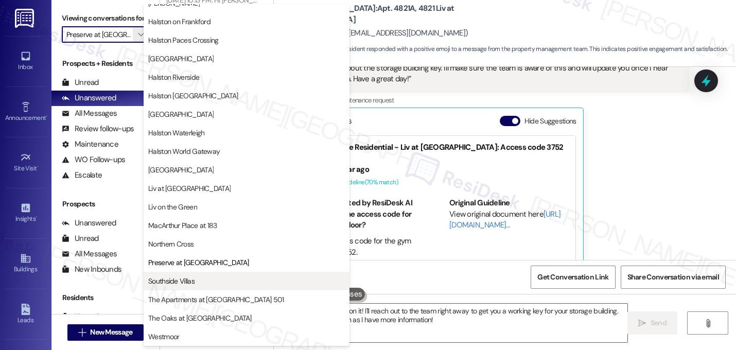
click at [219, 283] on span "Southside Villas" at bounding box center [246, 281] width 197 height 10
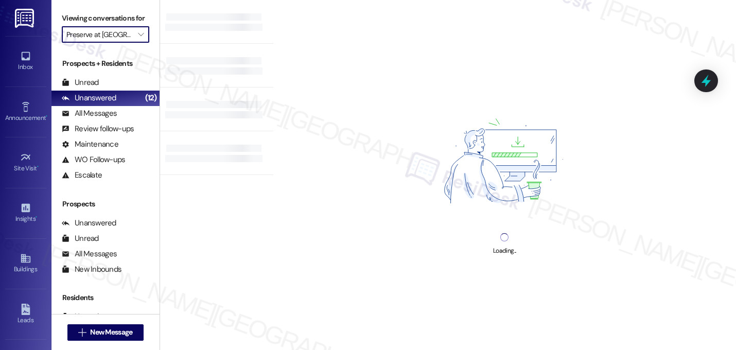
type input "Southside Villas"
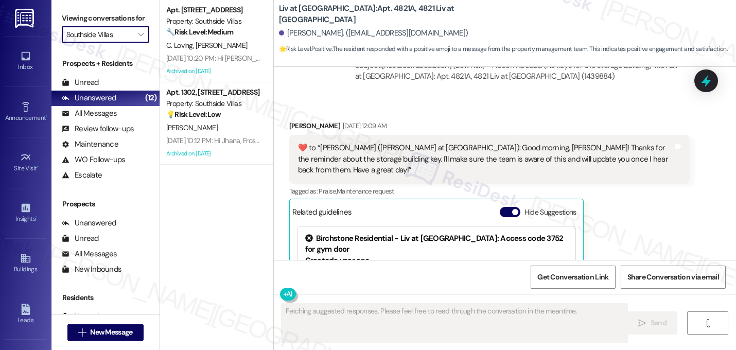
scroll to position [3234, 0]
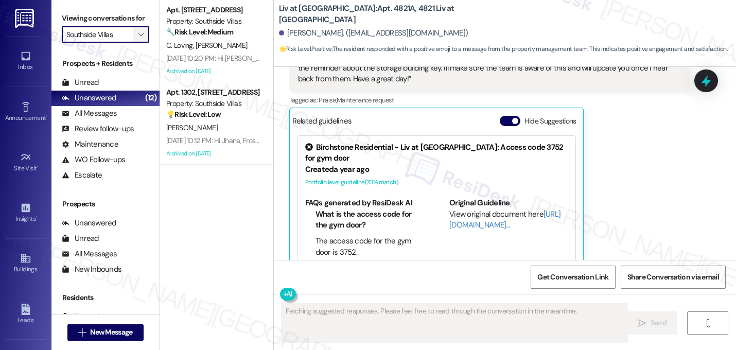
click at [138, 39] on icon "" at bounding box center [141, 34] width 6 height 8
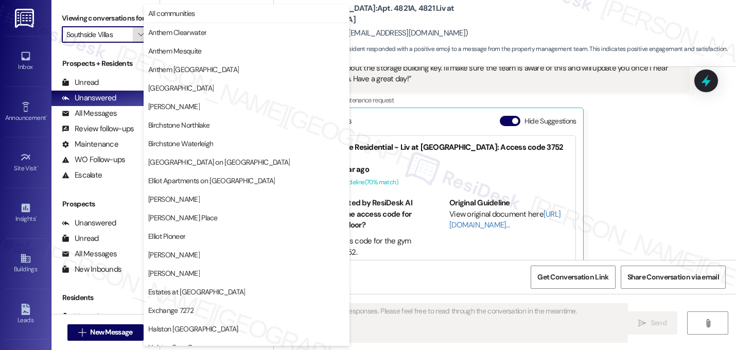
scroll to position [400, 0]
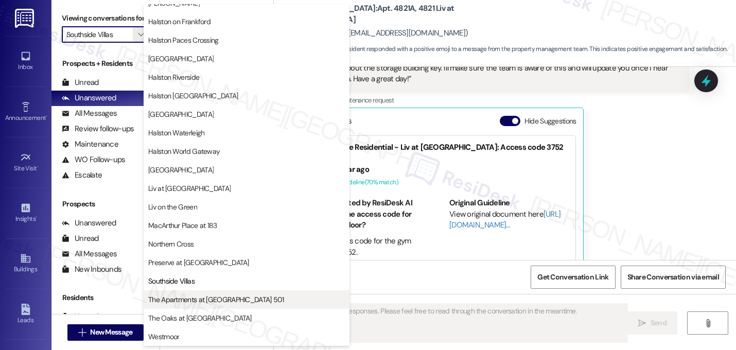
click at [195, 303] on span "The Apartments at [GEOGRAPHIC_DATA] 501" at bounding box center [216, 300] width 136 height 10
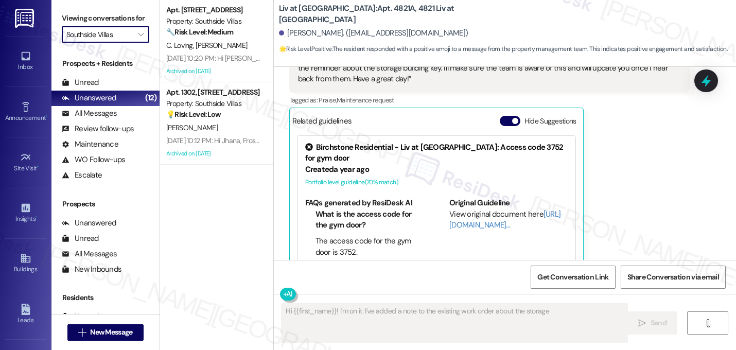
type textarea "Hi {{first_name}}! I'm on it. I've added a note to the existing work order abou…"
type input "The Apartments at [GEOGRAPHIC_DATA] 501"
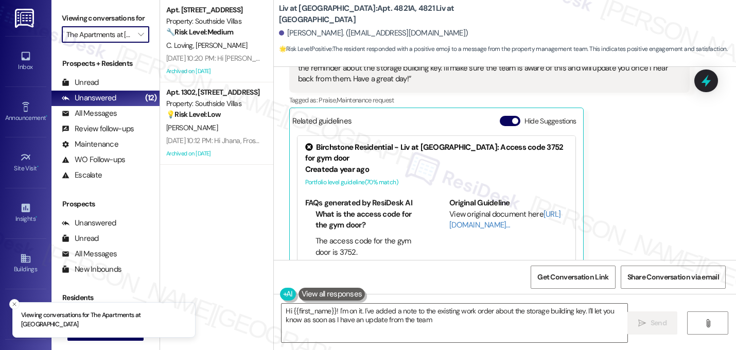
type textarea "Hi {{first_name}}! I'm on it. I've added a note to the existing work order abou…"
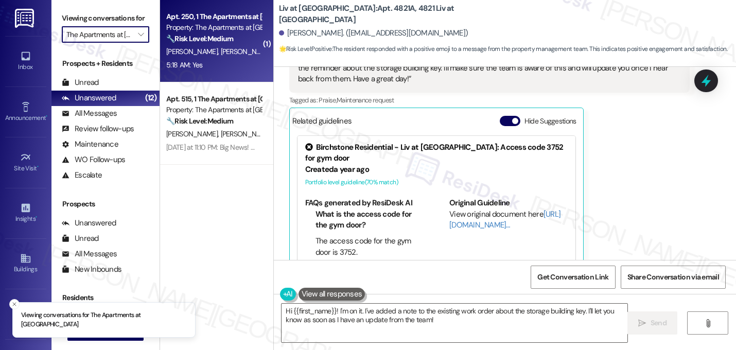
click at [218, 45] on div "B. Nunn B. Hall" at bounding box center [213, 51] width 97 height 13
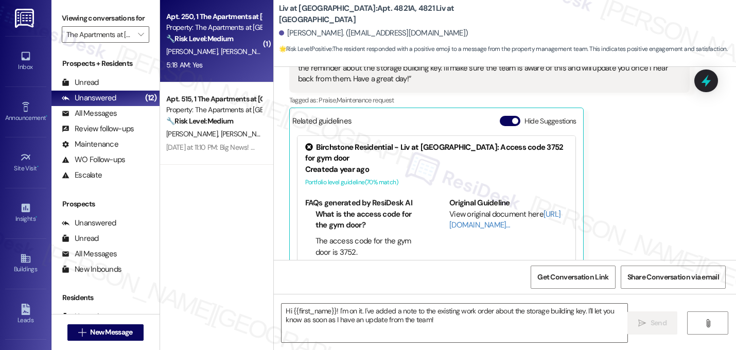
type textarea "Fetching suggested responses. Please feel free to read through the conversation…"
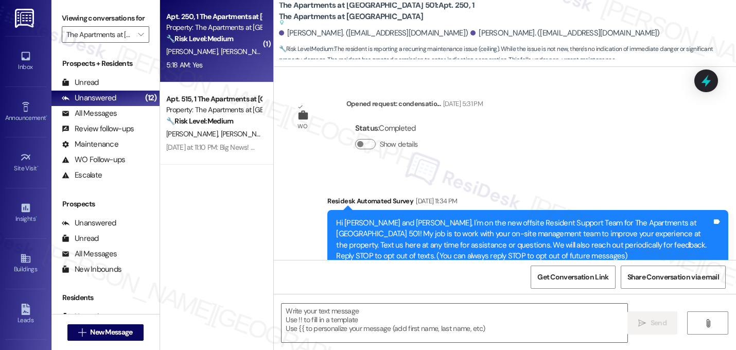
scroll to position [7702, 0]
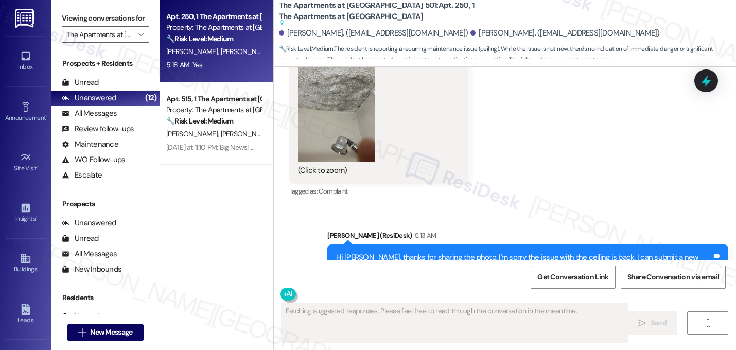
click at [423, 305] on div "Received via SMS Brian Nunn 5:18 AM Yes Tags and notes Tagged as: Positive resp…" at bounding box center [505, 348] width 462 height 87
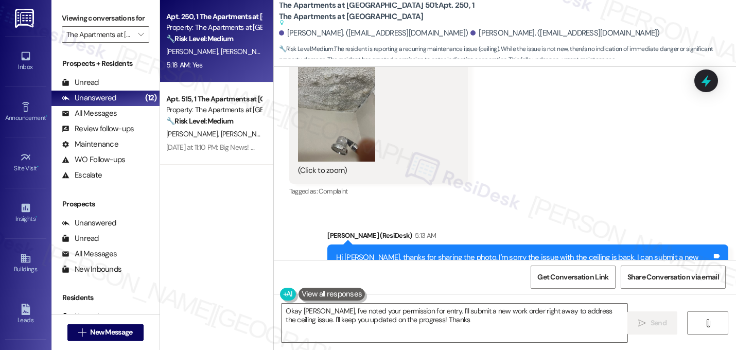
type textarea "Okay Brenda, I've noted your permission for entry. I'll submit a new work order…"
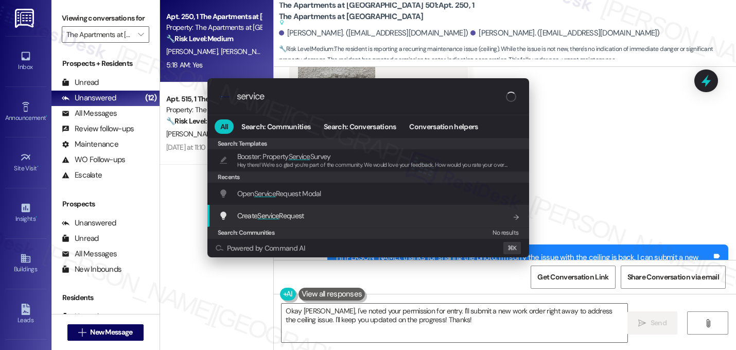
type input "service"
click at [286, 222] on div "Create Service Request Add shortcut" at bounding box center [369, 216] width 322 height 22
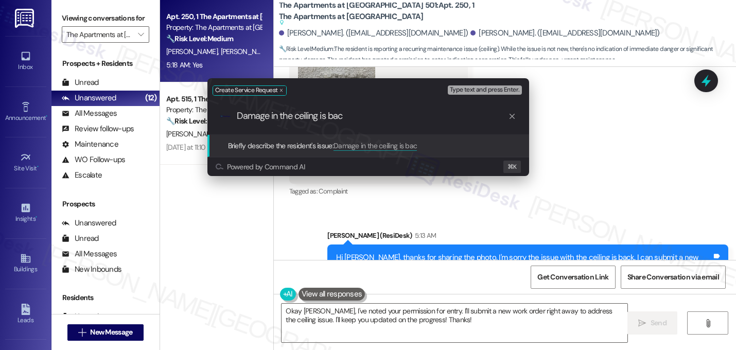
type input "Damage in the ceiling is back"
click at [302, 115] on input "Damage in the ceiling is back" at bounding box center [372, 116] width 271 height 11
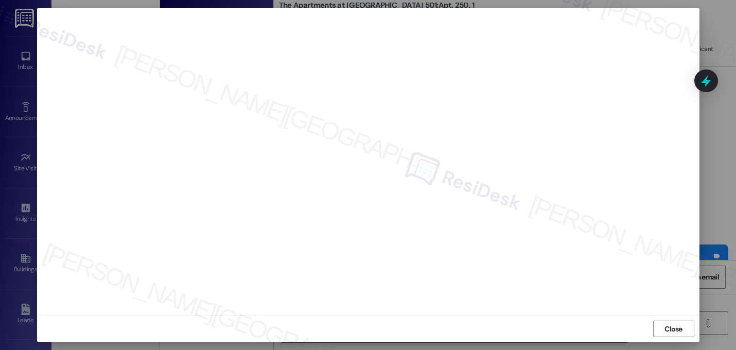
scroll to position [9, 0]
click at [674, 324] on span "Close" at bounding box center [674, 328] width 18 height 11
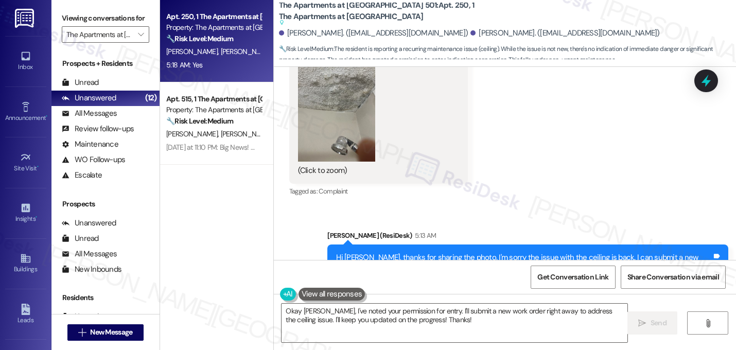
scroll to position [0, 0]
click at [433, 316] on textarea "Okay Brenda, I've noted your permission for entry. I'll submit a new work order…" at bounding box center [455, 323] width 346 height 39
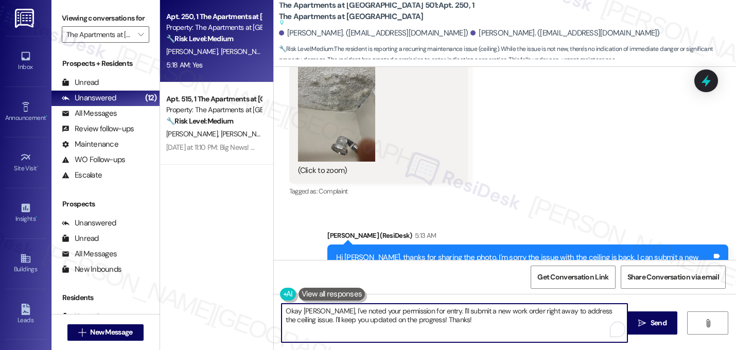
click at [433, 316] on textarea "Okay Brenda, I've noted your permission for entry. I'll submit a new work order…" at bounding box center [455, 323] width 346 height 39
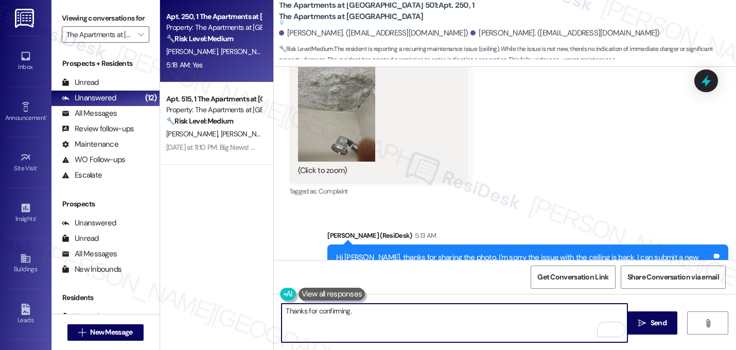
paste textarea "I submitted the work order, notified the team, and will update you as soon as I…"
type textarea "Thanks for confirming. I submitted the work order, notified the team, and will …"
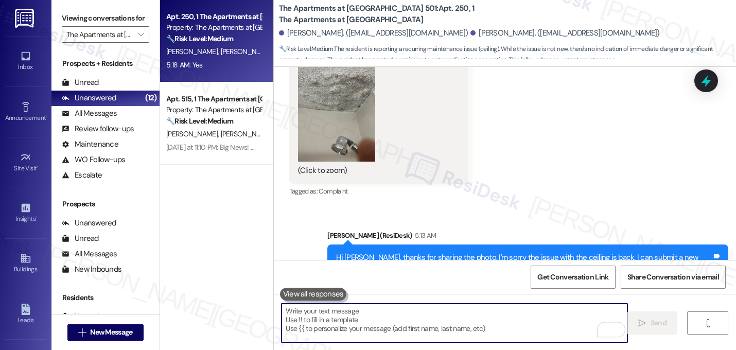
scroll to position [7702, 0]
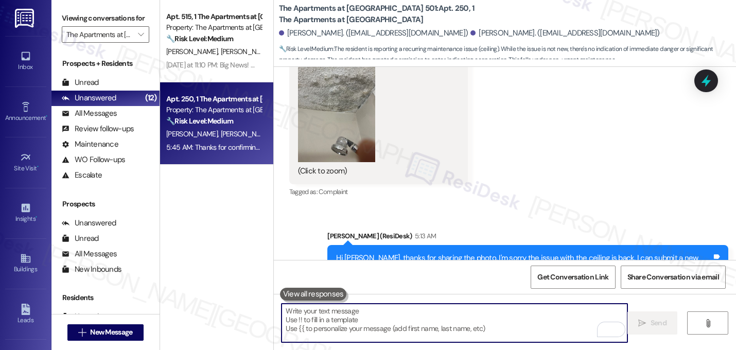
click at [434, 305] on div "Received via SMS Brian Nunn 5:18 AM Yes Tags and notes Tagged as: Positive resp…" at bounding box center [505, 348] width 462 height 87
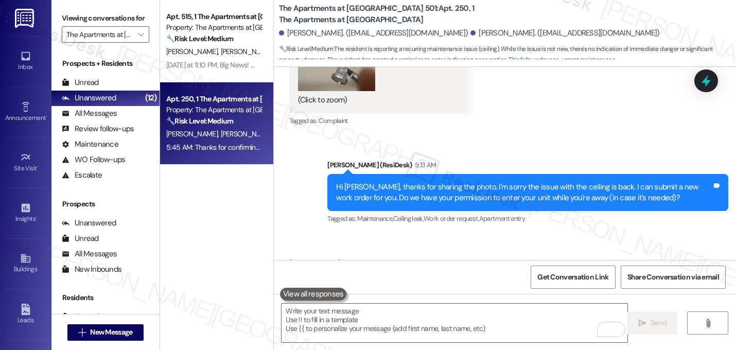
scroll to position [7785, 0]
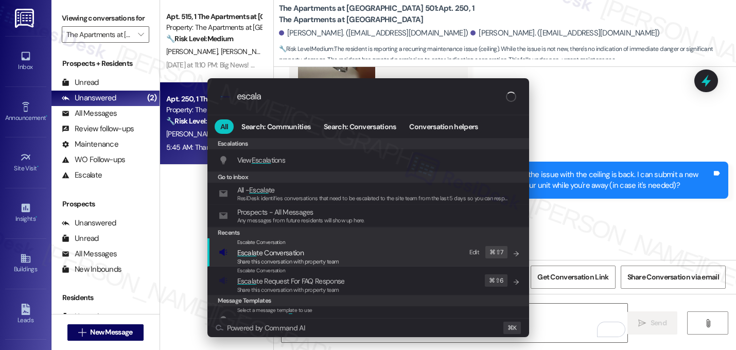
type input "escala"
click at [288, 256] on span "Escala te Conversation" at bounding box center [270, 252] width 66 height 9
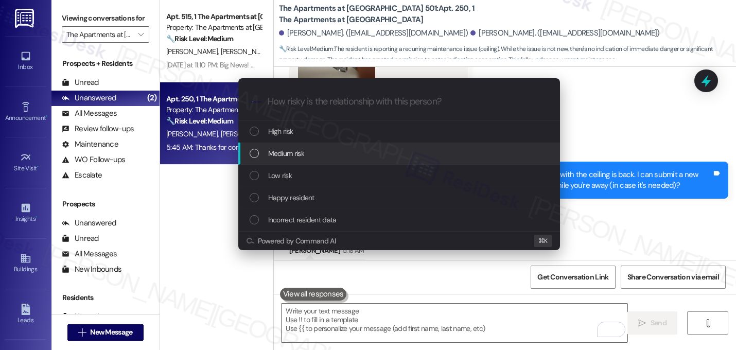
click at [285, 149] on span "Medium risk" at bounding box center [286, 153] width 36 height 11
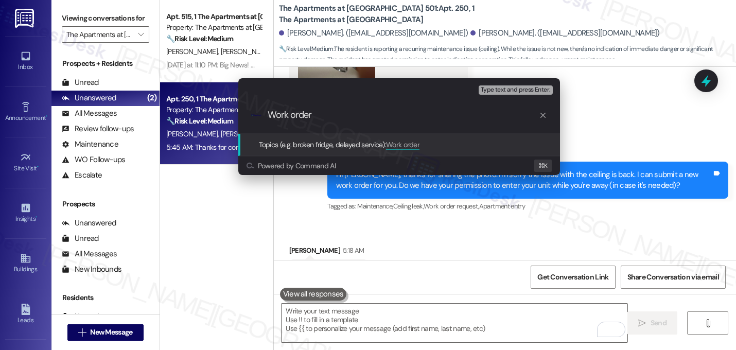
paste input "16151907"
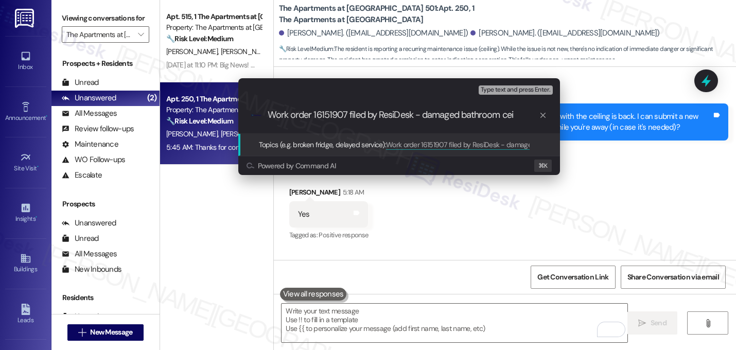
scroll to position [7856, 0]
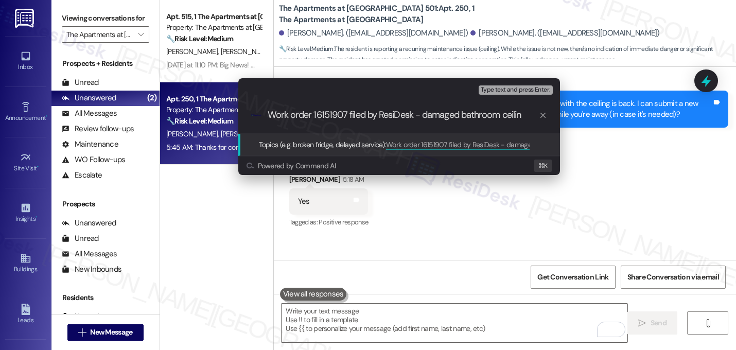
type input "Work order 16151907 filed by ResiDesk - damaged bathroom ceiling"
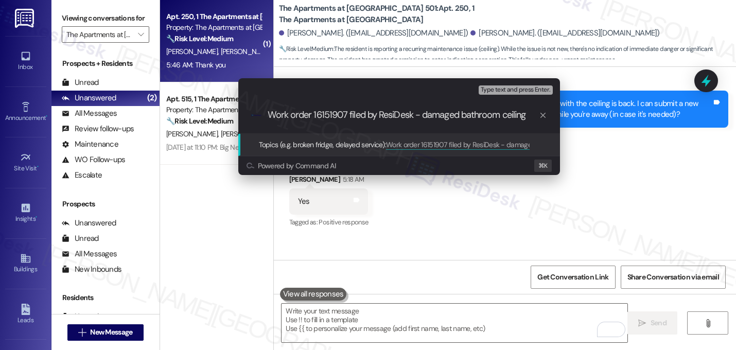
click at [349, 117] on input "Work order 16151907 filed by ResiDesk - damaged bathroom ceiling" at bounding box center [403, 115] width 271 height 11
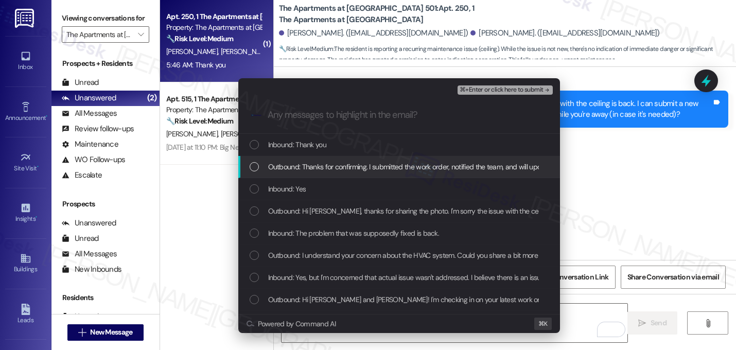
click at [325, 166] on span "Outbound: Thanks for confirming. I submitted the work order, notified the team,…" at bounding box center [513, 166] width 490 height 11
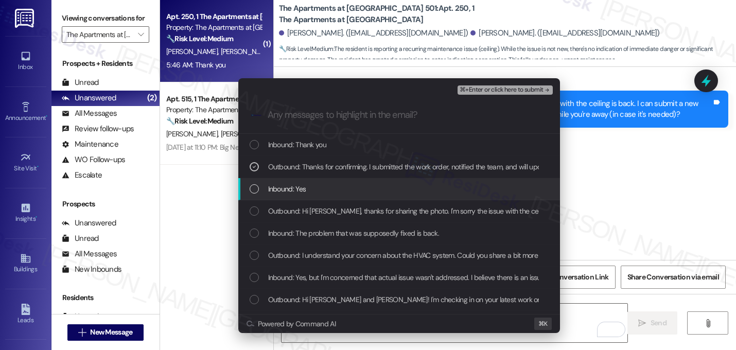
click at [315, 184] on div "Inbound: Yes" at bounding box center [400, 188] width 301 height 11
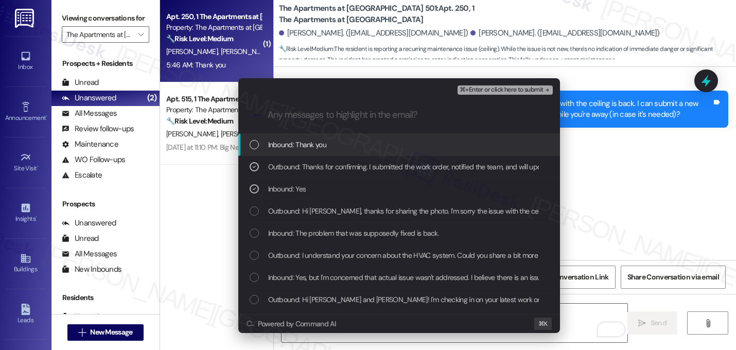
click at [316, 149] on span "Inbound: Thank you" at bounding box center [297, 144] width 58 height 11
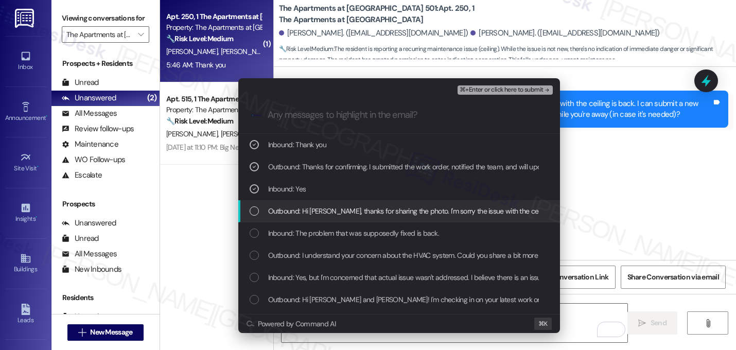
click at [317, 209] on span "Outbound: Hi Brenda, thanks for sharing the photo. I'm sorry the issue with the…" at bounding box center [607, 210] width 679 height 11
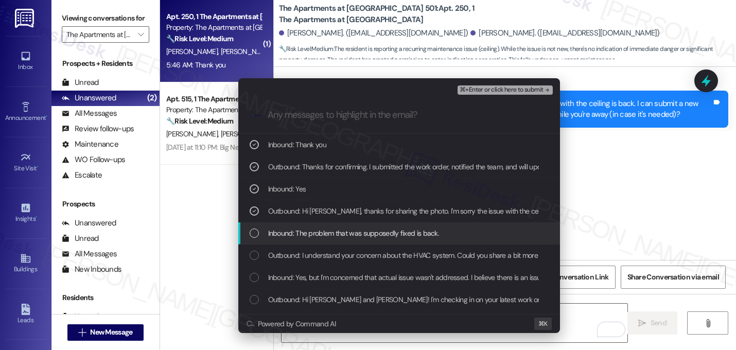
click at [316, 228] on span "Inbound: The problem that was supposedly fixed is back." at bounding box center [353, 233] width 171 height 11
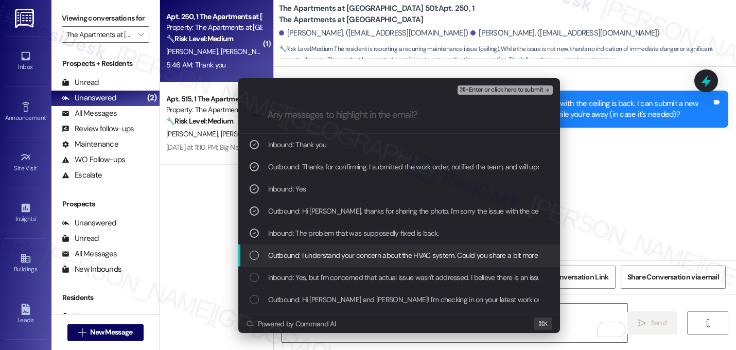
click at [316, 247] on div "Outbound: I understand your concern about the HVAC system. Could you share a bi…" at bounding box center [399, 256] width 322 height 22
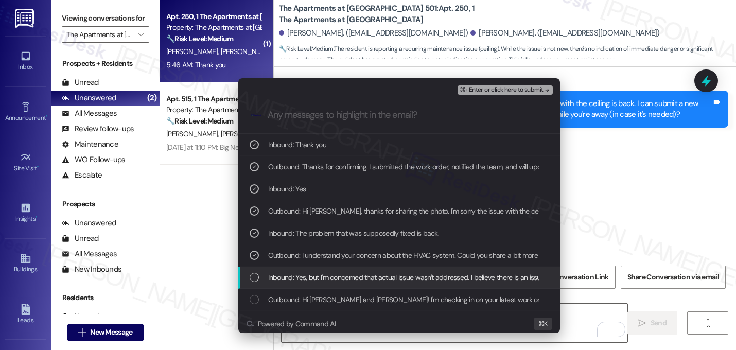
click at [314, 277] on span "Inbound: Yes, but I'm concerned that actual issue wasn't addressed. I believe t…" at bounding box center [510, 277] width 485 height 11
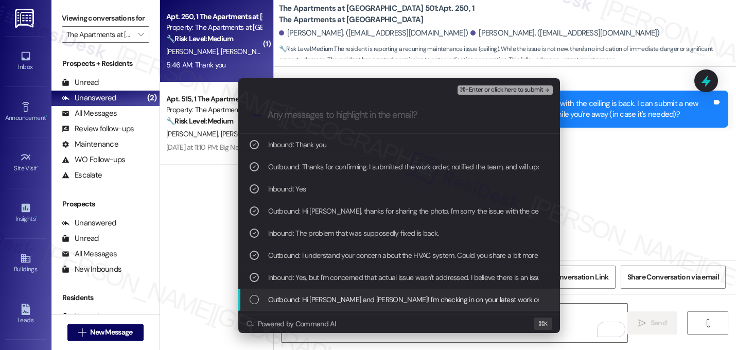
click at [312, 298] on span "Outbound: Hi Brenda and Brian! I'm checking in on your latest work order (There…" at bounding box center [598, 299] width 660 height 11
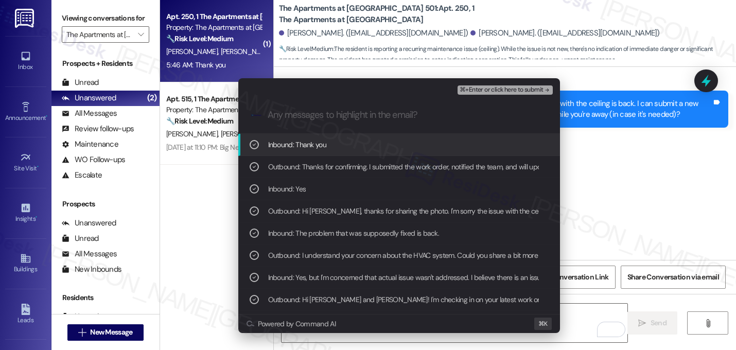
click at [540, 91] on span "⌘+Enter or click here to submit" at bounding box center [501, 90] width 83 height 7
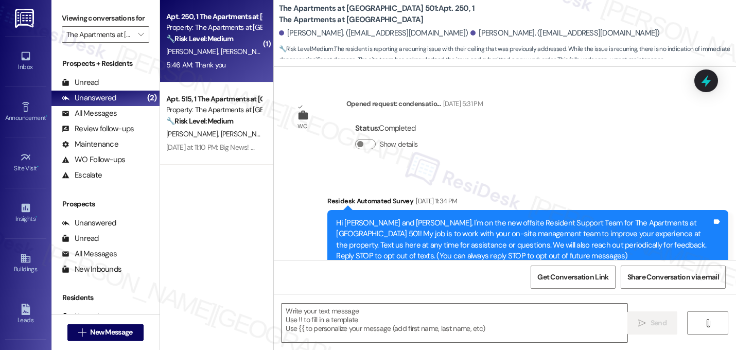
scroll to position [7887, 0]
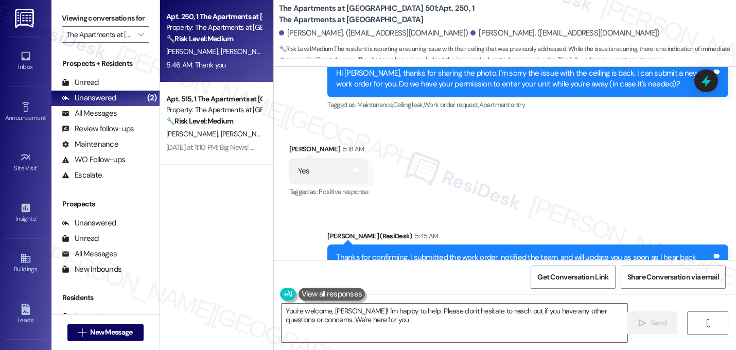
type textarea "You're welcome, Brenda! I'm happy to help. Please don't hesitate to reach out i…"
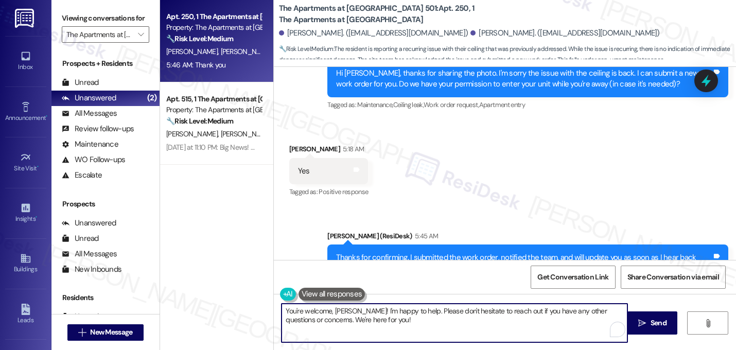
click at [402, 319] on textarea "You're welcome, Brenda! I'm happy to help. Please don't hesitate to reach out i…" at bounding box center [455, 323] width 346 height 39
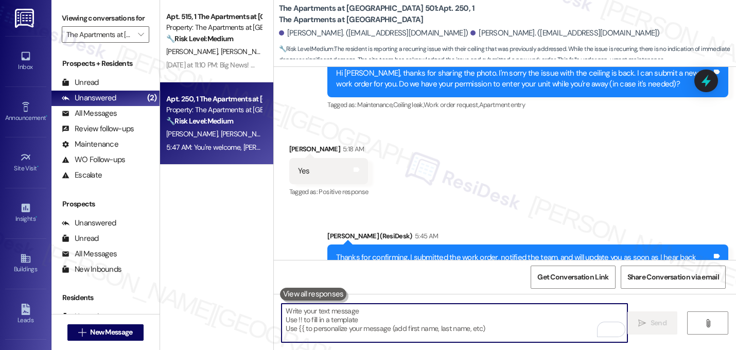
click at [471, 305] on div "Received via SMS Brian Nunn 5:46 AM Thank you Tags and notes Tagged as: Praise …" at bounding box center [505, 348] width 462 height 87
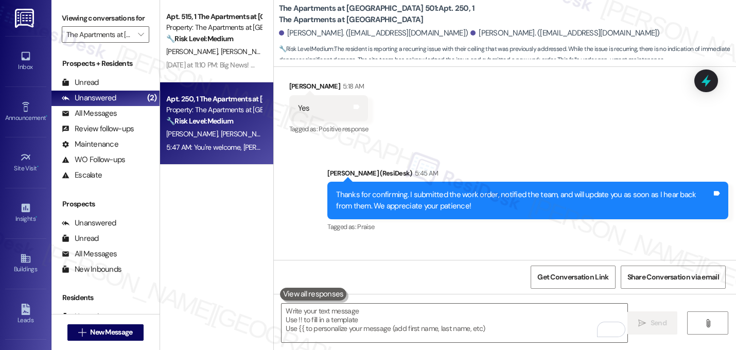
scroll to position [7970, 0]
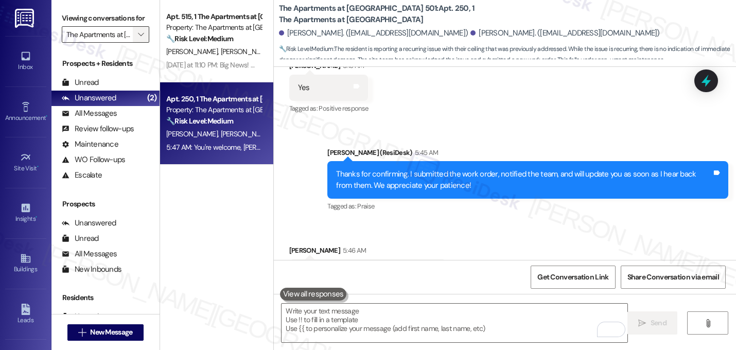
click at [138, 39] on icon "" at bounding box center [141, 34] width 6 height 8
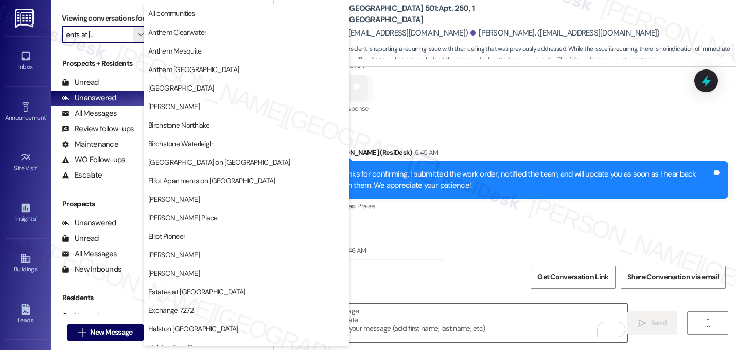
scroll to position [400, 0]
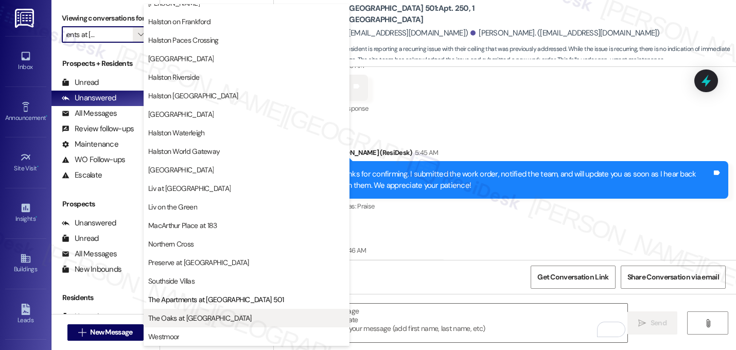
click at [214, 319] on span "The Oaks at [GEOGRAPHIC_DATA]" at bounding box center [200, 318] width 104 height 10
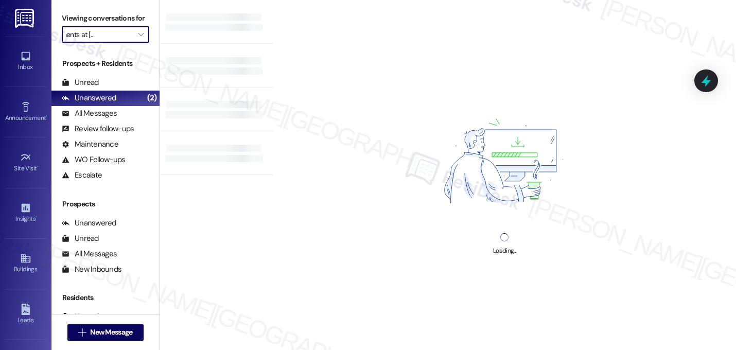
type input "The Oaks at [GEOGRAPHIC_DATA]"
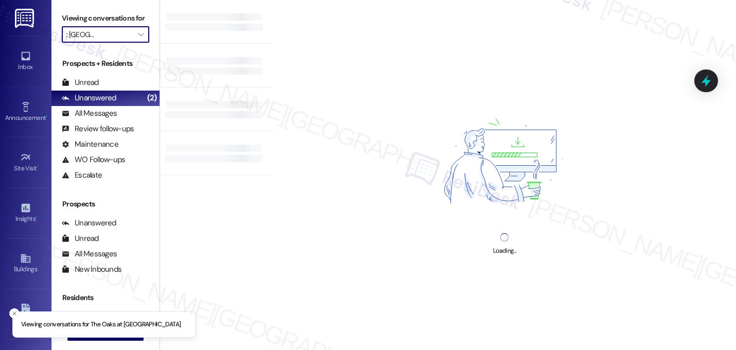
scroll to position [0, 13]
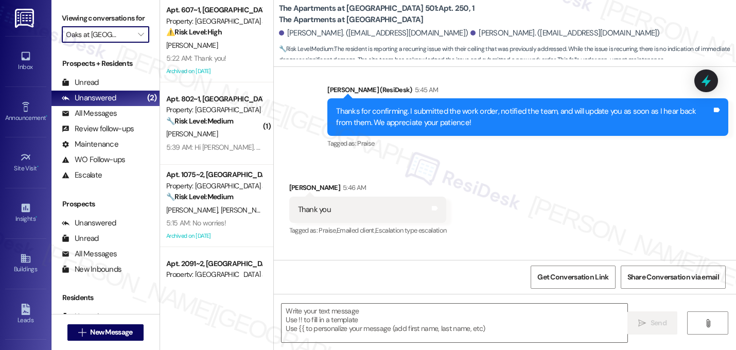
type textarea "Fetching suggested responses. Please feel free to read through the conversation…"
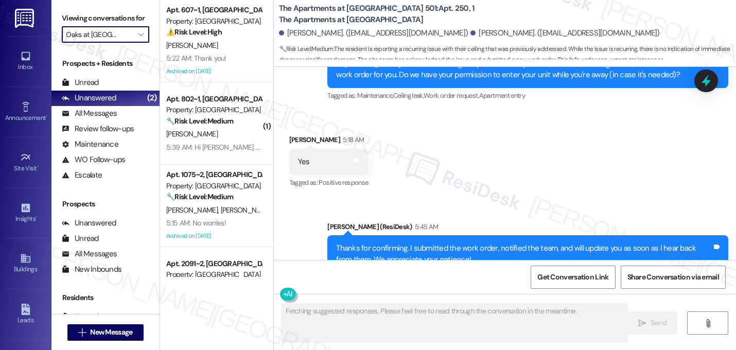
scroll to position [7887, 0]
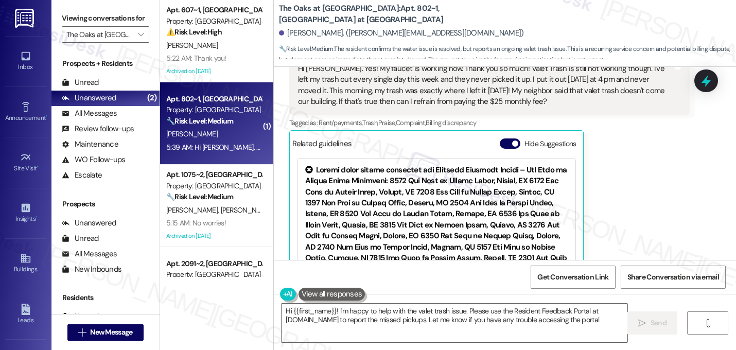
type textarea "Hi {{first_name}}! I'm happy to help with the valet trash issue. Please use the…"
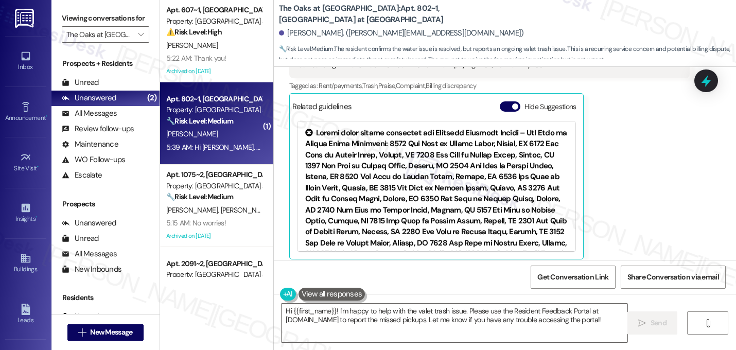
scroll to position [294, 0]
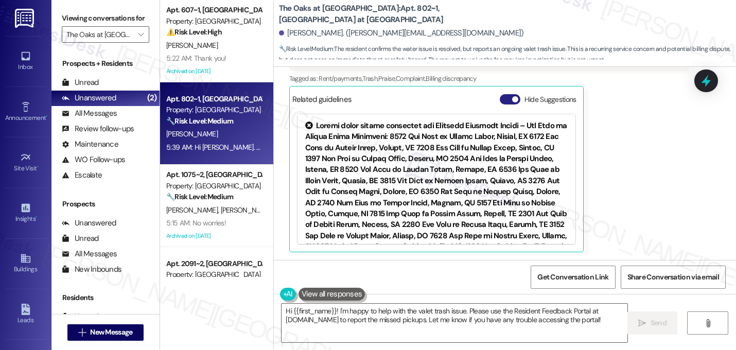
click at [500, 101] on button "Hide Suggestions" at bounding box center [510, 99] width 21 height 10
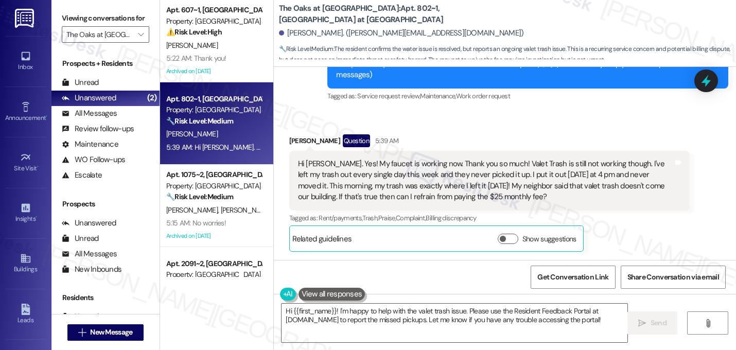
click at [490, 123] on div "Received via SMS Shay Banks Question 5:39 AM Hi Sarah. Yes! My faucet is workin…" at bounding box center [505, 185] width 462 height 148
click at [505, 237] on button "Show suggestions" at bounding box center [508, 239] width 21 height 10
click at [576, 210] on div "Hi Sarah. Yes! My faucet is working now. Thank you so much! Valet Trash is stil…" at bounding box center [489, 181] width 401 height 60
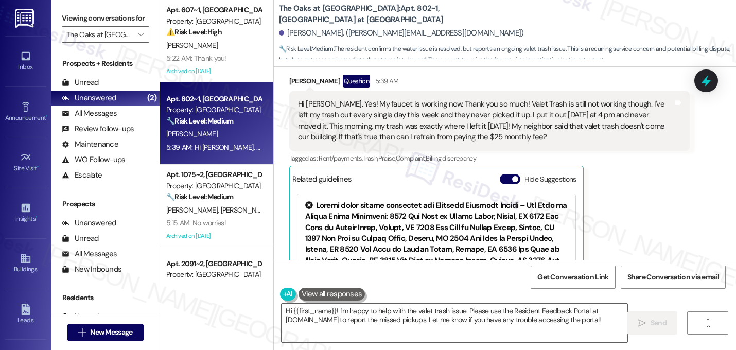
scroll to position [216, 0]
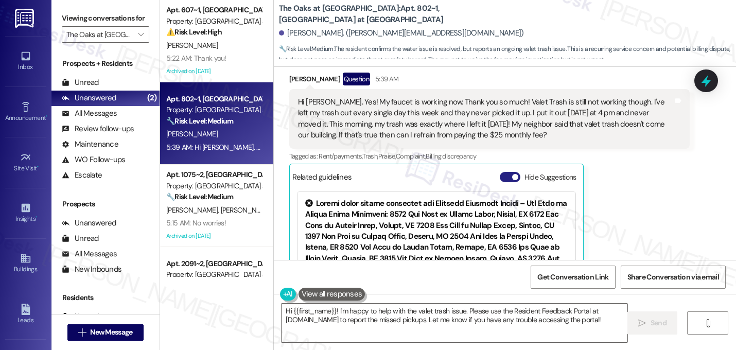
click at [506, 174] on button "Hide Suggestions" at bounding box center [510, 177] width 21 height 10
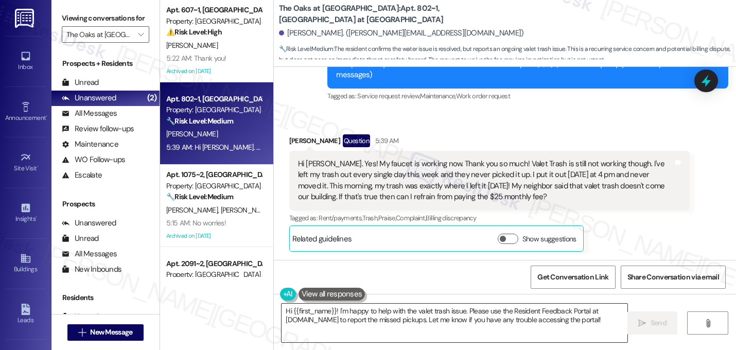
click at [319, 330] on textarea "Hi {{first_name}}! I'm happy to help with the valet trash issue. Please use the…" at bounding box center [455, 323] width 346 height 39
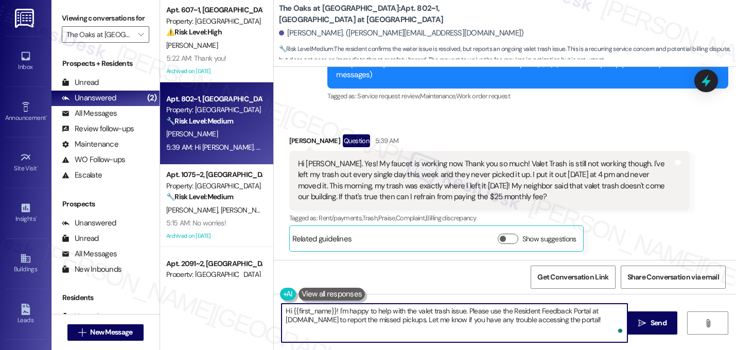
click at [319, 330] on textarea "Hi {{first_name}}! I'm happy to help with the valet trash issue. Please use the…" at bounding box center [455, 323] width 346 height 39
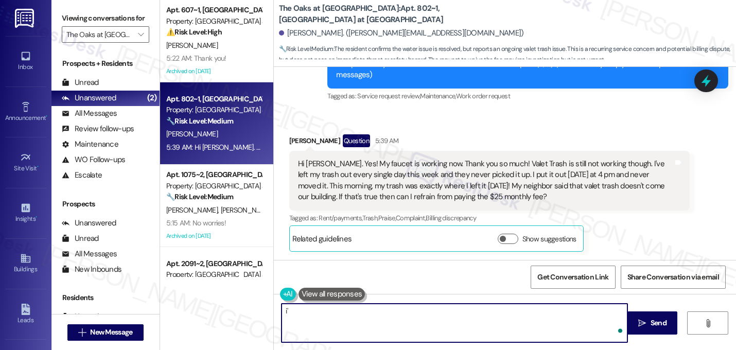
type textarea "i"
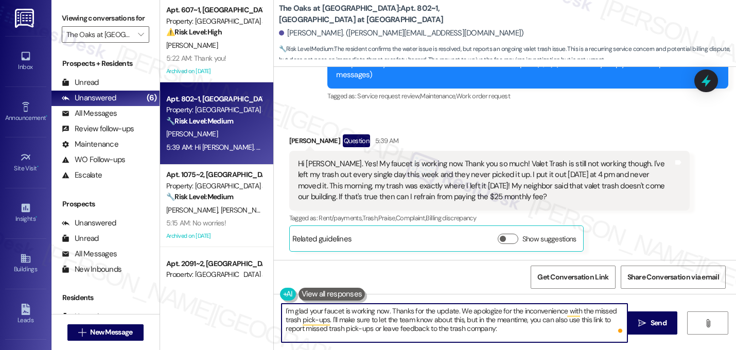
paste textarea "https://www.doorstepfeedback.com/?utm_source=magnet&utm_medium=print&utm_campai…"
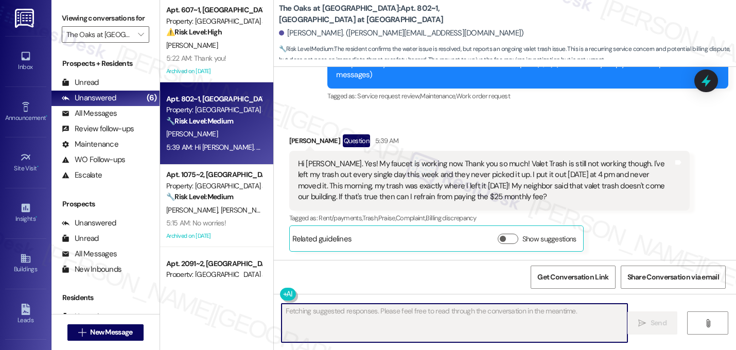
scroll to position [153, 0]
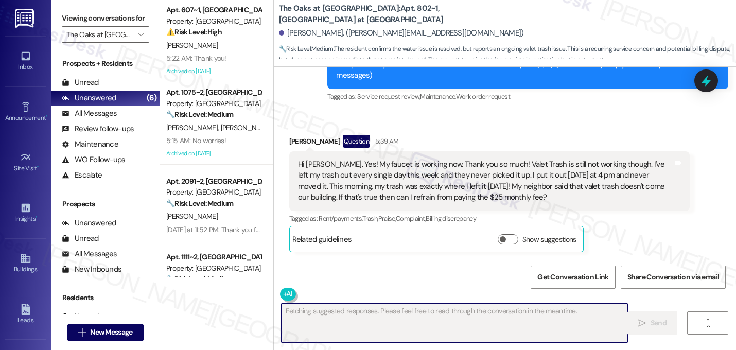
click at [504, 125] on div "Received via SMS Shay Banks Question 5:39 AM Hi Sarah. Yes! My faucet is workin…" at bounding box center [505, 186] width 462 height 148
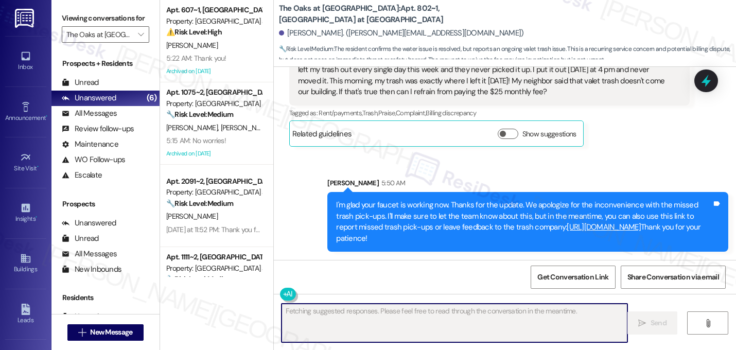
scroll to position [270, 0]
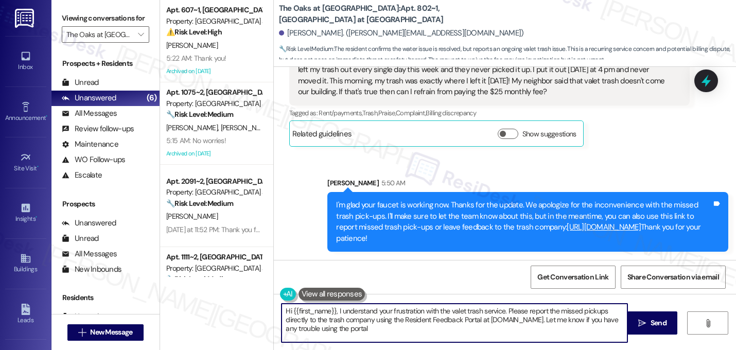
type textarea "Hi {{first_name}}, I understand your frustration with the valet trash service. …"
click at [567, 229] on link "https://www.doorstepfeedback.com/?utm_source=magnet&utm_medium=print&utm_campai…" at bounding box center [604, 227] width 74 height 10
click at [498, 154] on div "Sent via SMS Sarah 5:50 AM I'm glad your faucet is working now. Thanks for the …" at bounding box center [505, 206] width 462 height 105
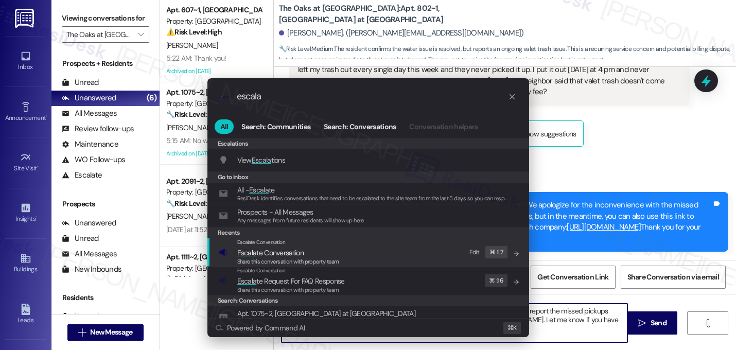
type input "escala"
click at [265, 258] on span "Share this conversation with property team" at bounding box center [288, 261] width 102 height 7
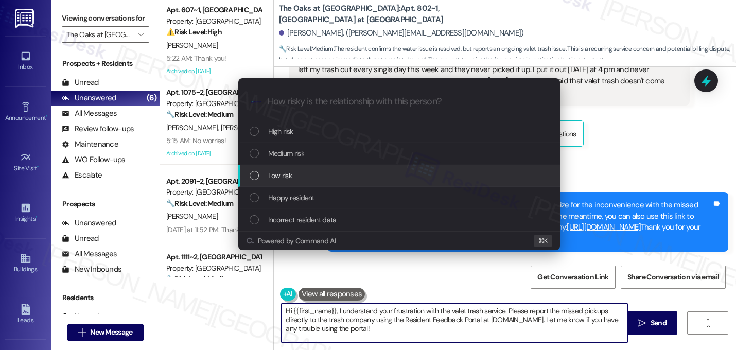
click at [279, 179] on span "Low risk" at bounding box center [280, 175] width 24 height 11
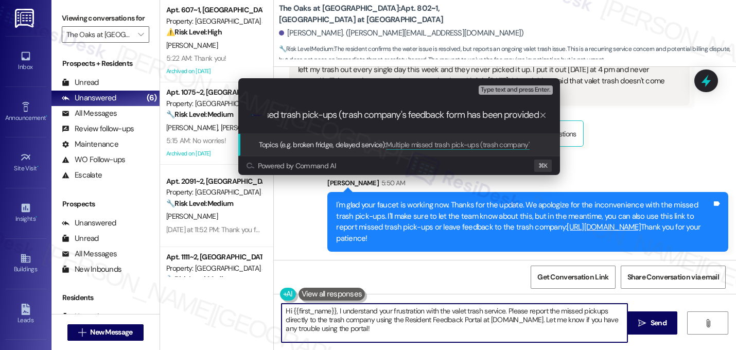
type input "Multiple missed trash pick-ups (trash company's feedback form has been provided)"
click at [306, 113] on input "Multiple missed trash pick-ups (trash company's feedback form has been provided)" at bounding box center [403, 115] width 271 height 11
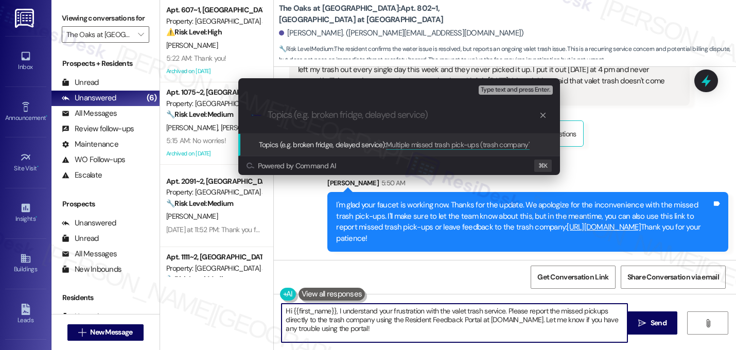
scroll to position [0, 0]
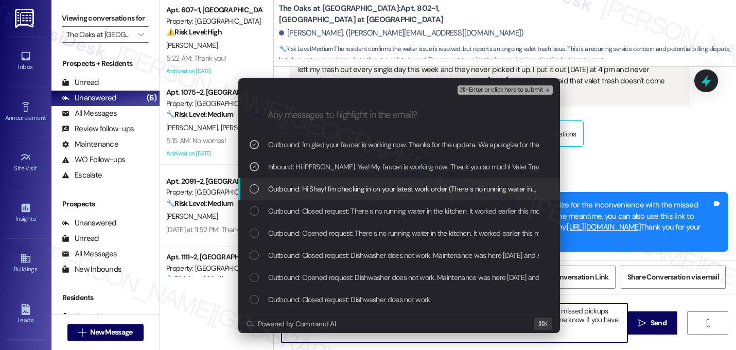
click at [300, 185] on span "Outbound: Hi Shay! I'm checking in on your latest work order (There s no runnin…" at bounding box center [635, 188] width 735 height 11
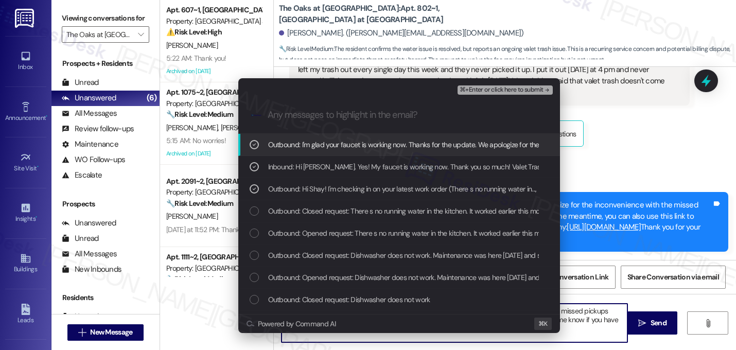
click at [539, 92] on span "⌘+Enter or click here to submit" at bounding box center [501, 90] width 83 height 7
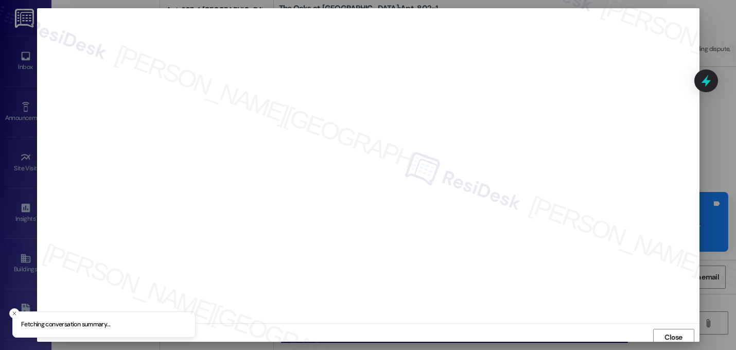
scroll to position [4, 0]
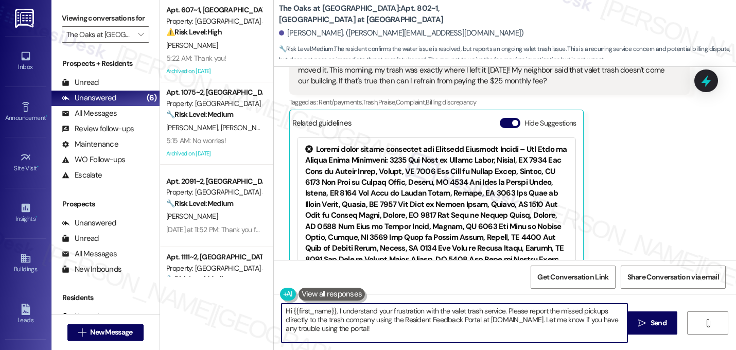
scroll to position [294, 0]
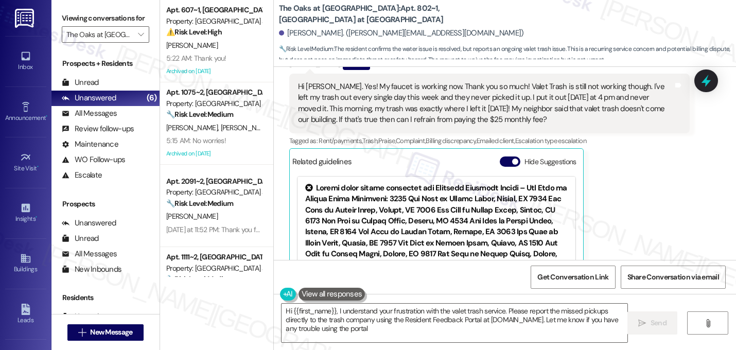
type textarea "Hi {{first_name}}, I understand your frustration with the valet trash service. …"
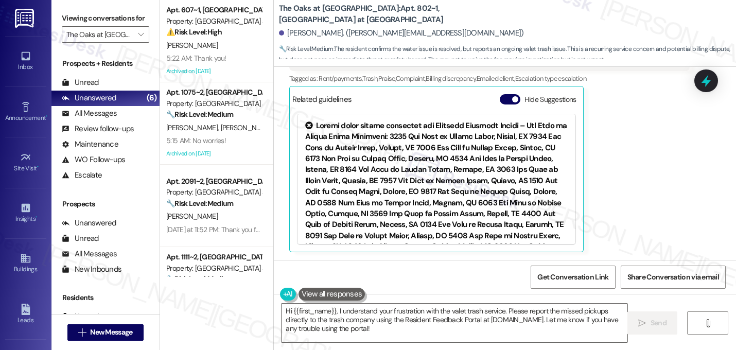
click at [642, 182] on div "[PERSON_NAME] Question 5:39 AM Hi [PERSON_NAME]. Yes! My faucet is working now.…" at bounding box center [489, 123] width 401 height 257
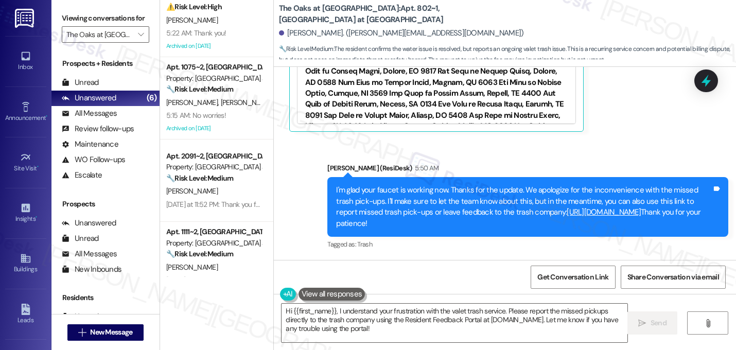
scroll to position [0, 0]
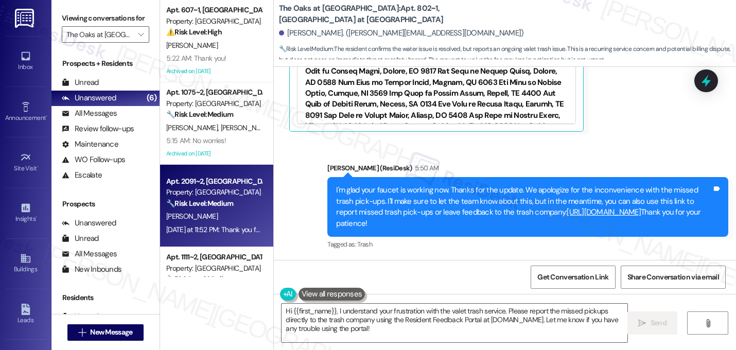
click at [222, 198] on div "🔧 Risk Level: Medium The resident is following up on an AC issue that was previ…" at bounding box center [213, 203] width 95 height 11
type textarea "Hi {{first_name}}, I understand your frustration with the valet trash service. …"
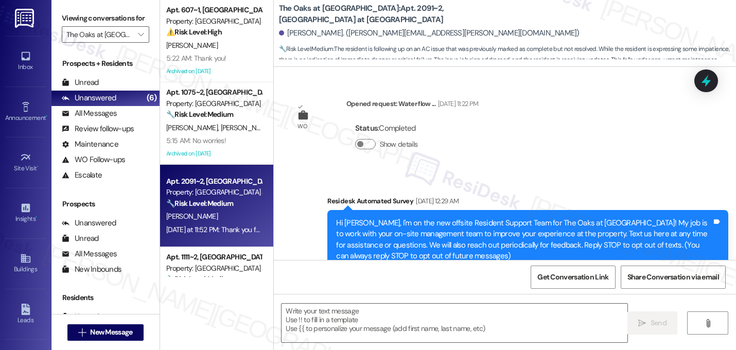
scroll to position [6365, 0]
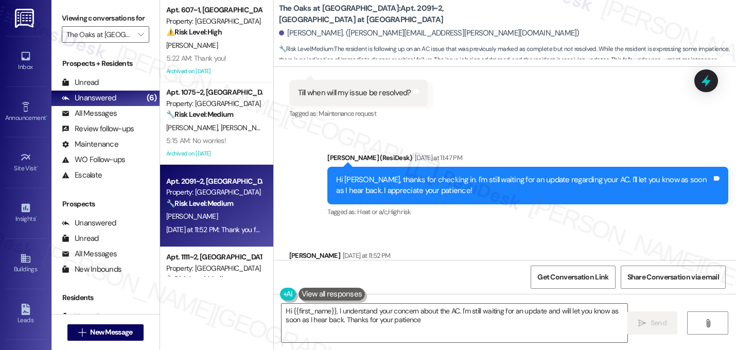
type textarea "Hi {{first_name}}, I understand your concern about the AC. I'm still waiting fo…"
click at [138, 39] on icon "" at bounding box center [141, 34] width 6 height 8
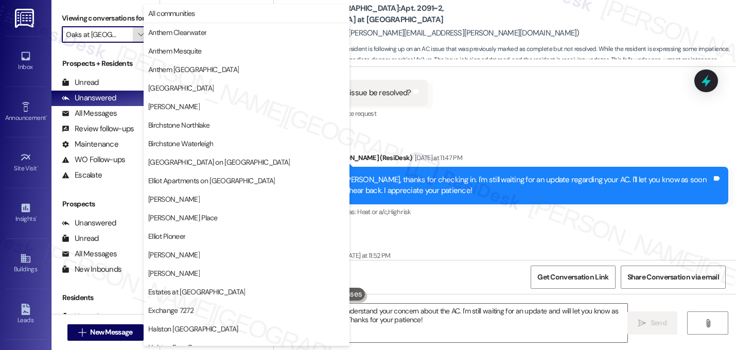
scroll to position [400, 0]
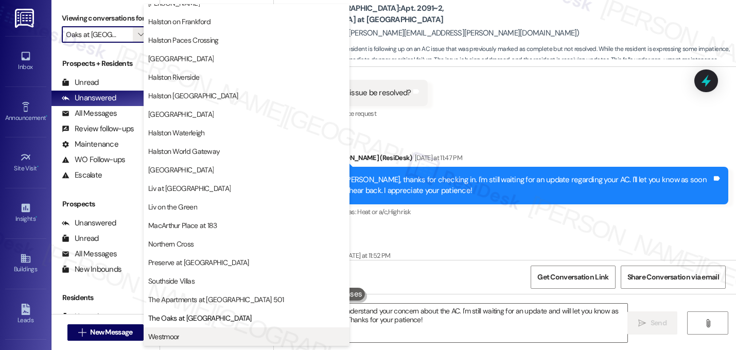
click at [186, 334] on span "Westmoor" at bounding box center [246, 337] width 197 height 10
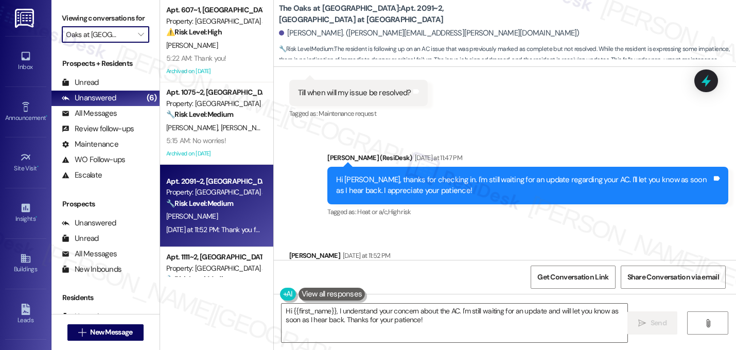
type input "Westmoor"
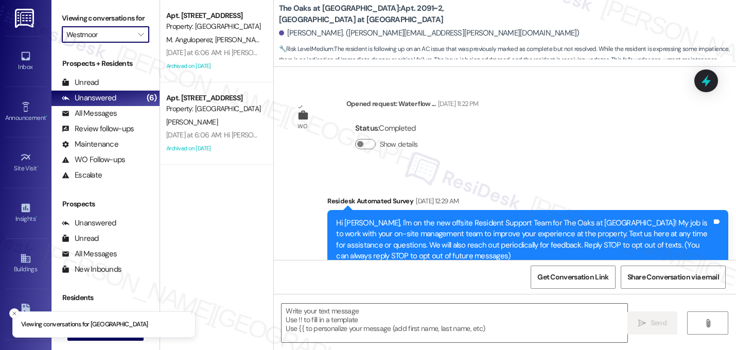
scroll to position [6365, 0]
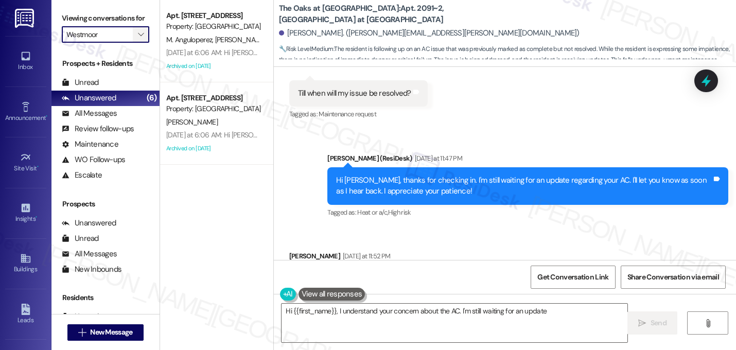
click at [136, 41] on span "" at bounding box center [141, 34] width 10 height 16
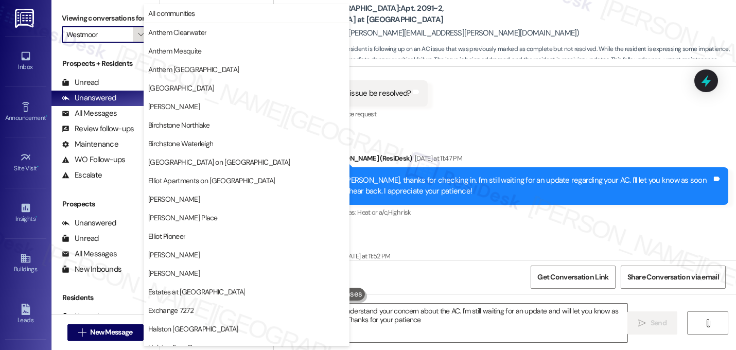
type textarea "Hi {{first_name}}, I understand your concern about the AC. I'm still waiting fo…"
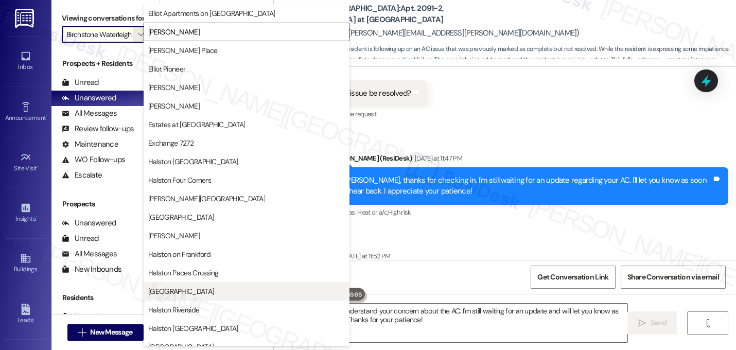
scroll to position [0, 0]
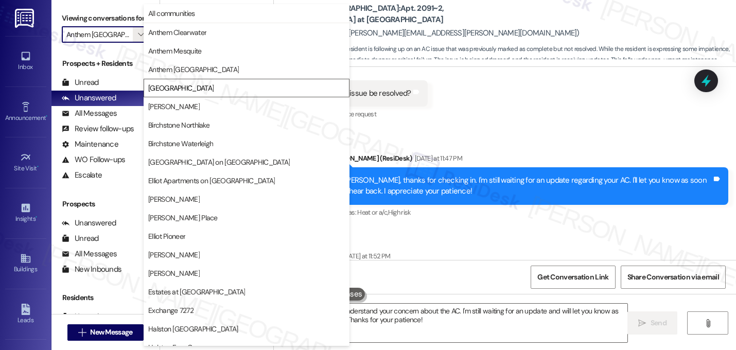
type input "Anthem Mesquite"
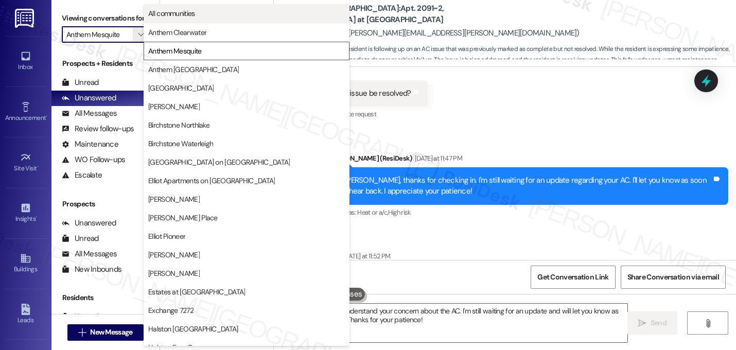
click at [239, 16] on span "All communities" at bounding box center [246, 13] width 197 height 10
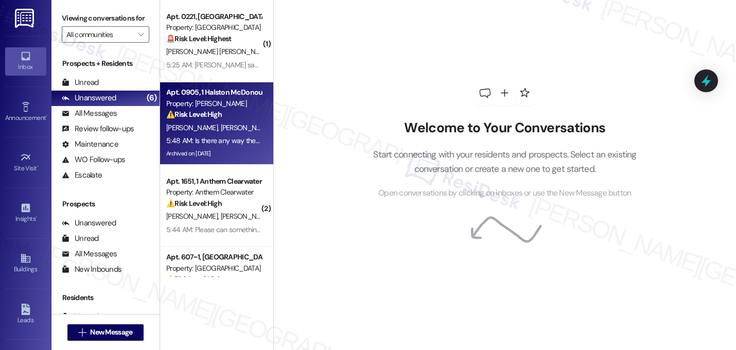
click at [231, 116] on div "⚠️ Risk Level: High The resident is without toilet water for a week and is now …" at bounding box center [213, 114] width 95 height 11
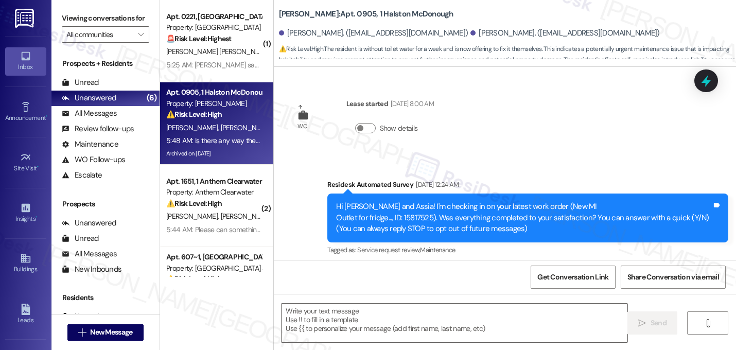
scroll to position [4699, 0]
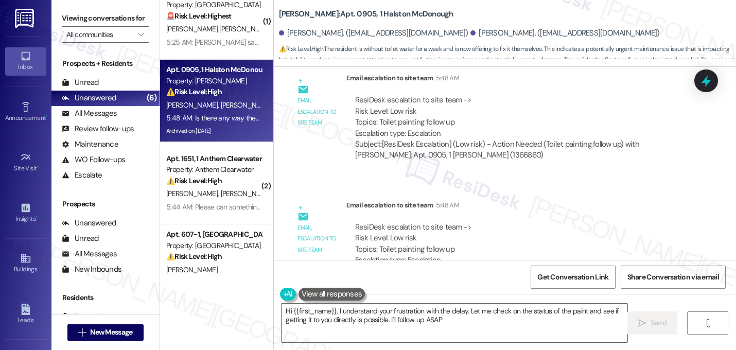
type textarea "Hi {{first_name}}, I understand your frustration with the delay. Let me check o…"
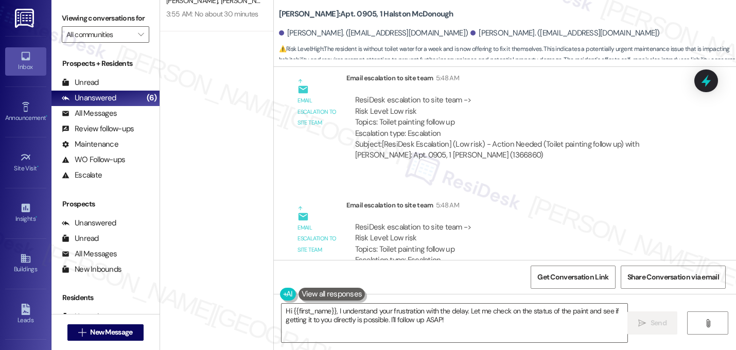
scroll to position [0, 0]
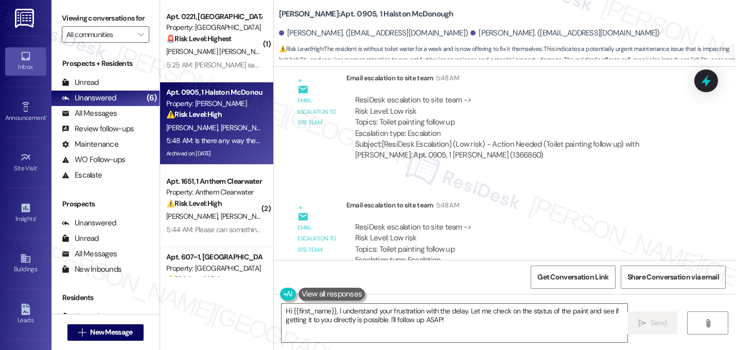
click at [291, 113] on div "Email escalation to site team Email escalation to site team 5:48 AM ResiDesk es…" at bounding box center [490, 120] width 417 height 111
click at [456, 132] on div "WO Lease started [DATE] 8:00 AM Show details Survey, sent via SMS Residesk Auto…" at bounding box center [505, 163] width 462 height 193
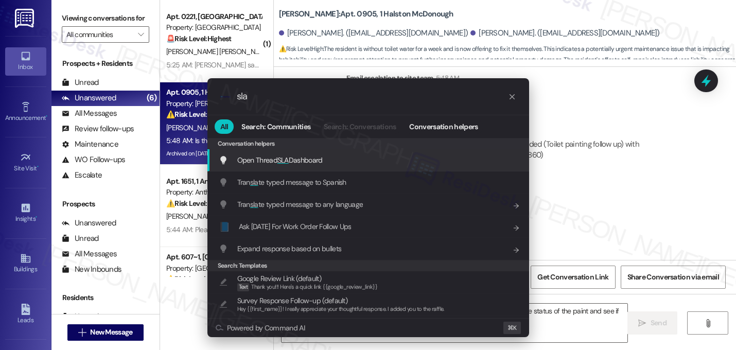
type input "sla"
click at [356, 152] on div "Open Thread SLA Dashboard Add shortcut" at bounding box center [369, 160] width 322 height 22
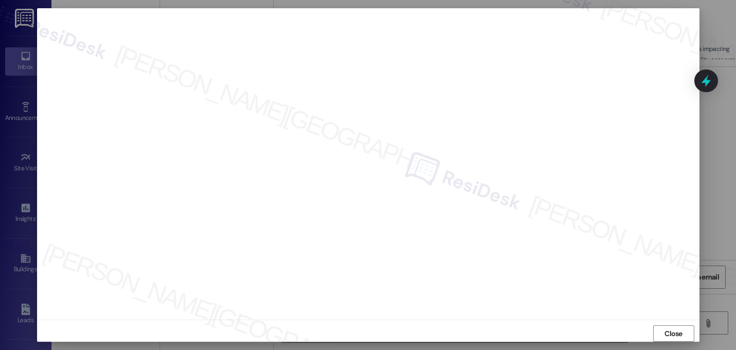
scroll to position [4841, 0]
click at [671, 339] on span "Close" at bounding box center [674, 334] width 18 height 11
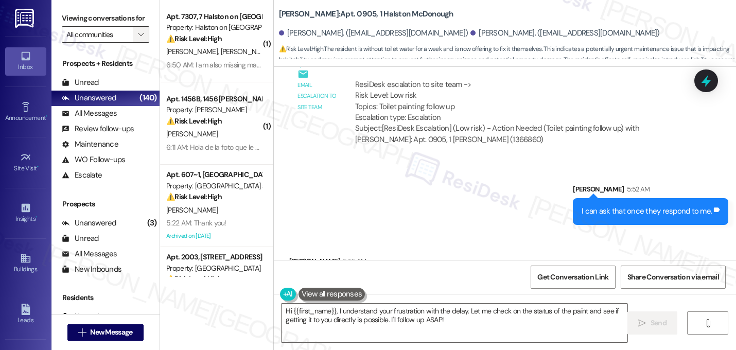
click at [133, 43] on button "" at bounding box center [141, 34] width 16 height 16
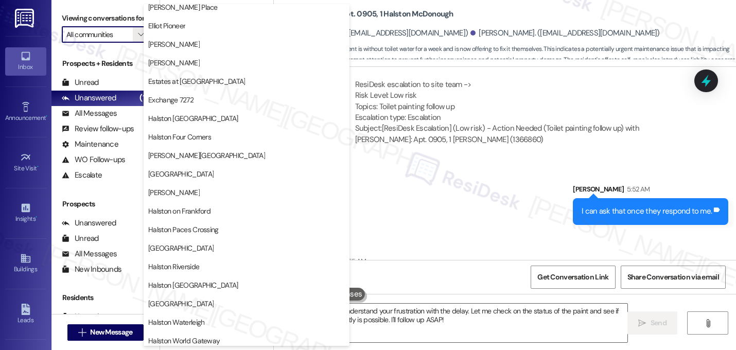
scroll to position [201, 0]
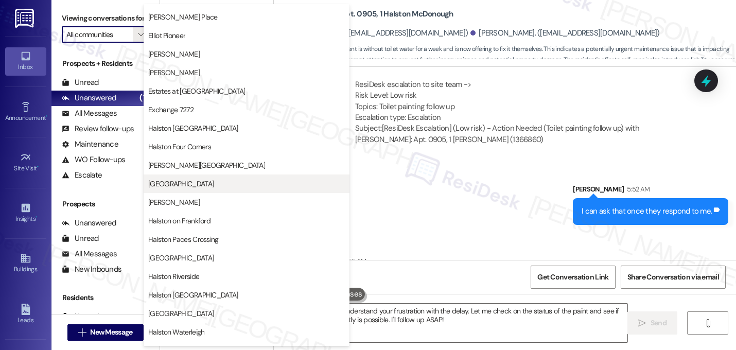
click at [298, 190] on button "[GEOGRAPHIC_DATA]" at bounding box center [247, 184] width 206 height 19
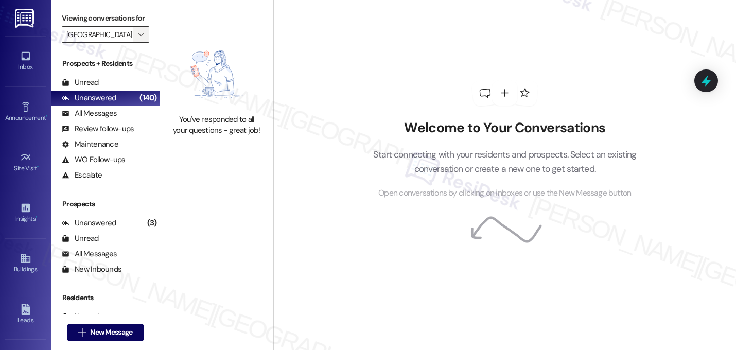
click at [138, 39] on icon "" at bounding box center [141, 34] width 6 height 8
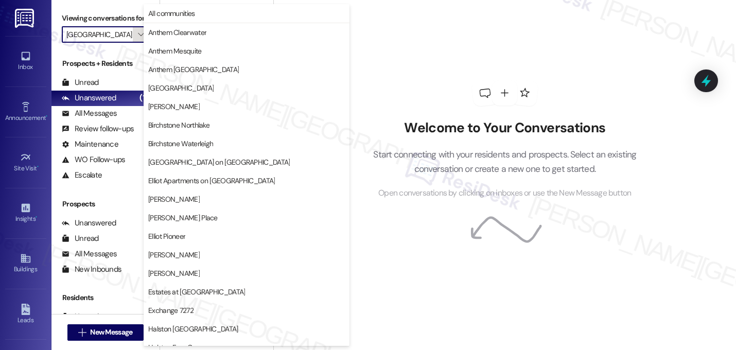
scroll to position [353, 0]
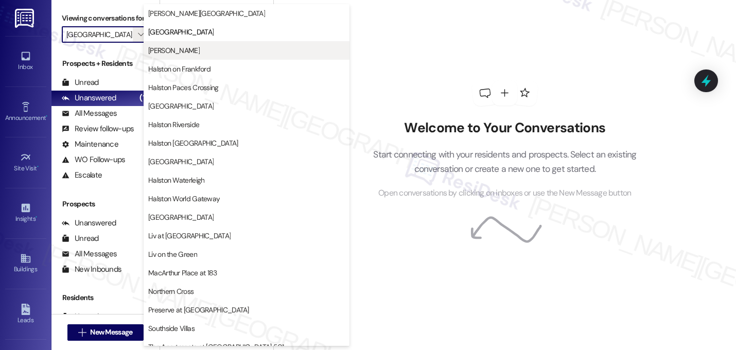
click at [200, 47] on span "[PERSON_NAME]" at bounding box center [173, 50] width 51 height 10
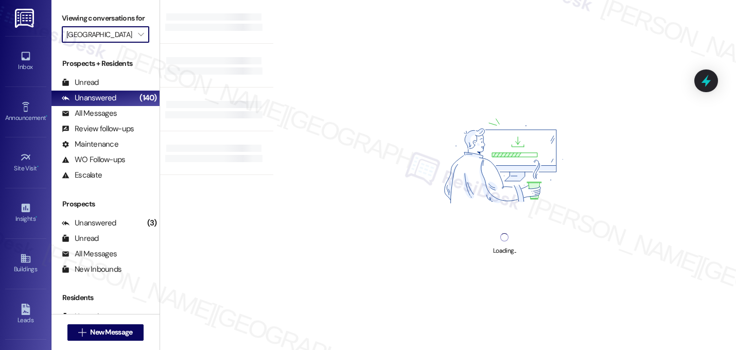
type input "[PERSON_NAME]"
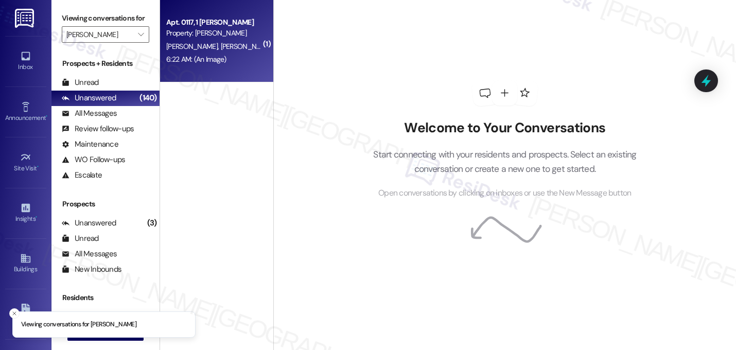
click at [230, 47] on div "[PERSON_NAME] [PERSON_NAME]" at bounding box center [213, 46] width 97 height 13
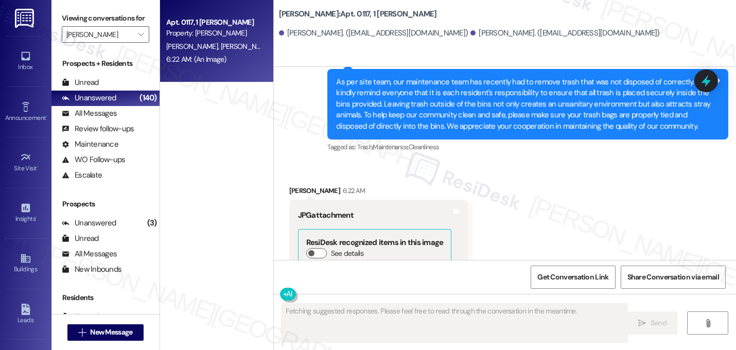
scroll to position [9236, 0]
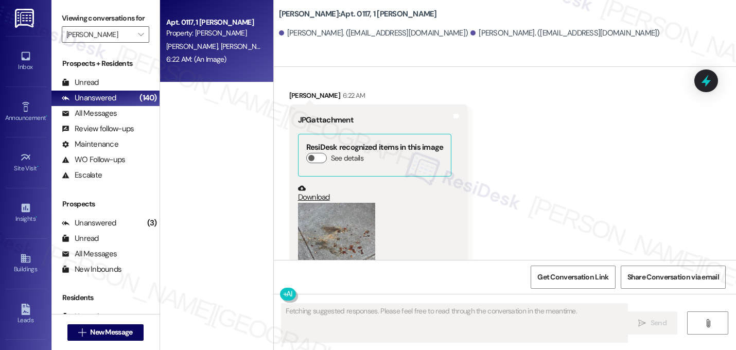
click at [482, 157] on div "Received via SMS [PERSON_NAME] 6:22 AM JPG attachment ResiDesk recognized items…" at bounding box center [505, 201] width 462 height 268
click at [324, 203] on button "Zoom image" at bounding box center [336, 254] width 77 height 103
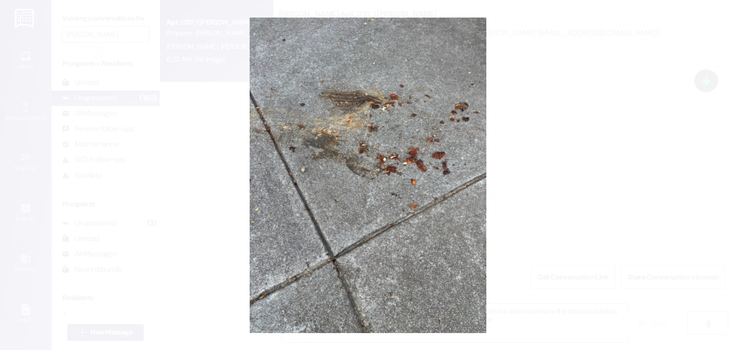
type textarea "I understand your frustration, {{first_name}}. I've shared the image with the t…"
click at [572, 189] on button "Unzoom image" at bounding box center [368, 175] width 736 height 350
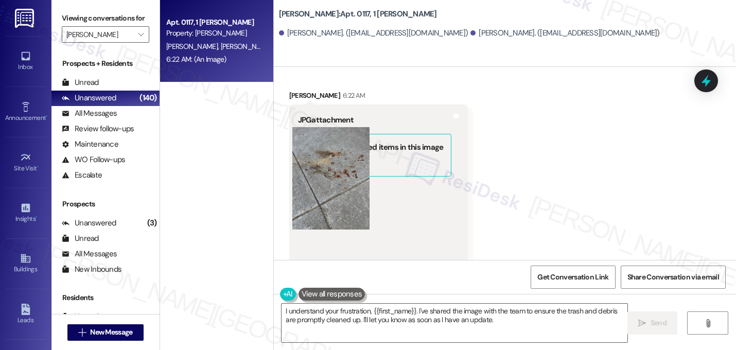
click at [572, 189] on div "Received via SMS [PERSON_NAME] 6:22 AM JPG attachment ResiDesk recognized items…" at bounding box center [505, 201] width 462 height 268
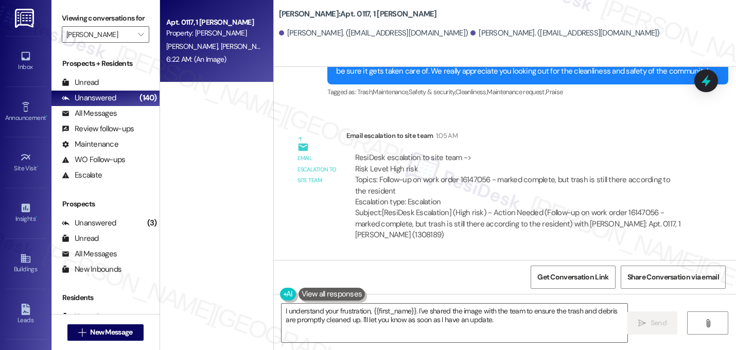
scroll to position [8309, 0]
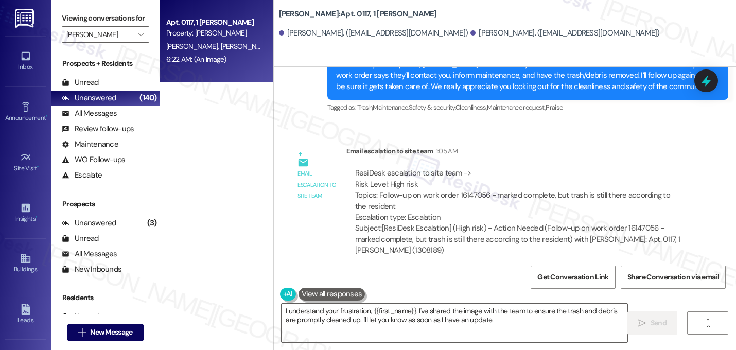
click at [440, 223] on div "Subject: [ResiDesk Escalation] (High risk) - Action Needed (Follow-up on work o…" at bounding box center [518, 239] width 326 height 33
copy div "1308189"
click at [549, 282] on span "Get Conversation Link" at bounding box center [573, 277] width 71 height 11
click at [502, 210] on div "Survey, sent via SMS Residesk Automated Survey Dec 06, 2024 at 1:35 AM Hi Chris…" at bounding box center [505, 163] width 462 height 193
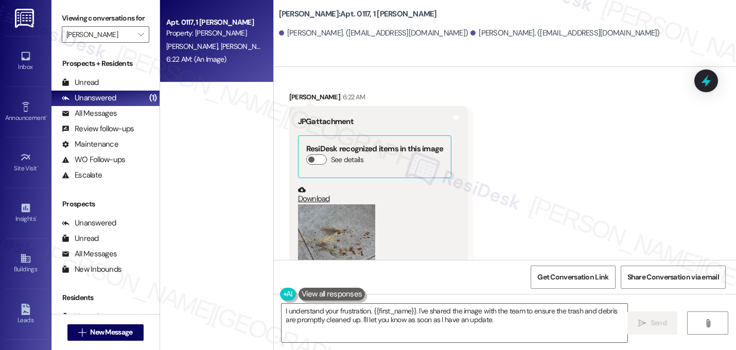
scroll to position [9236, 0]
click at [497, 101] on div "Received via SMS Allana Stewart 6:22 AM JPG attachment ResiDesk recognized item…" at bounding box center [505, 201] width 462 height 268
click at [547, 275] on span "Get Conversation Link" at bounding box center [573, 277] width 71 height 11
click at [136, 43] on span "" at bounding box center [141, 34] width 10 height 16
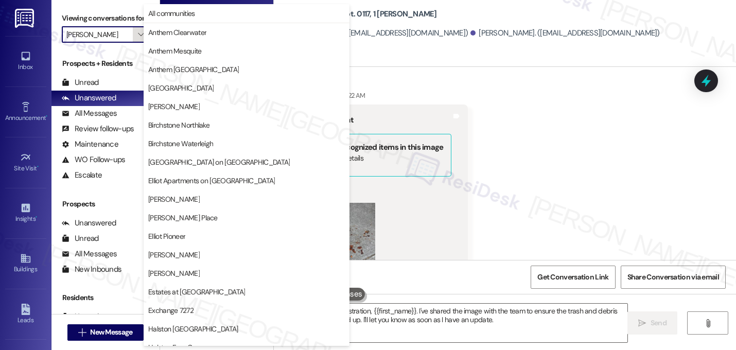
scroll to position [353, 0]
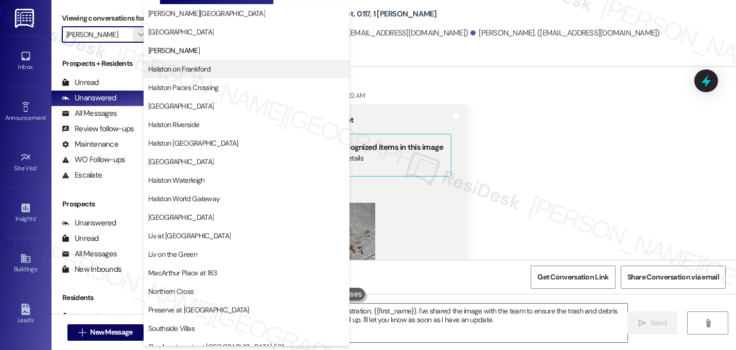
click at [213, 65] on span "Halston on Frankford" at bounding box center [246, 69] width 197 height 10
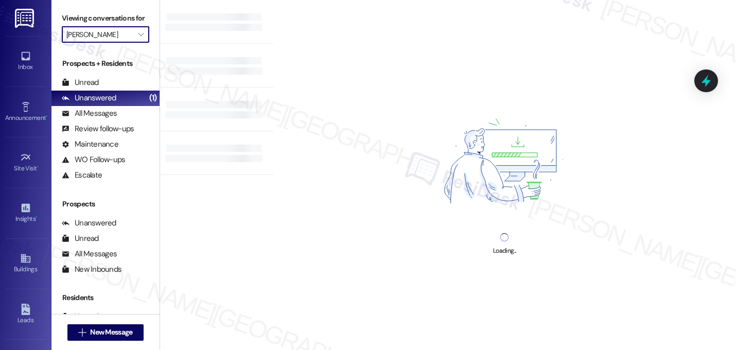
type input "Halston on Frankford"
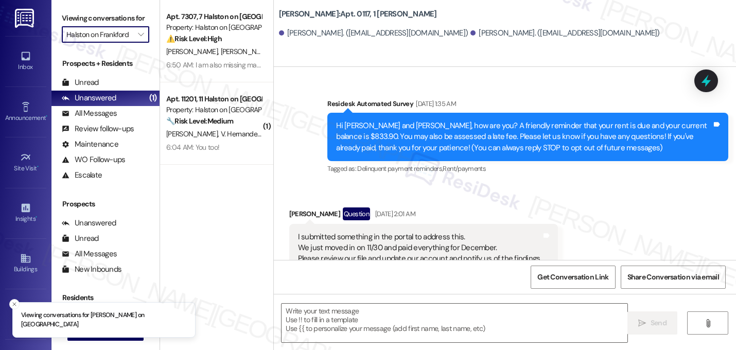
scroll to position [9235, 0]
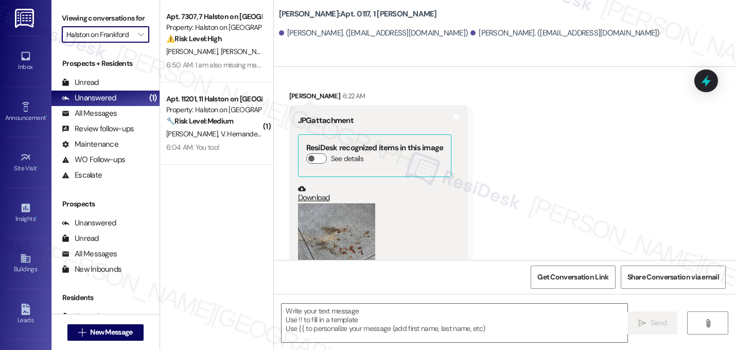
type textarea "Fetching suggested responses. Please feel free to read through the conversation…"
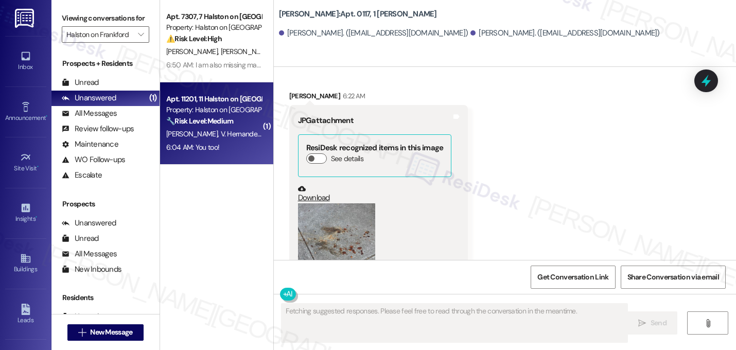
click at [204, 114] on div "Property: Halston on Frankford" at bounding box center [213, 110] width 95 height 11
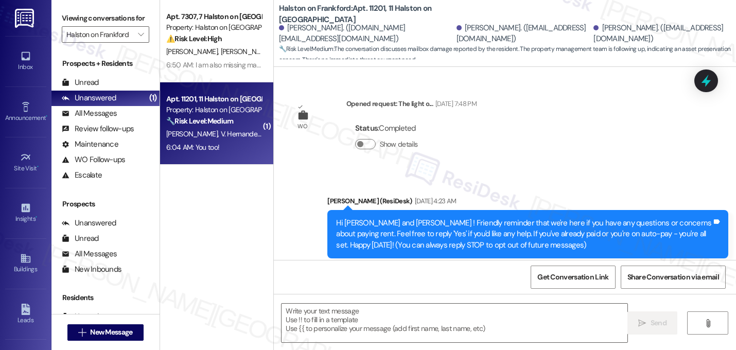
scroll to position [9341, 0]
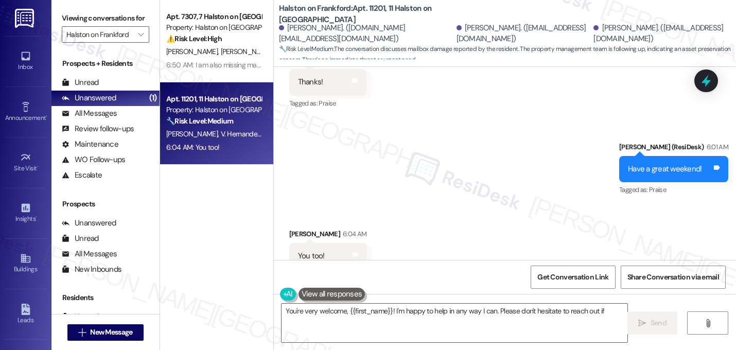
click at [348, 205] on div "Received via SMS Valentina Hernandezgarcia 6:04 AM You too! Tags and notes Tagg…" at bounding box center [505, 248] width 462 height 87
type textarea "You're very welcome, {{first_name}}! I'm happy to help in any way I can. Please…"
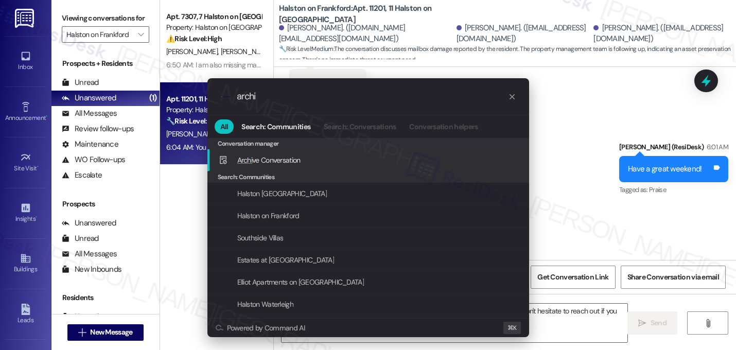
type input "archi"
click at [263, 165] on span "Archi ve Conversation" at bounding box center [268, 159] width 63 height 11
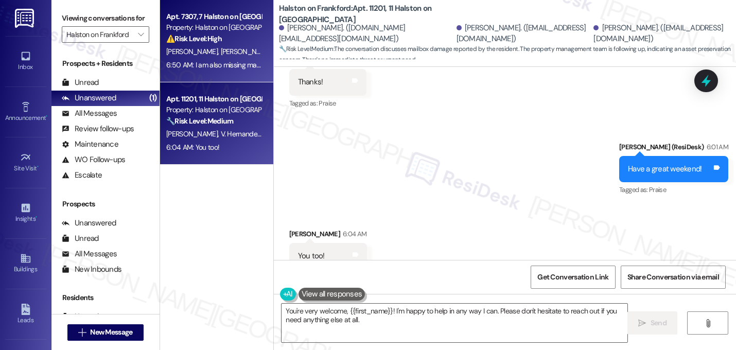
click at [227, 58] on div "T. Moss J. Allen" at bounding box center [213, 51] width 97 height 13
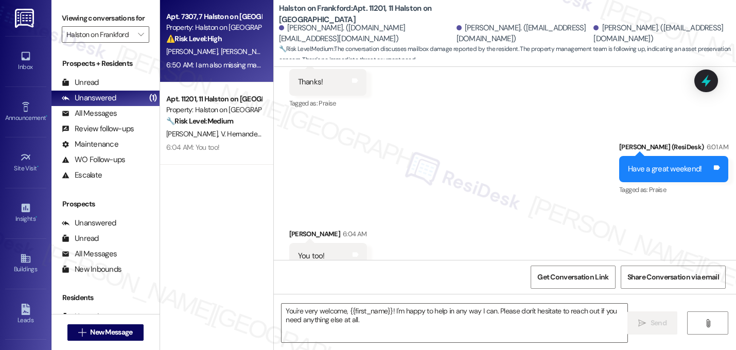
type textarea "Fetching suggested responses. Please feel free to read through the conversation…"
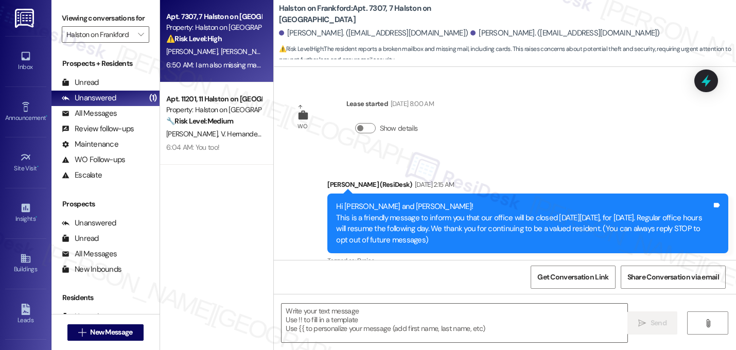
scroll to position [1577, 0]
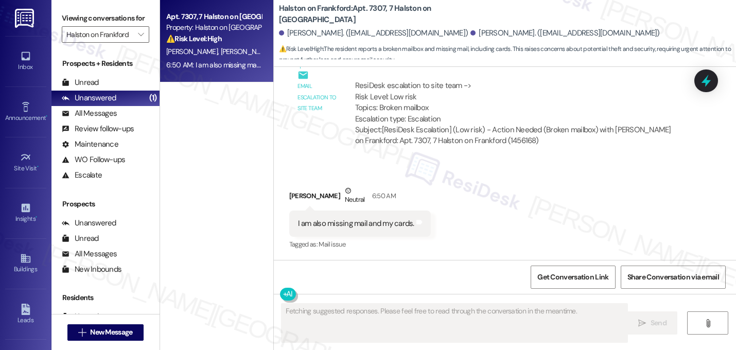
click at [479, 212] on div "Received via SMS Jala Allen Neutral 6:50 AM I am also missing mail and my cards…" at bounding box center [505, 211] width 462 height 98
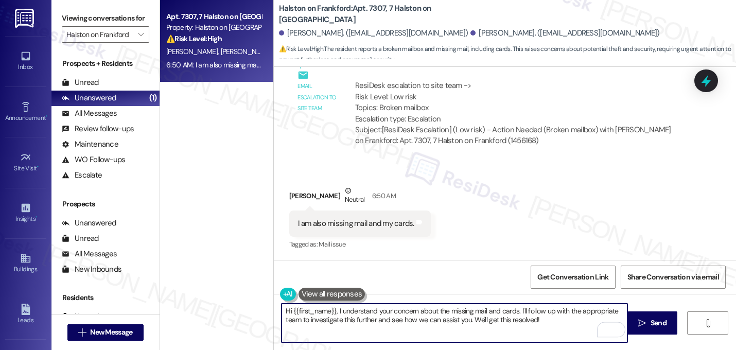
drag, startPoint x: 443, startPoint y: 312, endPoint x: 200, endPoint y: 290, distance: 244.6
click at [200, 290] on div "Apt. 7307, 7 Halston on Frankford Property: Halston on Frankford ⚠️ Risk Level:…" at bounding box center [448, 175] width 576 height 350
click at [282, 310] on textarea "missing mail and cards. I'll follow up with the appropriate team to investigate…" at bounding box center [455, 323] width 346 height 39
drag, startPoint x: 486, startPoint y: 312, endPoint x: 496, endPoint y: 324, distance: 16.2
click at [496, 324] on textarea "Thanks for reporting your missing mail and cards. I'll follow up with the appro…" at bounding box center [455, 323] width 346 height 39
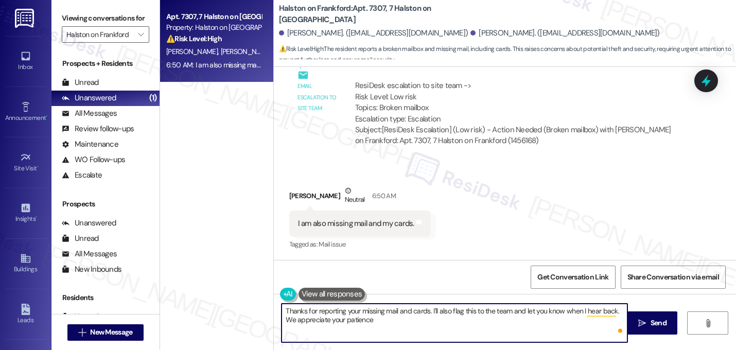
type textarea "Thanks for reporting your missing mail and cards. I'll also flag this to the te…"
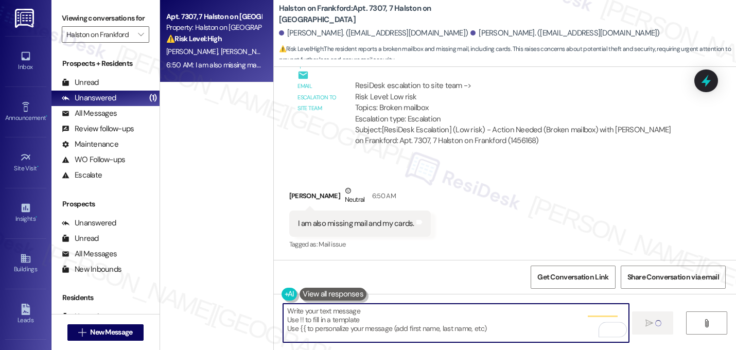
scroll to position [1576, 0]
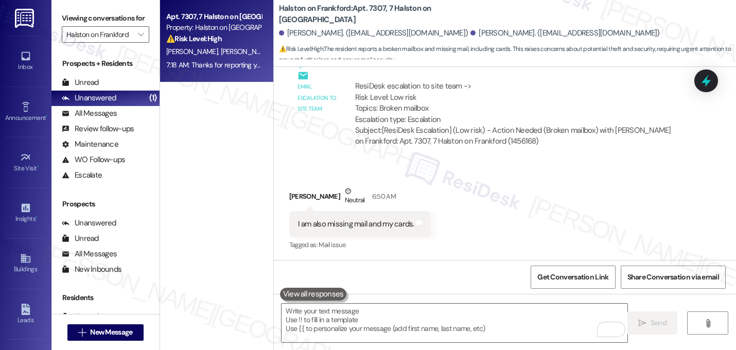
click at [584, 195] on div "Received via SMS Jala Allen Neutral 6:50 AM I am also missing mail and my cards…" at bounding box center [505, 212] width 462 height 98
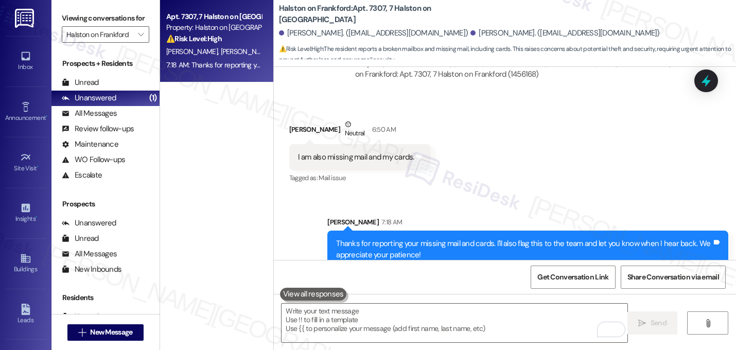
scroll to position [1660, 0]
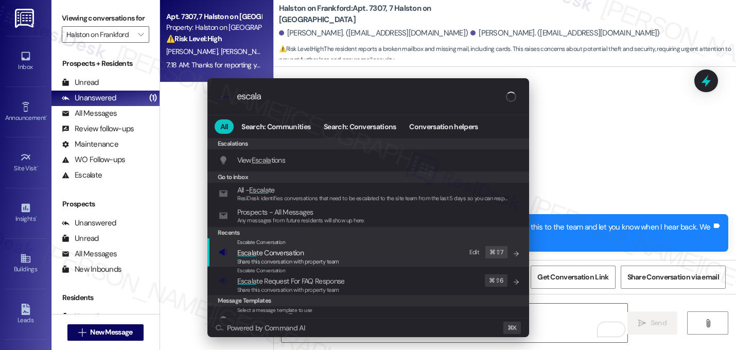
type input "escala"
click at [293, 251] on span "Escala te Conversation" at bounding box center [270, 252] width 66 height 9
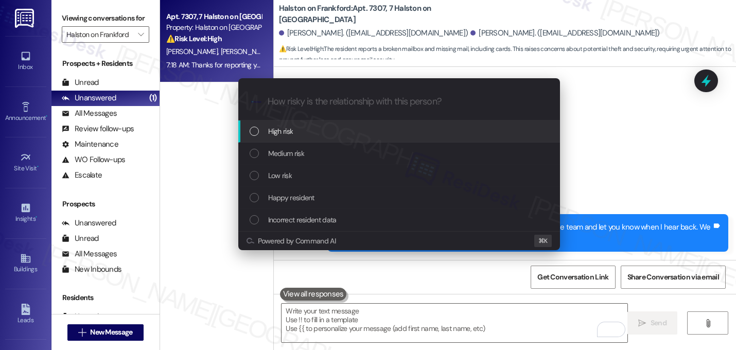
click at [289, 137] on span "High risk" at bounding box center [280, 131] width 25 height 11
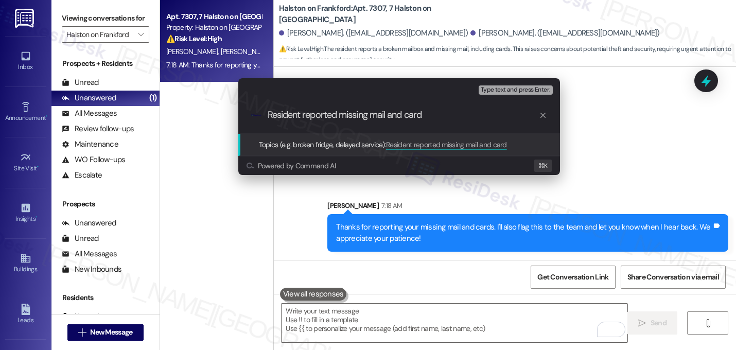
type input "Resident reported missing mail and cards"
click at [300, 114] on input "Resident reported missing mail and cards" at bounding box center [403, 115] width 271 height 11
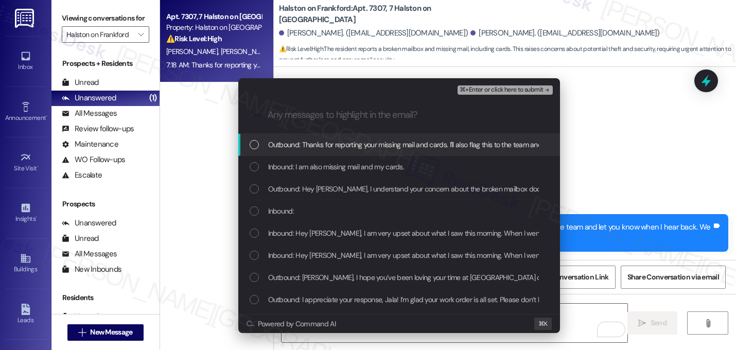
click at [301, 153] on div "Outbound: Thanks for reporting your missing mail and cards. I'll also flag this…" at bounding box center [399, 145] width 322 height 22
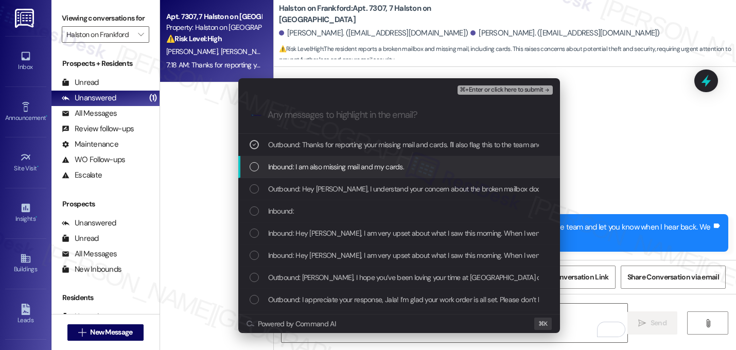
click at [301, 166] on span "Inbound: I am also missing mail and my cards." at bounding box center [336, 166] width 136 height 11
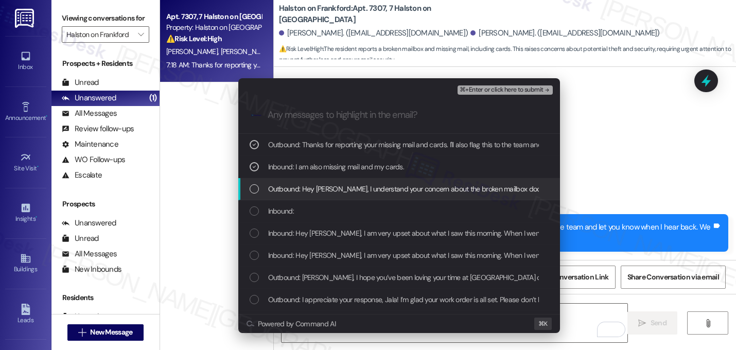
click at [302, 184] on span "Outbound: Hey Jala, I understand your concern about the broken mailbox door. I'…" at bounding box center [576, 188] width 616 height 11
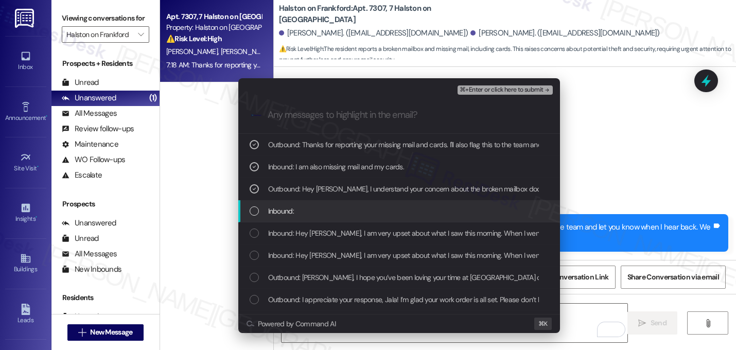
click at [299, 209] on div "Inbound:" at bounding box center [400, 210] width 301 height 11
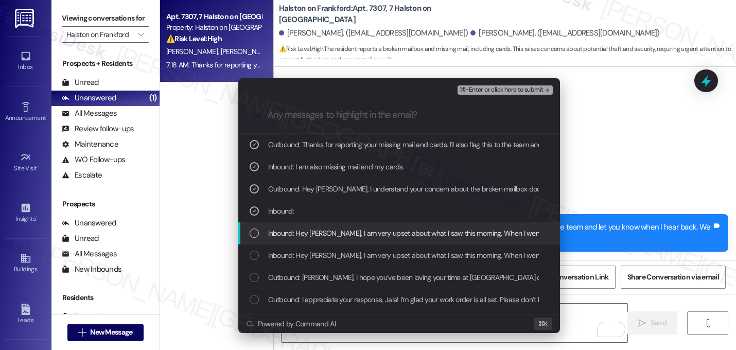
click at [295, 239] on span "Inbound: Hey Sarah, I am very upset about what I saw this morning. When I went …" at bounding box center [539, 233] width 542 height 11
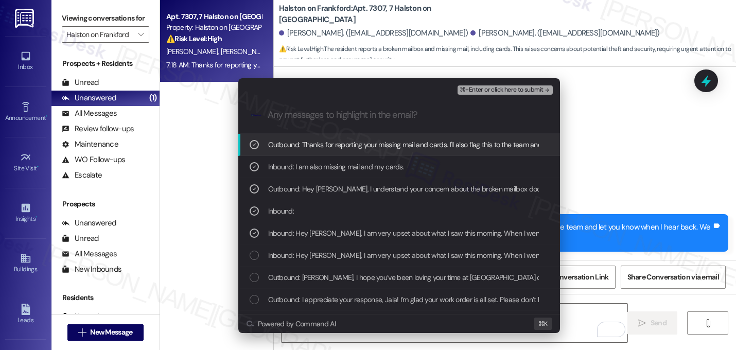
click at [544, 93] on icon "remove-block-⌘+enter-or click here to submit" at bounding box center [547, 90] width 7 height 7
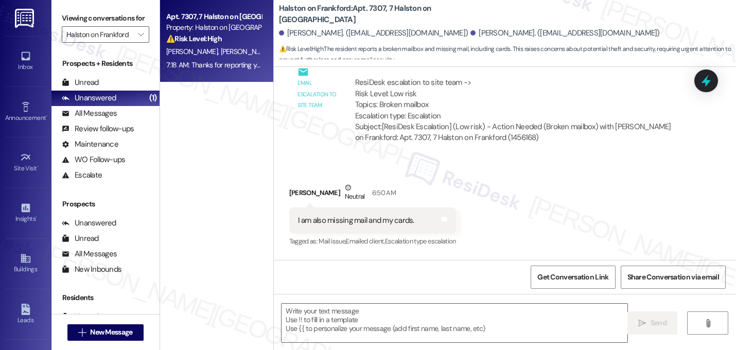
scroll to position [1576, 0]
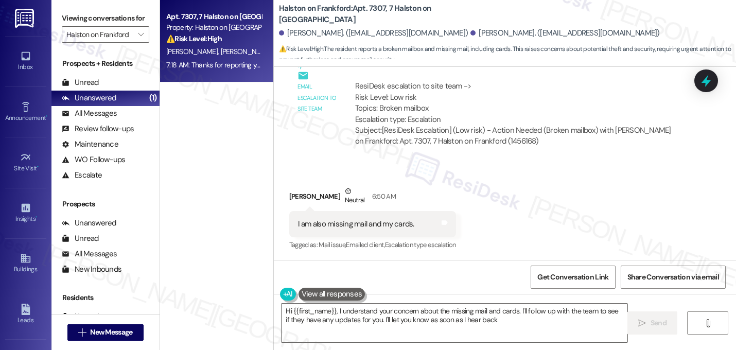
type textarea "Hi {{first_name}}, I understand your concern about the missing mail and cards. …"
click at [302, 141] on div "Email escalation to site team Email escalation to site team 6:00 AM ResiDesk es…" at bounding box center [490, 106] width 417 height 111
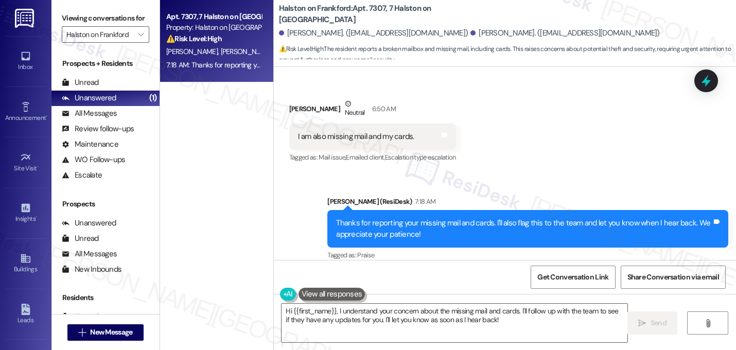
scroll to position [1675, 0]
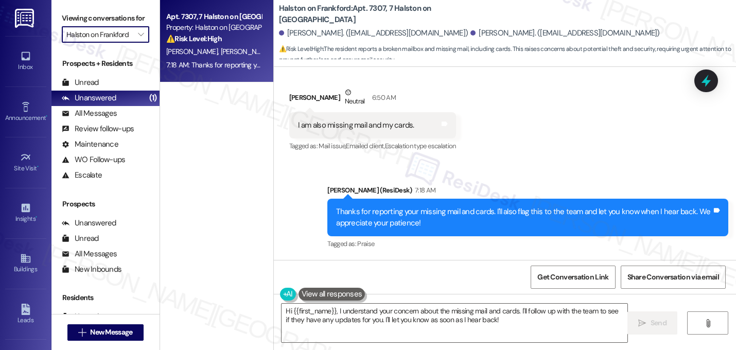
click at [118, 43] on input "Halston on Frankford" at bounding box center [99, 34] width 66 height 16
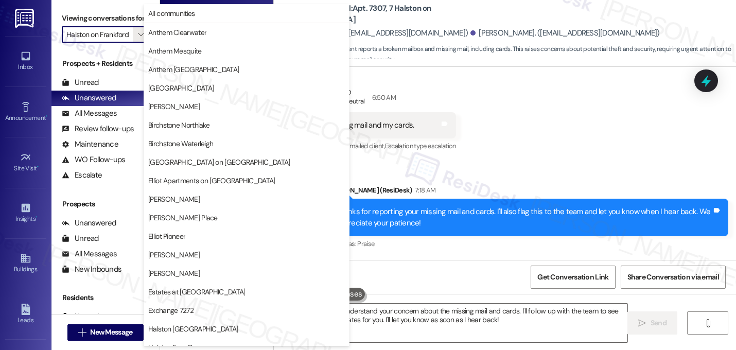
scroll to position [353, 0]
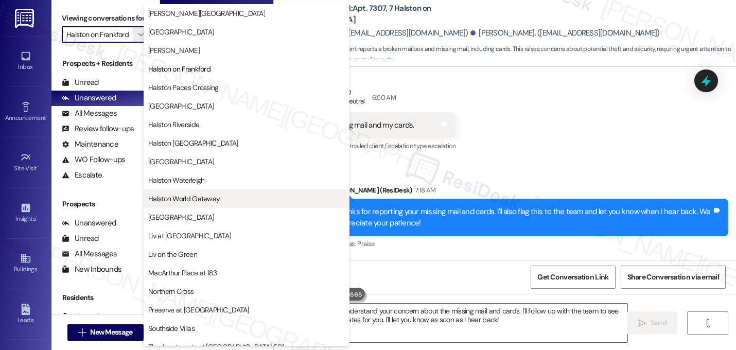
click at [174, 197] on span "Halston World Gateway" at bounding box center [184, 199] width 72 height 10
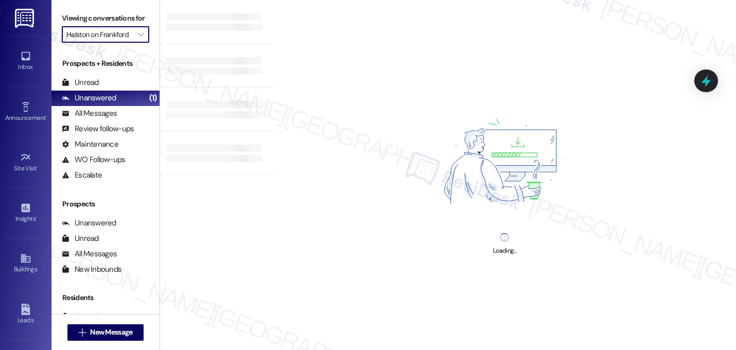
type input "Halston World Gateway"
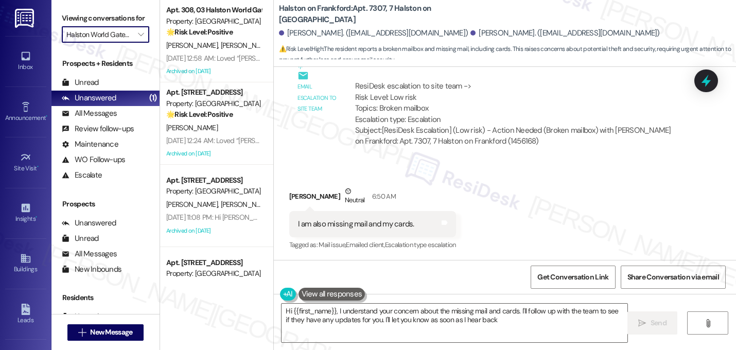
type textarea "Hi {{first_name}}, I understand your concern about the missing mail and cards. …"
click at [138, 39] on icon "" at bounding box center [141, 34] width 6 height 8
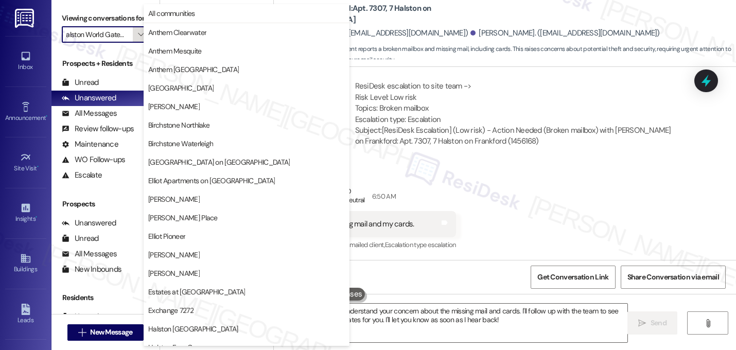
scroll to position [400, 0]
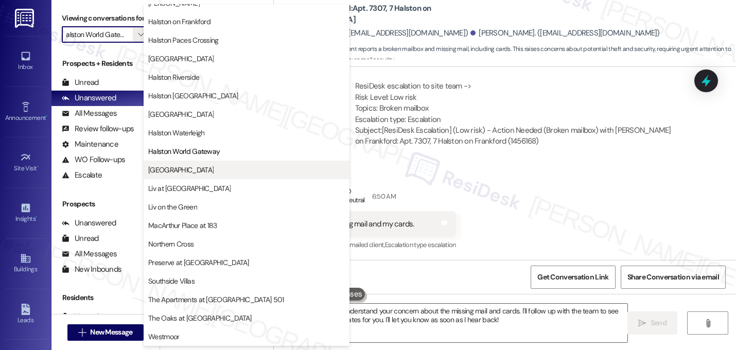
click at [183, 174] on span "[GEOGRAPHIC_DATA]" at bounding box center [246, 170] width 197 height 10
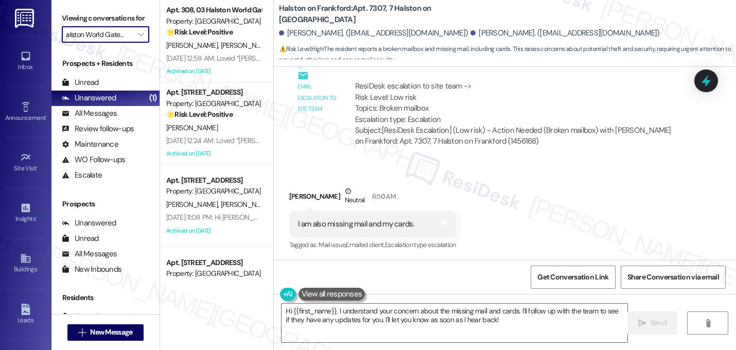
type input "[GEOGRAPHIC_DATA]"
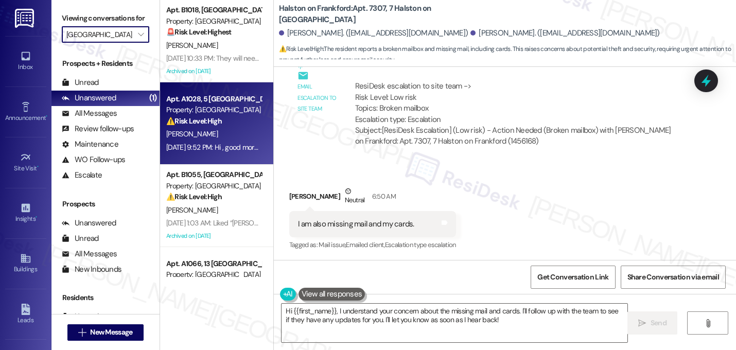
click at [223, 141] on div "Sep 18, 2025 at 9:52 PM: Hi , good morning . Just a reminder about the internet…" at bounding box center [213, 147] width 97 height 13
type textarea "Fetching suggested responses. Please feel free to read through the conversation…"
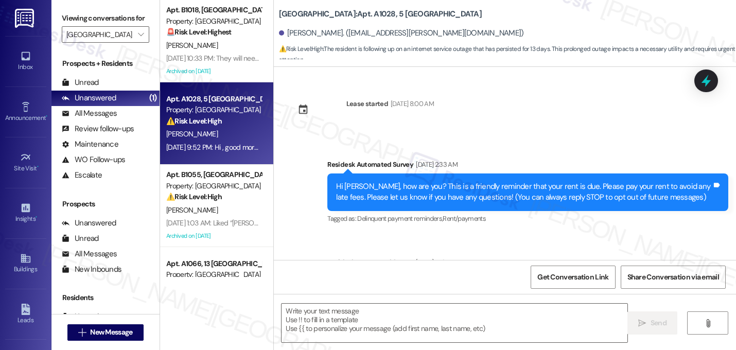
scroll to position [4620, 0]
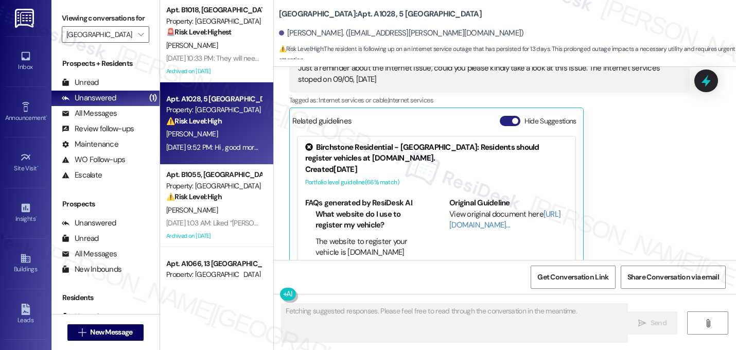
click at [501, 116] on button "Hide Suggestions" at bounding box center [510, 121] width 21 height 10
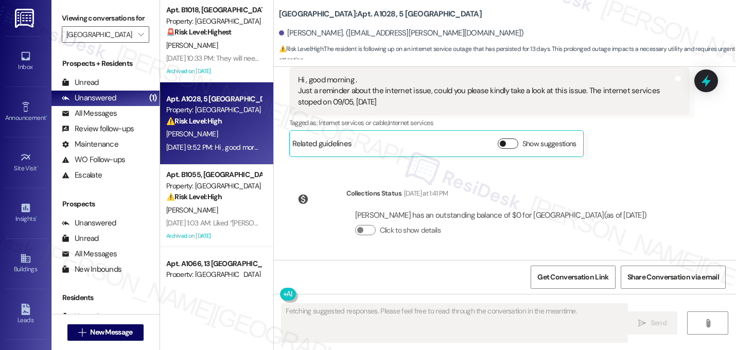
scroll to position [4575, 0]
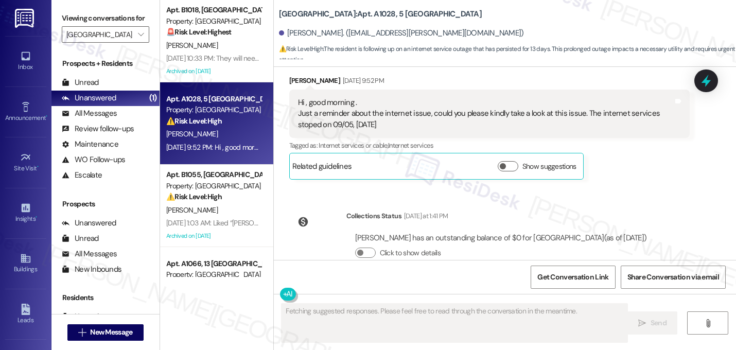
click at [579, 159] on div "Received via SMS Srikanth Gollapalli Sep 18, 2025 at 9:52 PM Hi , good morning …" at bounding box center [490, 127] width 417 height 120
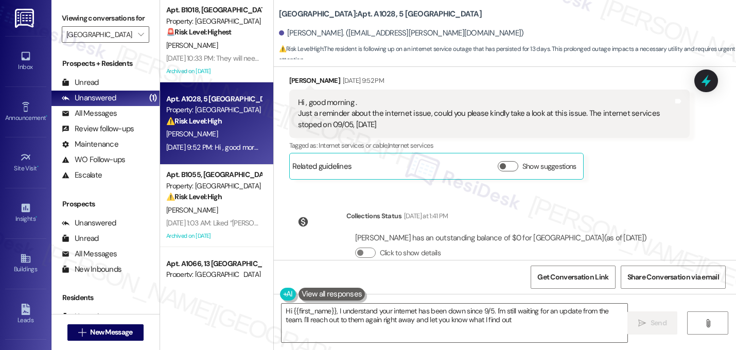
type textarea "Hi {{first_name}}, I understand your internet has been down since 9/5. I'm stil…"
click at [575, 203] on div "Collections Status Yesterday at 1:41 PM Srikanth Gollapalli has an outstanding …" at bounding box center [473, 242] width 382 height 79
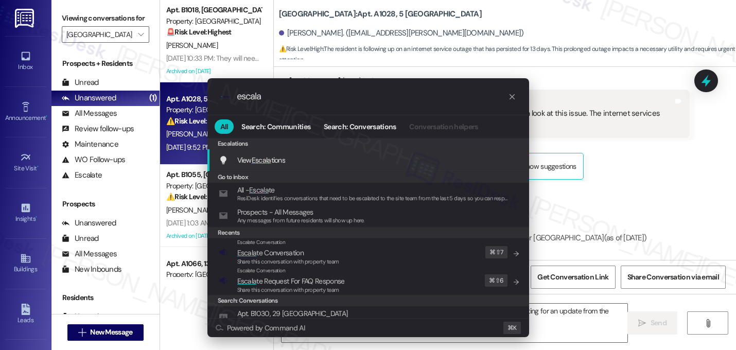
type input "escala"
click at [513, 96] on icon "progress bar" at bounding box center [512, 97] width 8 height 8
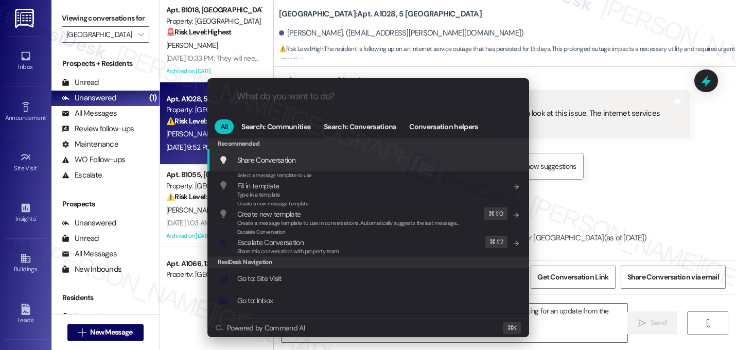
click at [619, 166] on div ".cls-1{fill:#0a055f;}.cls-2{fill:#0cc4c4;} resideskLogoBlueOrange All Search: C…" at bounding box center [368, 175] width 736 height 350
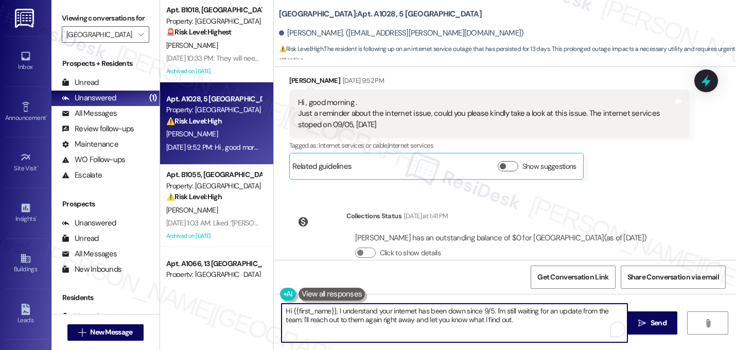
click at [446, 319] on textarea "Hi {{first_name}}, I understand your internet has been down since 9/5. I'm stil…" at bounding box center [455, 323] width 346 height 39
type textarea "Hi Srikanth, I'm sorry for the delayed response. I still haven't heard back fro…"
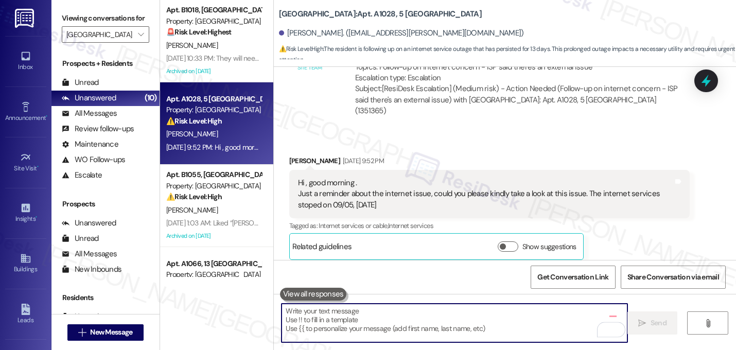
scroll to position [4480, 0]
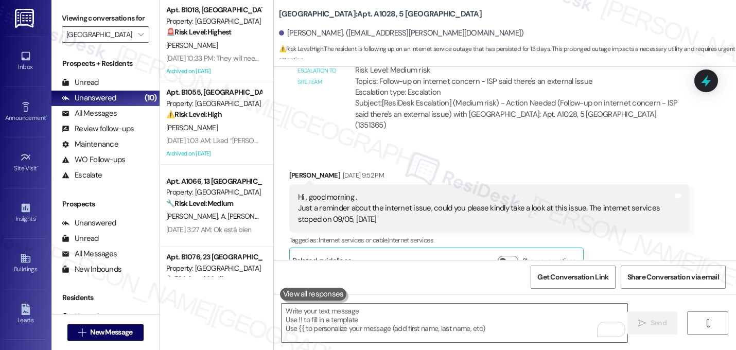
click at [594, 233] on div "Tagged as: Internet services or cable , Click to highlight conversations about …" at bounding box center [489, 240] width 401 height 15
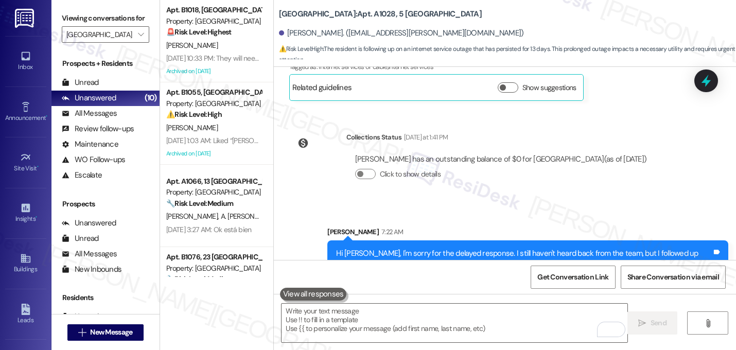
scroll to position [4658, 0]
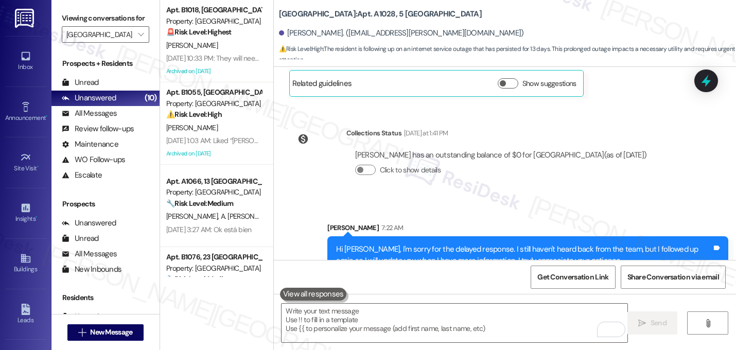
click at [562, 215] on div "Sent via SMS Sarah 7:22 AM Hi Srikanth, I'm sorry for the delayed response. I s…" at bounding box center [528, 248] width 417 height 67
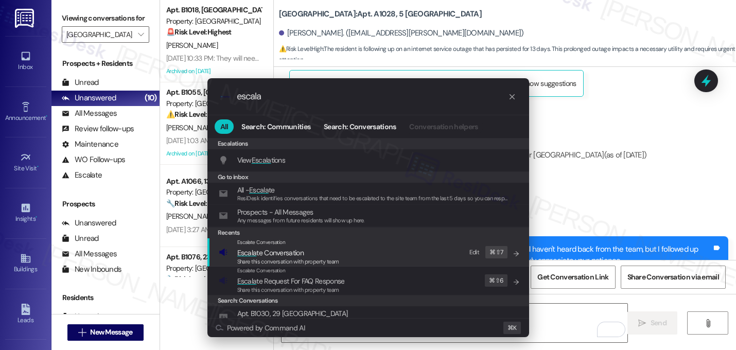
type input "escala"
click at [351, 261] on div "Escalate Conversation Escala te Conversation Share this conversation with prope…" at bounding box center [369, 252] width 301 height 28
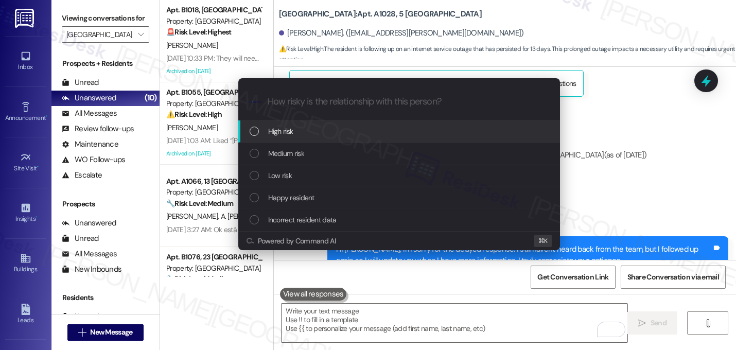
click at [305, 136] on div "High risk" at bounding box center [400, 131] width 301 height 11
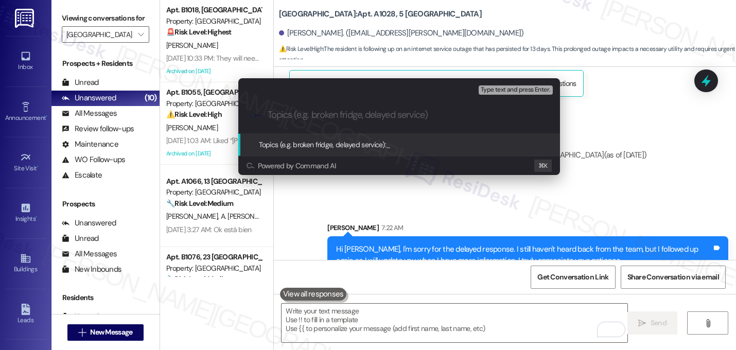
click at [302, 115] on input "Topics (e.g. broken fridge, delayed service)" at bounding box center [408, 115] width 280 height 11
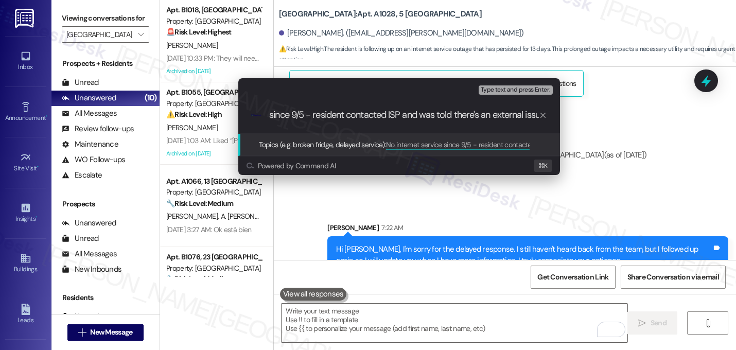
scroll to position [0, 83]
click at [332, 110] on input "No internet service since 9/5 - resident contacted ISP and was told there's an …" at bounding box center [403, 115] width 271 height 11
click at [499, 122] on div ".cls-1{fill:#0a055f;}.cls-2{fill:#0cc4c4;} resideskLogoBlueOrange No internet s…" at bounding box center [399, 115] width 322 height 37
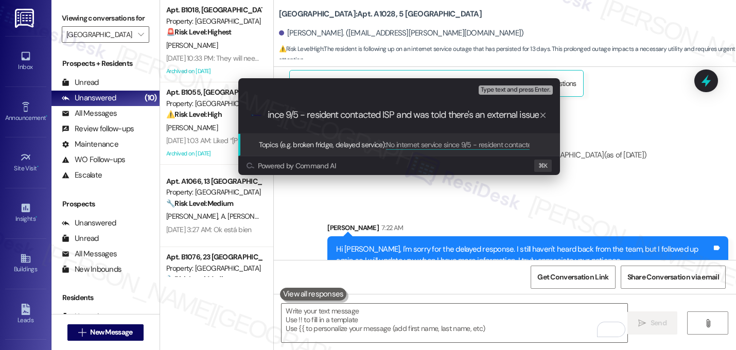
scroll to position [0, 0]
click at [529, 117] on input "No internet service since 9/5 - resident contacted ISP and was told there's an …" at bounding box center [403, 115] width 271 height 11
type input "No internet service since 9/5 - resident contacted ISP and was told there's an …"
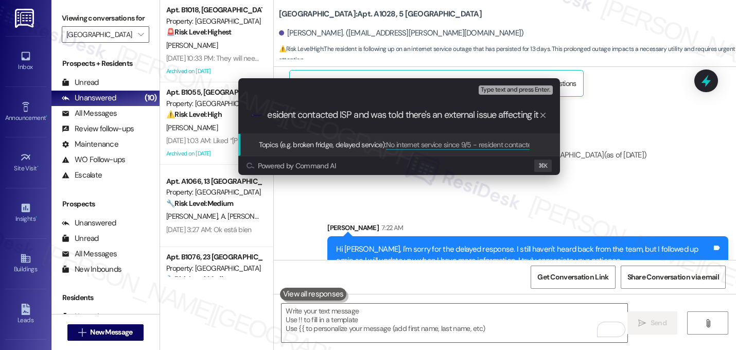
click at [518, 117] on input "No internet service since 9/5 - resident contacted ISP and was told there's an …" at bounding box center [403, 115] width 271 height 11
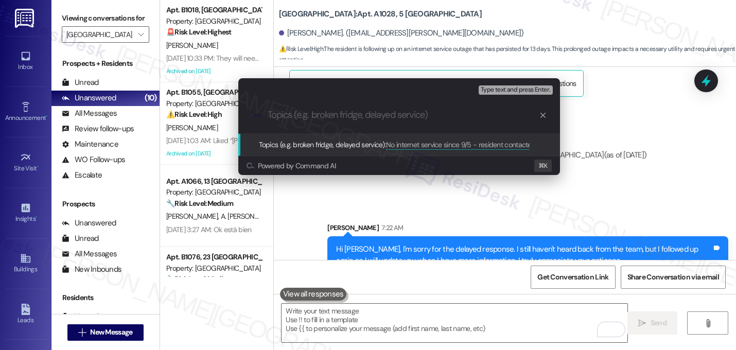
scroll to position [0, 0]
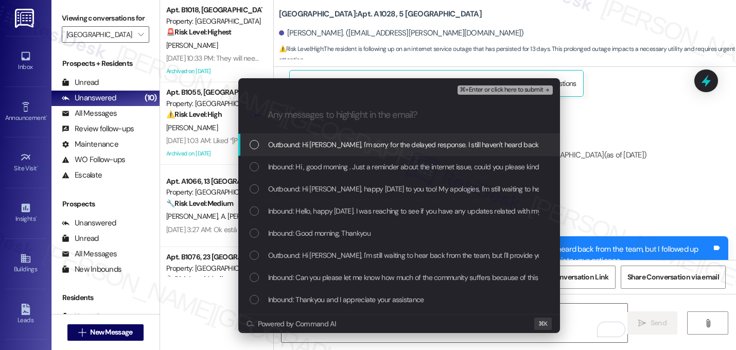
click at [433, 144] on span "Outbound: Hi Srikanth, I'm sorry for the delayed response. I still haven't hear…" at bounding box center [584, 144] width 632 height 11
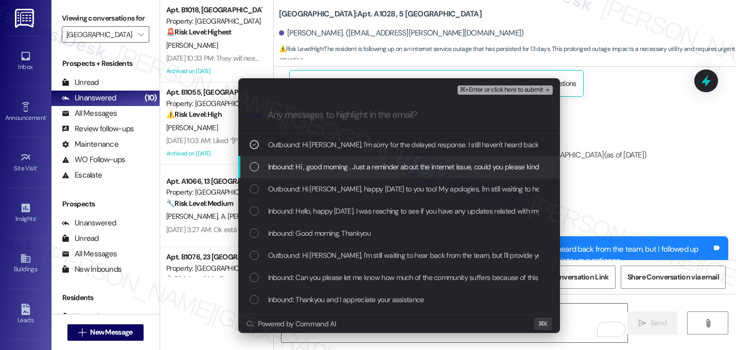
click at [426, 173] on div "Inbound: Hi , good morning . Just a reminder about the internet issue, could yo…" at bounding box center [399, 167] width 322 height 22
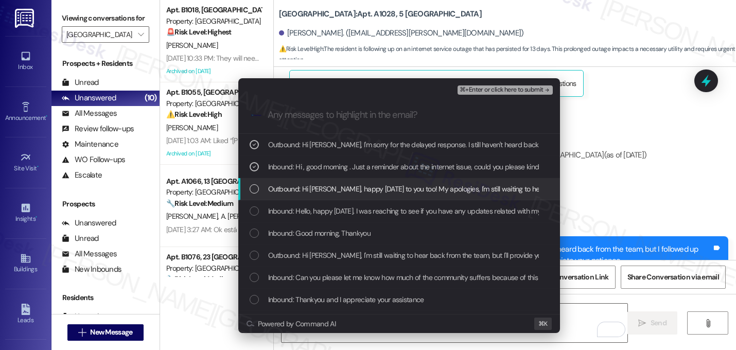
click at [419, 192] on span "Outbound: Hi Srikanth, happy Monday to you too! My apologies, I'm still waiting…" at bounding box center [622, 188] width 708 height 11
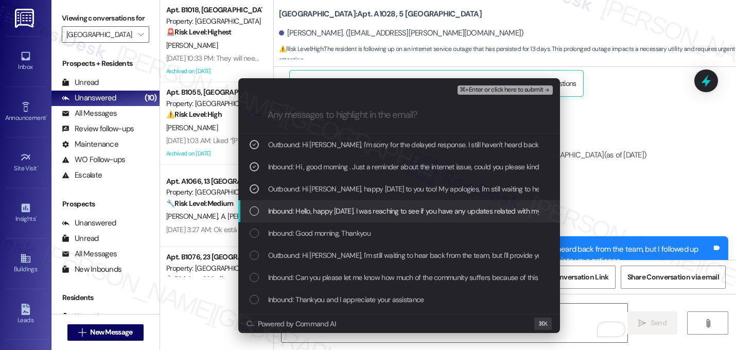
click at [417, 204] on div "Inbound: Hello, happy Monday. I was reaching to see if you have any updates rel…" at bounding box center [399, 211] width 322 height 22
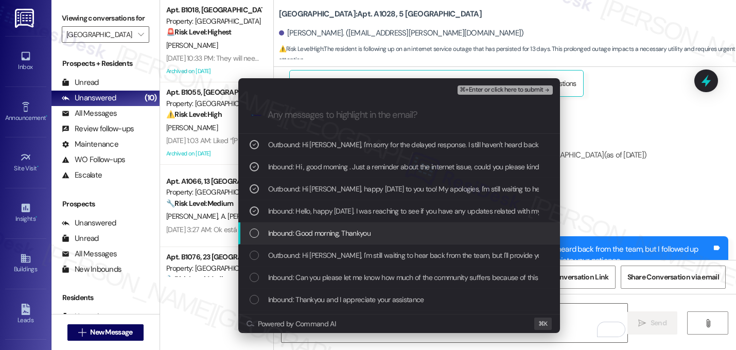
click at [404, 228] on div "Inbound: Good morning, Thankyou" at bounding box center [400, 233] width 301 height 11
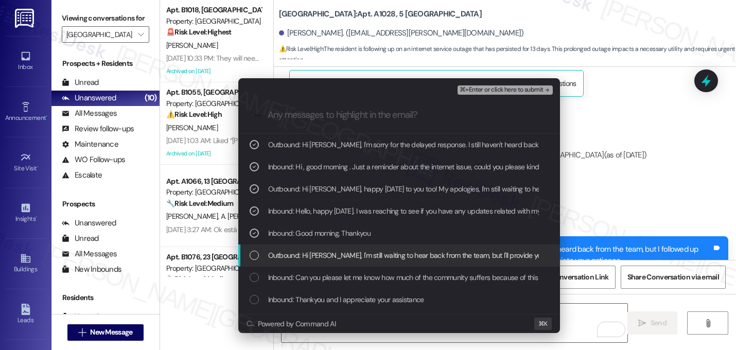
click at [403, 254] on span "Outbound: Hi Srikanth, I'm still waiting to hear back from the team, but I'll p…" at bounding box center [502, 255] width 468 height 11
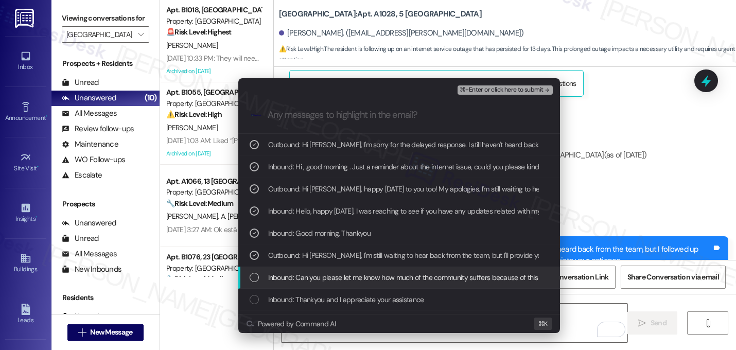
click at [396, 275] on span "Inbound: Can you please let me know how much of the community suffers because o…" at bounding box center [414, 277] width 292 height 11
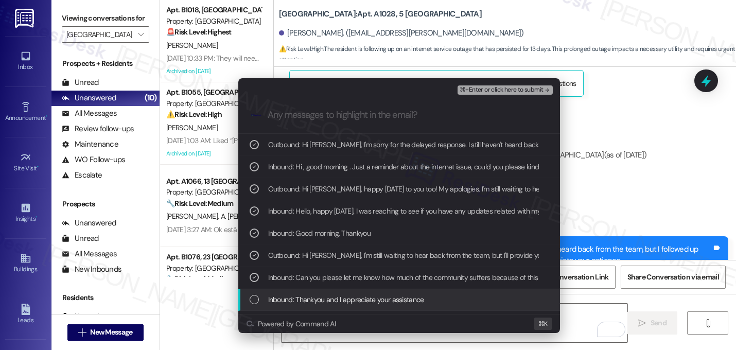
click at [390, 297] on span "Inbound: Thankyou and I appreciate your assistance" at bounding box center [346, 299] width 156 height 11
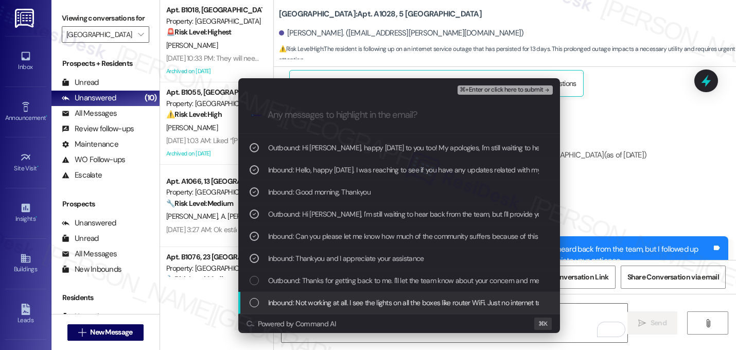
scroll to position [63, 0]
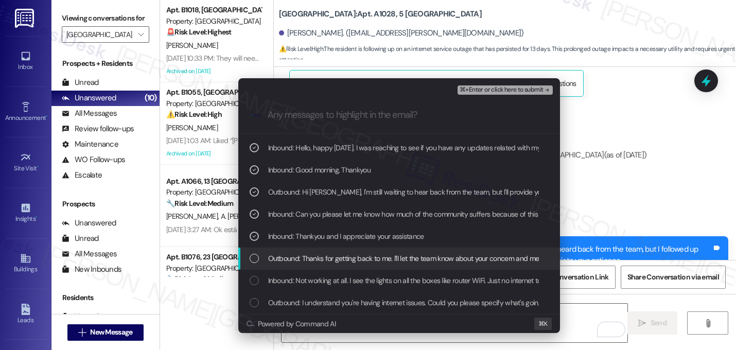
click at [375, 261] on span "Outbound: Thanks for getting back to me. I'll let the team know about your conc…" at bounding box center [478, 258] width 420 height 11
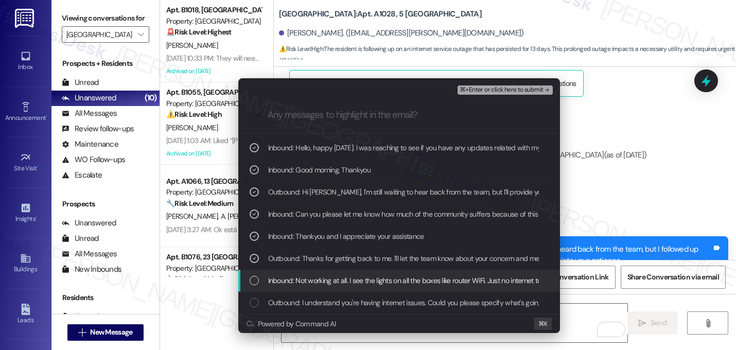
click at [372, 281] on span "Inbound: Not working at all. I see the lights on all the boxes like router WiFi…" at bounding box center [418, 280] width 300 height 11
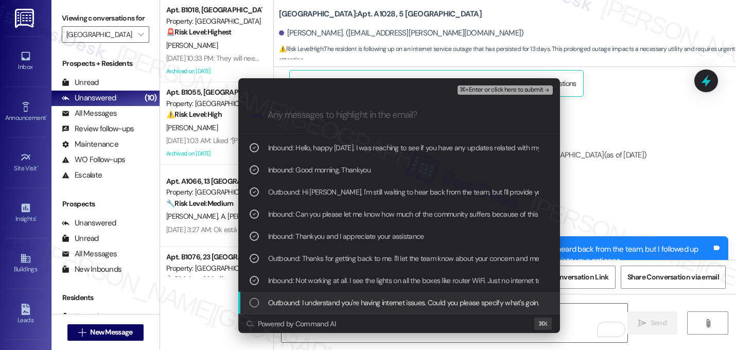
click at [368, 304] on span "Outbound: I understand you're having internet issues. Could you please specify …" at bounding box center [528, 302] width 521 height 11
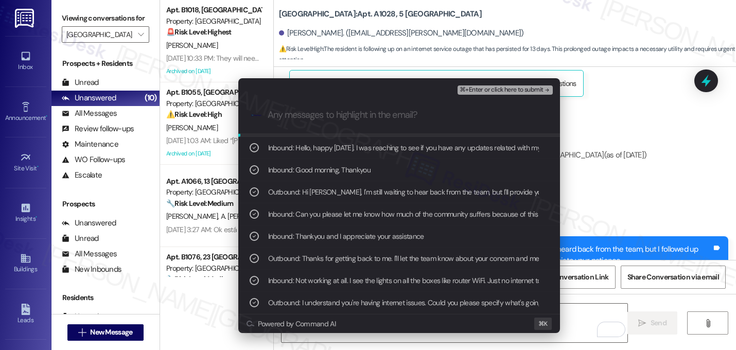
click at [539, 87] on span "⌘+Enter or click here to submit" at bounding box center [501, 90] width 83 height 7
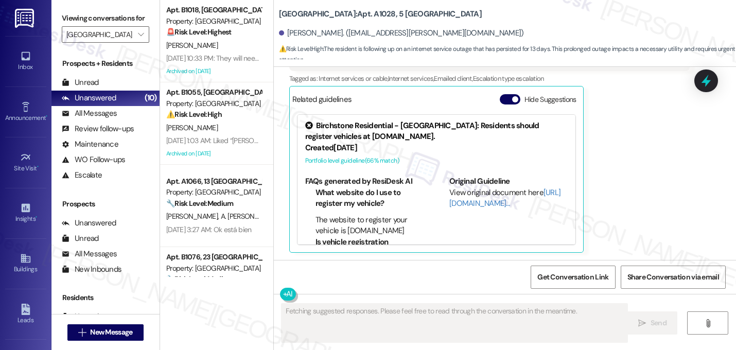
scroll to position [4620, 0]
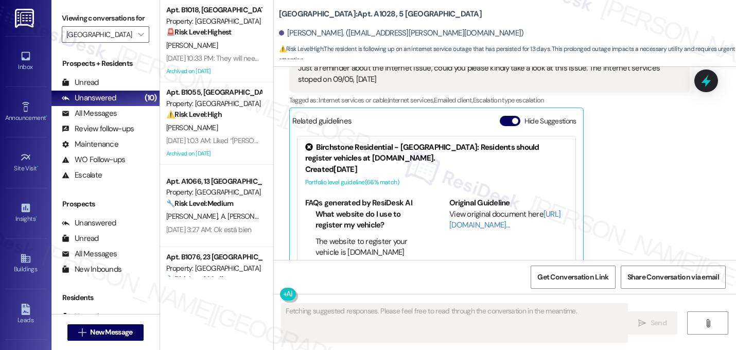
click at [667, 179] on div "Srikanth Gollapalli Sep 18, 2025 at 9:52 PM Hi , good morning . Just a reminder…" at bounding box center [489, 152] width 401 height 245
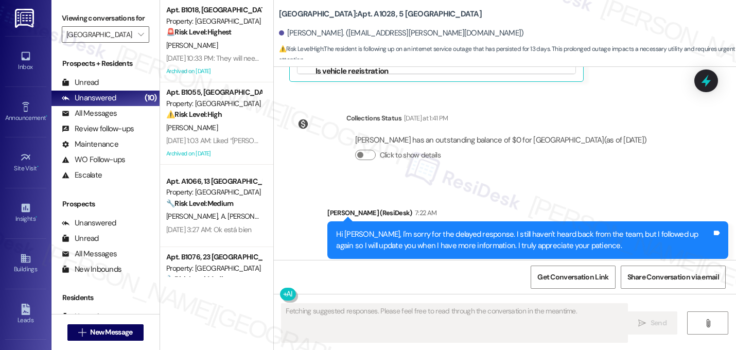
scroll to position [4814, 0]
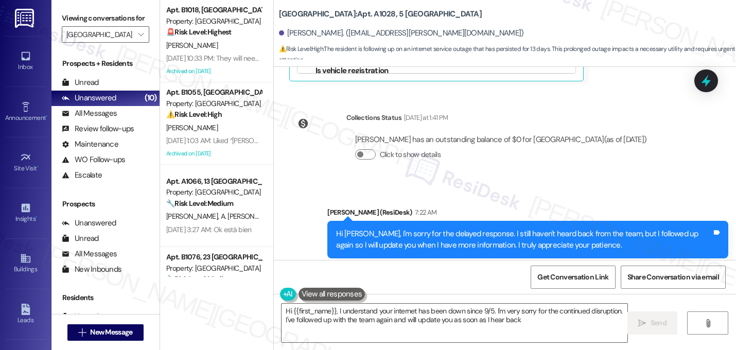
type textarea "Hi {{first_name}}, I understand your internet has been down since 9/5. I'm very…"
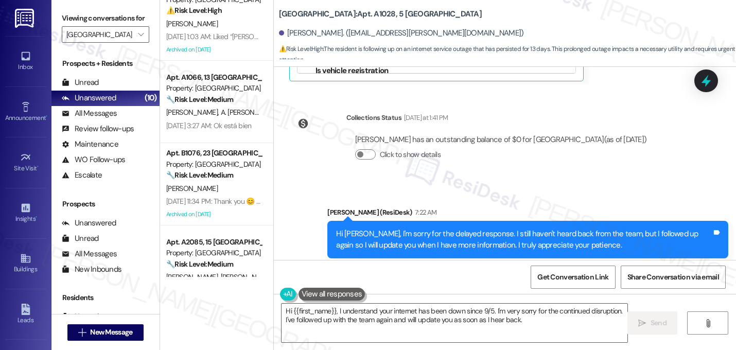
scroll to position [102, 0]
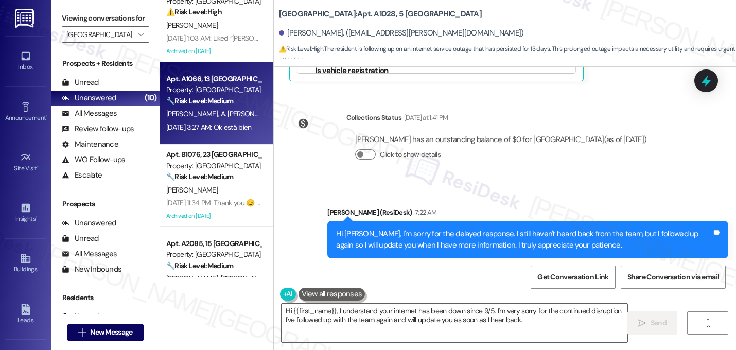
click at [204, 124] on div "Sep 17, 2025 at 3:27 AM: Ok está bien Sep 17, 2025 at 3:27 AM: Ok está bien" at bounding box center [208, 127] width 85 height 9
type textarea "Fetching suggested responses. Please feel free to read through the conversation…"
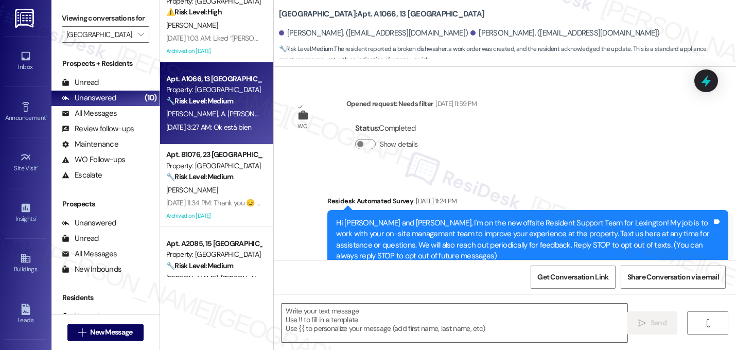
scroll to position [9572, 0]
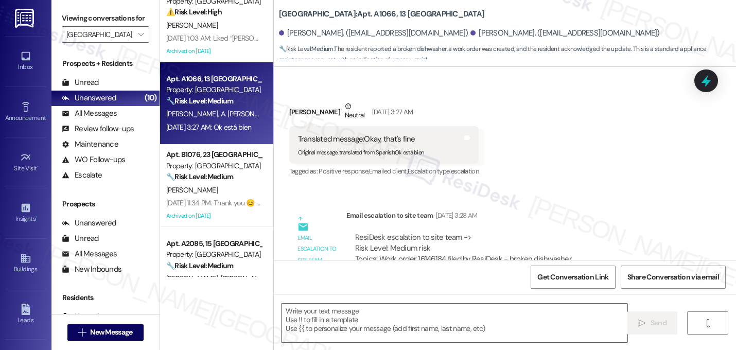
type textarea "Fetching suggested responses. Please feel free to read through the conversation…"
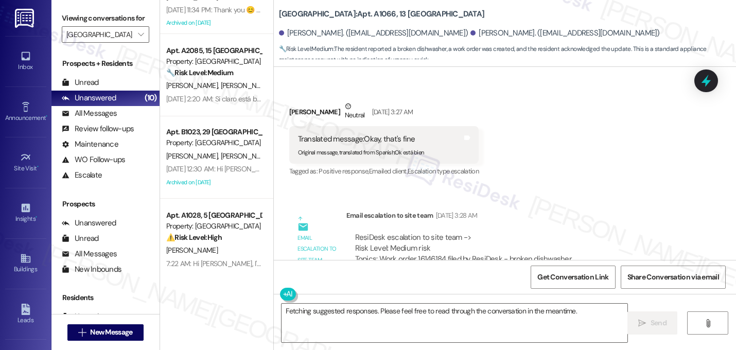
scroll to position [294, 0]
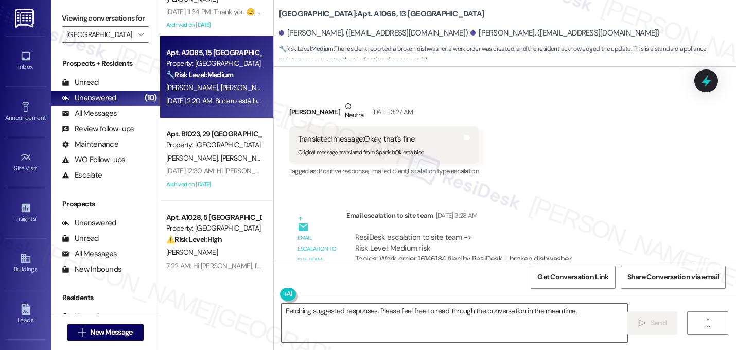
click at [225, 88] on div "R. Salazar J. Reyes" at bounding box center [213, 87] width 97 height 13
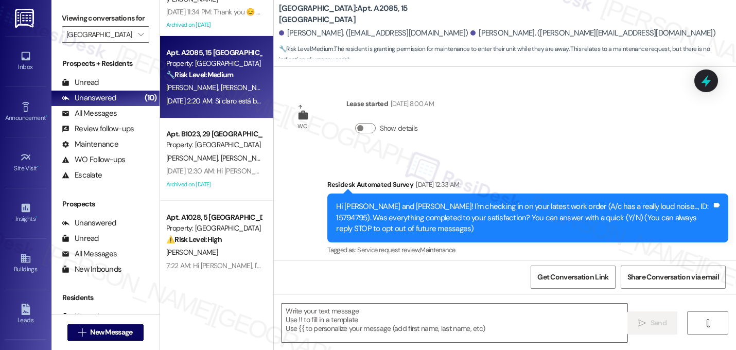
scroll to position [9635, 0]
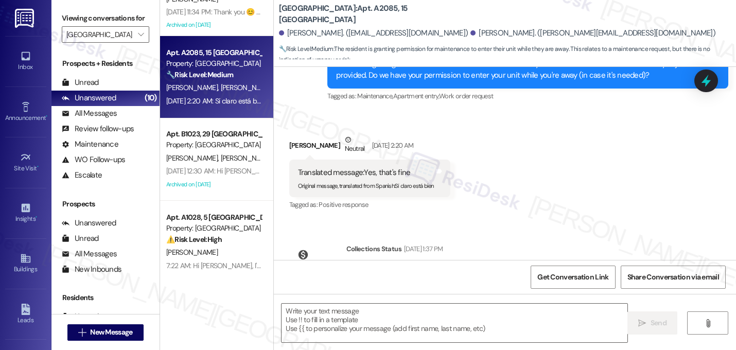
type textarea "Fetching suggested responses. Please feel free to read through the conversation…"
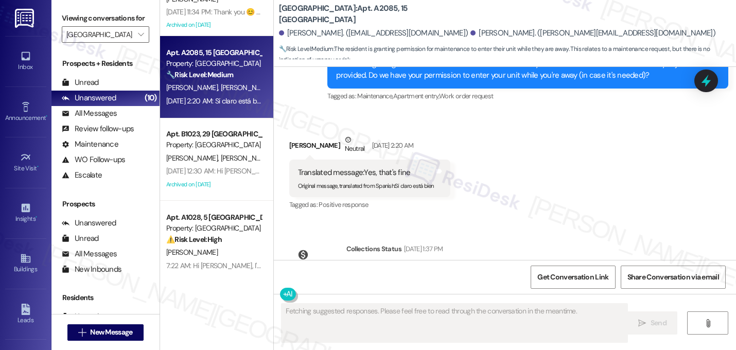
click at [534, 156] on div "Received via SMS Jetsabeth Reyes Neutral Sep 11, 2025 at 2:20 AM Translated mes…" at bounding box center [505, 165] width 462 height 109
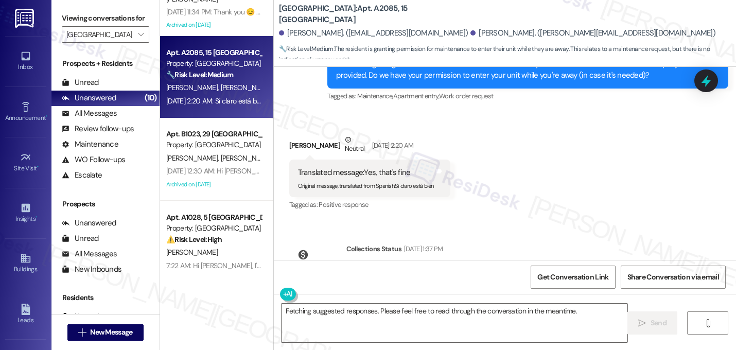
scroll to position [9636, 0]
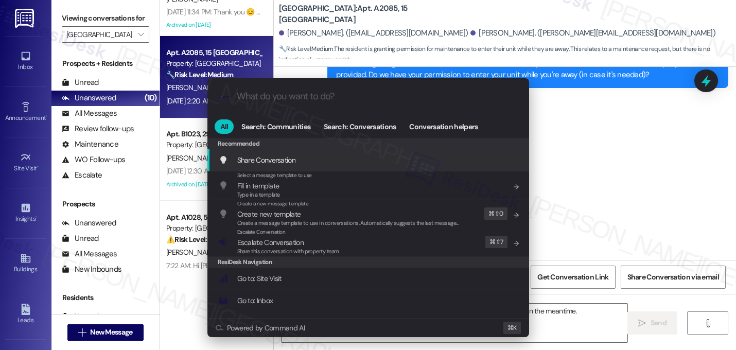
type input "e"
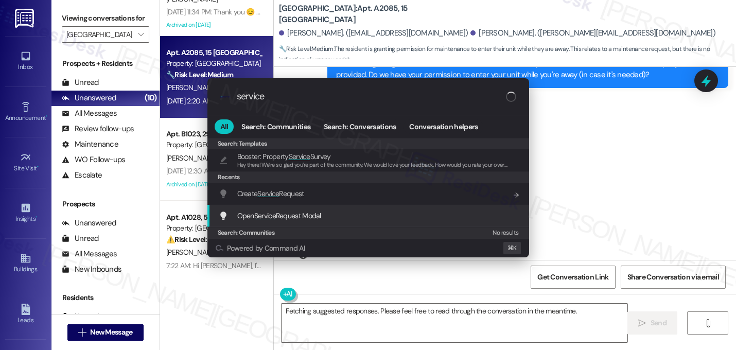
type input "service"
click at [354, 222] on div "Open Service Request Modal Add shortcut" at bounding box center [369, 216] width 322 height 22
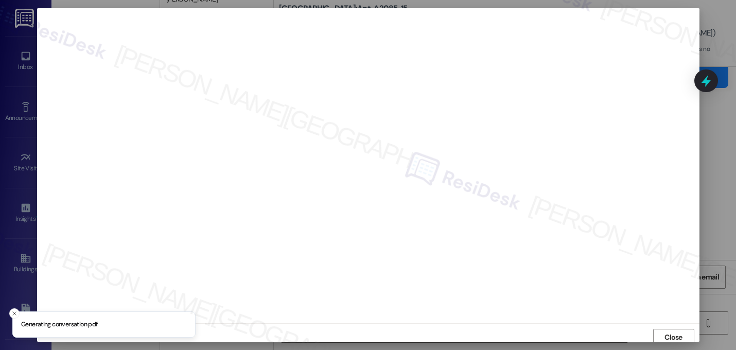
scroll to position [4, 0]
click at [671, 335] on span "Close" at bounding box center [674, 334] width 18 height 11
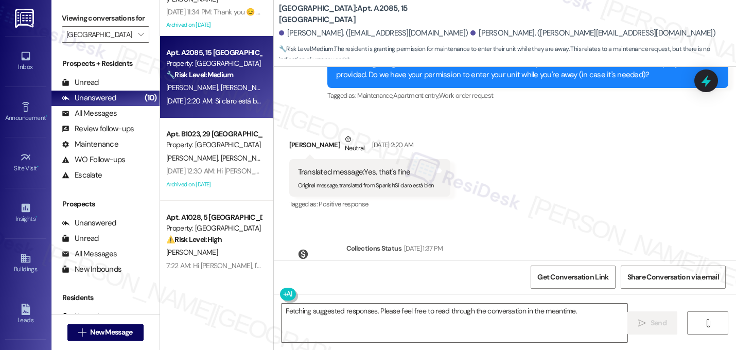
click at [560, 144] on div "Received via SMS Jetsabeth Reyes Neutral Sep 11, 2025 at 2:20 AM Translated mes…" at bounding box center [505, 165] width 462 height 109
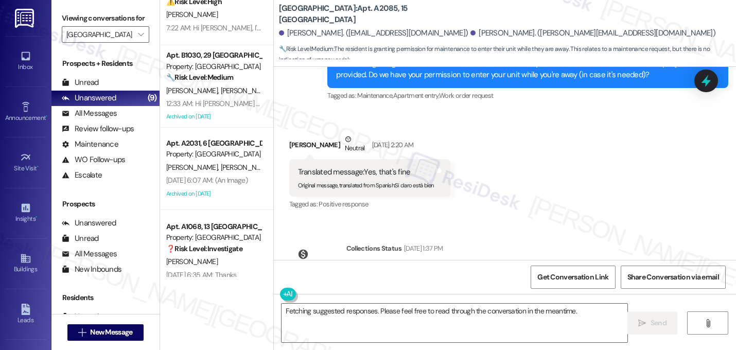
scroll to position [547, 0]
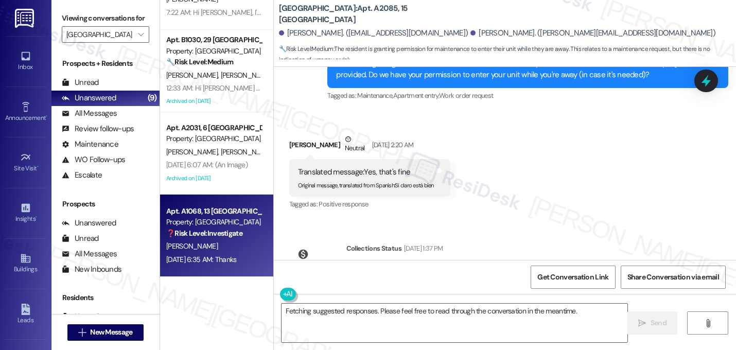
click at [202, 249] on div "M. Issa" at bounding box center [213, 246] width 97 height 13
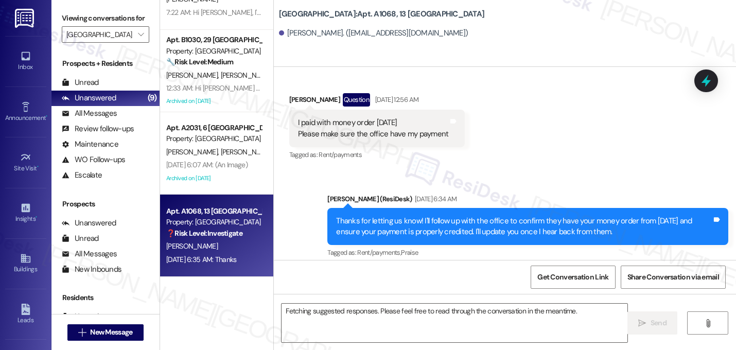
scroll to position [6330, 0]
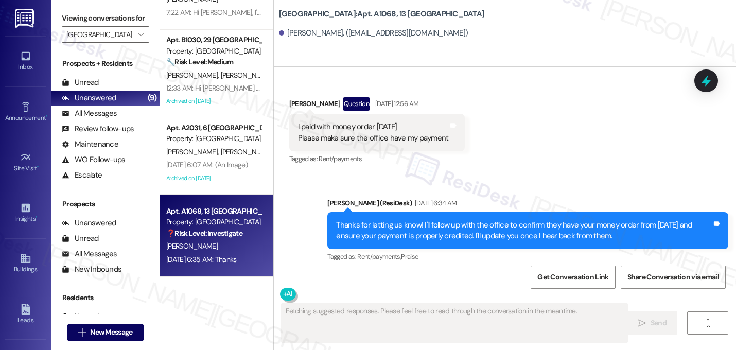
click at [301, 175] on div "Sent via SMS Sarah (ResiDesk) Sep 11, 2025 at 6:34 AM Thanks for letting us kno…" at bounding box center [505, 224] width 462 height 98
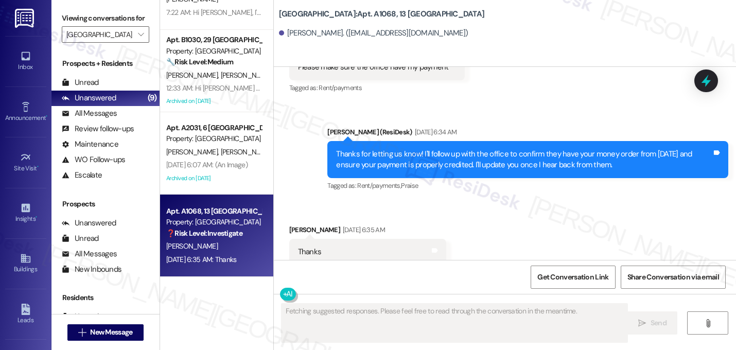
scroll to position [6411, 0]
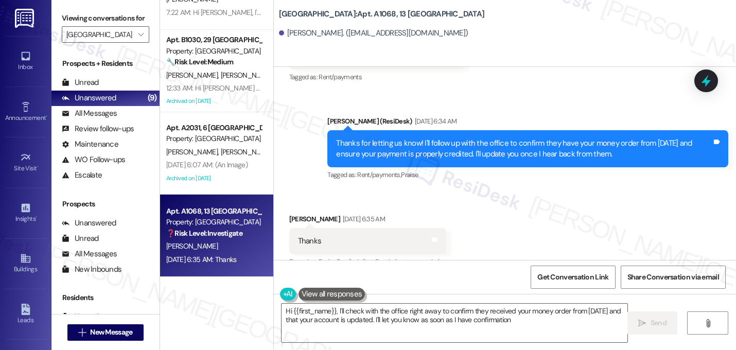
type textarea "Hi {{first_name}}, I'll check with the office right away to confirm they receiv…"
click at [357, 327] on span "button" at bounding box center [360, 330] width 6 height 6
click at [325, 293] on div "WO ResiDesk escalation to site... Sep 11, 2025 at 6:35 AM Hide details Opened: …" at bounding box center [453, 353] width 343 height 120
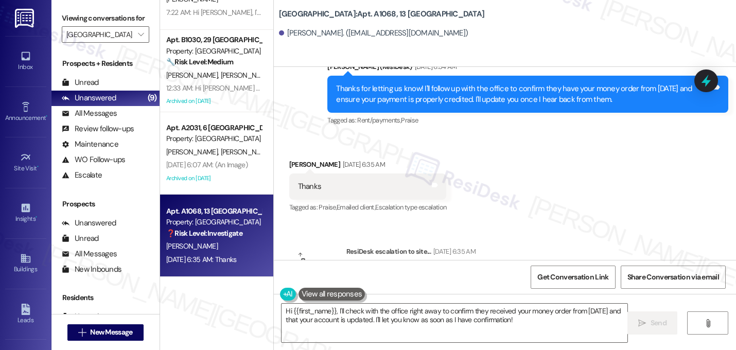
scroll to position [6466, 0]
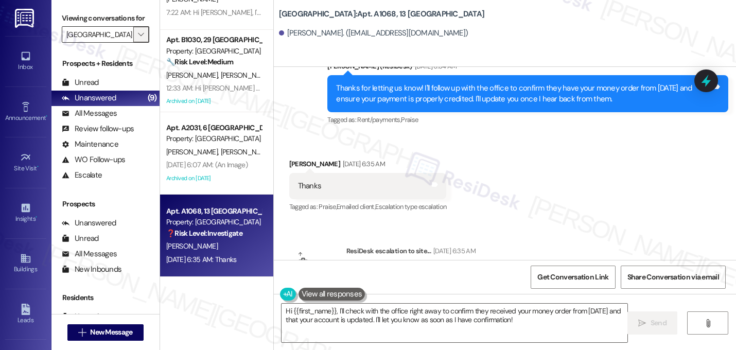
click at [133, 43] on button "" at bounding box center [141, 34] width 16 height 16
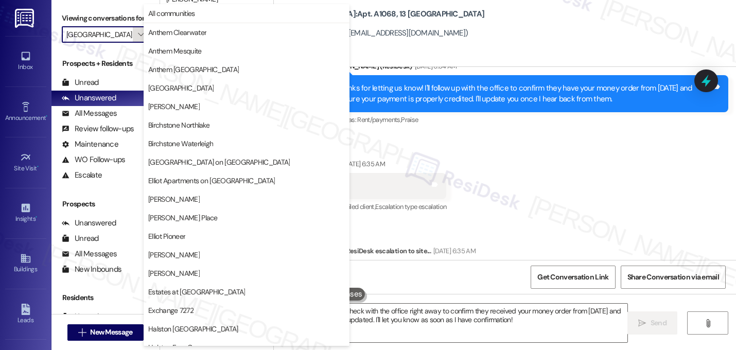
scroll to position [400, 0]
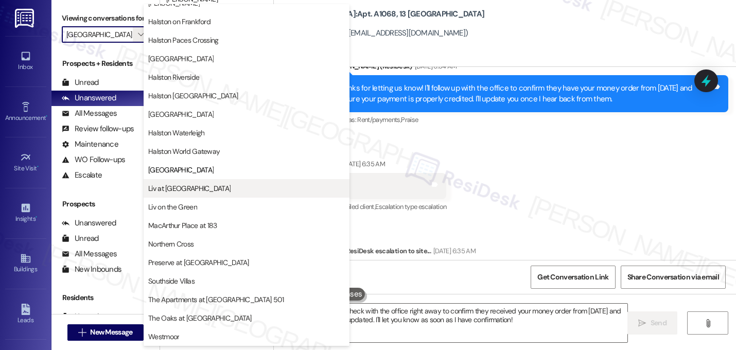
click at [222, 186] on span "Liv at Winter Park" at bounding box center [246, 188] width 197 height 10
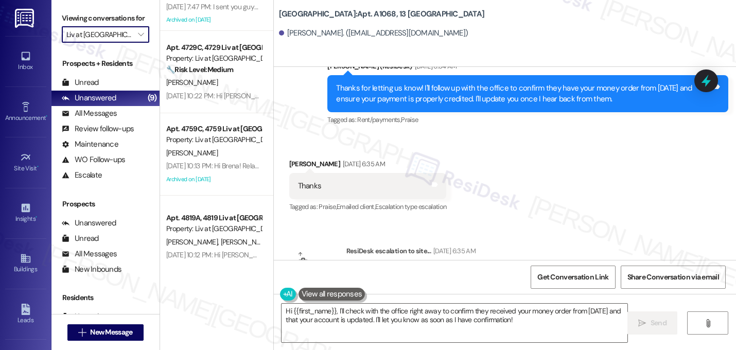
scroll to position [53, 0]
click at [140, 43] on span "" at bounding box center [141, 34] width 10 height 16
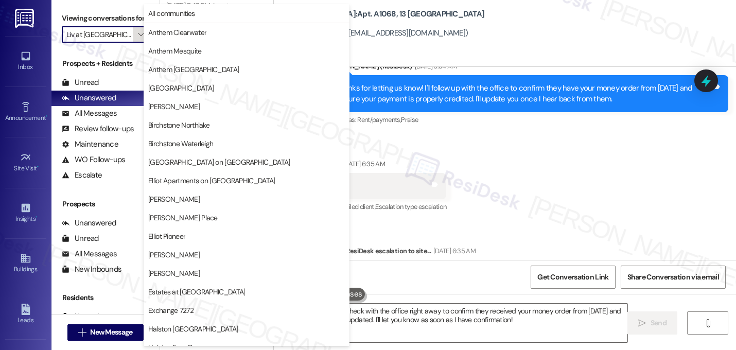
scroll to position [400, 0]
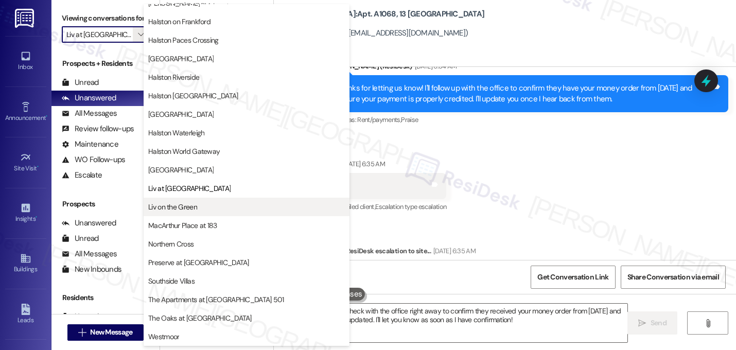
click at [214, 210] on span "Liv on the Green" at bounding box center [246, 207] width 197 height 10
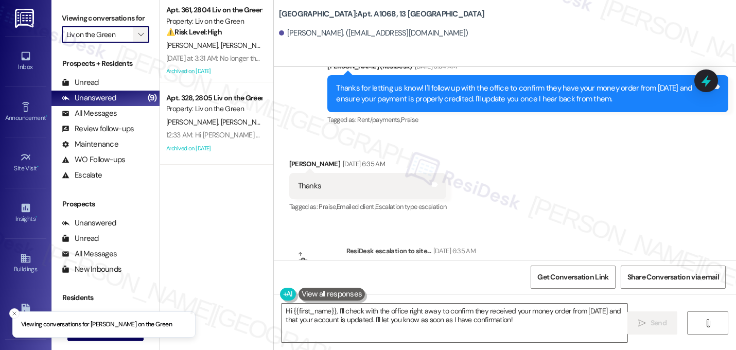
click at [133, 43] on button "" at bounding box center [141, 34] width 16 height 16
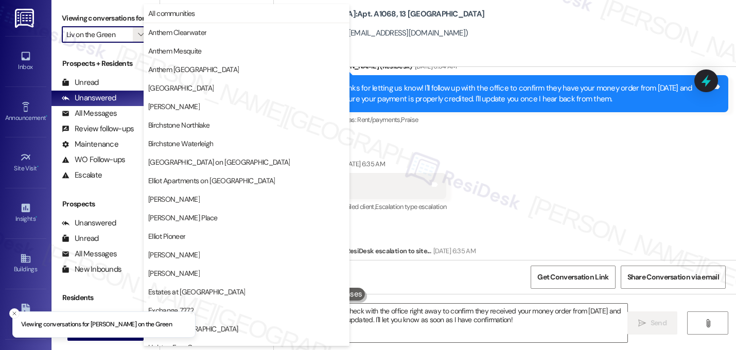
scroll to position [400, 0]
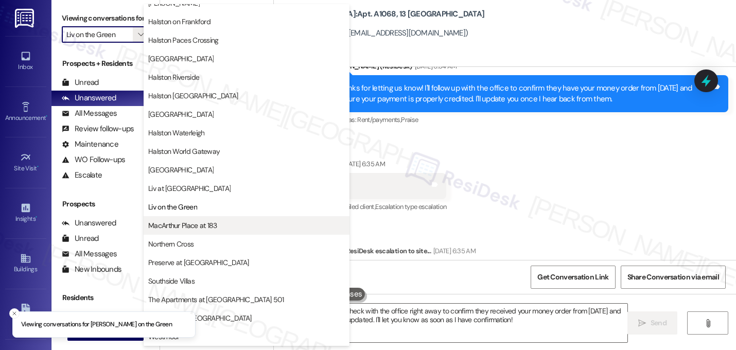
click at [208, 229] on span "MacArthur Place at 183" at bounding box center [182, 225] width 69 height 10
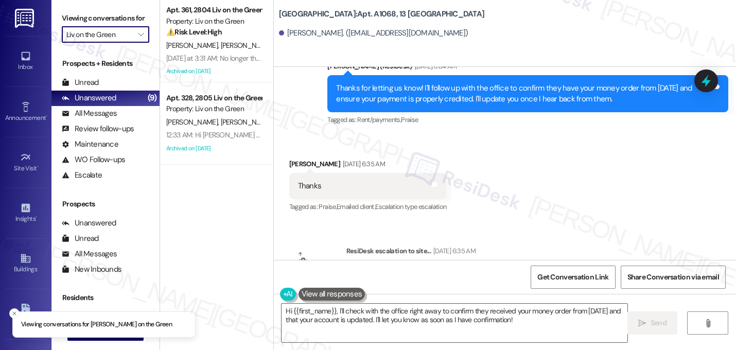
type input "MacArthur Place at 183"
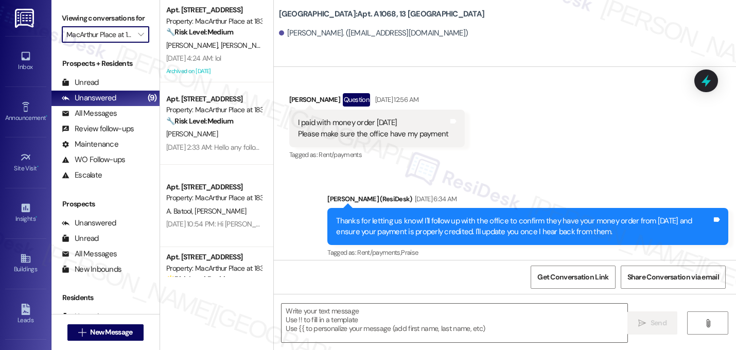
type textarea "Fetching suggested responses. Please feel free to read through the conversation…"
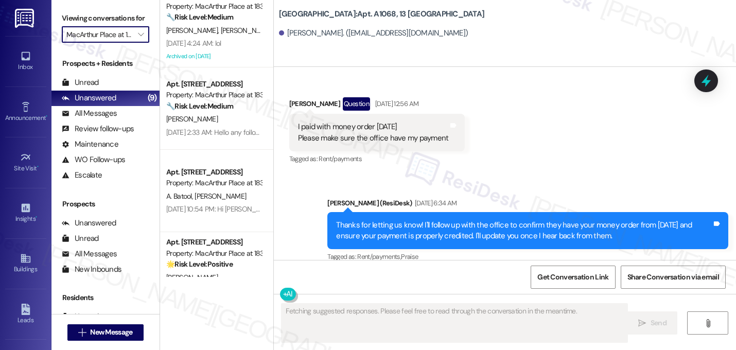
scroll to position [29, 0]
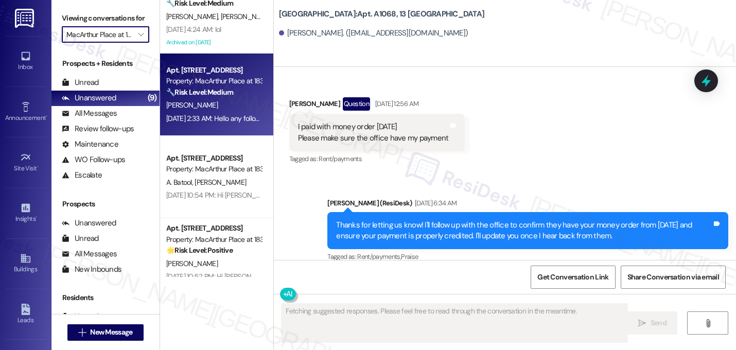
click at [228, 98] on div "Apt. 2109, 2336 MacArthur Place at 183 Property: MacArthur Place at 183 🔧 Risk …" at bounding box center [213, 81] width 97 height 35
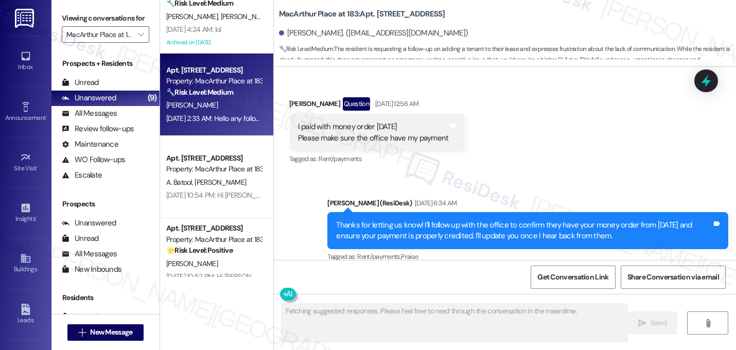
scroll to position [562, 0]
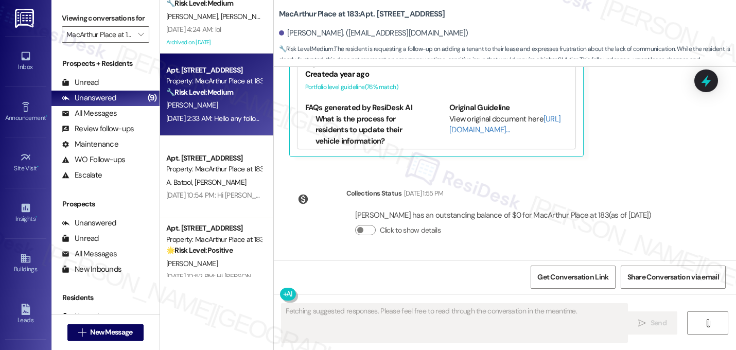
click at [624, 171] on div "Lease started Jun 05, 2025 at 8:00 AM Announcement, sent via SMS Sarah (ResiDes…" at bounding box center [505, 163] width 462 height 193
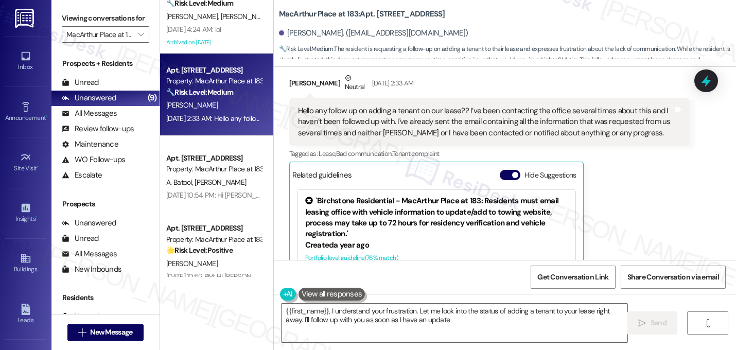
type textarea "{{first_name}}, I understand your frustration. Let me look into the status of a…"
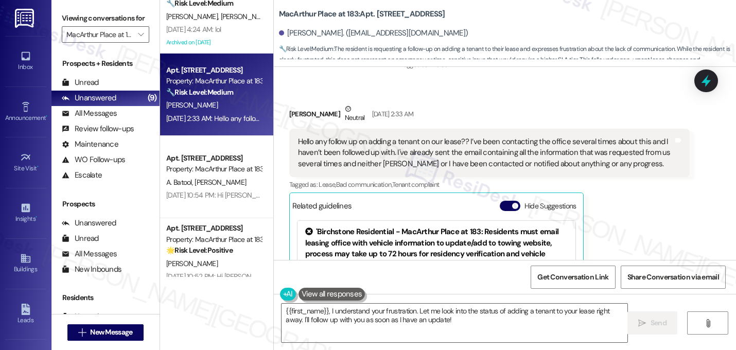
scroll to position [356, 0]
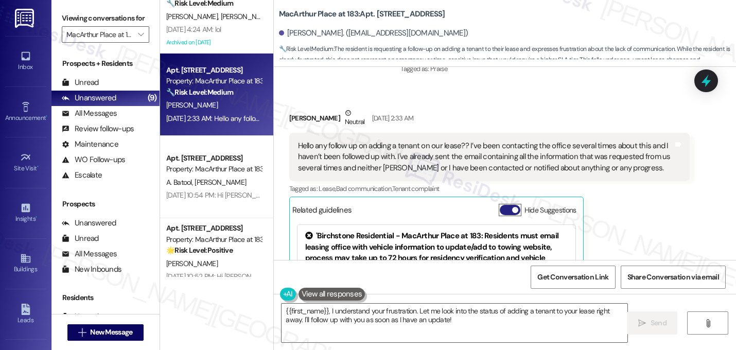
click at [504, 209] on button "Hide Suggestions" at bounding box center [510, 210] width 21 height 10
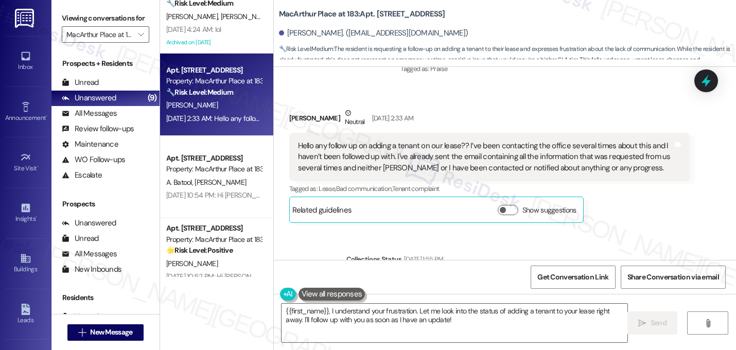
click at [616, 205] on div "Jasmine Barajas Neutral Sep 11, 2025 at 2:33 AM Hello any follow up on adding a…" at bounding box center [489, 165] width 401 height 115
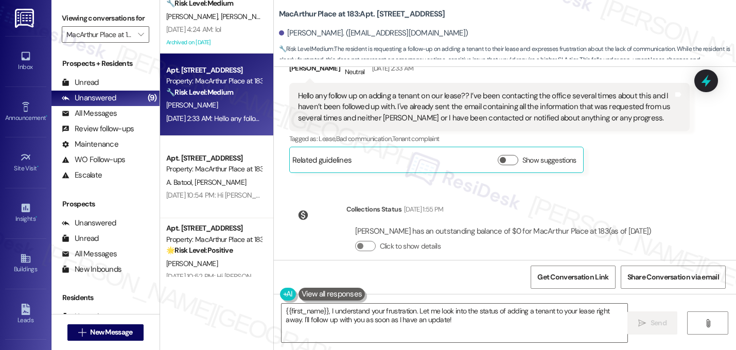
scroll to position [422, 0]
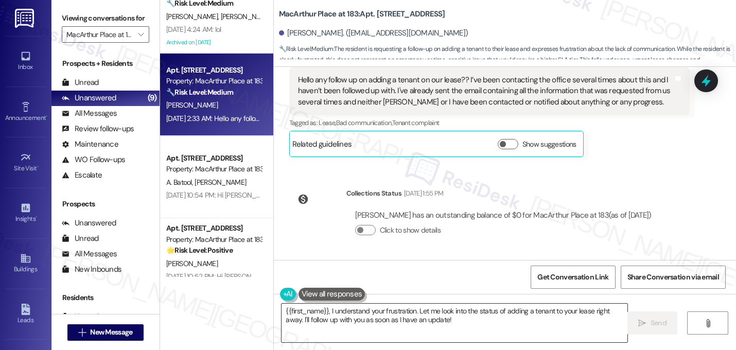
click at [361, 323] on textarea "{{first_name}}, I understand your frustration. Let me look into the status of a…" at bounding box center [455, 323] width 346 height 39
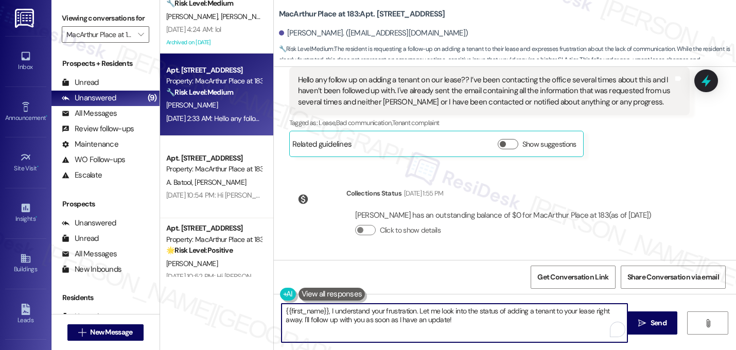
click at [361, 323] on textarea "{{first_name}}, I understand your frustration. Let me look into the status of a…" at bounding box center [455, 323] width 346 height 39
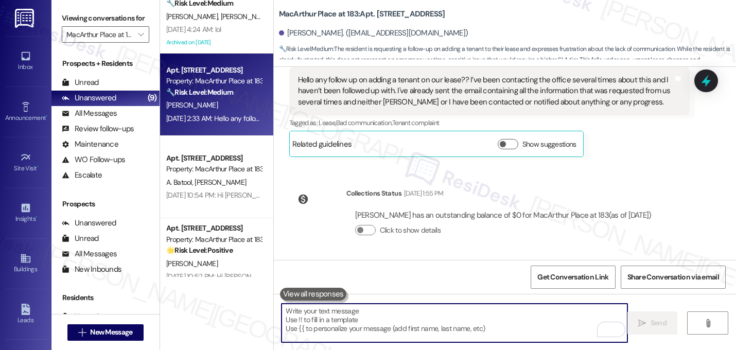
type textarea "I"
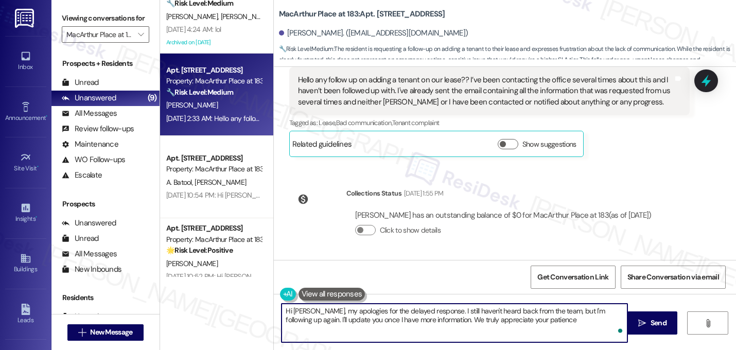
type textarea "Hi Jasmine, my apologies for the delayed response. I still haven't heard back f…"
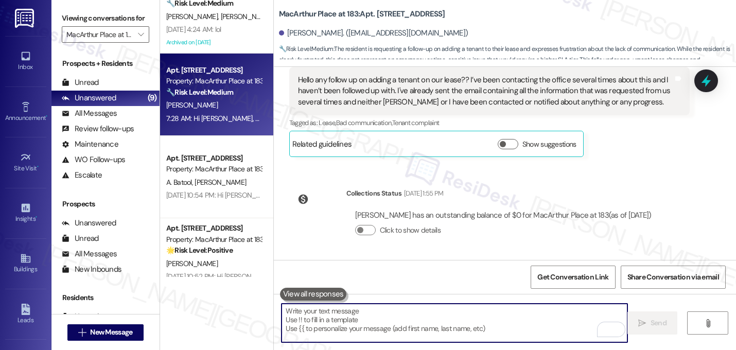
click at [508, 194] on div "Collections Status Sep 16, 2025 at 1:55 PM" at bounding box center [504, 195] width 314 height 14
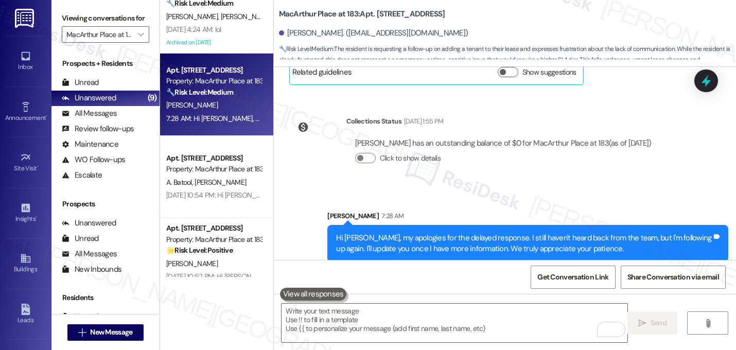
scroll to position [505, 0]
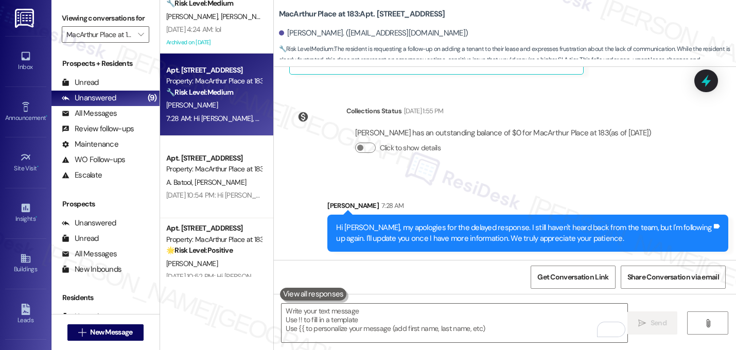
click at [506, 165] on div "Jasmine Barajas has an outstanding balance of $0 for MacArthur Place at 183 (as…" at bounding box center [504, 144] width 314 height 49
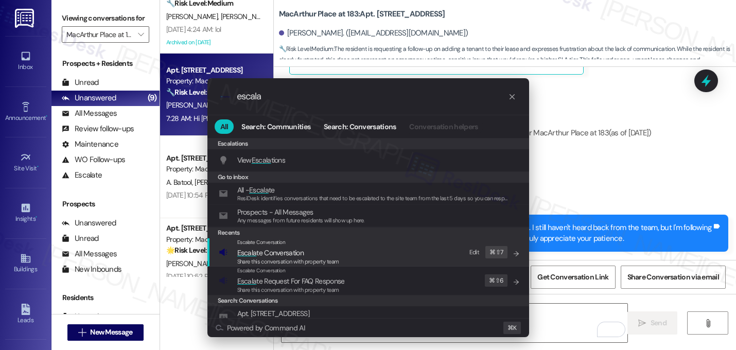
type input "escala"
click at [305, 255] on span "Escala te Conversation" at bounding box center [288, 252] width 102 height 11
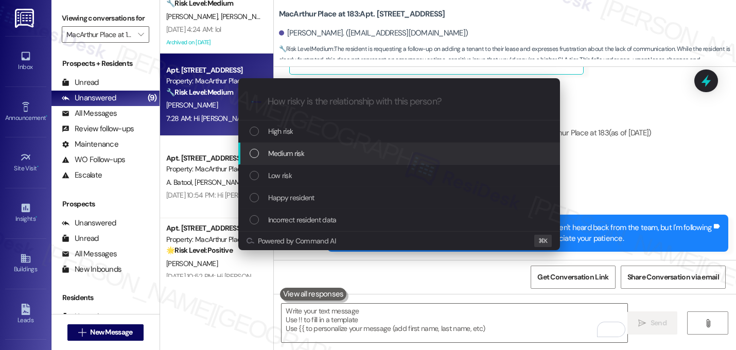
click at [302, 157] on span "Medium risk" at bounding box center [286, 153] width 36 height 11
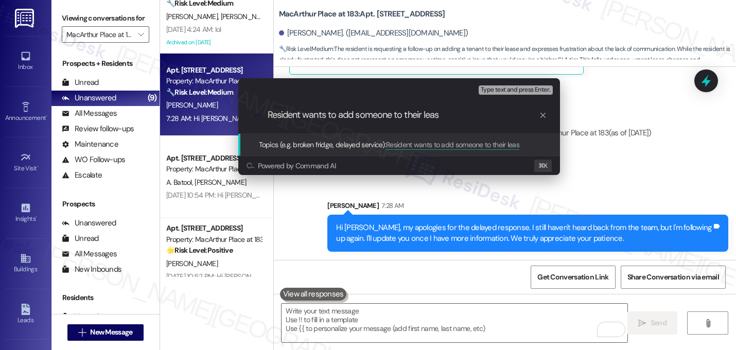
type input "Resident wants to add someone to their lease"
click at [315, 112] on input "Resident wants to add someone to their lease" at bounding box center [403, 115] width 271 height 11
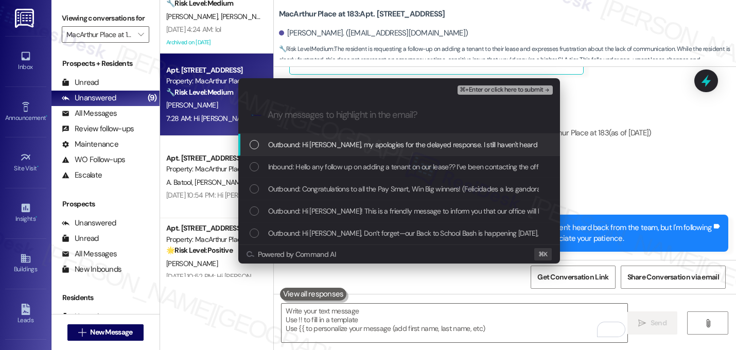
click at [312, 142] on span "Outbound: Hi Jasmine, my apologies for the delayed response. I still haven't he…" at bounding box center [591, 144] width 647 height 11
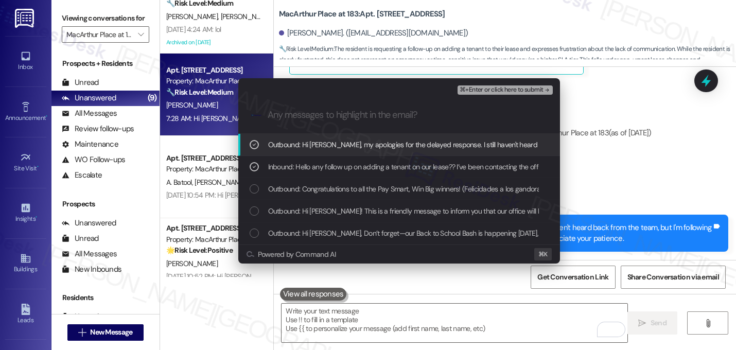
click at [533, 94] on span "⌘+Enter or click here to submit" at bounding box center [501, 90] width 83 height 7
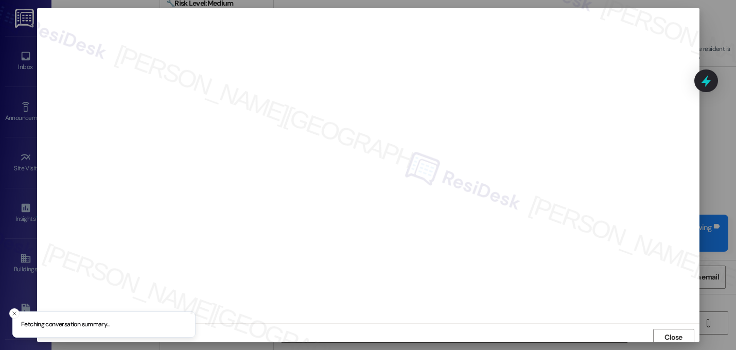
scroll to position [4, 0]
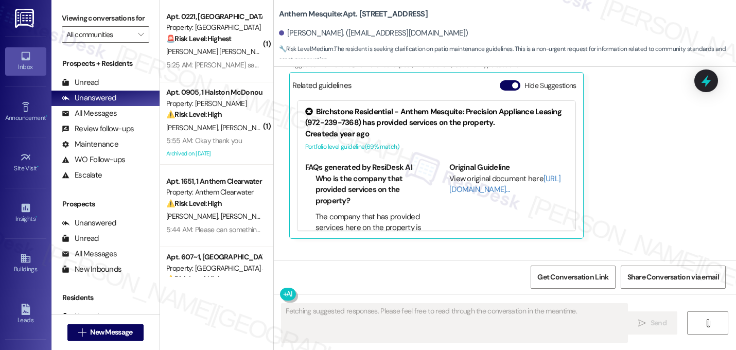
scroll to position [2733, 0]
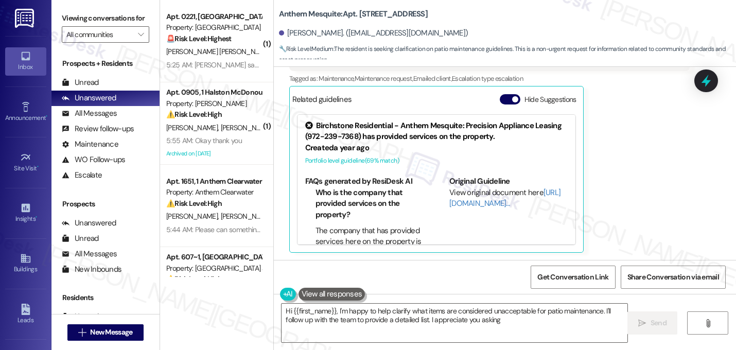
type textarea "Hi {{first_name}}, I'm happy to help clarify what items are considered unaccept…"
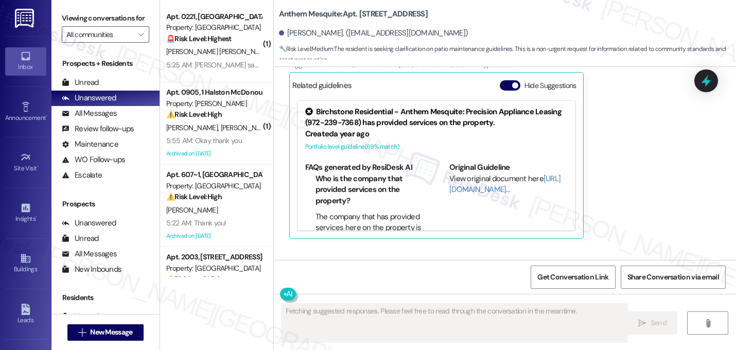
scroll to position [2733, 0]
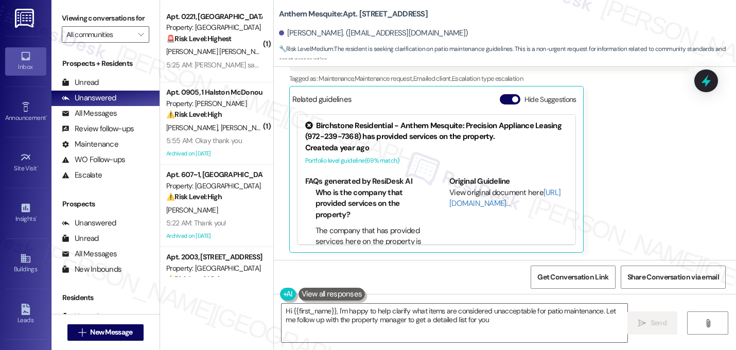
type textarea "Hi {{first_name}}, I'm happy to help clarify what items are considered unaccept…"
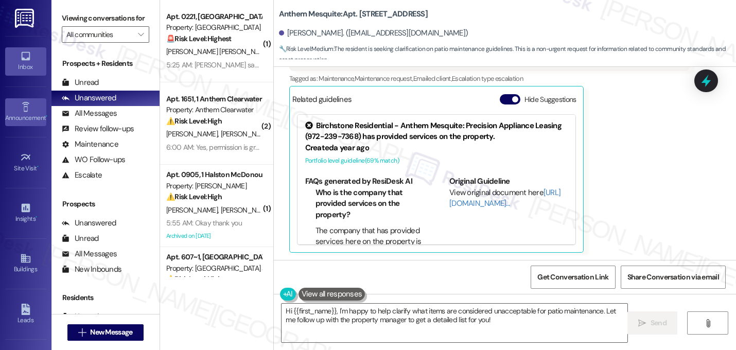
click at [29, 114] on div "Announcement •" at bounding box center [25, 118] width 51 height 10
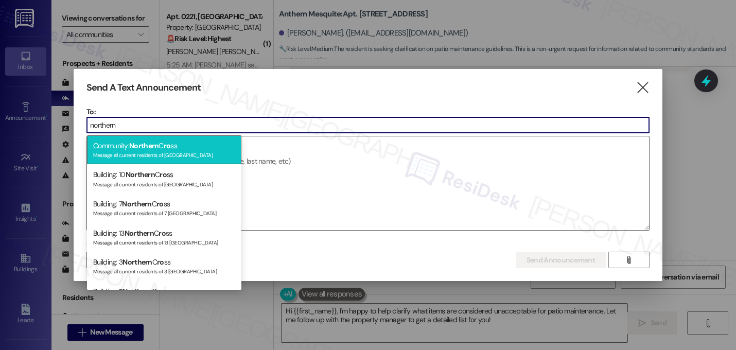
type input "northern"
click at [122, 144] on div "Community: Northern C ro ss Message all current residents of [GEOGRAPHIC_DATA]" at bounding box center [164, 149] width 154 height 29
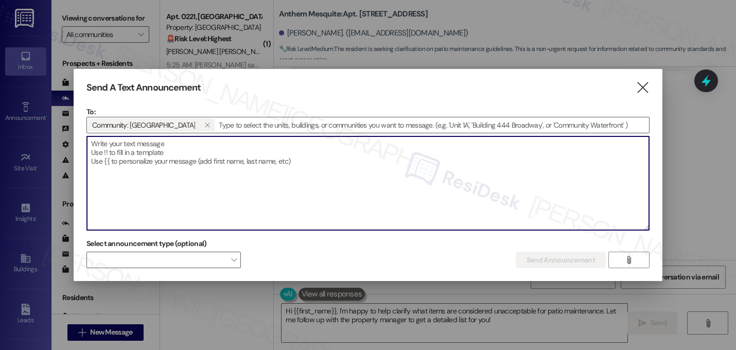
click at [127, 154] on textarea at bounding box center [368, 183] width 562 height 94
paste textarea "Hi {{first_name}}, TeeDee & Jeffrows Food Truck is rolling in [DATE][DATE], fro…"
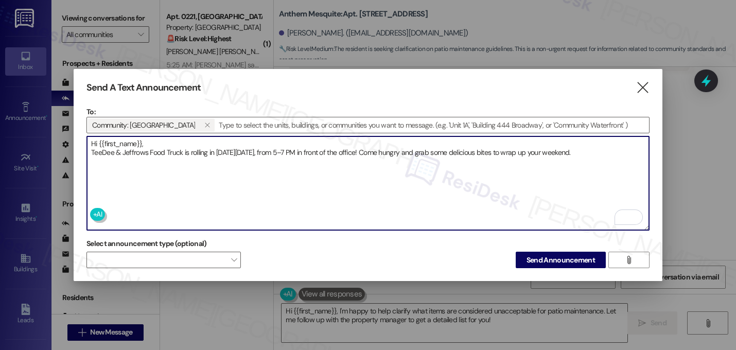
type textarea "Hi {{first_name}}, TeeDee & Jeffrows Food Truck is rolling in [DATE][DATE], fro…"
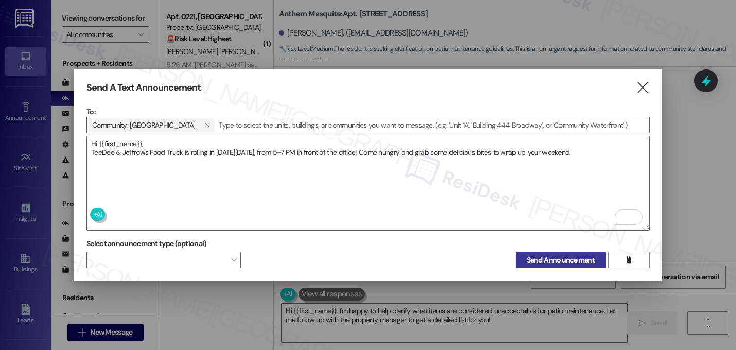
click at [556, 262] on span "Send Announcement" at bounding box center [561, 260] width 68 height 11
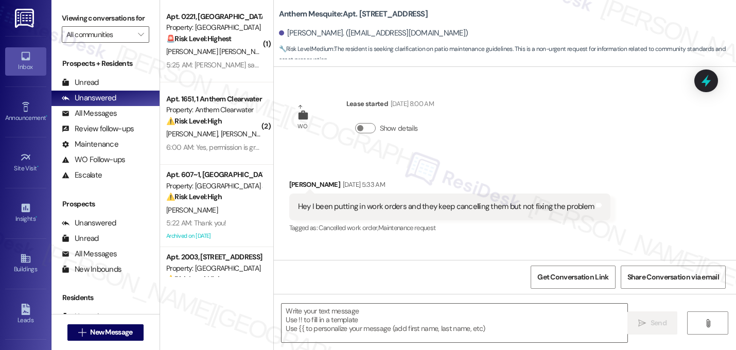
scroll to position [3262, 0]
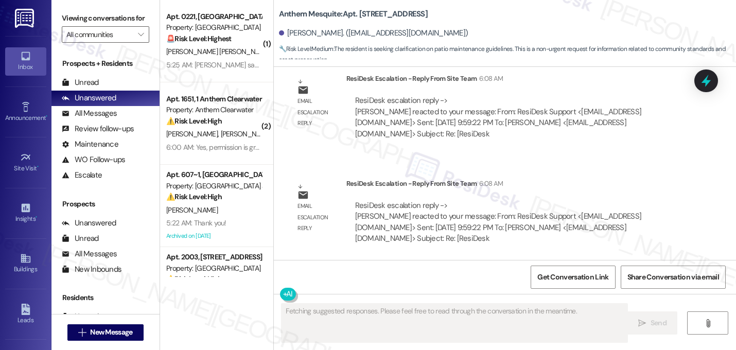
type textarea "Fetching suggested responses. Please feel free to read through the conversation…"
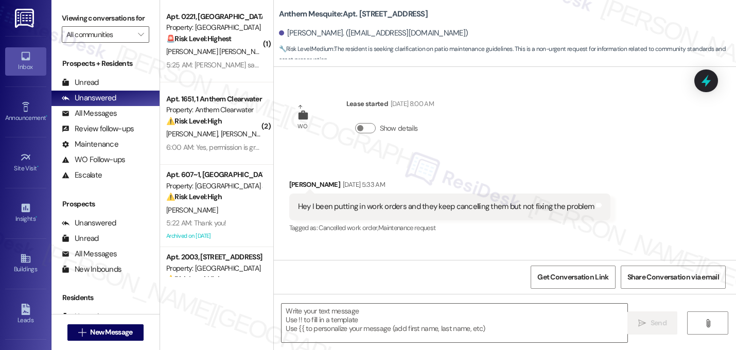
scroll to position [3262, 0]
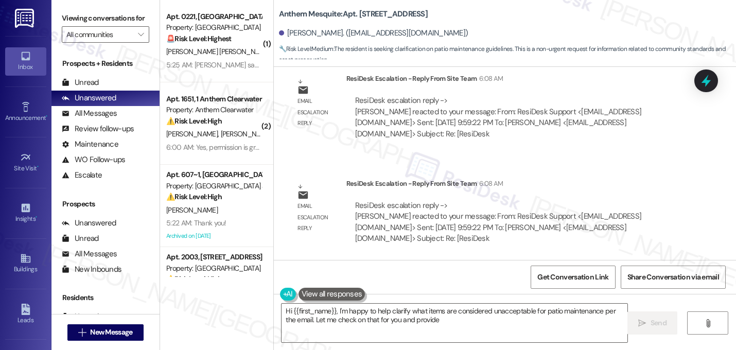
type textarea "Hi {{first_name}}, I'm happy to help clarify what items are considered unaccept…"
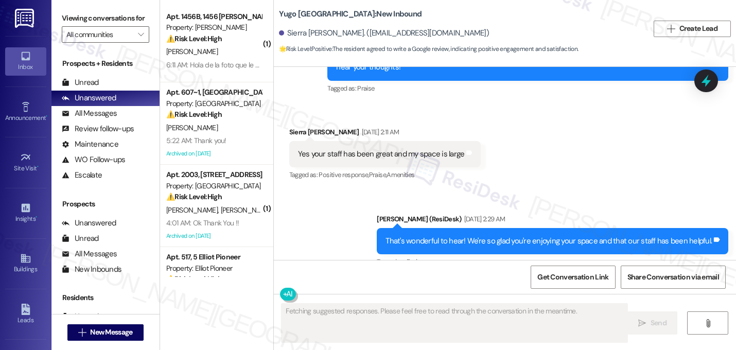
scroll to position [1083, 0]
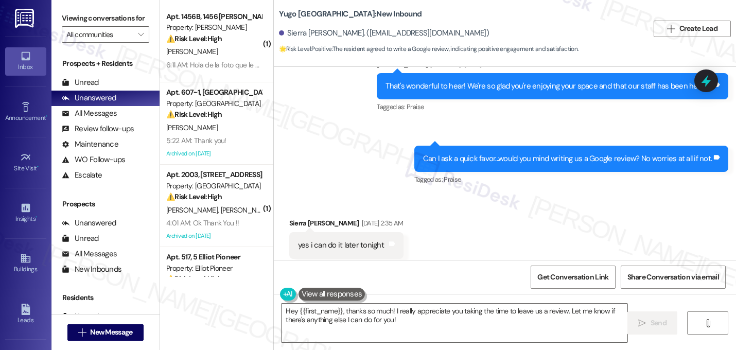
click at [498, 212] on div "Received via SMS Sierra [PERSON_NAME] [DATE] 2:35 AM yes i can do it later toni…" at bounding box center [505, 238] width 462 height 87
click at [389, 242] on icon at bounding box center [392, 244] width 6 height 5
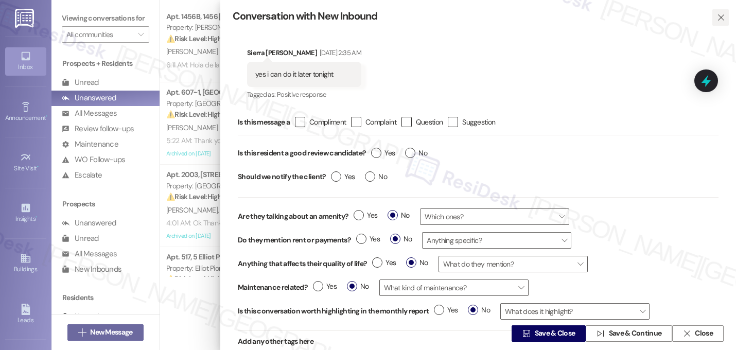
click at [718, 16] on icon "" at bounding box center [721, 17] width 8 height 8
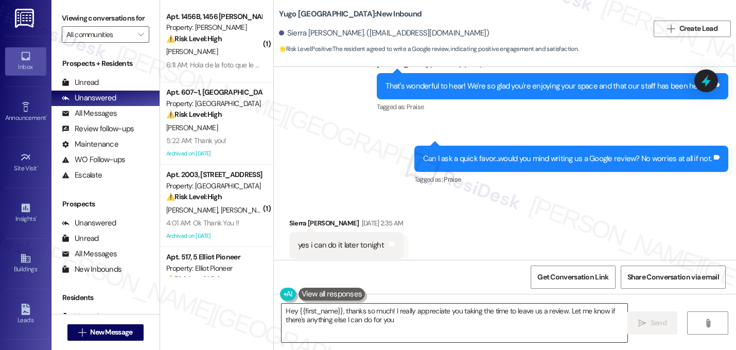
type textarea "Hey {{first_name}}, thanks so much! I really appreciate you taking the time to …"
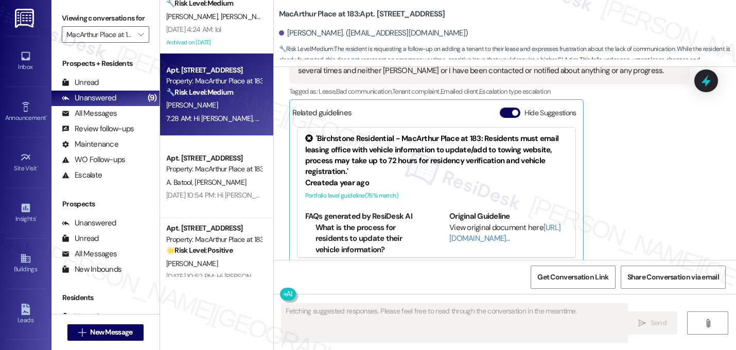
scroll to position [467, 0]
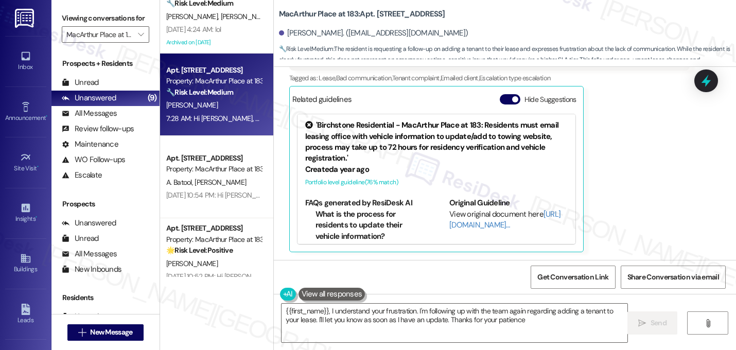
type textarea "{{first_name}}, I understand your frustration. I'm following up with the team a…"
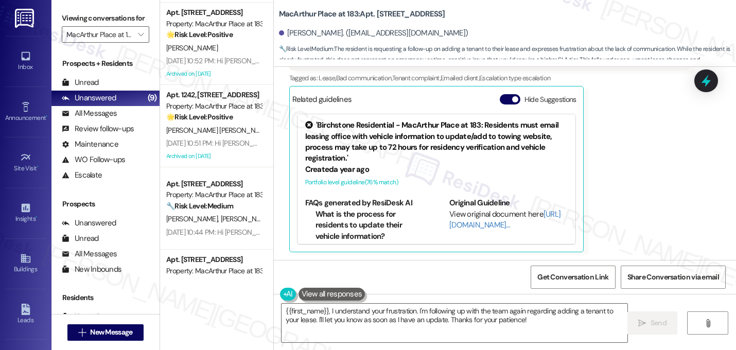
scroll to position [236, 0]
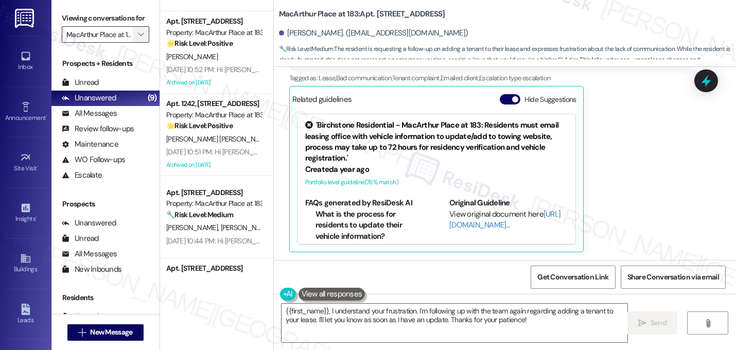
click at [138, 39] on icon "" at bounding box center [141, 34] width 6 height 8
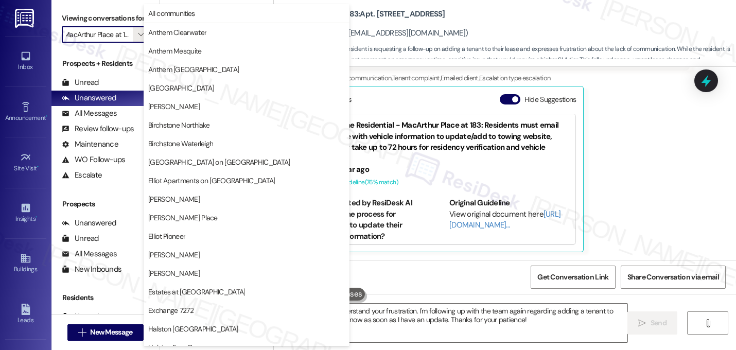
scroll to position [400, 0]
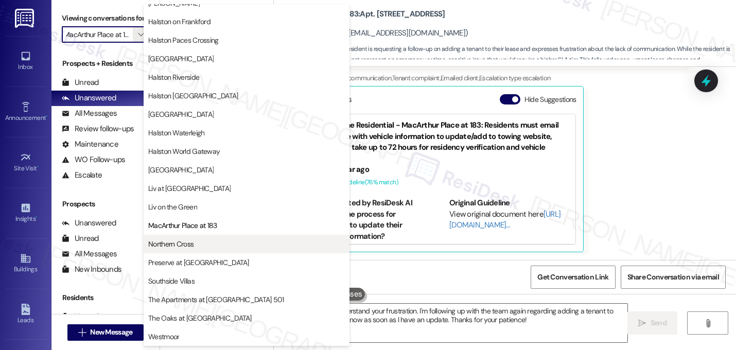
click at [205, 248] on span "Northern Cross" at bounding box center [246, 244] width 197 height 10
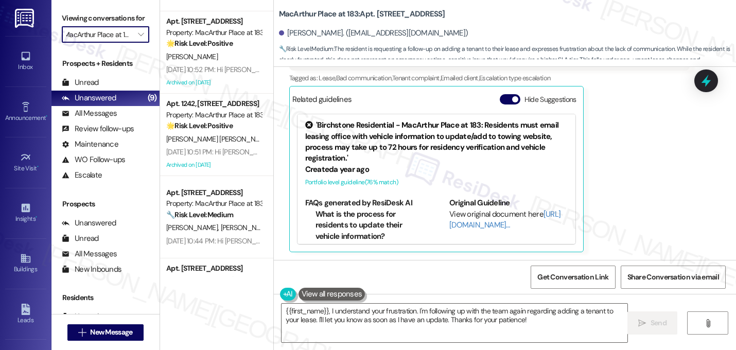
type input "Northern Cross"
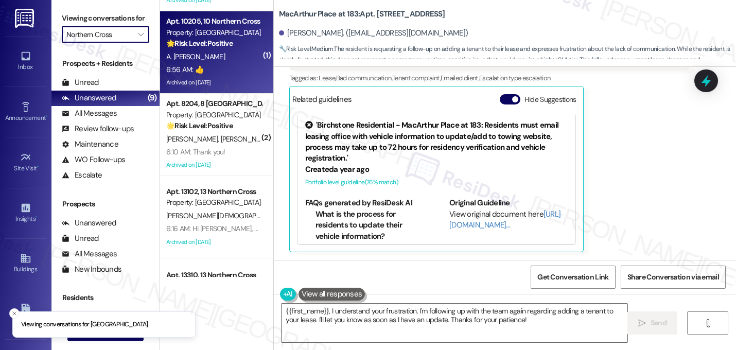
click at [210, 63] on div "6:56 AM: 👍 6:56 AM: 👍" at bounding box center [213, 69] width 97 height 13
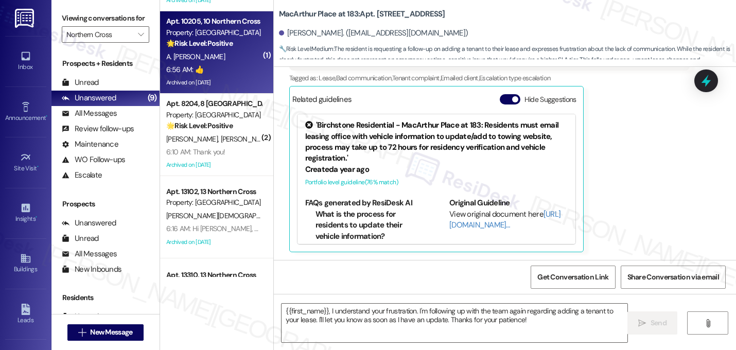
type textarea "Fetching suggested responses. Please feel free to read through the conversation…"
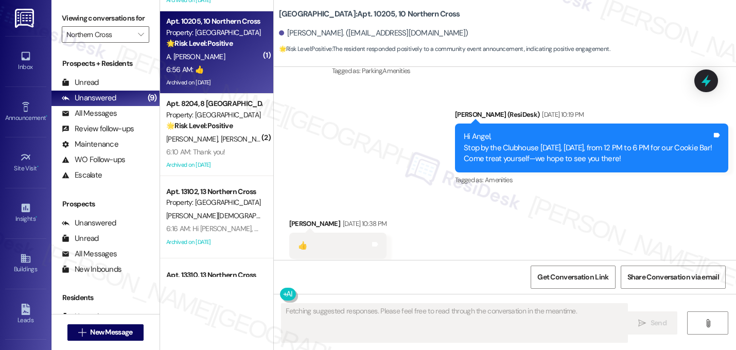
scroll to position [7234, 0]
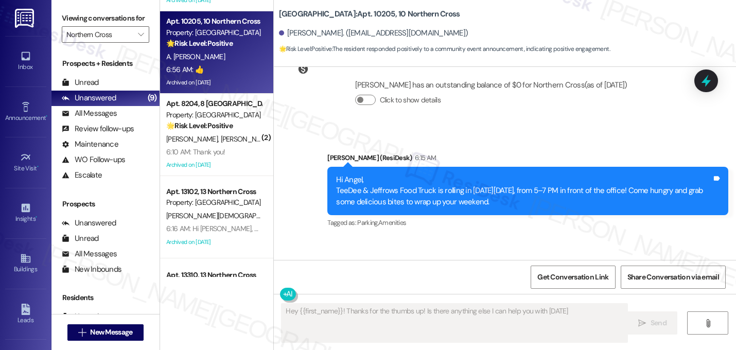
type textarea "Hey {{first_name}}! Thanks for the thumbs up! Is there anything else I can help…"
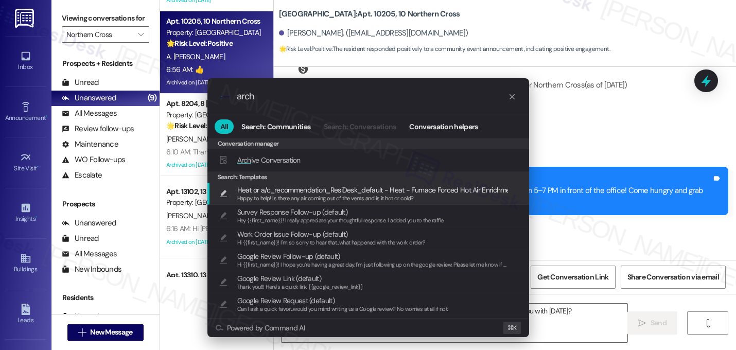
type input "arch"
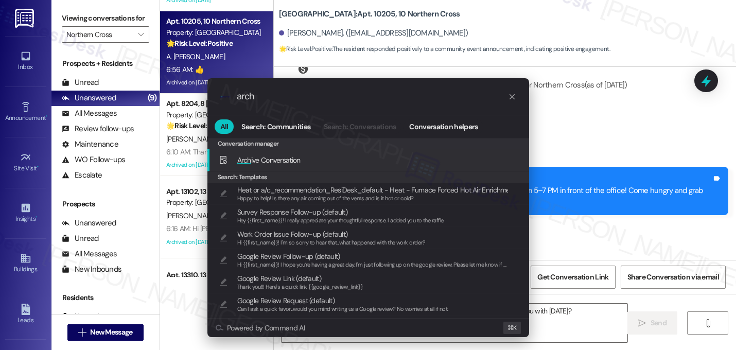
click at [342, 166] on div "Arch ive Conversation Add shortcut" at bounding box center [369, 159] width 301 height 11
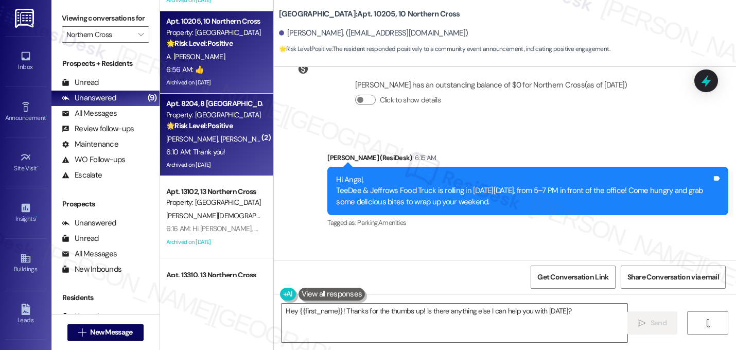
click at [227, 137] on div "[PERSON_NAME] [PERSON_NAME]" at bounding box center [213, 139] width 97 height 13
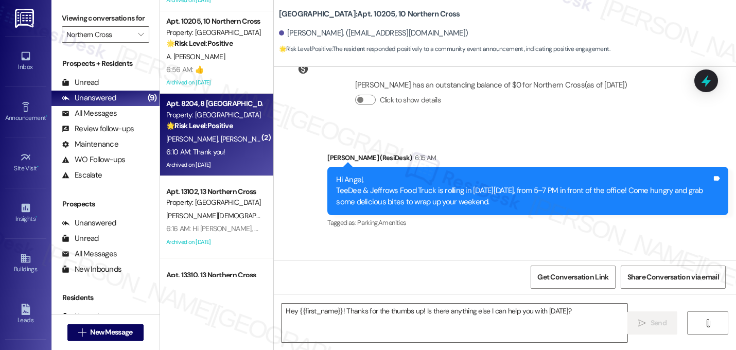
type textarea "Fetching suggested responses. Please feel free to read through the conversation…"
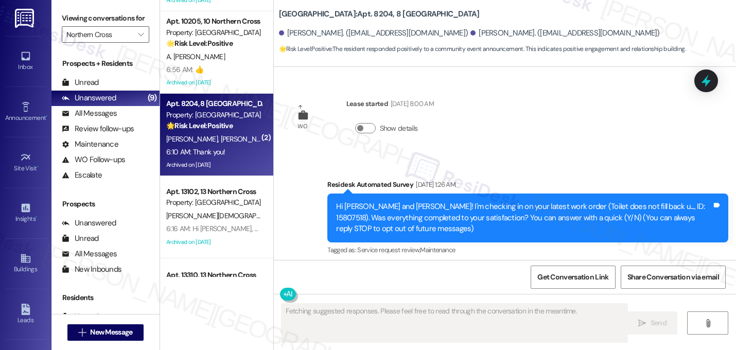
scroll to position [16699, 0]
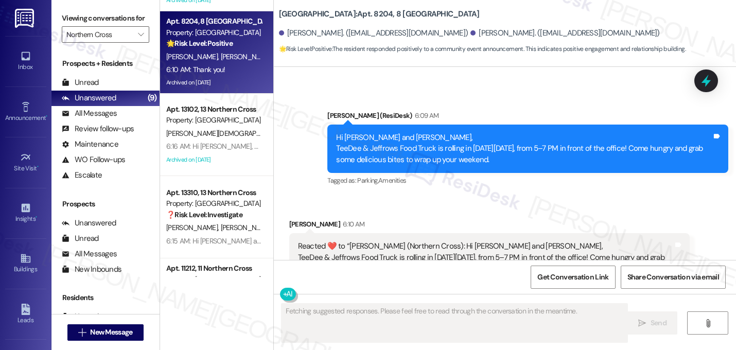
click at [647, 211] on div "Received via SMS [PERSON_NAME] 6:10 AM Reacted ❤️ to “[PERSON_NAME] (Northern C…" at bounding box center [490, 341] width 417 height 260
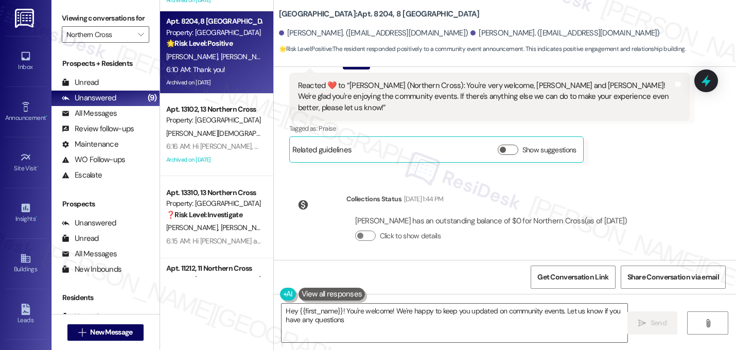
type textarea "Hey {{first_name}}! You're welcome! We're happy to keep you updated on communit…"
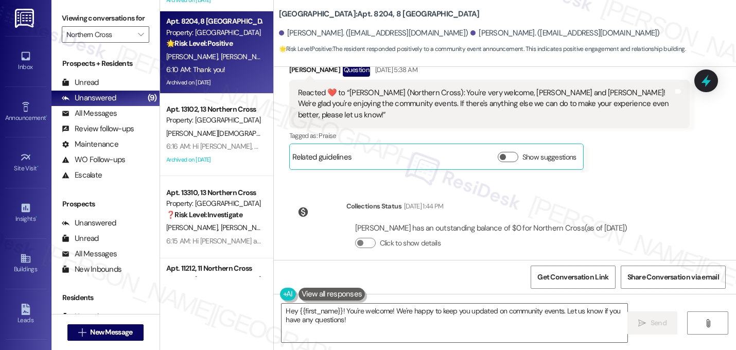
click at [490, 288] on div "Announcement, sent via SMS [PERSON_NAME] (ResiDesk) 6:09 AM Hi [PERSON_NAME] an…" at bounding box center [528, 335] width 417 height 94
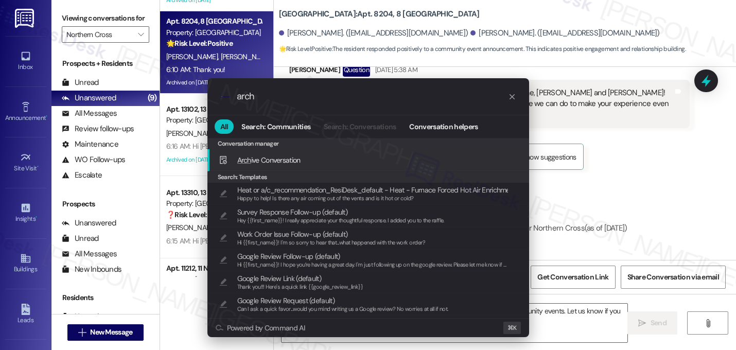
type input "arch"
click at [312, 162] on div "Arch ive Conversation Add shortcut" at bounding box center [369, 159] width 301 height 11
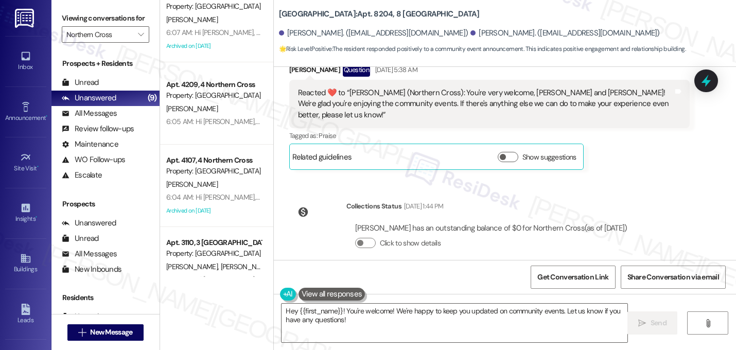
scroll to position [876, 0]
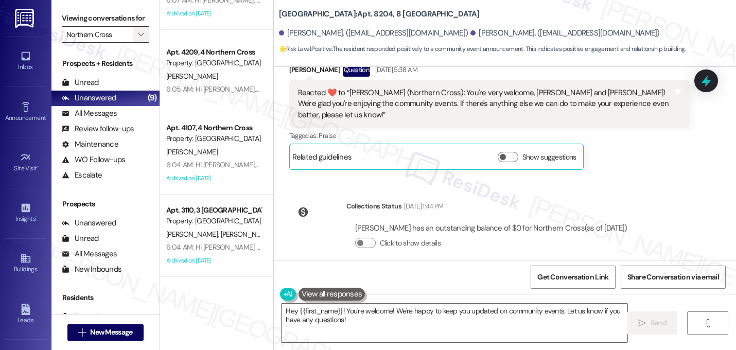
click at [138, 39] on icon "" at bounding box center [141, 34] width 6 height 8
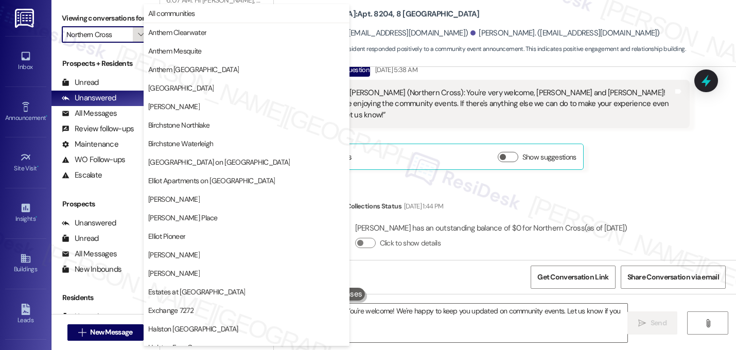
scroll to position [400, 0]
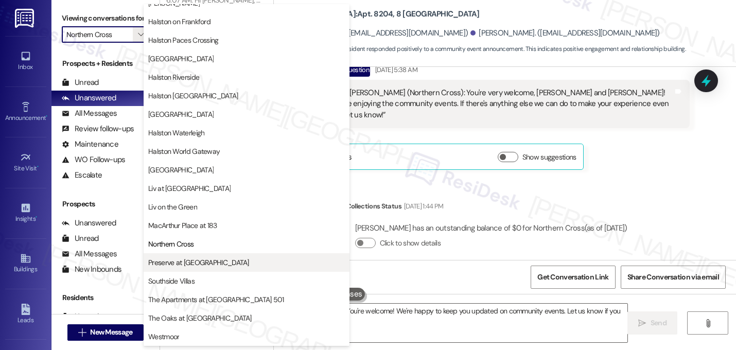
click at [185, 265] on span "Preserve at [GEOGRAPHIC_DATA]" at bounding box center [198, 262] width 101 height 10
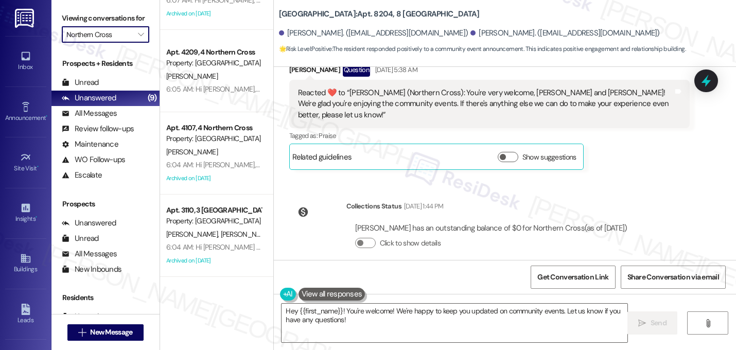
type input "Preserve at [GEOGRAPHIC_DATA]"
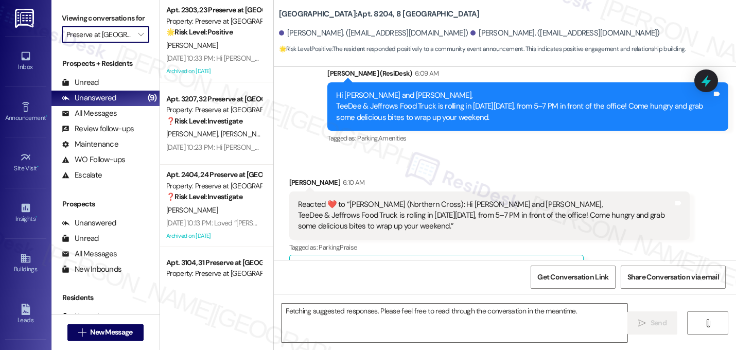
scroll to position [16623, 0]
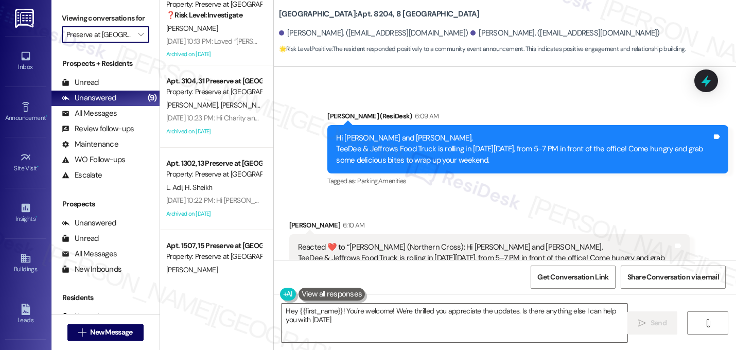
type textarea "Hey {{first_name}}! You're welcome! We're thrilled you appreciate the updates. …"
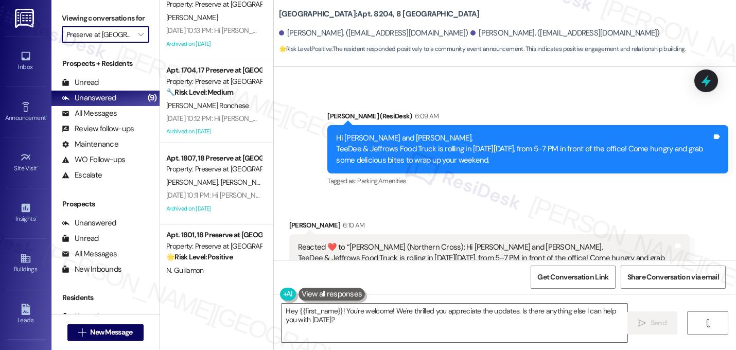
scroll to position [629, 0]
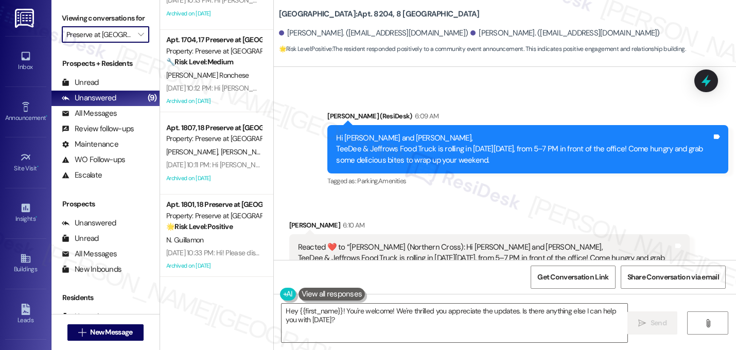
click at [116, 43] on input "Preserve at [GEOGRAPHIC_DATA]" at bounding box center [99, 34] width 66 height 16
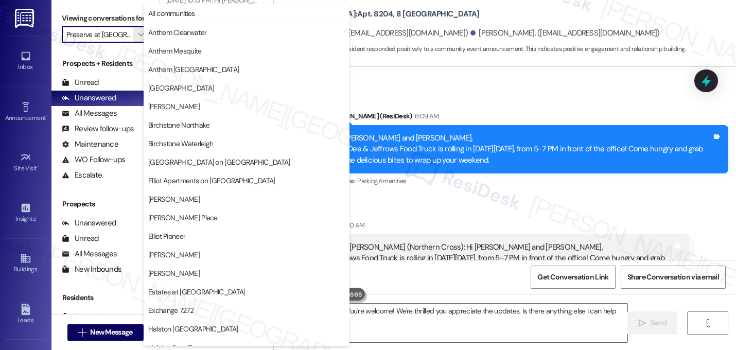
scroll to position [400, 0]
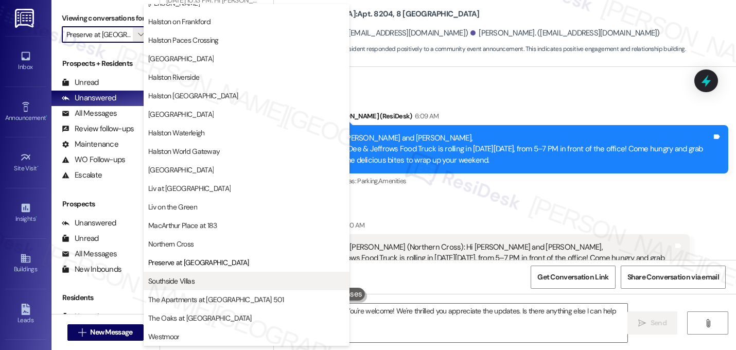
click at [177, 287] on button "Southside Villas" at bounding box center [247, 281] width 206 height 19
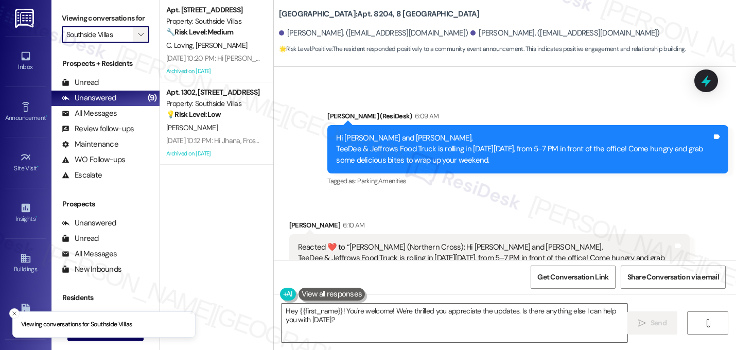
click at [138, 39] on icon "" at bounding box center [141, 34] width 6 height 8
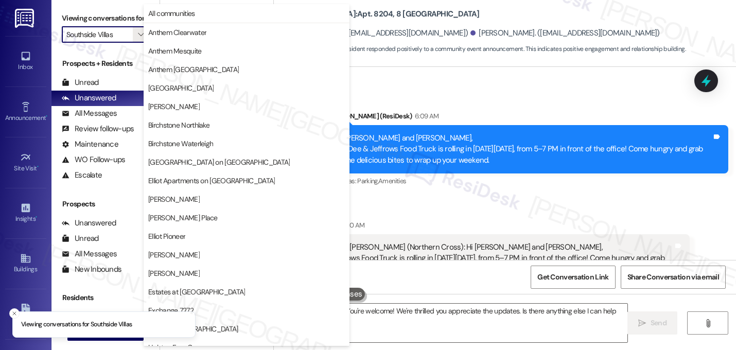
scroll to position [400, 0]
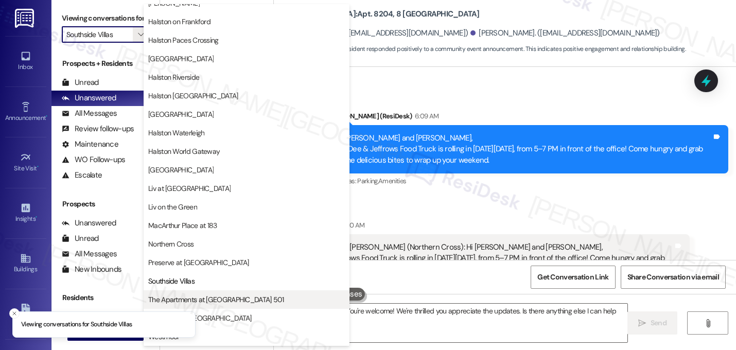
click at [200, 300] on span "The Apartments at [GEOGRAPHIC_DATA] 501" at bounding box center [216, 300] width 136 height 10
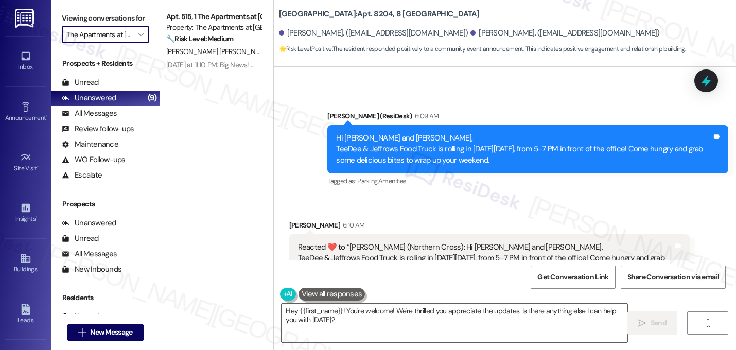
click at [117, 43] on input "The Apartments at [GEOGRAPHIC_DATA] 501" at bounding box center [99, 34] width 66 height 16
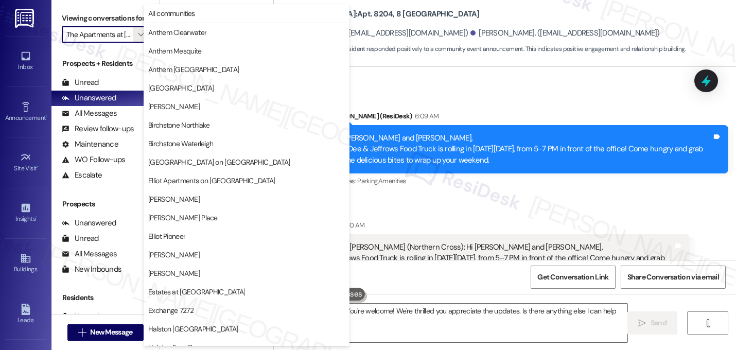
scroll to position [400, 0]
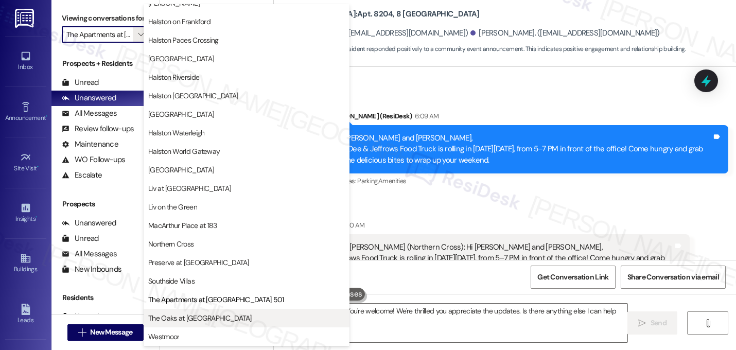
click at [182, 324] on button "The Oaks at [GEOGRAPHIC_DATA]" at bounding box center [247, 318] width 206 height 19
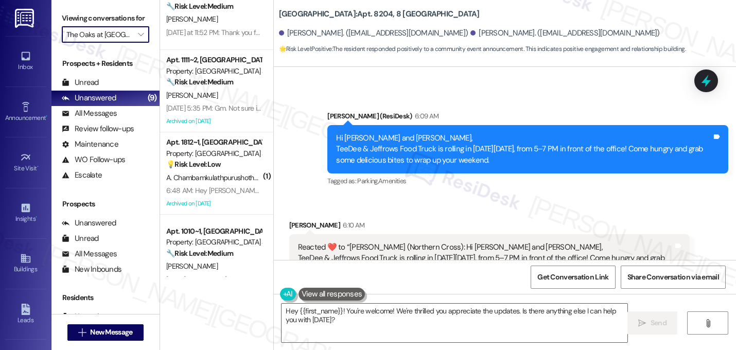
scroll to position [217, 0]
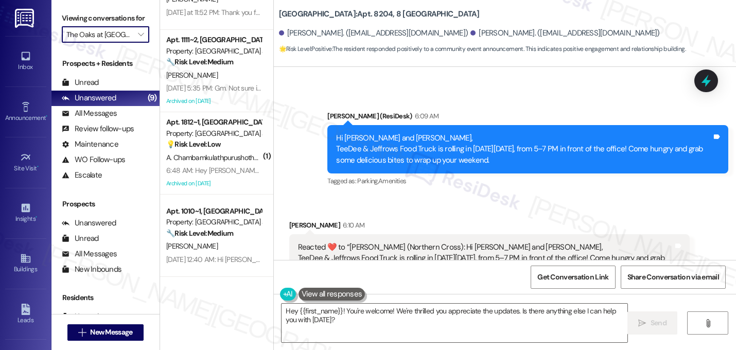
click at [98, 43] on input "The Oaks at [GEOGRAPHIC_DATA]" at bounding box center [99, 34] width 66 height 16
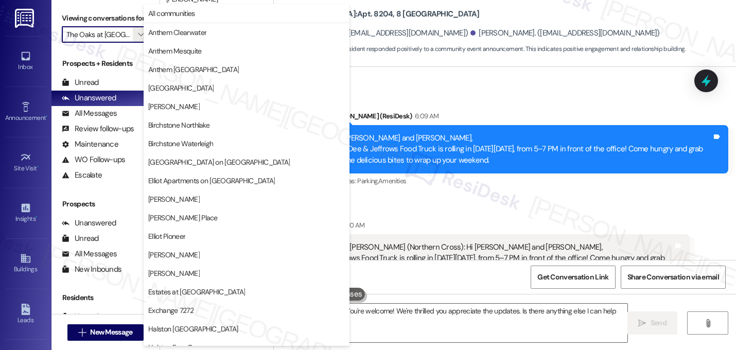
scroll to position [400, 0]
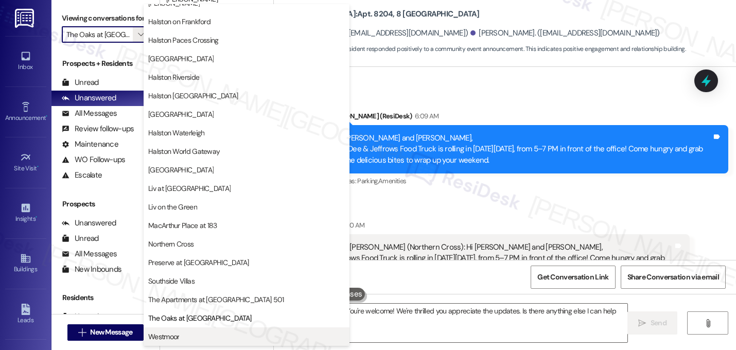
click at [164, 336] on span "Westmoor" at bounding box center [163, 337] width 31 height 10
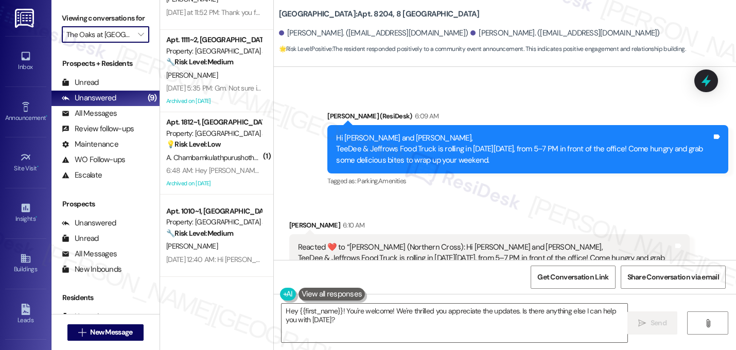
type input "Westmoor"
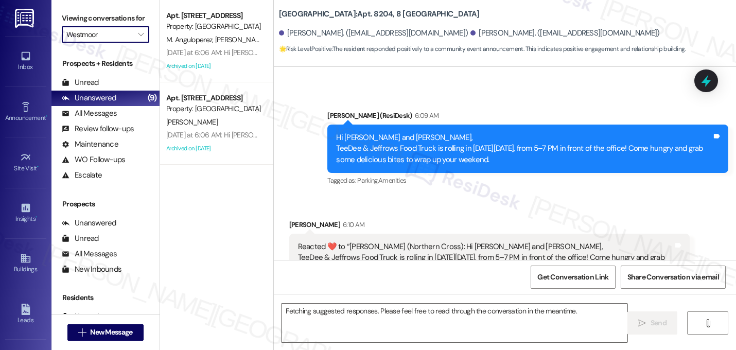
scroll to position [16623, 0]
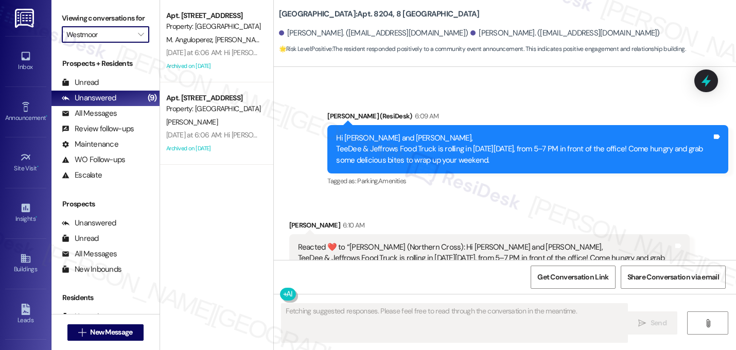
click at [125, 43] on input "Westmoor" at bounding box center [99, 34] width 66 height 16
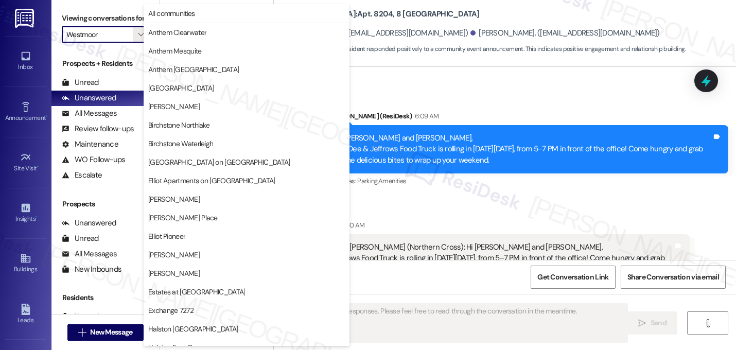
scroll to position [400, 0]
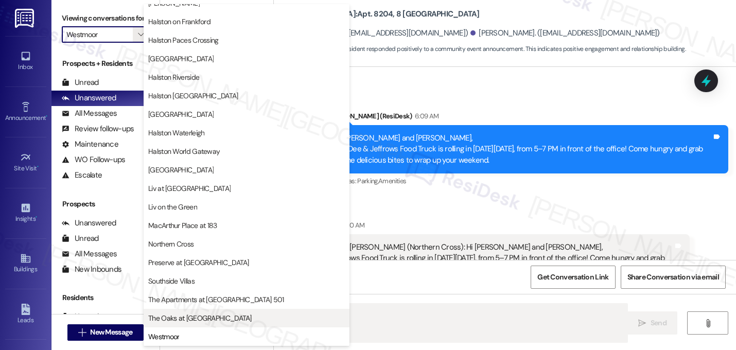
click at [181, 325] on button "The Oaks at [GEOGRAPHIC_DATA]" at bounding box center [247, 318] width 206 height 19
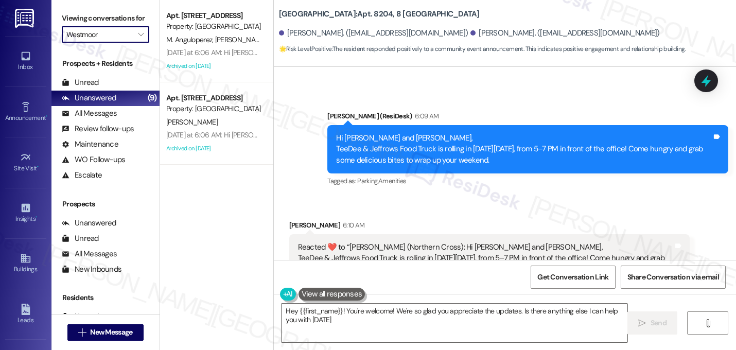
type textarea "Hey {{first_name}}! You're welcome! We're so glad you appreciate the updates. I…"
type input "The Oaks at [GEOGRAPHIC_DATA]"
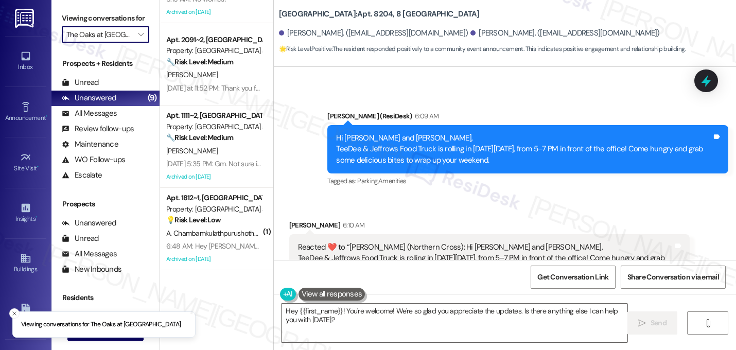
scroll to position [217, 0]
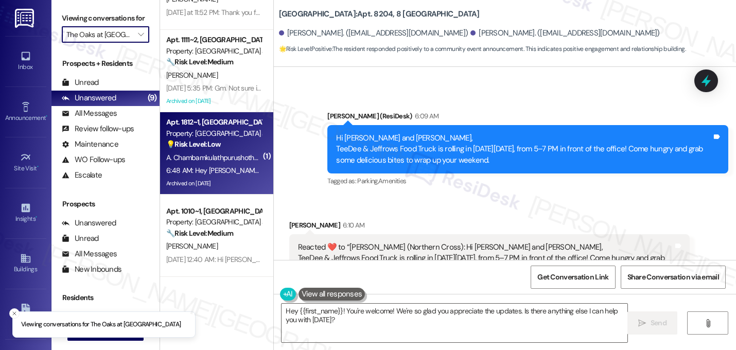
click at [223, 158] on span "A. Chambamkulathpurushothaman" at bounding box center [220, 157] width 108 height 9
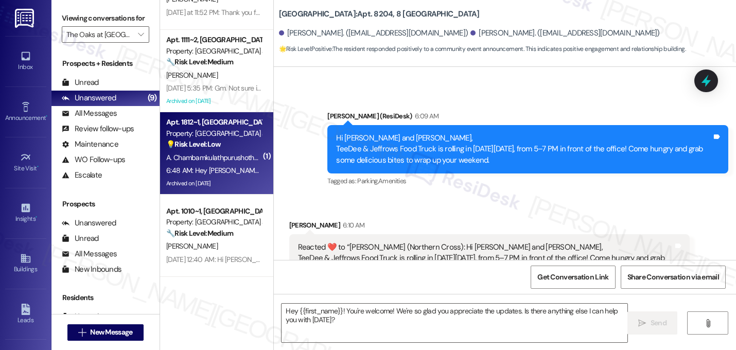
type textarea "Fetching suggested responses. Please feel free to read through the conversation…"
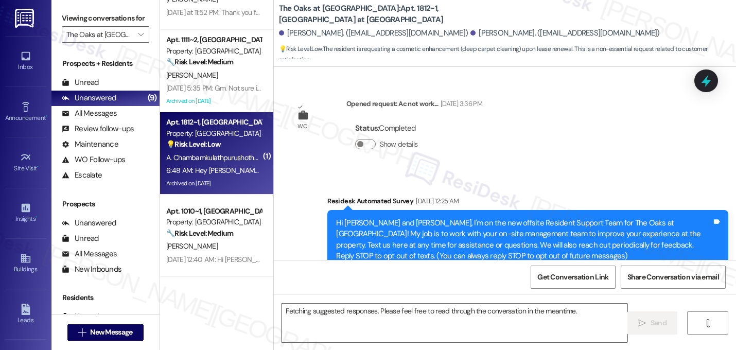
scroll to position [12251, 0]
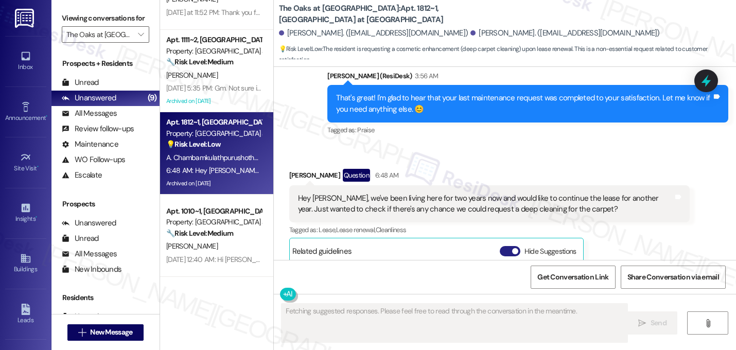
click at [512, 248] on span "button" at bounding box center [515, 251] width 6 height 6
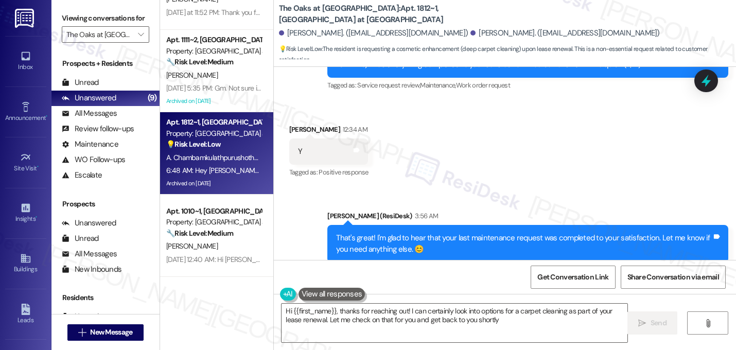
type textarea "Hi {{first_name}}, thanks for reaching out! I can certainly look into options f…"
click at [531, 203] on div "Sent via SMS [PERSON_NAME] (ResiDesk) 3:56 AM That's great! I'm glad to hear th…" at bounding box center [528, 244] width 417 height 82
click at [522, 301] on div "Received via SMS [PERSON_NAME] Question 6:48 AM Hey [PERSON_NAME], we've been l…" at bounding box center [490, 356] width 417 height 111
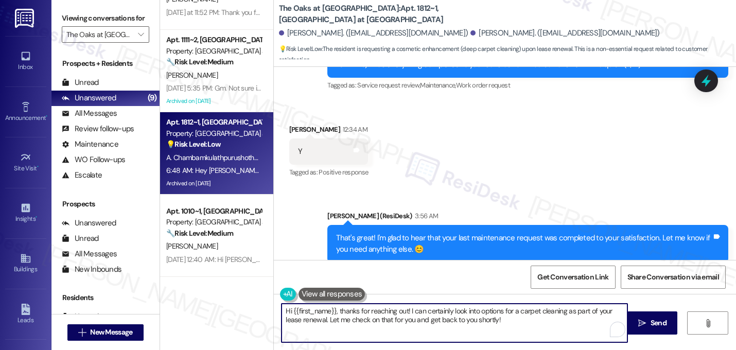
click at [332, 312] on textarea "Hi {{first_name}}, thanks for reaching out! I can certainly look into options f…" at bounding box center [455, 323] width 346 height 39
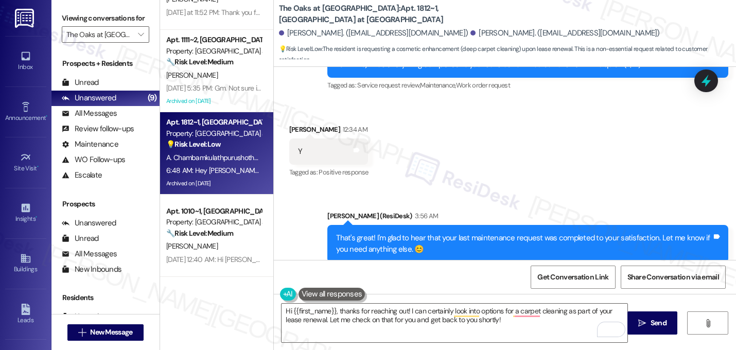
click at [475, 333] on div "Hey [PERSON_NAME], we've been living here for two years now and would like to c…" at bounding box center [486, 344] width 376 height 22
copy div "Hey [PERSON_NAME], we've been living here for two years now and would like to c…"
click at [436, 313] on textarea "Hi {{first_name}}, thanks for reaching out! I can certainly look into options f…" at bounding box center [455, 323] width 346 height 39
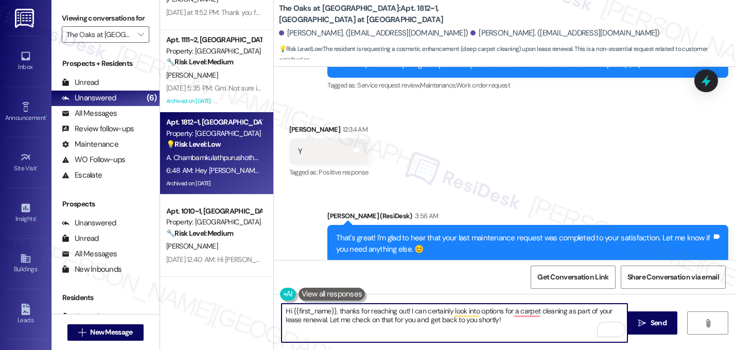
click at [436, 313] on textarea "Hi {{first_name}}, thanks for reaching out! I can certainly look into options f…" at bounding box center [455, 323] width 346 height 39
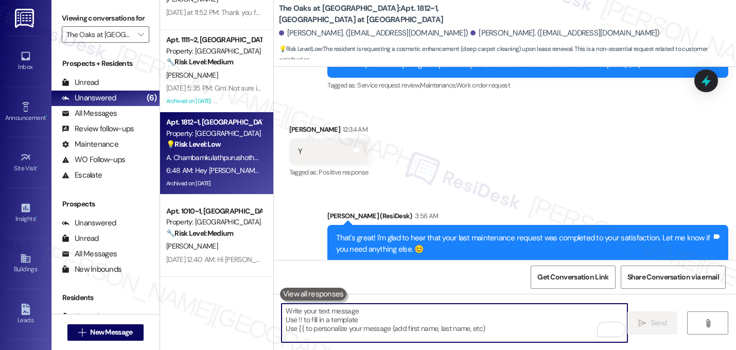
paste textarea "Hi, thank you so much for sharing this—it’s wonderful to hear you’ve been with …"
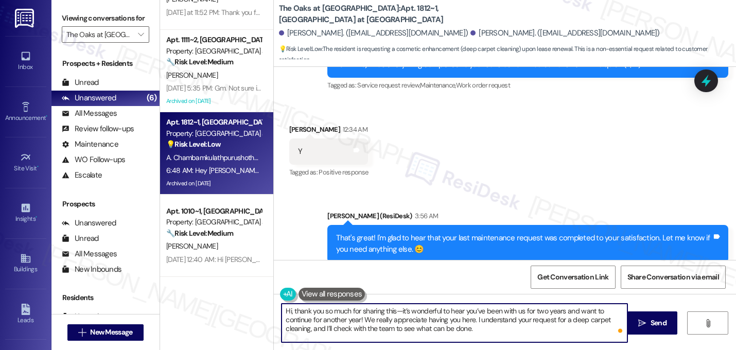
click at [397, 314] on textarea "Hi, thank you so much for sharing this—it’s wonderful to hear you’ve been with …" at bounding box center [455, 323] width 346 height 39
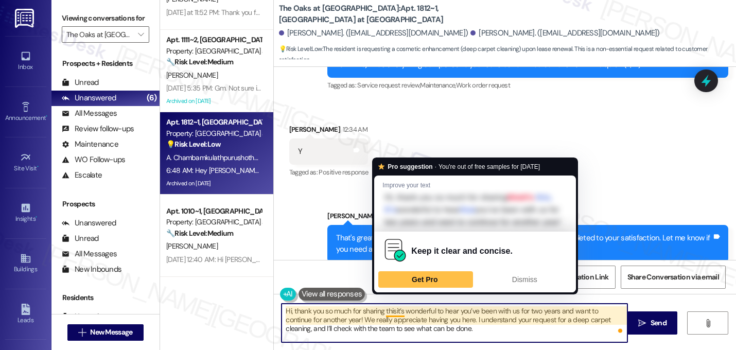
click at [394, 314] on textarea "Hi, thank you so much for sharing thisit’s wonderful to hear you’ve been with u…" at bounding box center [455, 323] width 346 height 39
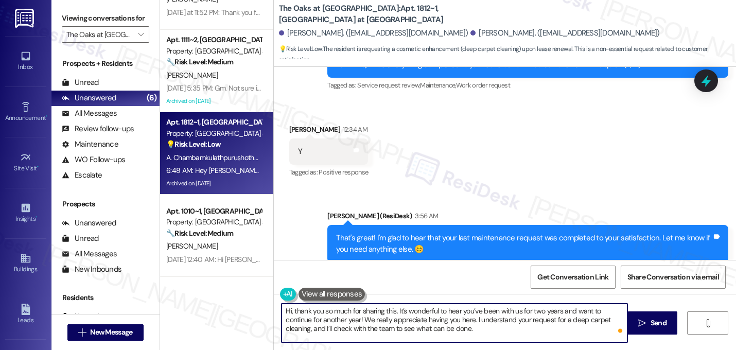
click at [288, 313] on textarea "Hi, thank you so much for sharing this. It’s wonderful to hear you’ve been with…" at bounding box center [455, 323] width 346 height 39
type textarea "Hi [PERSON_NAME], thank you so much for sharing this. It’s wonderful to hear yo…"
click at [475, 327] on textarea "Hi [PERSON_NAME], thank you so much for sharing this. It’s wonderful to hear yo…" at bounding box center [455, 323] width 346 height 39
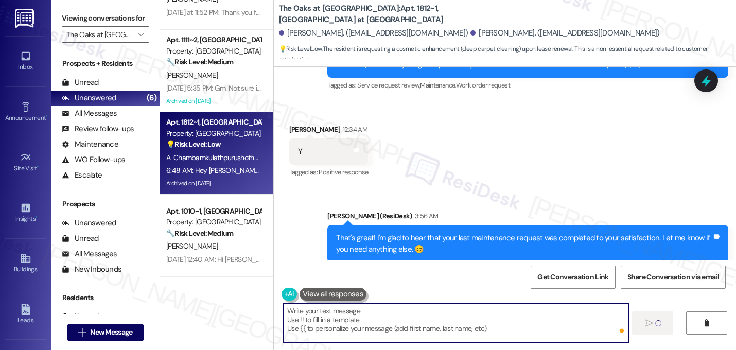
scroll to position [12111, 0]
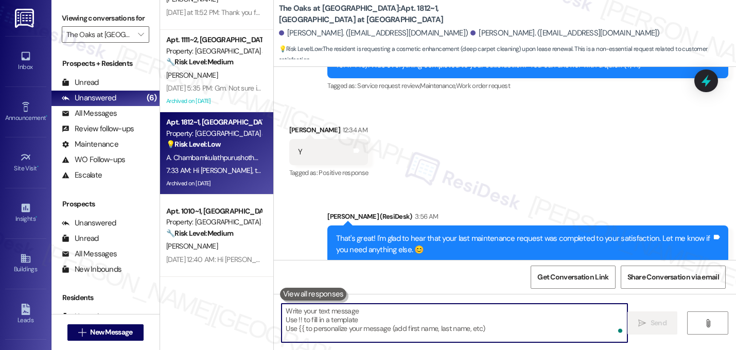
click at [543, 286] on div "Received via SMS [PERSON_NAME] Question 6:48 AM Hey [PERSON_NAME], we've been l…" at bounding box center [505, 349] width 462 height 127
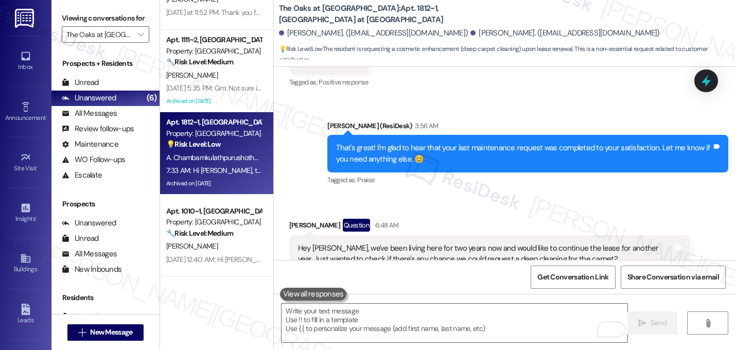
scroll to position [12205, 0]
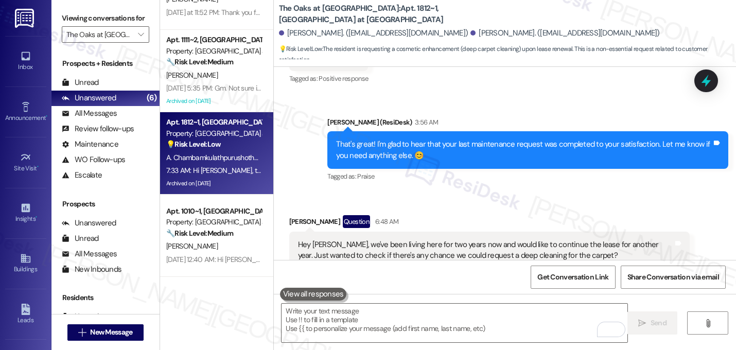
click at [458, 341] on div "[PERSON_NAME] 7:33 AM" at bounding box center [527, 348] width 401 height 14
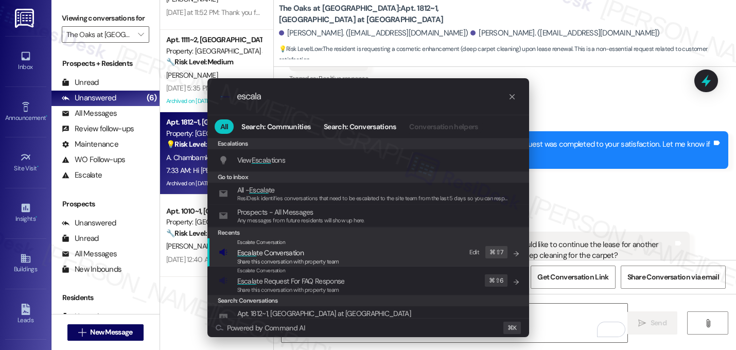
type input "escala"
click at [279, 254] on span "Escala te Conversation" at bounding box center [270, 252] width 66 height 9
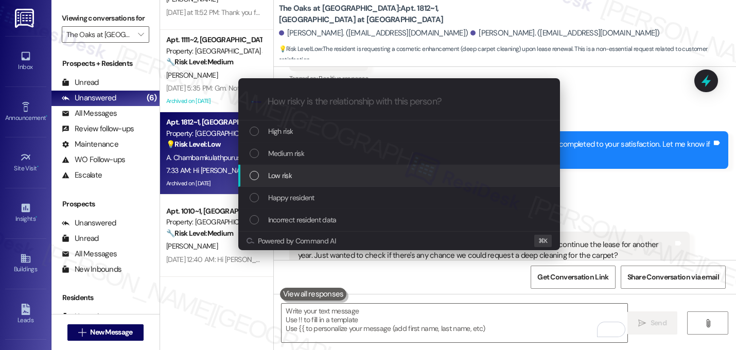
click at [284, 183] on div "Low risk" at bounding box center [399, 176] width 322 height 22
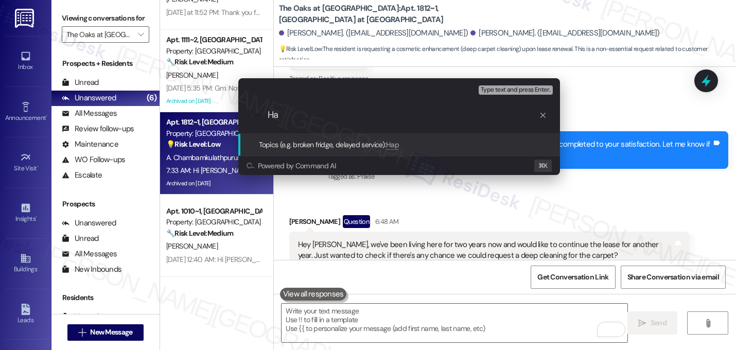
type input "H"
type input "r"
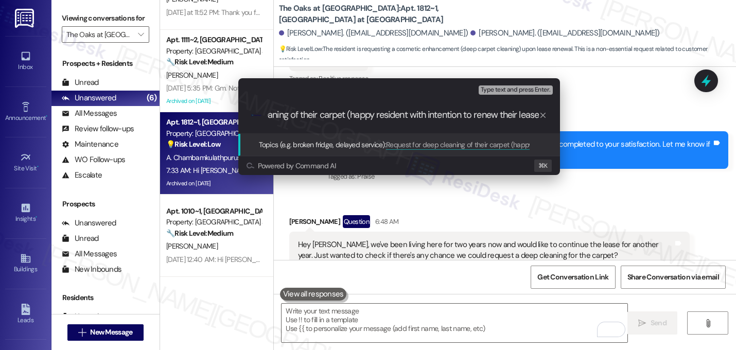
type input "Request for deep cleaning of their carpet (happy resident with intention to ren…"
click at [326, 114] on input "Request for deep cleaning of their carpet (happy resident with intention to ren…" at bounding box center [403, 115] width 271 height 11
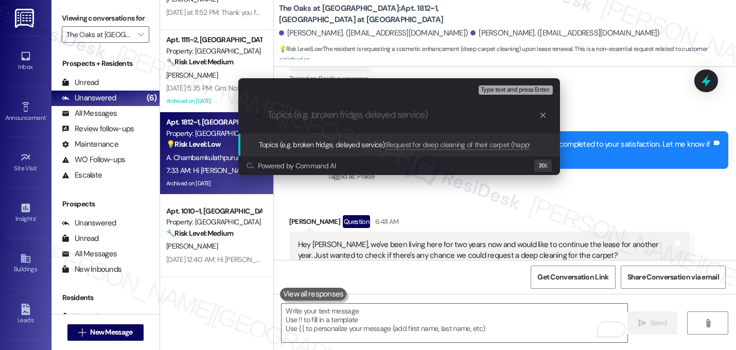
scroll to position [0, 0]
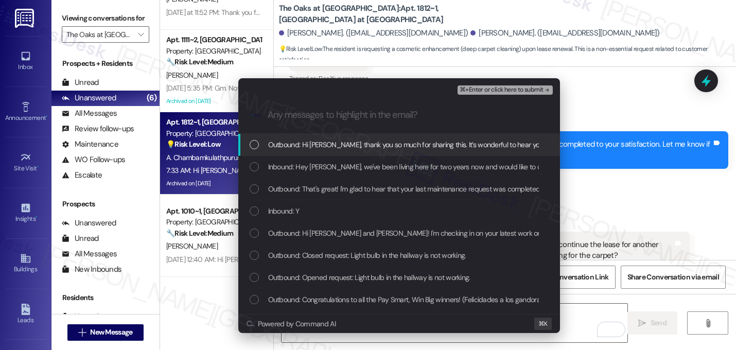
click at [325, 141] on span "Outbound: Hi [PERSON_NAME], thank you so much for sharing this. It’s wonderful …" at bounding box center [727, 144] width 918 height 11
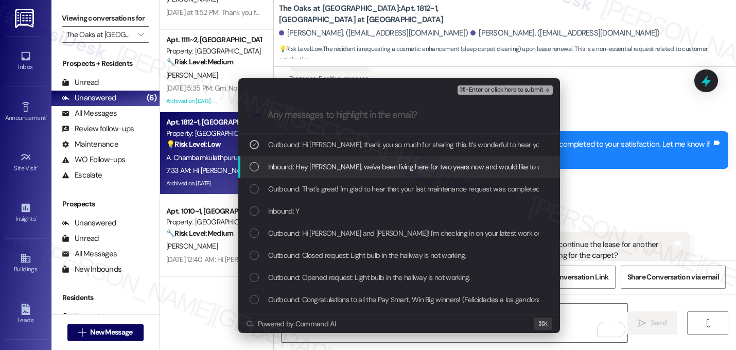
click at [319, 169] on span "Inbound: Hey [PERSON_NAME], we've been living here for two years now and would …" at bounding box center [595, 166] width 654 height 11
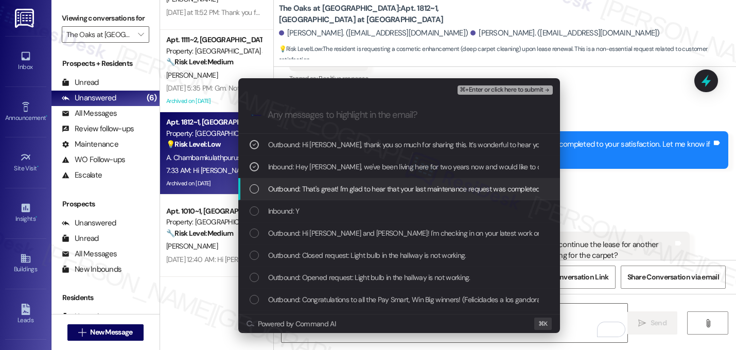
click at [310, 195] on div "Outbound: That's great! I'm glad to hear that your last maintenance request was…" at bounding box center [399, 189] width 322 height 22
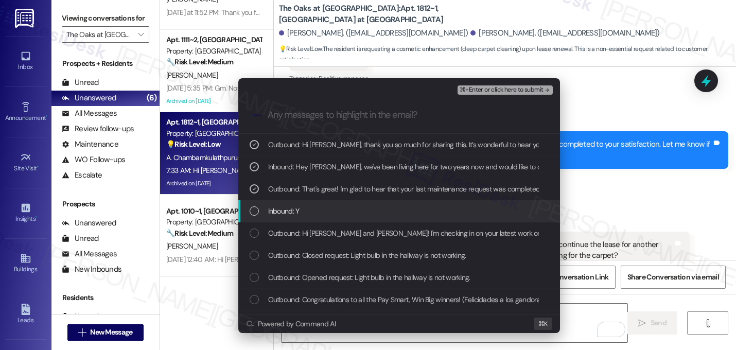
click at [302, 213] on div "Inbound: Y" at bounding box center [400, 210] width 301 height 11
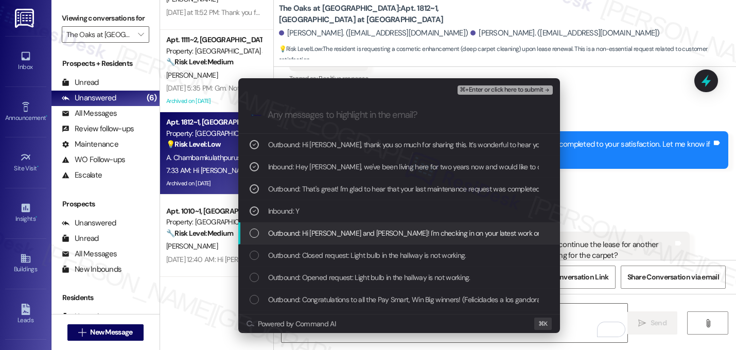
click at [301, 229] on span "Outbound: Hi [PERSON_NAME] and [PERSON_NAME]! I'm checking in on your latest wo…" at bounding box center [595, 233] width 655 height 11
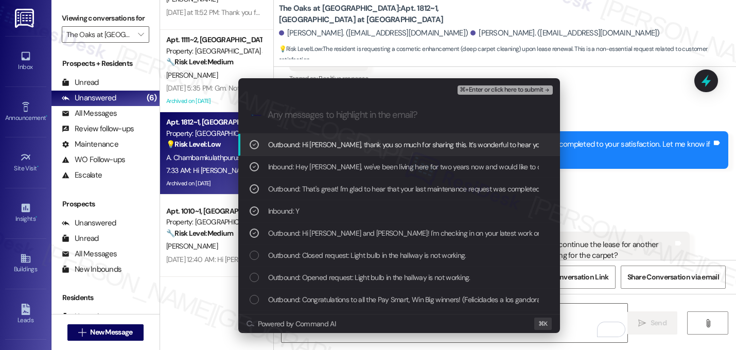
click at [526, 89] on span "⌘+Enter or click here to submit" at bounding box center [501, 90] width 83 height 7
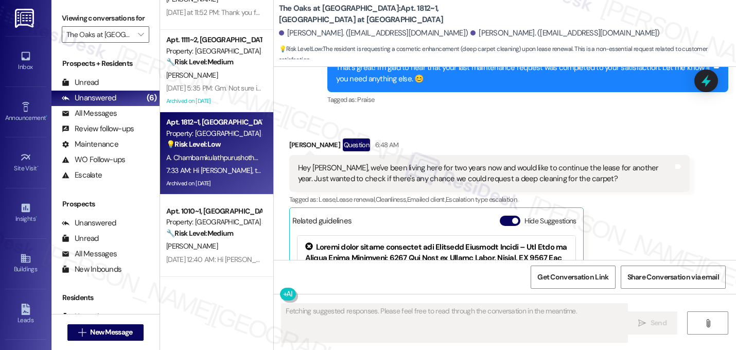
scroll to position [12251, 0]
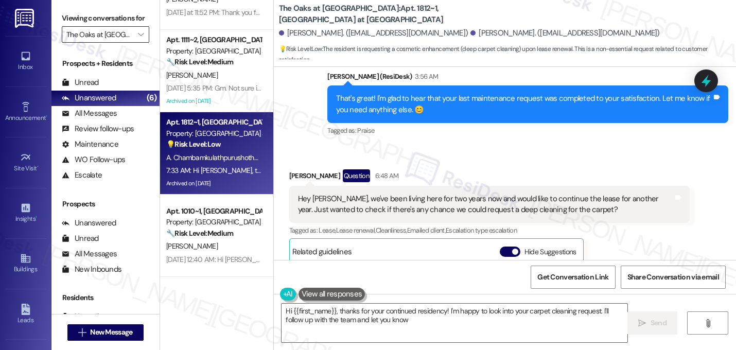
click at [118, 43] on input "The Oaks at [GEOGRAPHIC_DATA]" at bounding box center [99, 34] width 66 height 16
type textarea "Hi {{first_name}}, thanks for your continued residency! I'm happy to look into …"
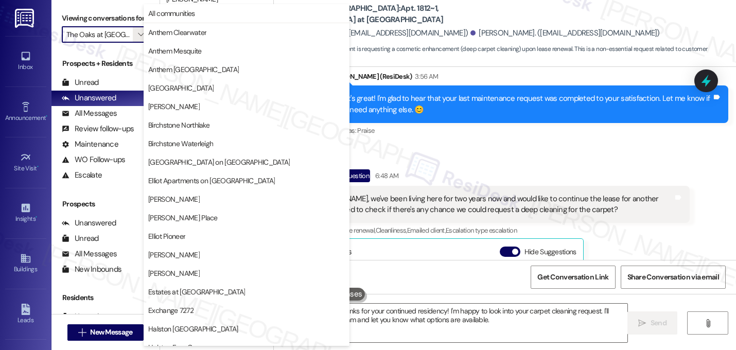
scroll to position [400, 0]
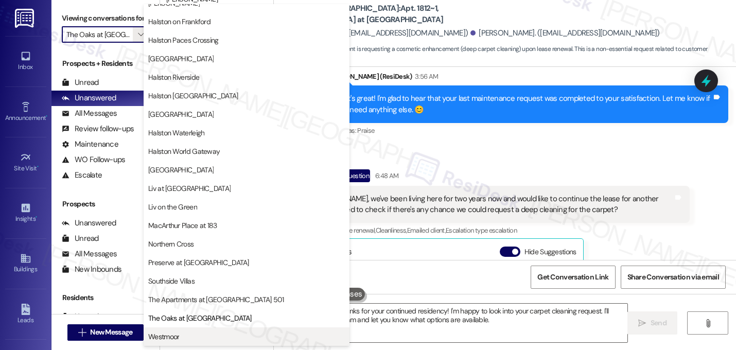
click at [192, 332] on span "Westmoor" at bounding box center [246, 337] width 197 height 10
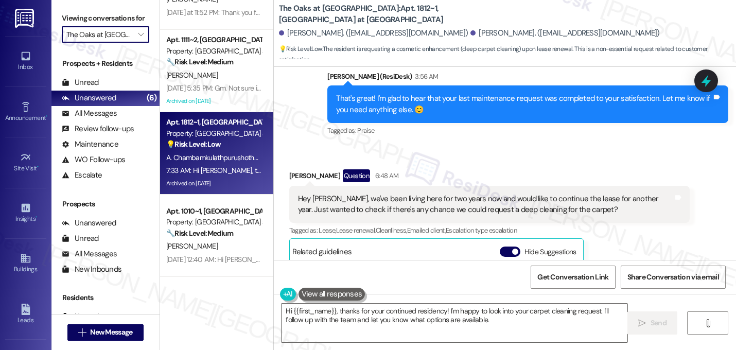
type input "Westmoor"
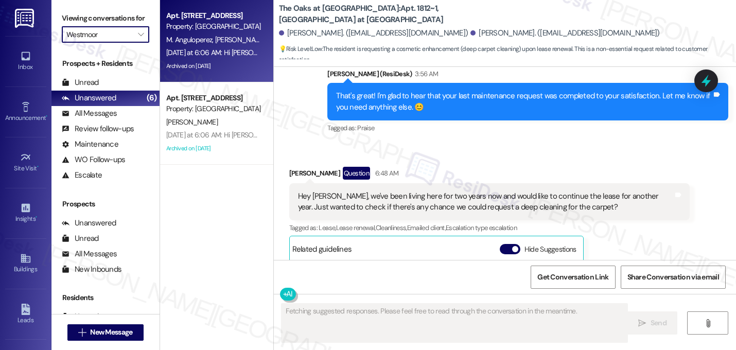
scroll to position [12251, 0]
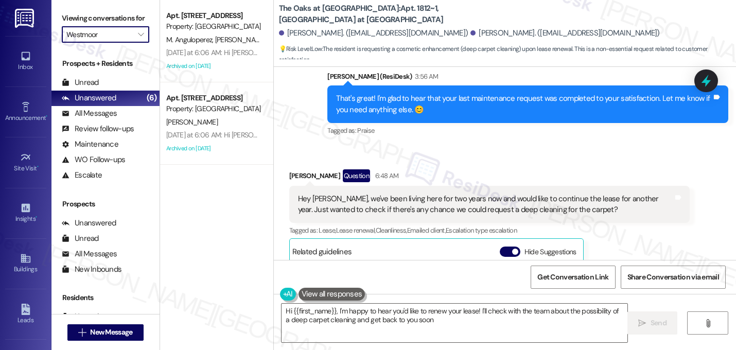
type textarea "Hi {{first_name}}, I'm happy to hear you'd like to renew your lease! I'll check…"
click at [634, 169] on div "[PERSON_NAME] Question 6:48 AM Hey [PERSON_NAME], we've been living here for tw…" at bounding box center [489, 287] width 401 height 236
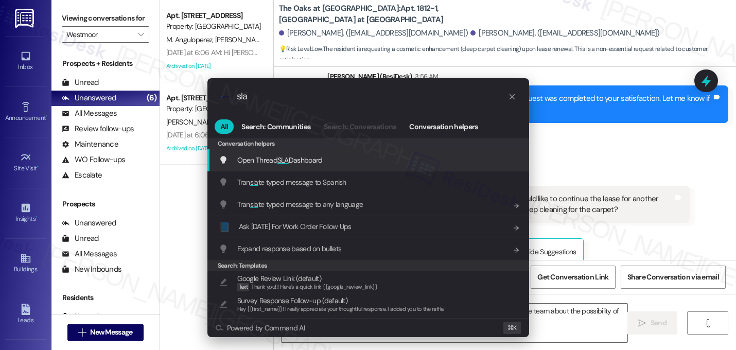
type input "sla"
click at [450, 160] on div "Open Thread SLA Dashboard Add shortcut" at bounding box center [369, 159] width 301 height 11
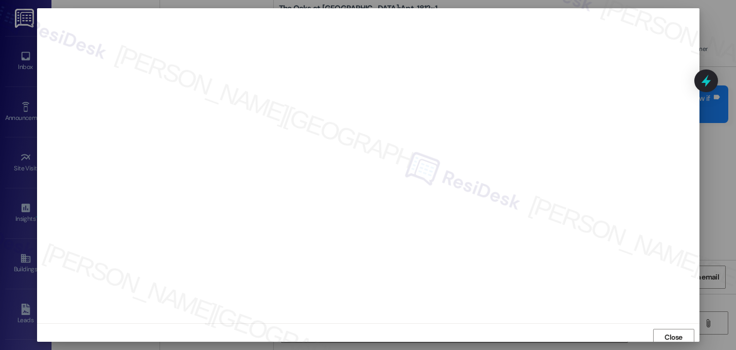
scroll to position [4, 0]
click at [677, 333] on span "Close" at bounding box center [674, 334] width 18 height 11
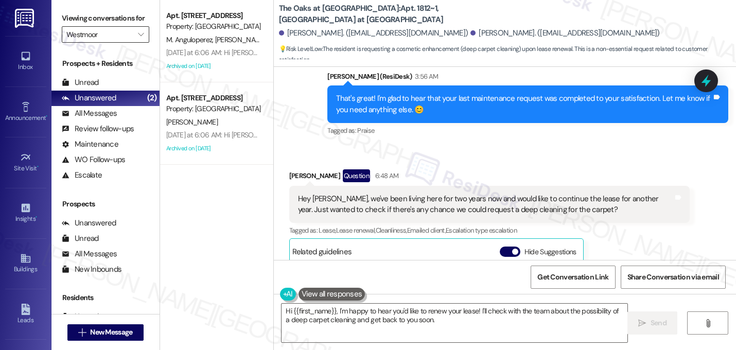
click at [114, 43] on input "Westmoor" at bounding box center [99, 34] width 66 height 16
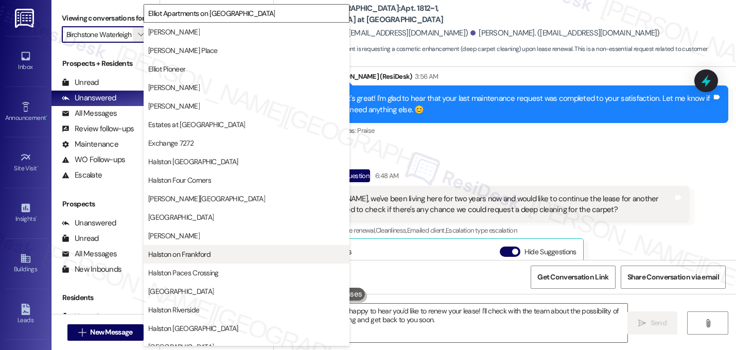
scroll to position [0, 0]
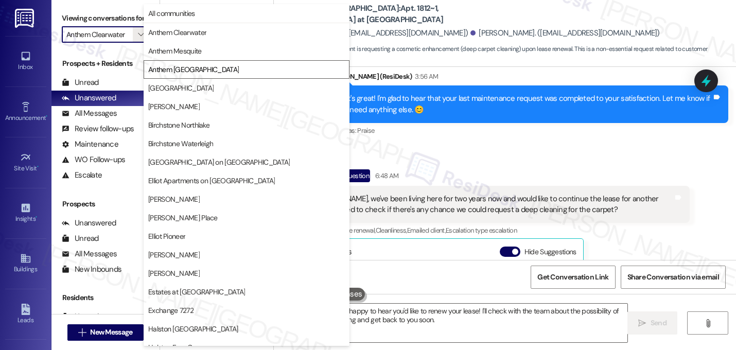
type input "All communities"
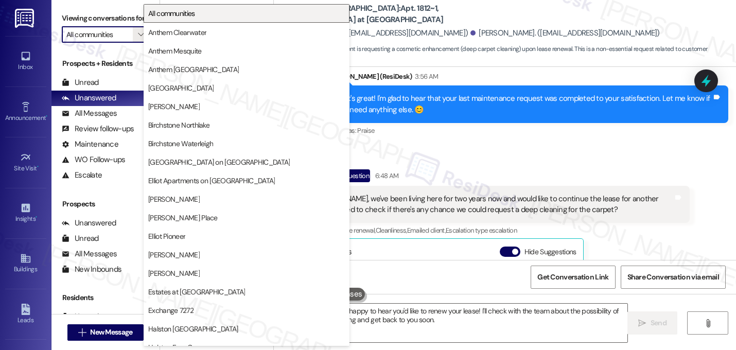
click at [303, 14] on button "All communities" at bounding box center [247, 13] width 206 height 19
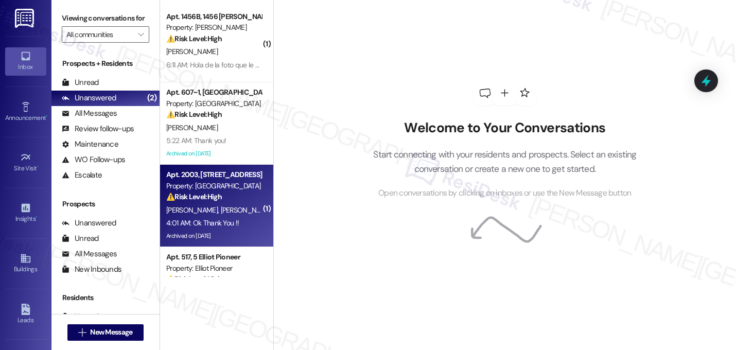
click at [183, 203] on div "Apt. 2003, [STREET_ADDRESS] Property: [GEOGRAPHIC_DATA] ⚠️ Risk Level: High The…" at bounding box center [213, 185] width 97 height 35
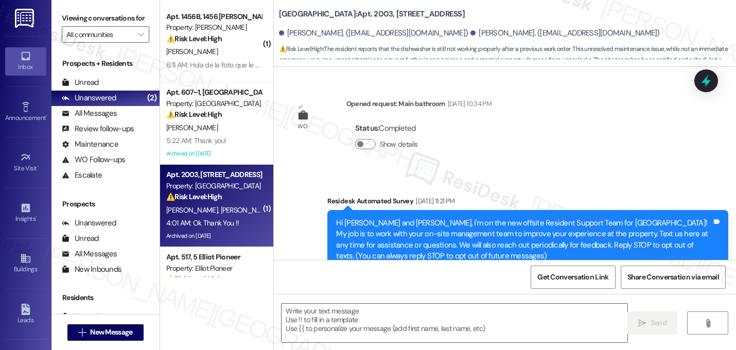
scroll to position [12283, 0]
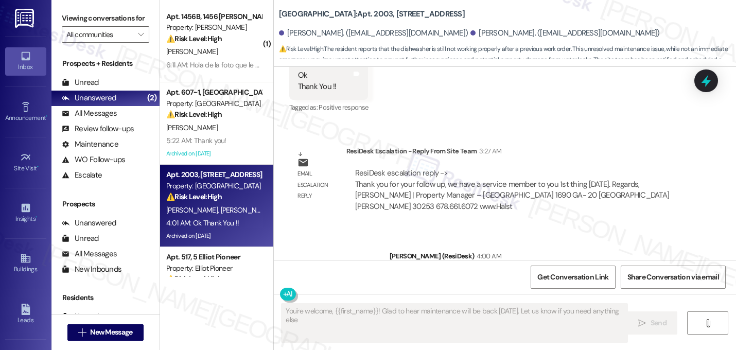
type textarea "You're welcome, {{first_name}}! Glad to hear maintenance will be back [DATE]. L…"
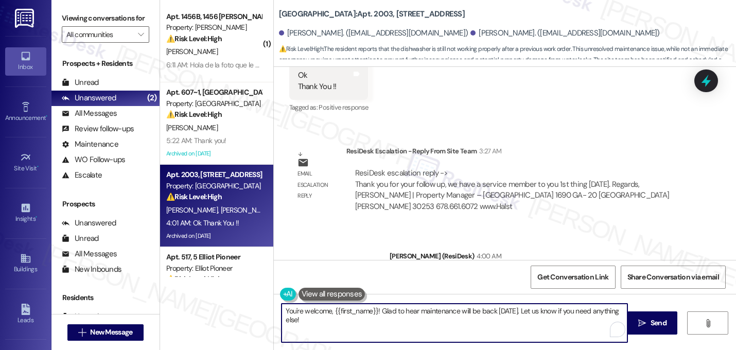
click at [360, 320] on textarea "You're welcome, {{first_name}}! Glad to hear maintenance will be back [DATE]. L…" at bounding box center [455, 323] width 346 height 39
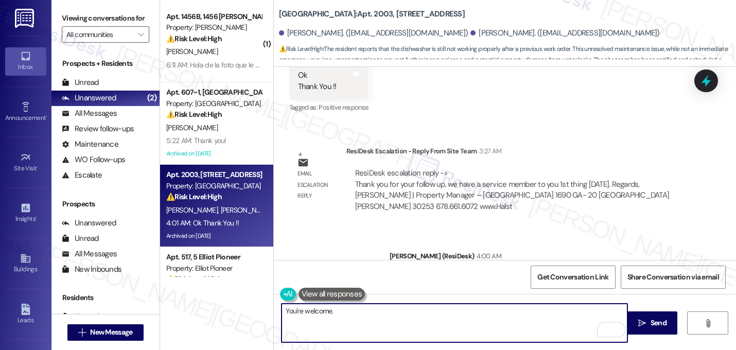
type textarea "You're welcome."
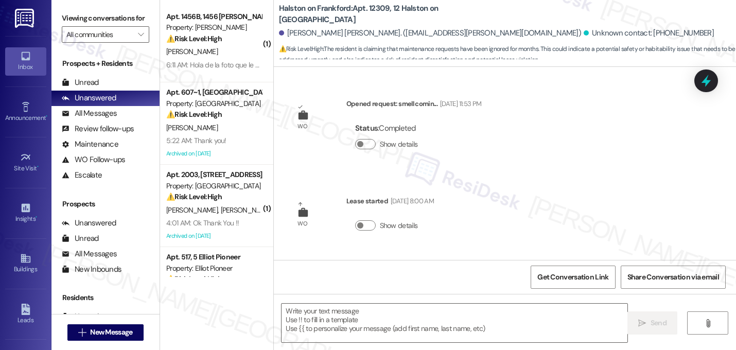
scroll to position [3066, 0]
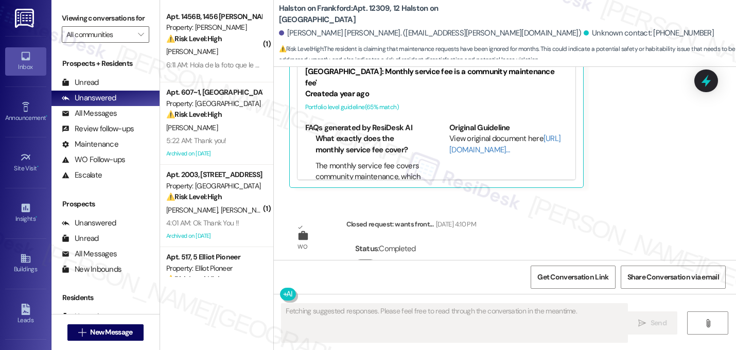
click at [623, 160] on div "Received via SMS [PERSON_NAME] [PERSON_NAME] [DATE] 7:53 AM Also I know you guy…" at bounding box center [472, 76] width 381 height 238
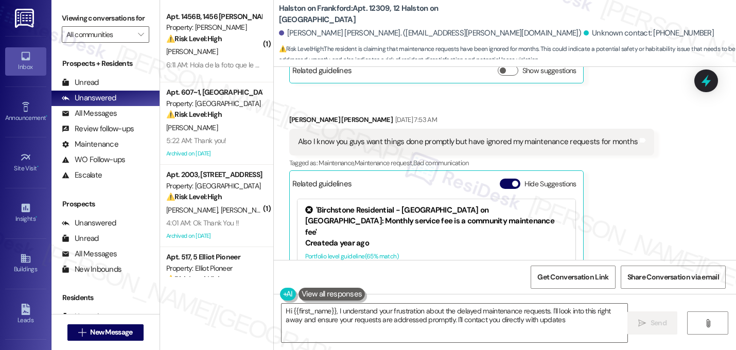
type textarea "Hi {{first_name}}, I understand your frustration about the delayed maintenance …"
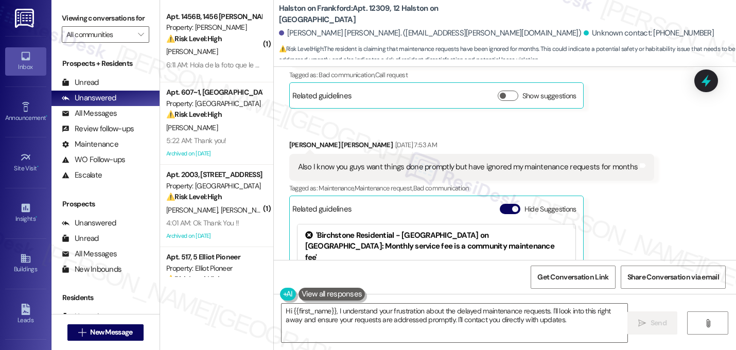
scroll to position [2881, 0]
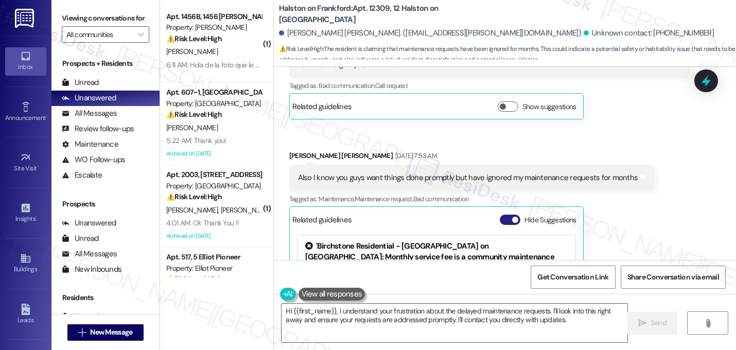
click at [505, 215] on button "Hide Suggestions" at bounding box center [510, 220] width 21 height 10
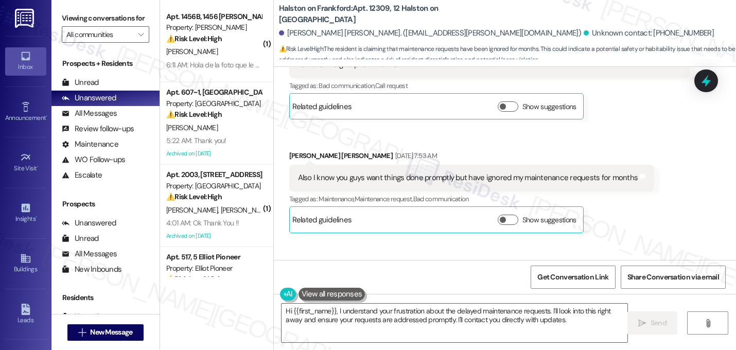
click at [624, 196] on div "[PERSON_NAME] [PERSON_NAME] [DATE] 7:53 AM Also I know you guys want things don…" at bounding box center [472, 191] width 366 height 82
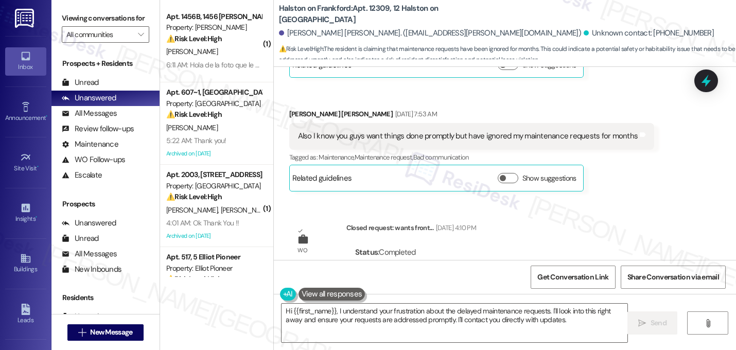
scroll to position [2926, 0]
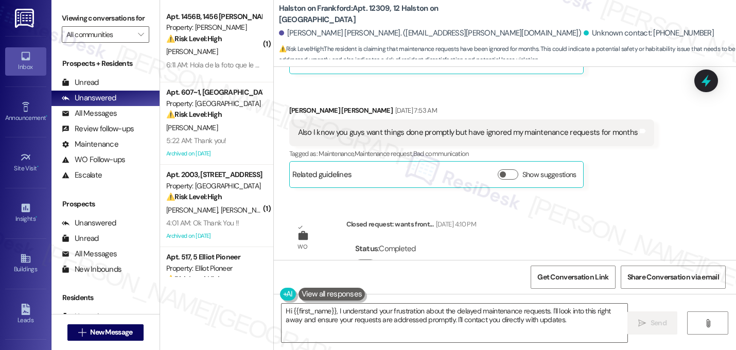
click at [619, 219] on div "WO Opened request: smell comin... [DATE] 11:53 PM Status : Completed Show detai…" at bounding box center [505, 163] width 462 height 193
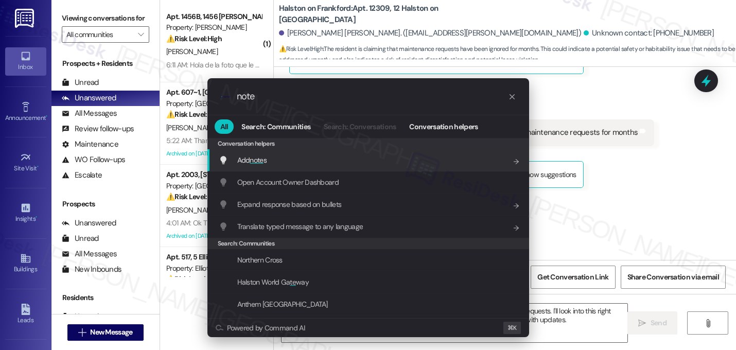
type input "note"
click at [267, 158] on span "Add note s" at bounding box center [251, 160] width 29 height 9
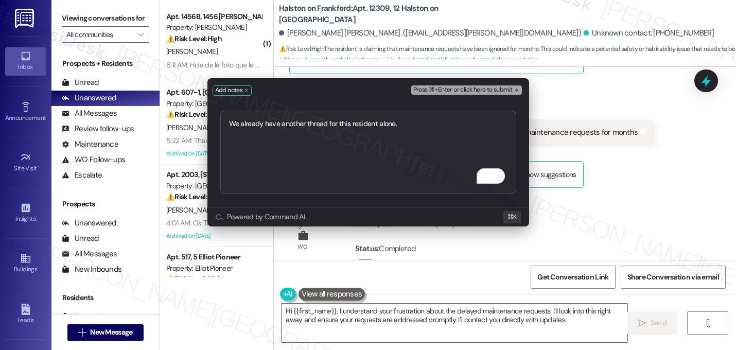
type textarea "We already have another thread for this resident alone."
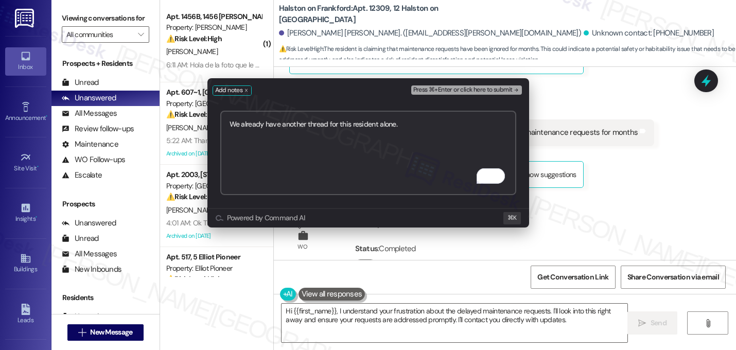
click at [514, 91] on icon "remove-block-press-⌘+enter or click here to submit" at bounding box center [516, 90] width 7 height 7
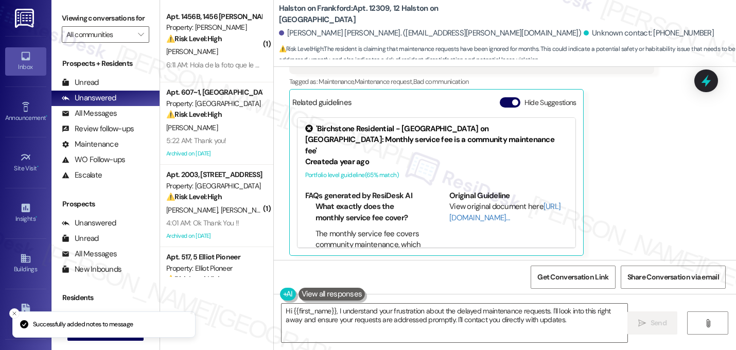
scroll to position [2968, 0]
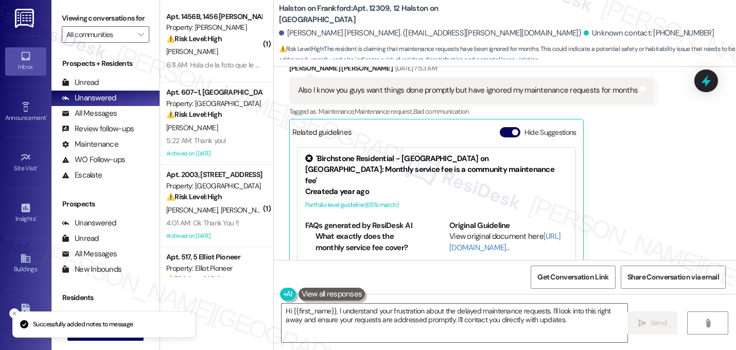
click at [663, 154] on div "Received via SMS [PERSON_NAME] [PERSON_NAME] [DATE] 7:06 AM Okay [PERSON_NAME] …" at bounding box center [505, 105] width 462 height 378
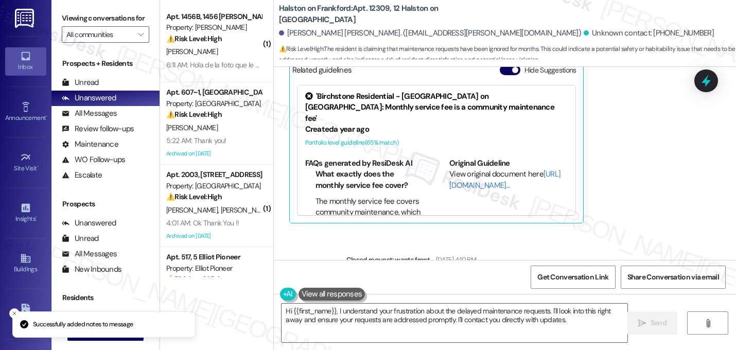
scroll to position [3066, 0]
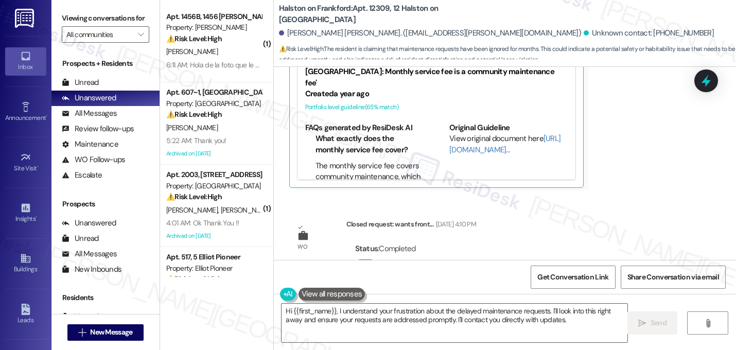
click at [663, 154] on div "Received via SMS [PERSON_NAME] [PERSON_NAME] [DATE] 7:06 AM Okay [PERSON_NAME] …" at bounding box center [505, 7] width 462 height 378
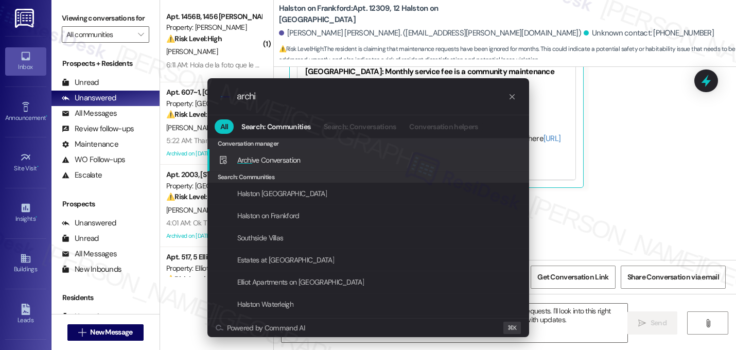
type input "archi"
click at [247, 156] on span "Archi" at bounding box center [244, 160] width 15 height 9
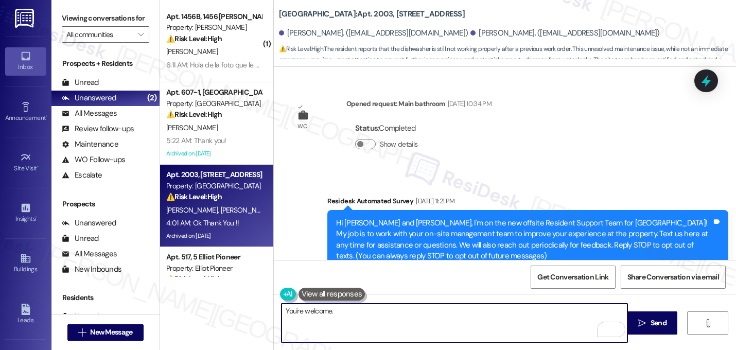
scroll to position [12283, 0]
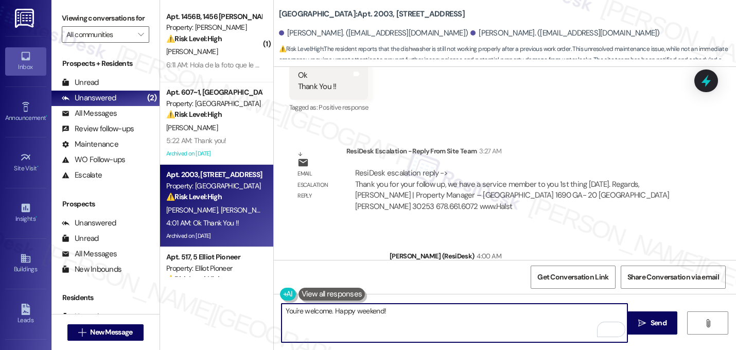
type textarea "You're welcome. Happy weekend! 🎉"
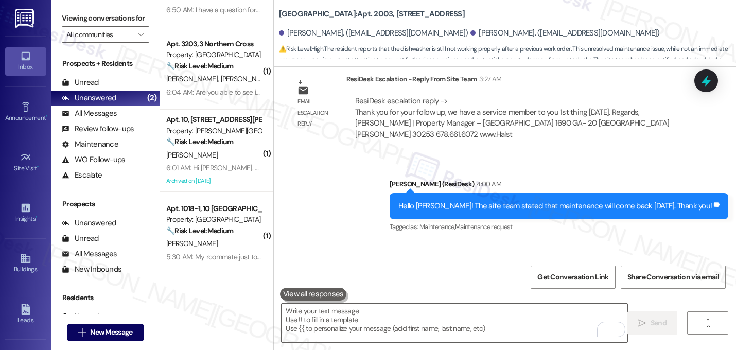
scroll to position [455, 0]
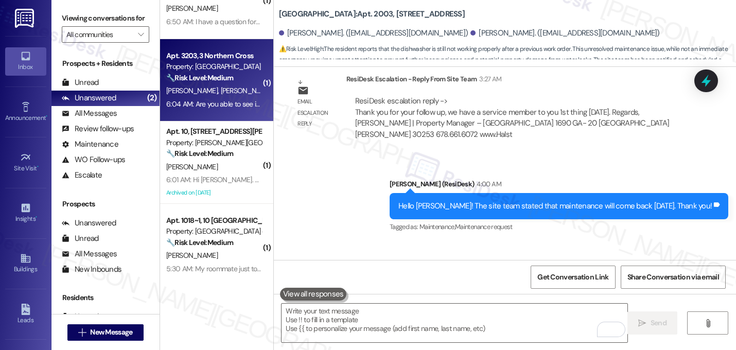
click at [230, 76] on div "🔧 Risk Level: Medium The resident is requesting assistance with their lease ren…" at bounding box center [213, 78] width 95 height 11
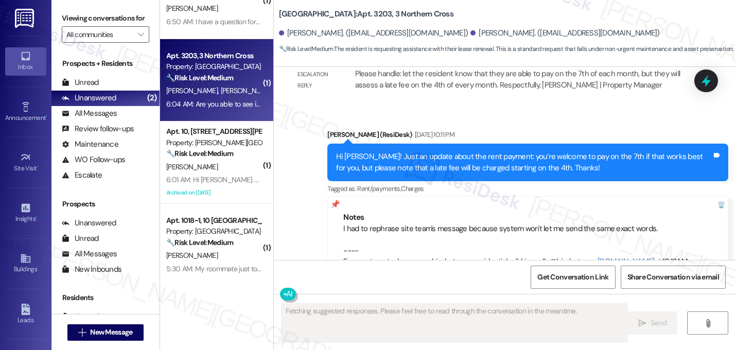
scroll to position [4756, 0]
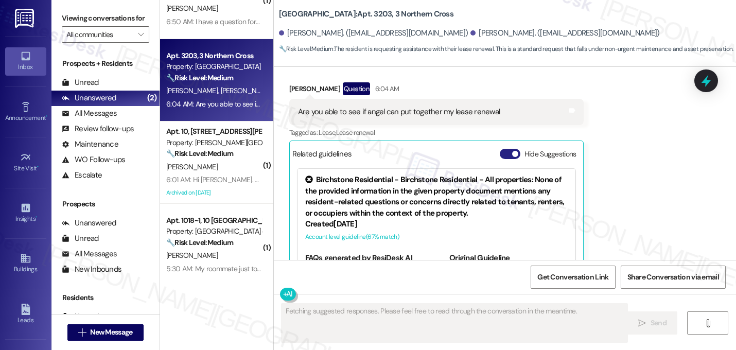
click at [514, 149] on button "Hide Suggestions" at bounding box center [510, 154] width 21 height 10
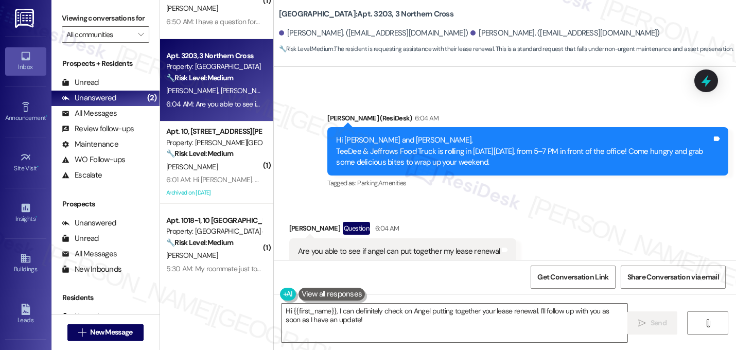
click at [534, 199] on div "Received via SMS [PERSON_NAME] Question 6:04 AM Are you able to see if angel ca…" at bounding box center [505, 256] width 462 height 115
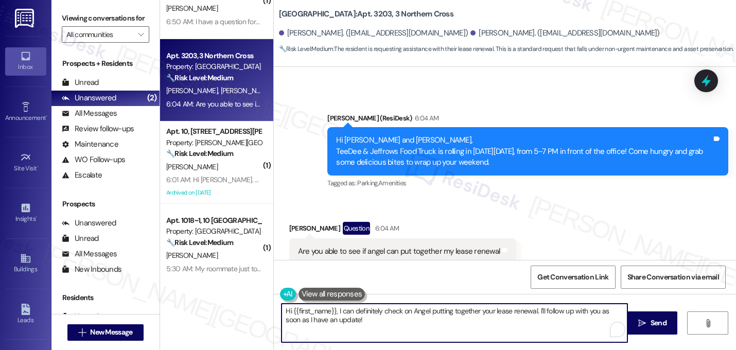
click at [349, 324] on textarea "Hi {{first_name}}, I can definitely check on Angel putting together your lease …" at bounding box center [455, 323] width 346 height 39
click at [423, 314] on textarea "Hi {{first_name}}, I can definitely check on Angel putting together your lease …" at bounding box center [455, 323] width 346 height 39
click at [424, 314] on textarea "Hi {{first_name}}, I can definitely check on Angel putting together your lease …" at bounding box center [455, 323] width 346 height 39
click at [433, 290] on span "button" at bounding box center [436, 293] width 6 height 6
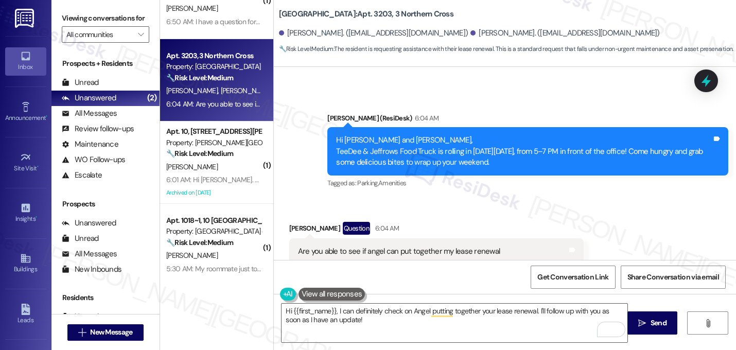
click at [529, 238] on div "Are you able to see if angel can put together my lease renewal Tags and notes" at bounding box center [436, 251] width 295 height 26
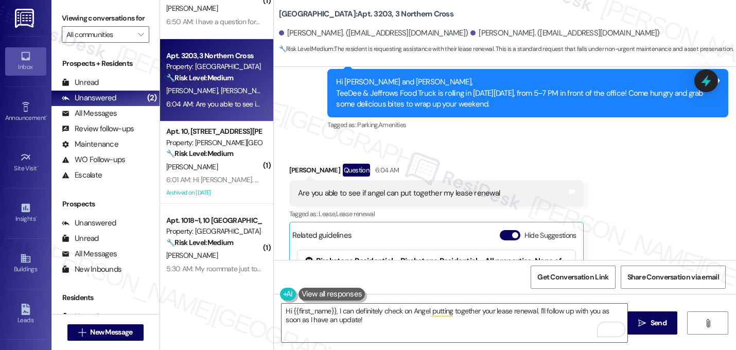
scroll to position [4699, 0]
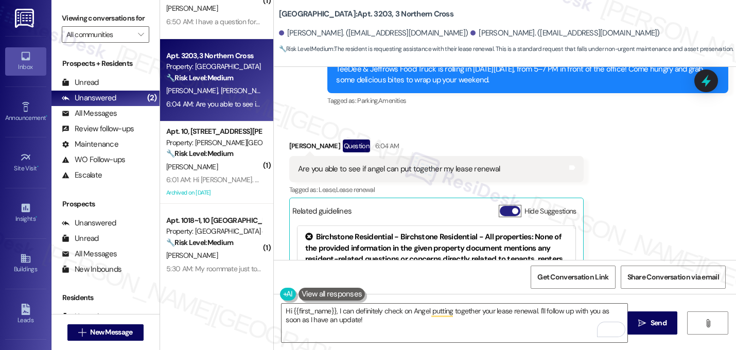
click at [505, 206] on button "Hide Suggestions" at bounding box center [510, 211] width 21 height 10
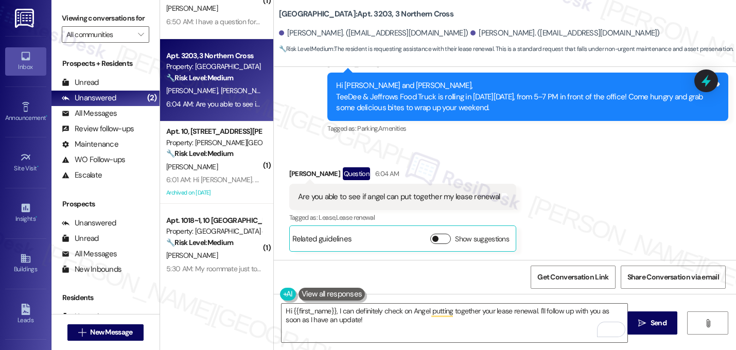
scroll to position [4617, 0]
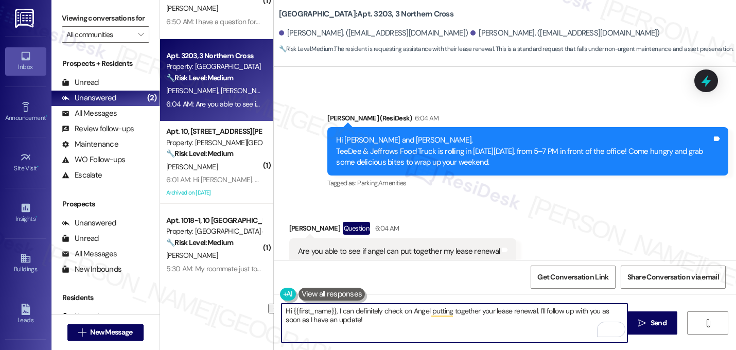
drag, startPoint x: 425, startPoint y: 310, endPoint x: 314, endPoint y: 309, distance: 110.7
click at [314, 309] on textarea "Hi {{first_name}}, I can definitely check on Angel putting together your lease …" at bounding box center [455, 323] width 346 height 39
type textarea "Hi [PERSON_NAME], thanks for reaching out! I'll check with the team regarding p…"
click at [405, 327] on textarea "Hi [PERSON_NAME], thanks for reaching out! I'll check with the team regarding p…" at bounding box center [455, 323] width 346 height 39
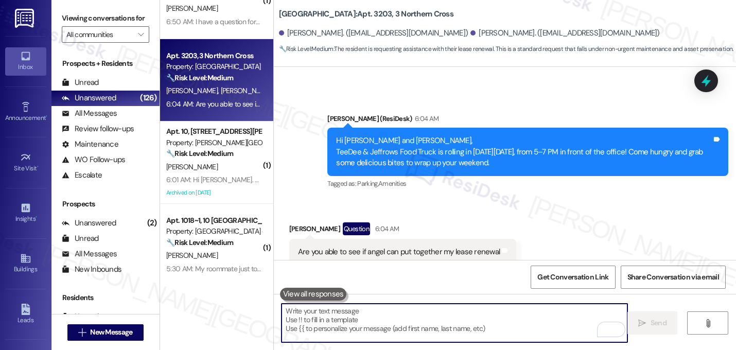
click at [599, 199] on div "Received via SMS [PERSON_NAME] Question 6:04 AM Are you able to see if angel ca…" at bounding box center [505, 256] width 462 height 115
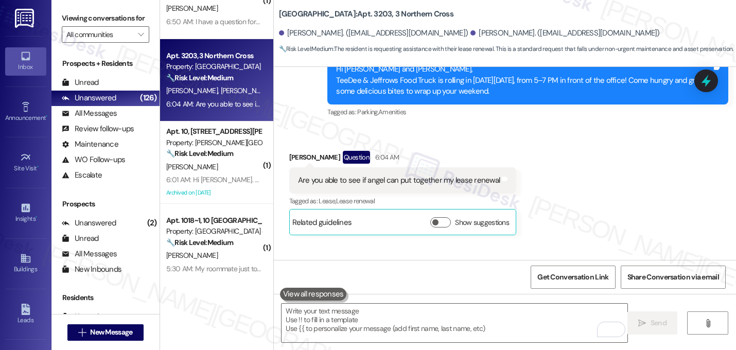
scroll to position [4700, 0]
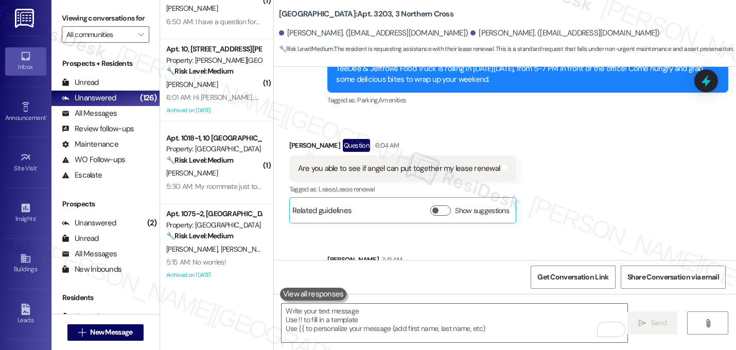
click at [619, 170] on div "Received via SMS [PERSON_NAME] Question 6:04 AM Are you able to see if angel ca…" at bounding box center [505, 173] width 462 height 115
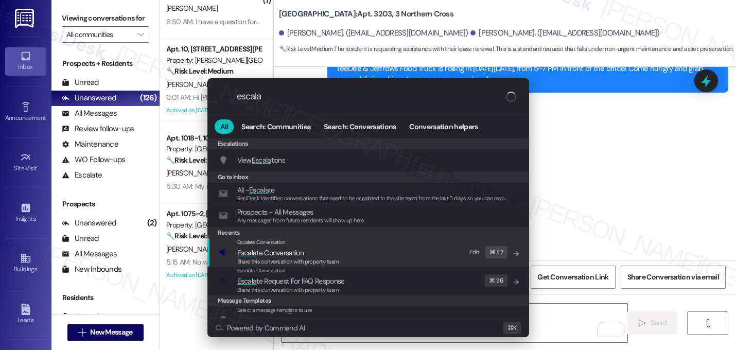
type input "escala"
click at [263, 256] on span "Escala te Conversation" at bounding box center [270, 252] width 66 height 9
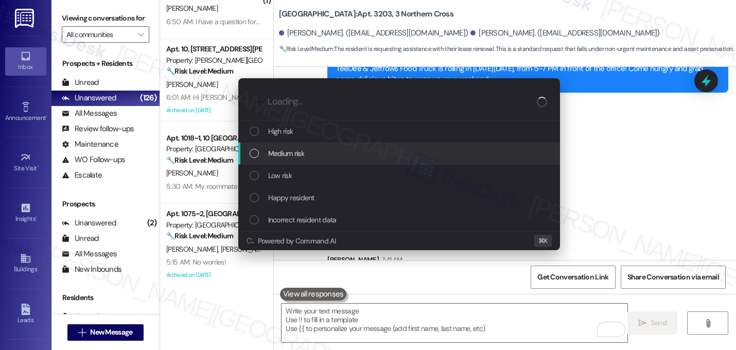
click at [265, 156] on div "Medium risk" at bounding box center [400, 153] width 301 height 11
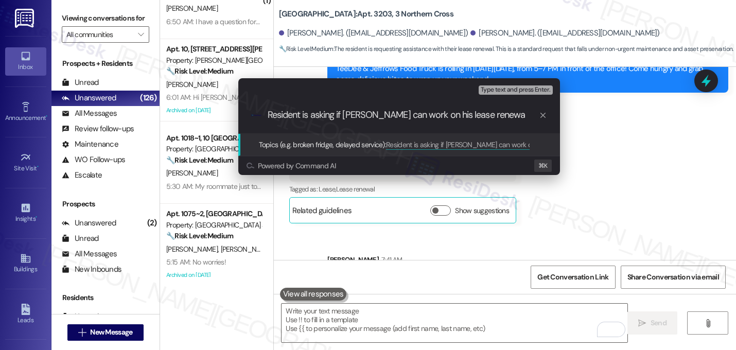
type input "Resident is asking if [PERSON_NAME] can work on his lease renewal"
click at [300, 118] on input "Resident is asking if [PERSON_NAME] can work on his lease renewal" at bounding box center [403, 115] width 271 height 11
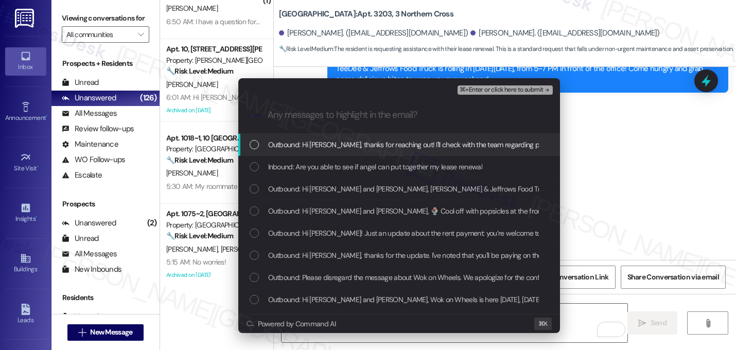
click at [300, 145] on span "Outbound: Hi [PERSON_NAME], thanks for reaching out! I'll check with the team r…" at bounding box center [529, 144] width 523 height 11
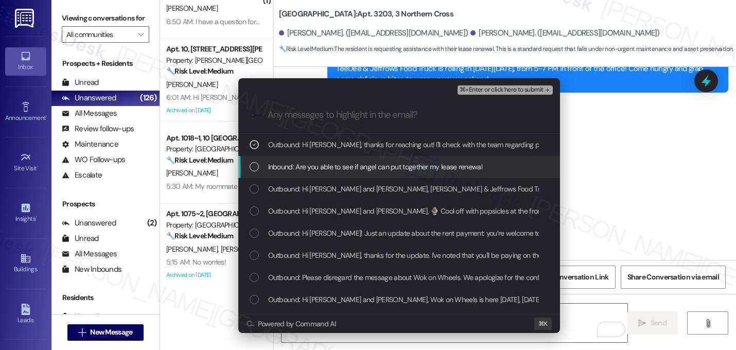
click at [298, 163] on span "Inbound: Are you able to see if angel can put together my lease renewal" at bounding box center [375, 166] width 214 height 11
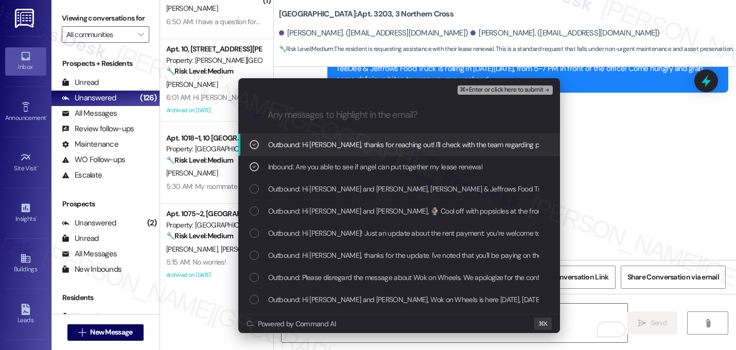
click at [525, 93] on span "⌘+Enter or click here to submit" at bounding box center [501, 90] width 83 height 7
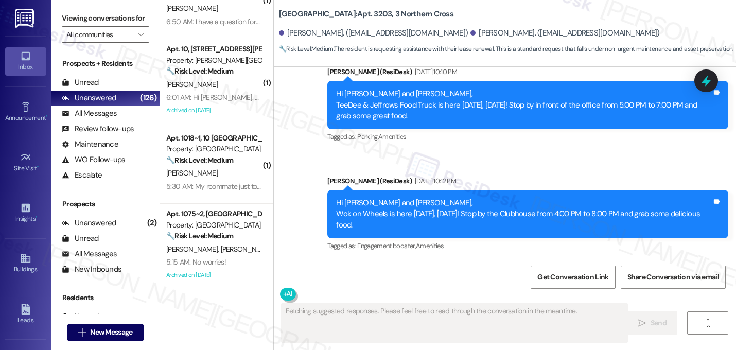
scroll to position [4756, 0]
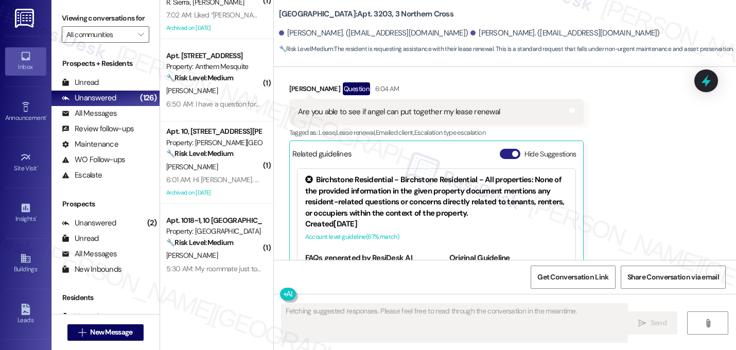
click at [502, 149] on button "Hide Suggestions" at bounding box center [510, 154] width 21 height 10
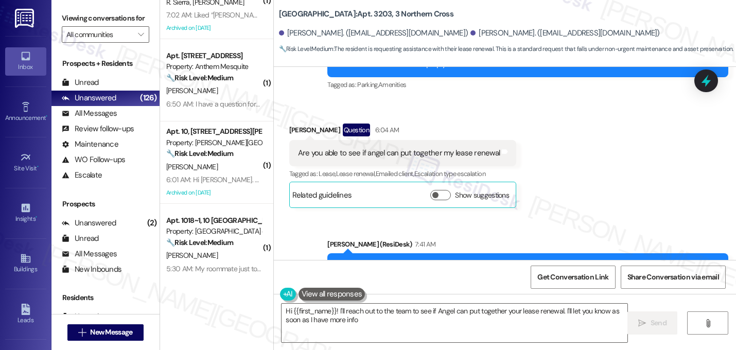
type textarea "Hi {{first_name}}! I'll reach out to the team to see if Angel can put together …"
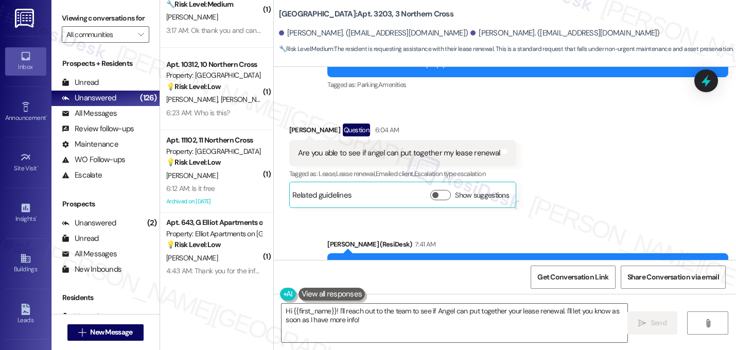
scroll to position [1396, 0]
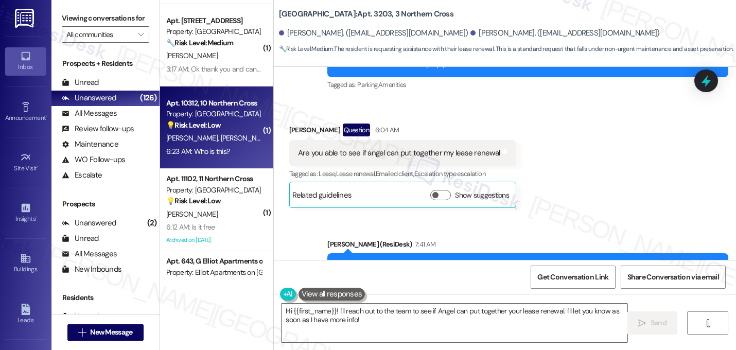
click at [225, 130] on div "💡 Risk Level: Low The resident is simply asking for clarification on the sender…" at bounding box center [213, 125] width 95 height 11
type textarea "Fetching suggested responses. Please feel free to read through the conversation…"
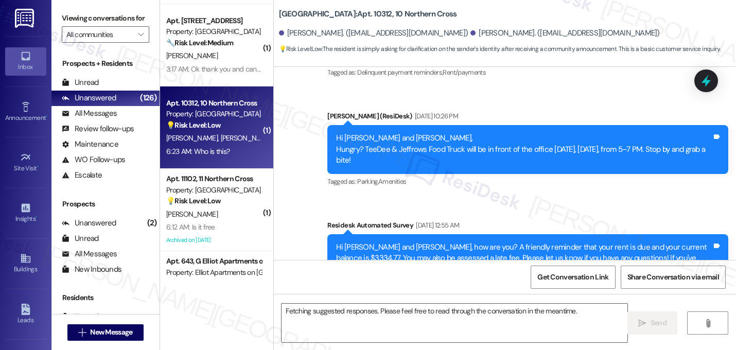
scroll to position [3608, 0]
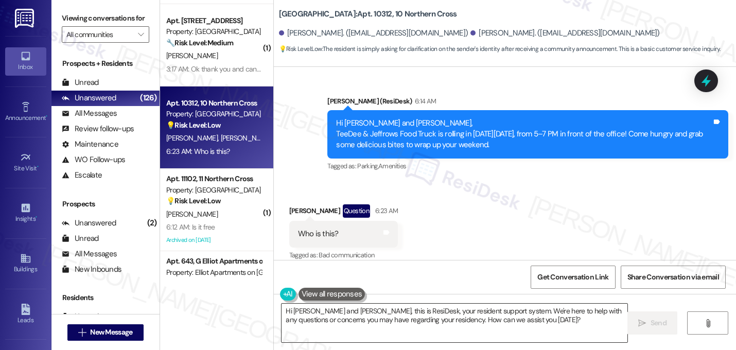
click at [481, 314] on textarea "Hi Marko and Glenda, this is ResiDesk, your resident support system. We're here…" at bounding box center [455, 323] width 346 height 39
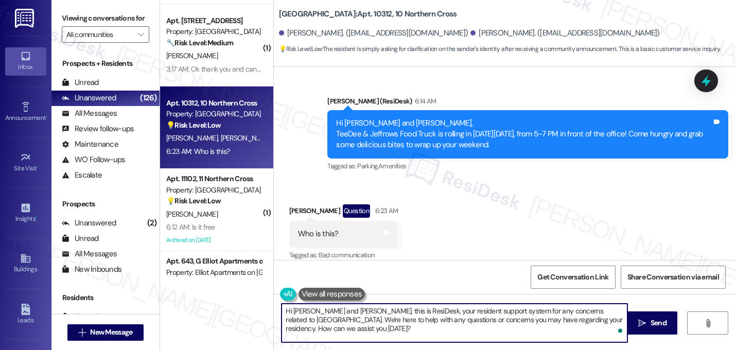
click at [563, 311] on textarea "Hi Marko and Glenda, this is ResiDesk, your resident support system for any con…" at bounding box center [455, 323] width 346 height 39
click at [343, 311] on textarea "Hi Marko and Glenda, this is ResiDesk, your resident support system from Northe…" at bounding box center [455, 323] width 346 height 39
click at [312, 312] on textarea "Hi Marko, this is ResiDesk, your resident support system from Northern Cross. W…" at bounding box center [455, 323] width 346 height 39
type textarea "Hi Marko! This is ResiDesk, your resident support system from Northern Cross. W…"
click at [417, 333] on textarea "Hi Marko! This is ResiDesk, your resident support system from Northern Cross. W…" at bounding box center [455, 323] width 346 height 39
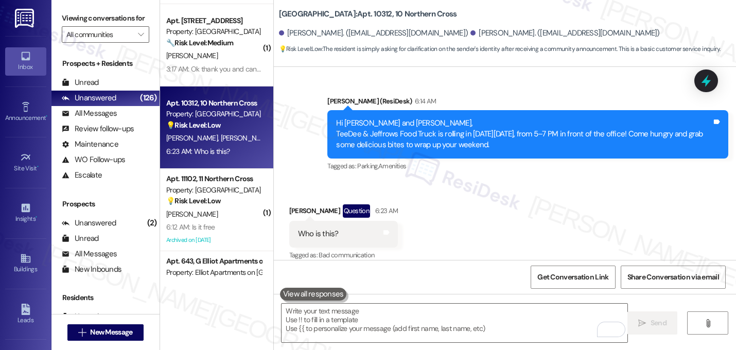
click at [560, 190] on div "Received via SMS Marko Castaneda Question 6:23 AM Who is this? Tags and notes T…" at bounding box center [505, 225] width 462 height 89
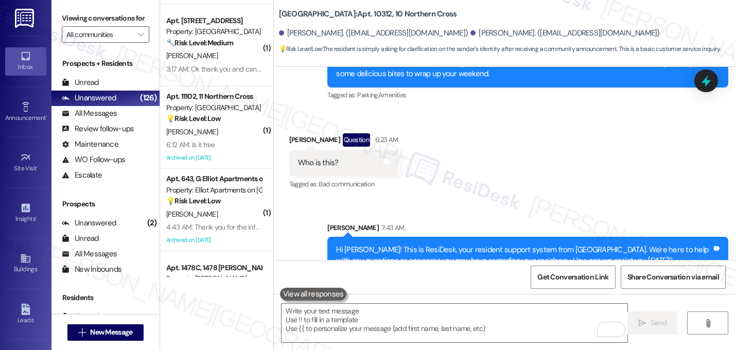
scroll to position [3691, 0]
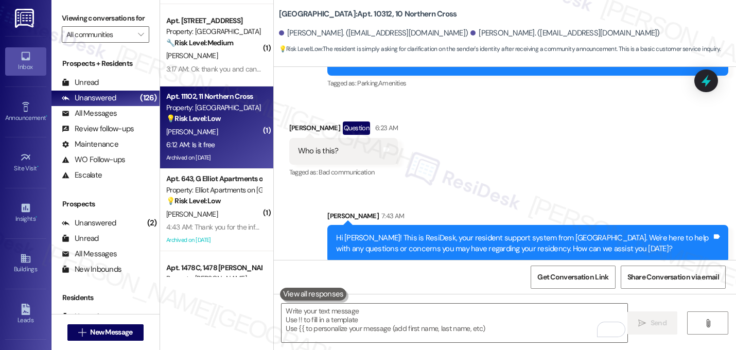
click at [237, 131] on div "J. Nyamu" at bounding box center [213, 132] width 97 height 13
type textarea "Fetching suggested responses. Please feel free to read through the conversation…"
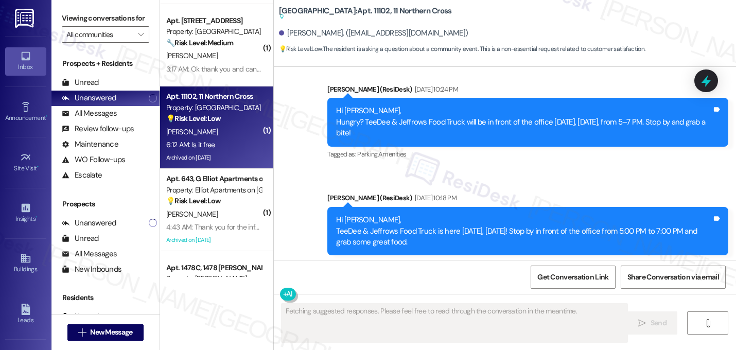
scroll to position [7876, 0]
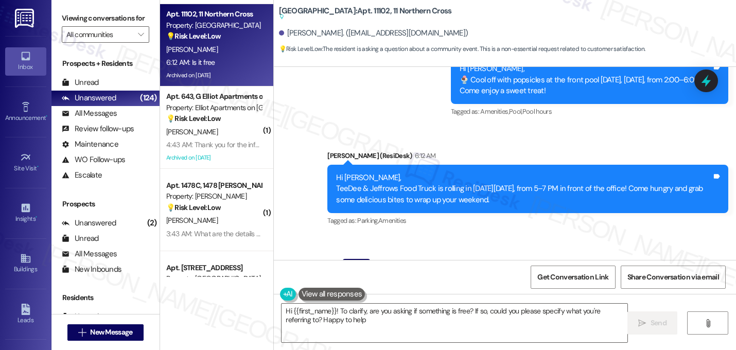
type textarea "Hi {{first_name}}! To clarify, are you asking if something is free? If so, coul…"
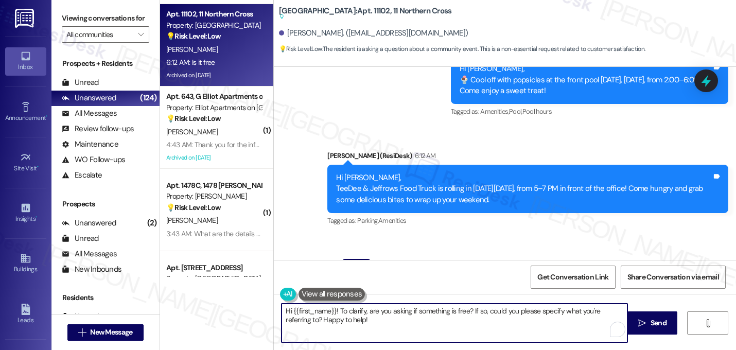
drag, startPoint x: 345, startPoint y: 325, endPoint x: 233, endPoint y: 302, distance: 114.2
click at [233, 302] on div "( 1 ) Apt. 1456F, 1456 Elliot Roswell Property: Elliot Roswell 🔧 Risk Level: Me…" at bounding box center [448, 175] width 576 height 350
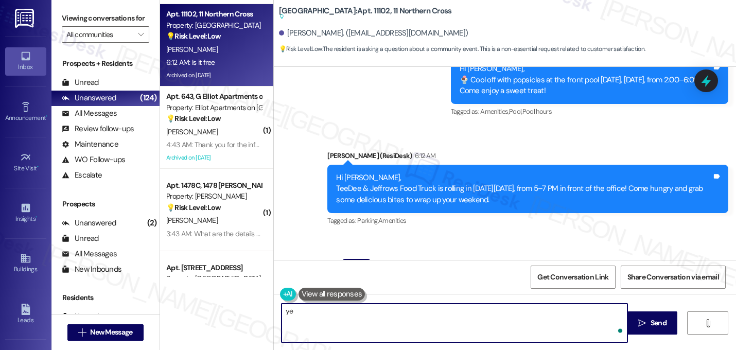
type textarea "y"
click at [310, 314] on textarea "Yes, it is. See you there! 🤠" at bounding box center [455, 323] width 346 height 39
type textarea "Yes, it is. Hope to see you there! 🤠"
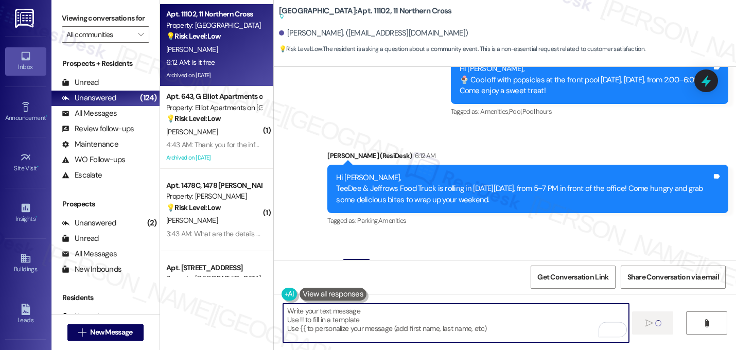
scroll to position [7850, 0]
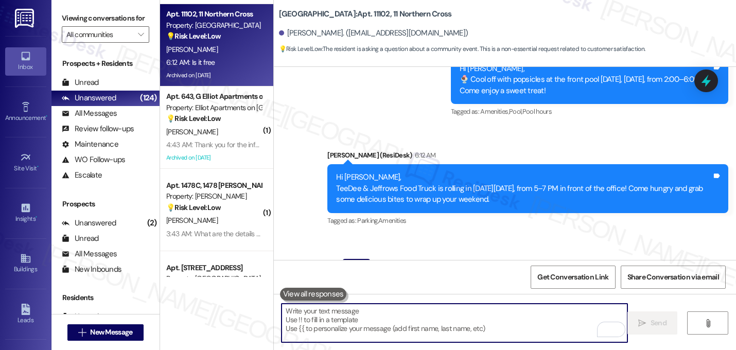
click at [428, 236] on div "Received via SMS Japheth Nyamu Question 6:12 AM Is it free Tags and notes Tagge…" at bounding box center [505, 280] width 462 height 89
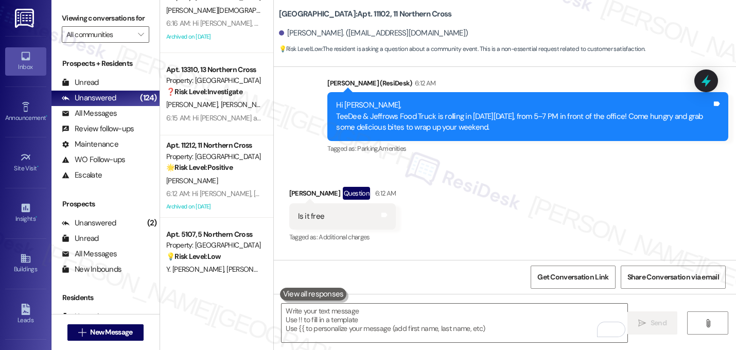
scroll to position [2503, 0]
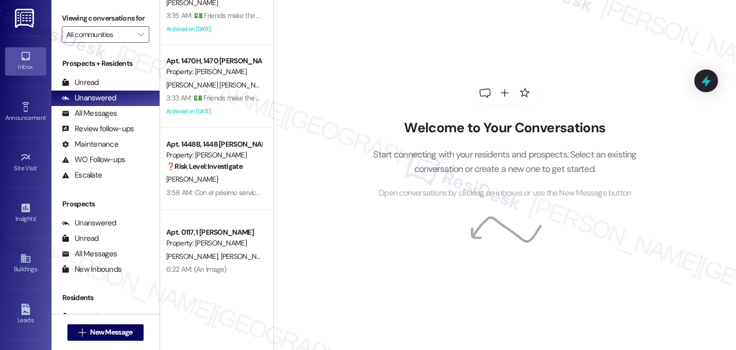
scroll to position [3842, 0]
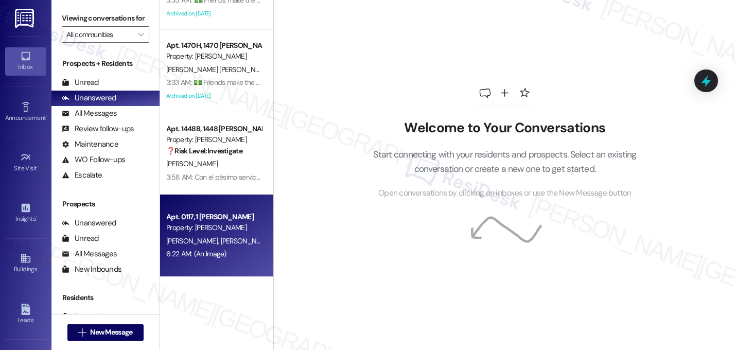
click at [225, 266] on div "Apt. 0117, 1 [PERSON_NAME] Property: [PERSON_NAME] [PERSON_NAME] [PERSON_NAME] …" at bounding box center [216, 236] width 113 height 82
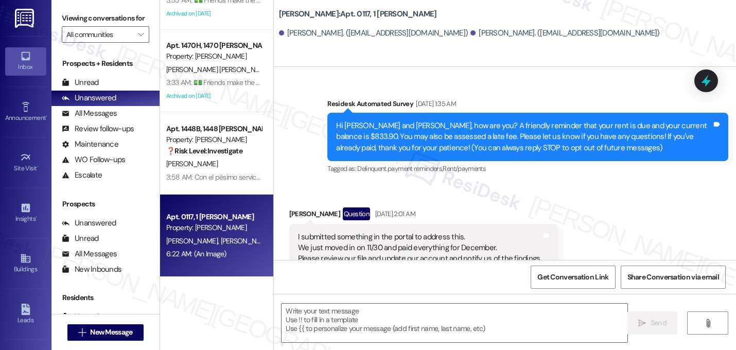
scroll to position [9236, 0]
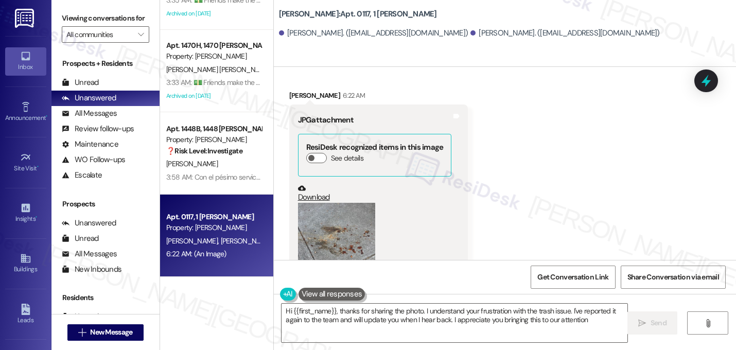
type textarea "Hi {{first_name}}, thanks for sharing the photo. I understand your frustration …"
click at [514, 195] on div "Received via SMS [PERSON_NAME] 6:22 AM JPG attachment ResiDesk recognized items…" at bounding box center [505, 201] width 462 height 268
click at [331, 208] on button "Zoom image" at bounding box center [336, 254] width 77 height 103
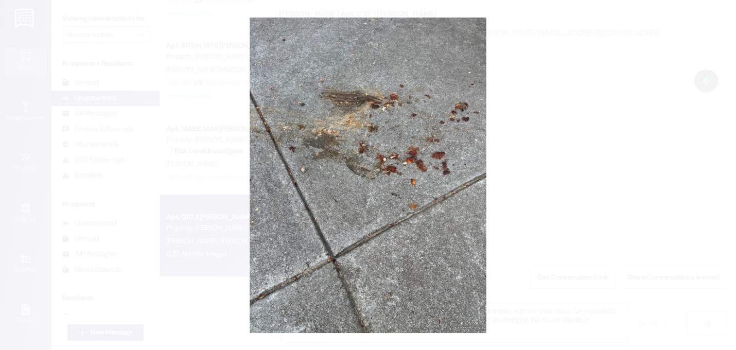
click at [530, 192] on button "Unzoom image" at bounding box center [368, 175] width 736 height 350
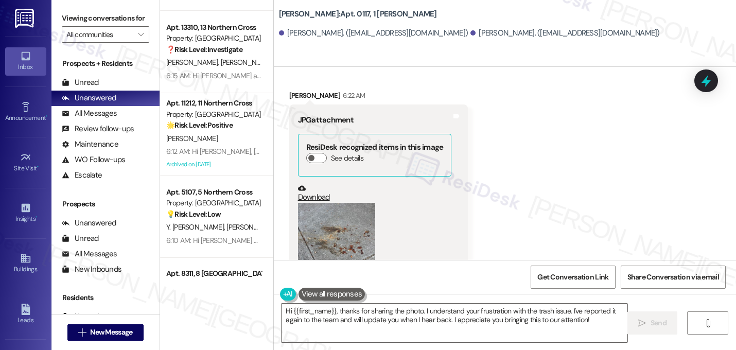
scroll to position [2867, 0]
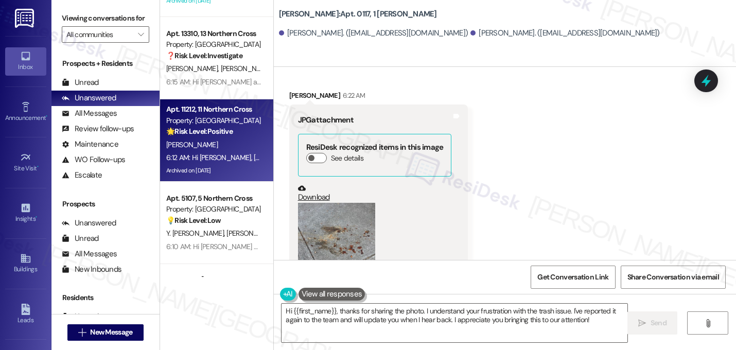
click at [227, 168] on div "Archived on [DATE]" at bounding box center [213, 170] width 97 height 13
type textarea "Fetching suggested responses. Please feel free to read through the conversation…"
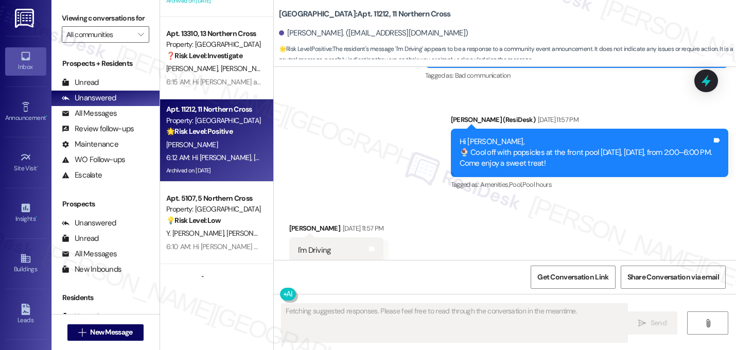
scroll to position [1750, 0]
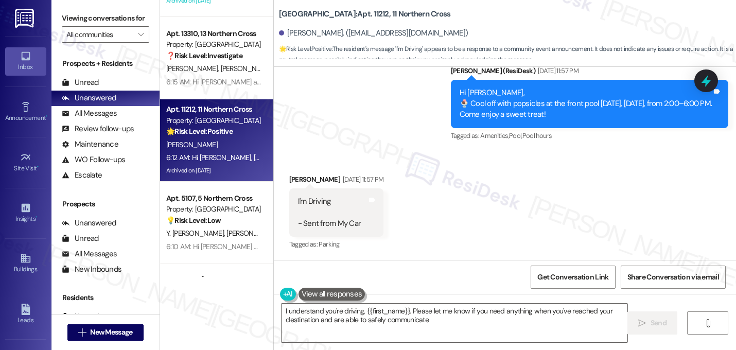
type textarea "I understand you're driving, {{first_name}}. Please let me know if you need any…"
click at [451, 151] on div "Received via SMS [PERSON_NAME] [DATE] 11:57 PM I'm Driving - Sent from My Car T…" at bounding box center [505, 205] width 462 height 109
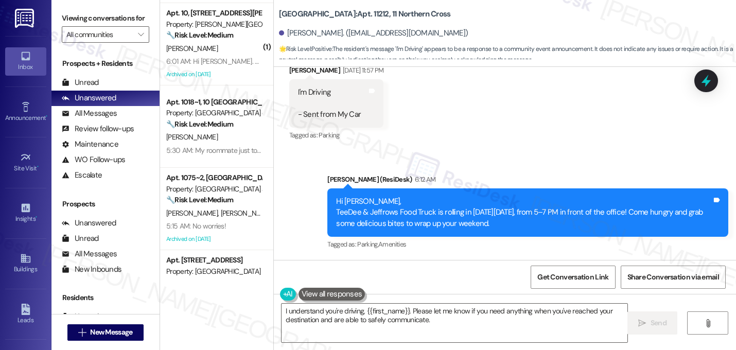
scroll to position [712, 0]
